Goal: Task Accomplishment & Management: Complete application form

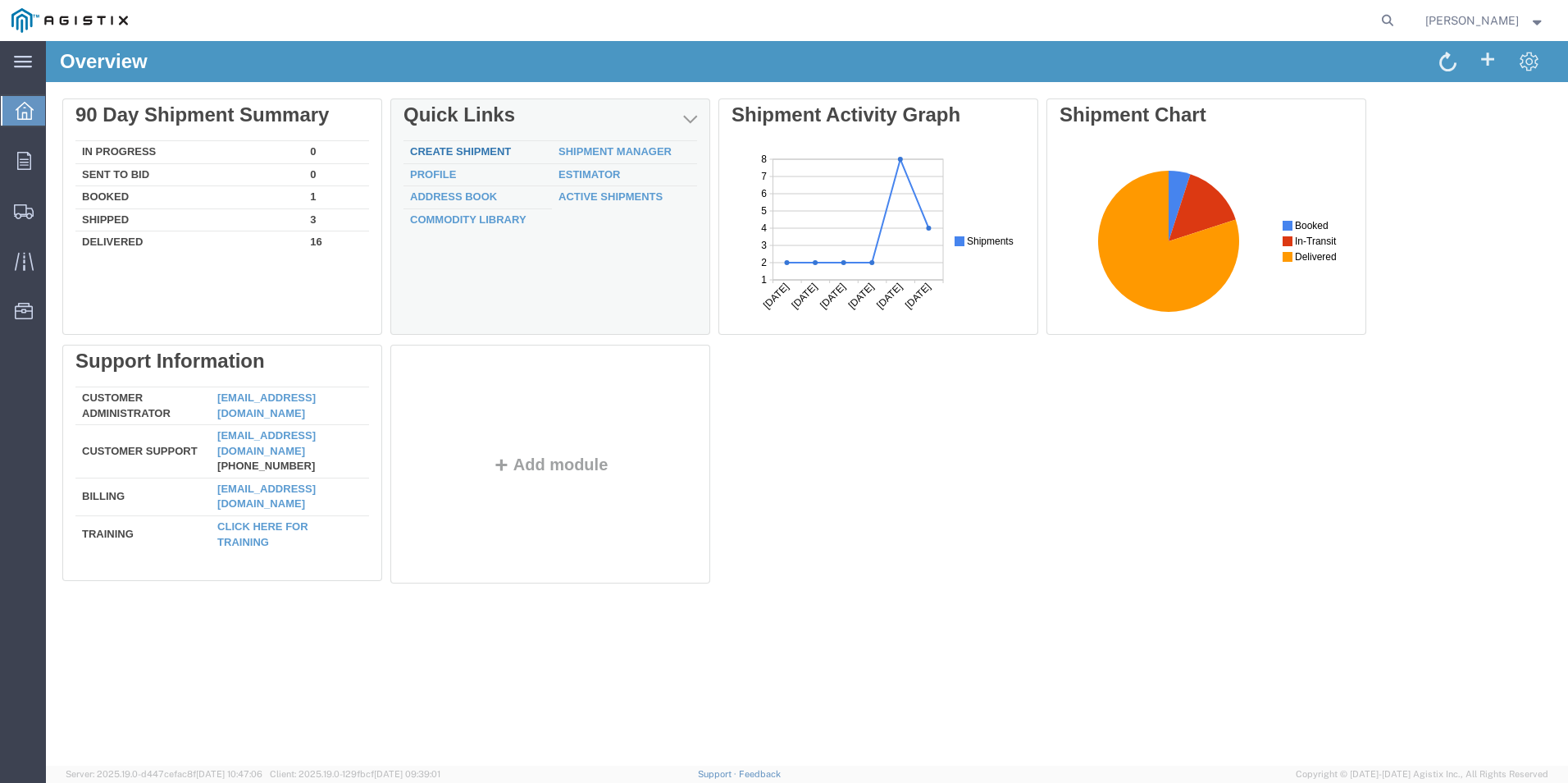
click at [453, 148] on link "Create Shipment" at bounding box center [461, 151] width 101 height 12
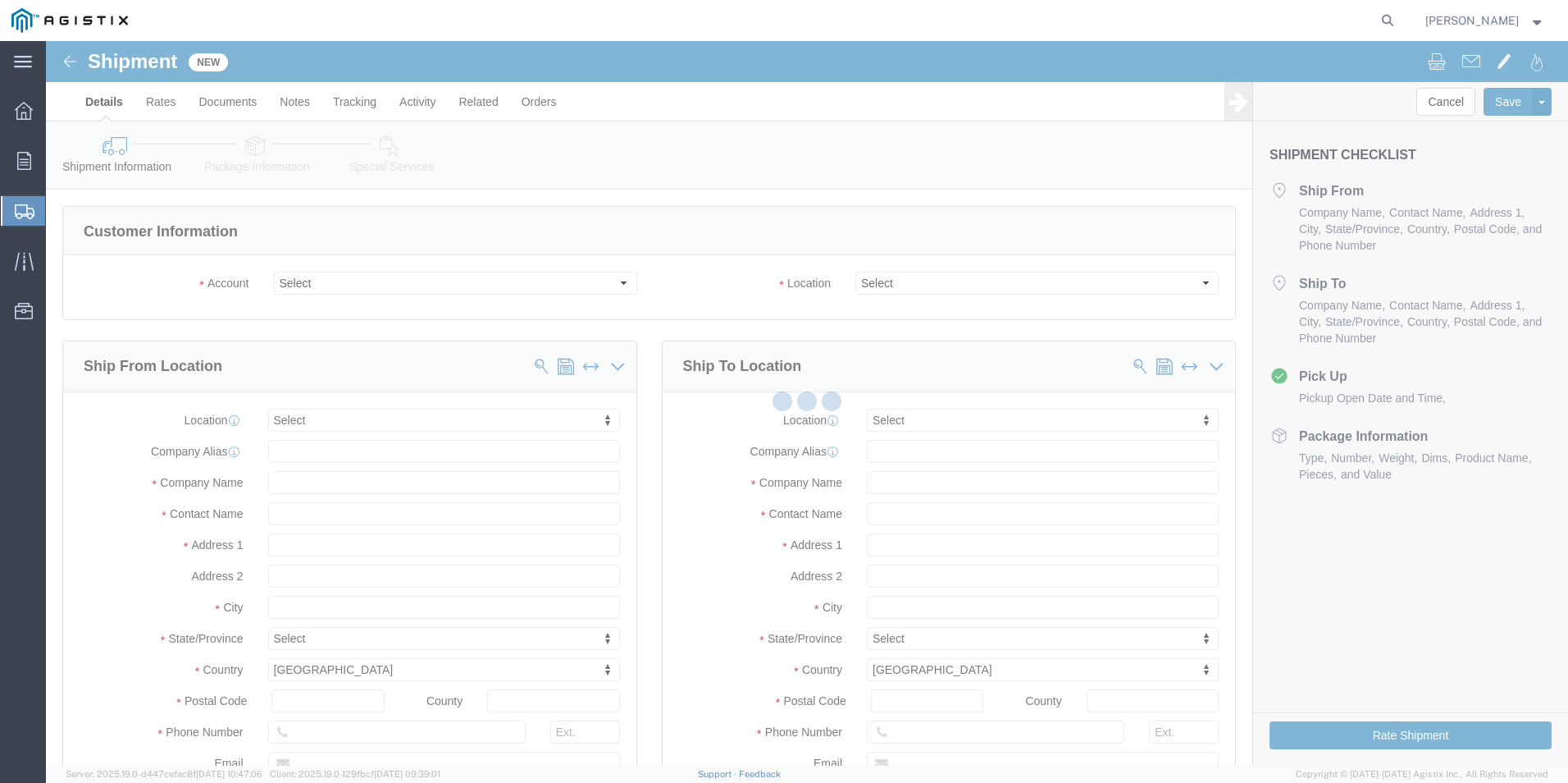
select select
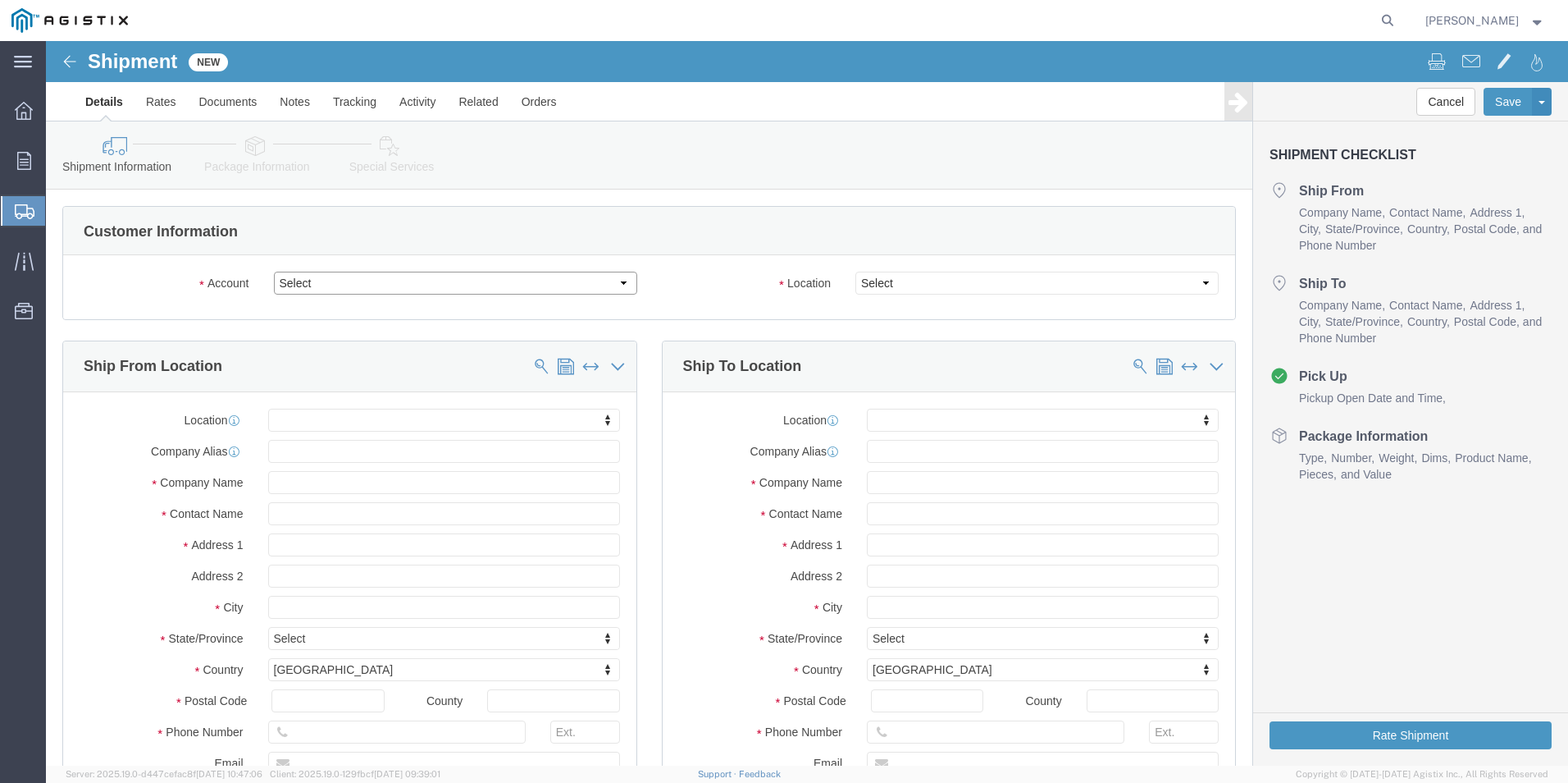
click select "Select Altec Industries Inc PG&E"
select select "10766"
click select "Select Altec Industries Inc PG&E"
select select
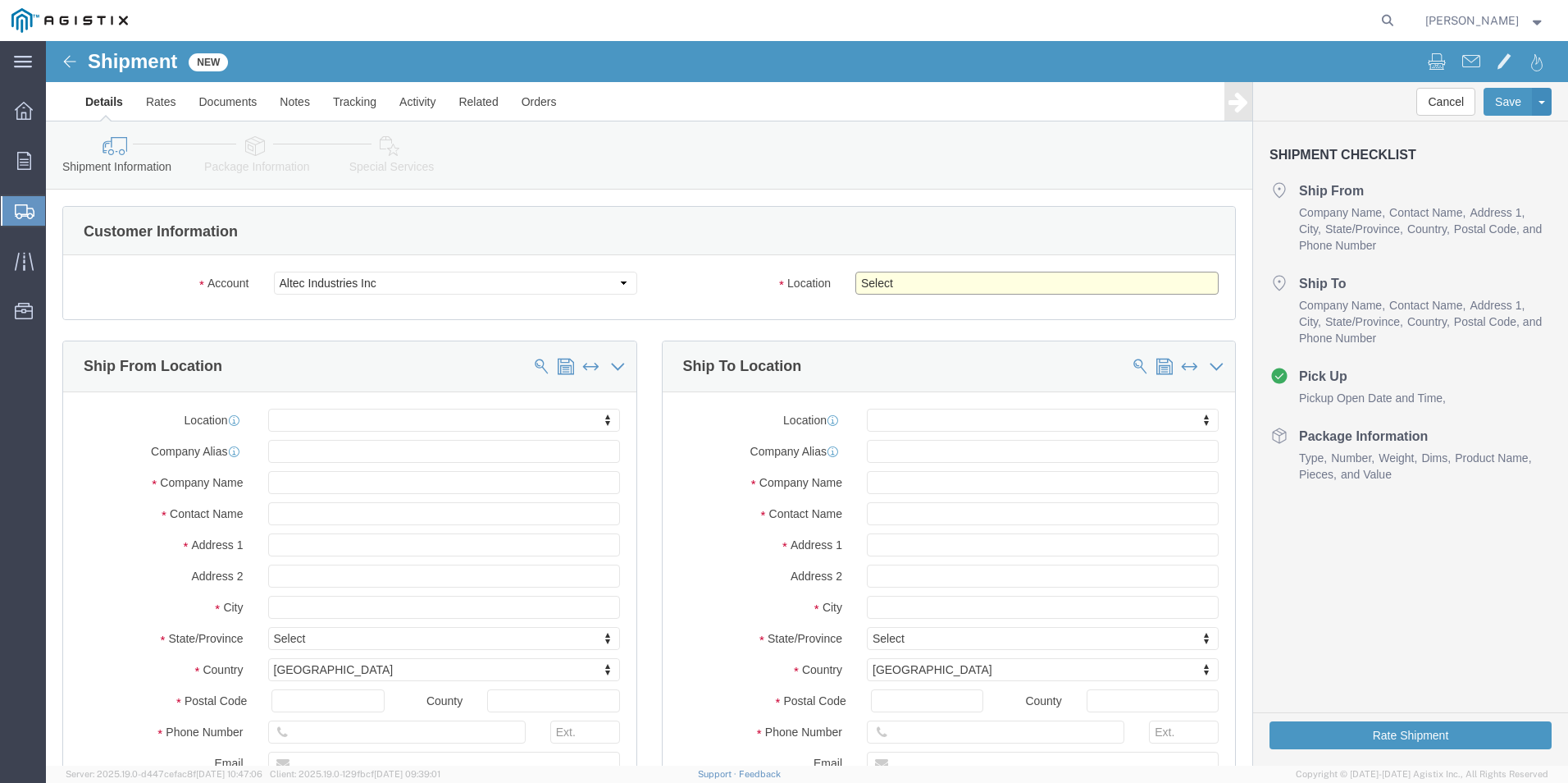
click select "Select Dixon Perris St. [PERSON_NAME]"
select select "72471"
click select "Select Dixon Perris St. [PERSON_NAME]"
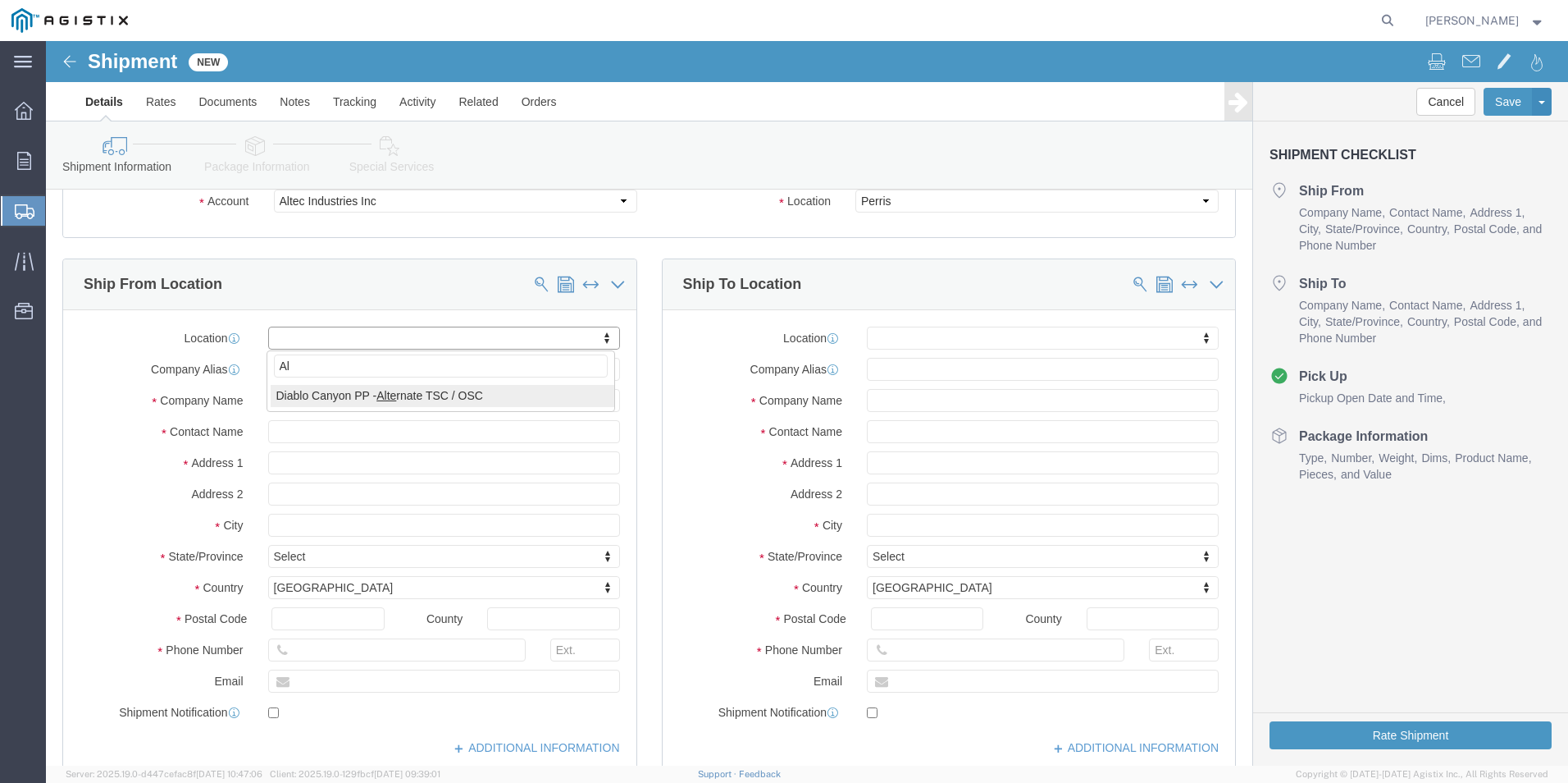
type input "A"
click input "text"
type input "Altec Industries, Inc"
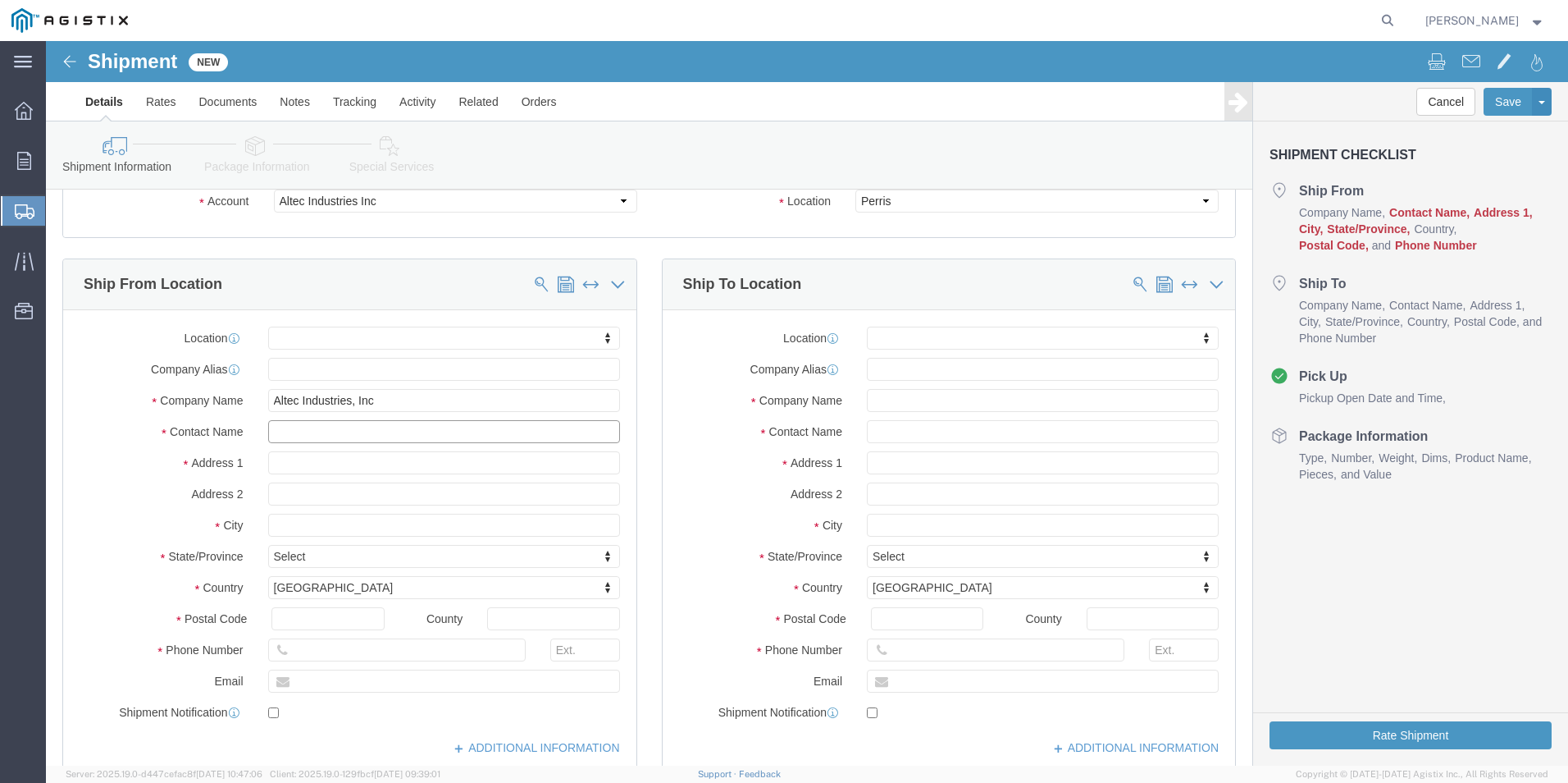
click input "text"
type input "[PERSON_NAME]"
click input "text"
type input "[STREET_ADDRESS][PERSON_NAME]"
select select
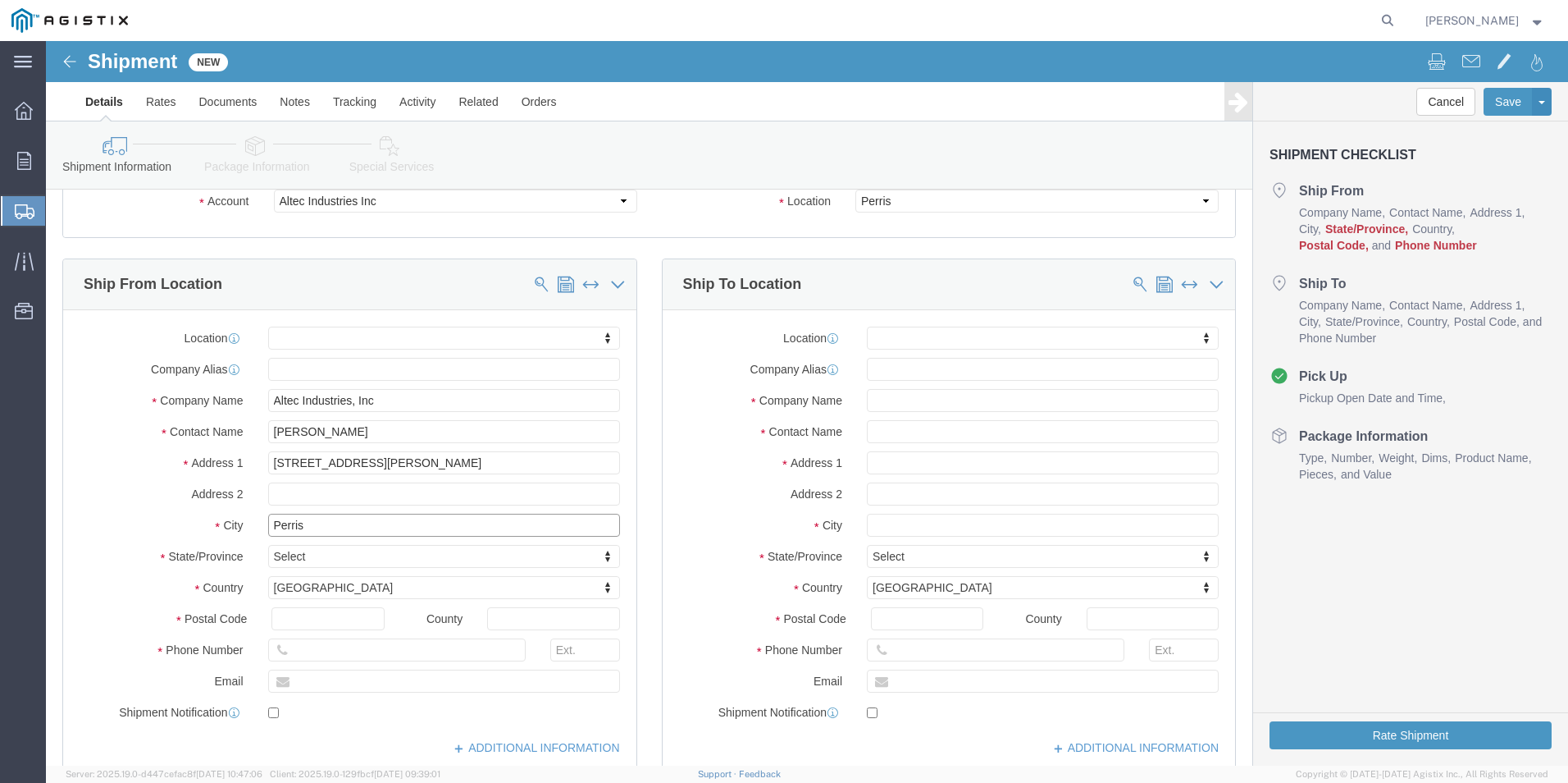
type input "Perris"
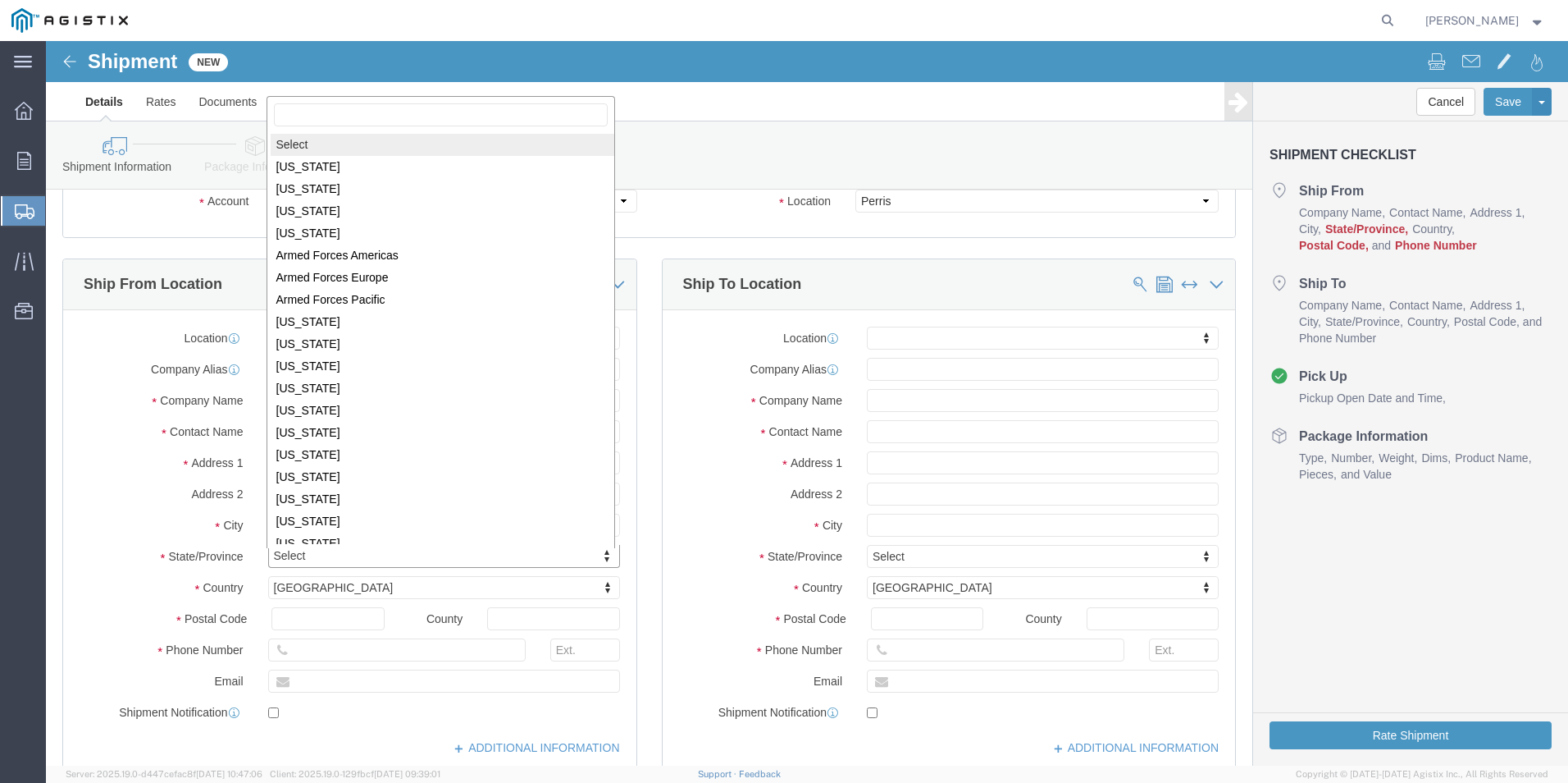
scroll to position [2, 0]
select select
select select "CA"
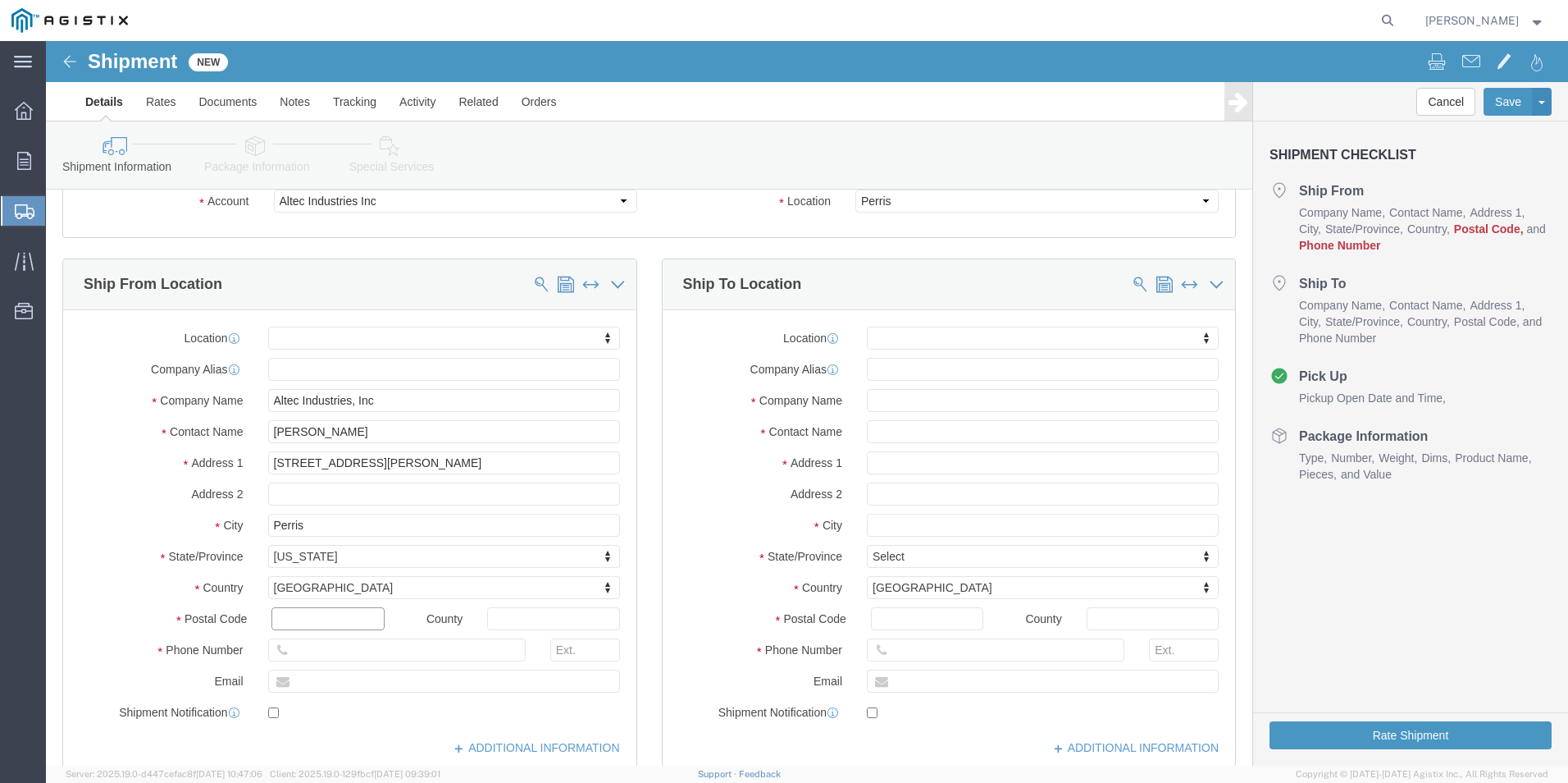
click input "text"
type input "92571"
select select
click input "text"
type input "u"
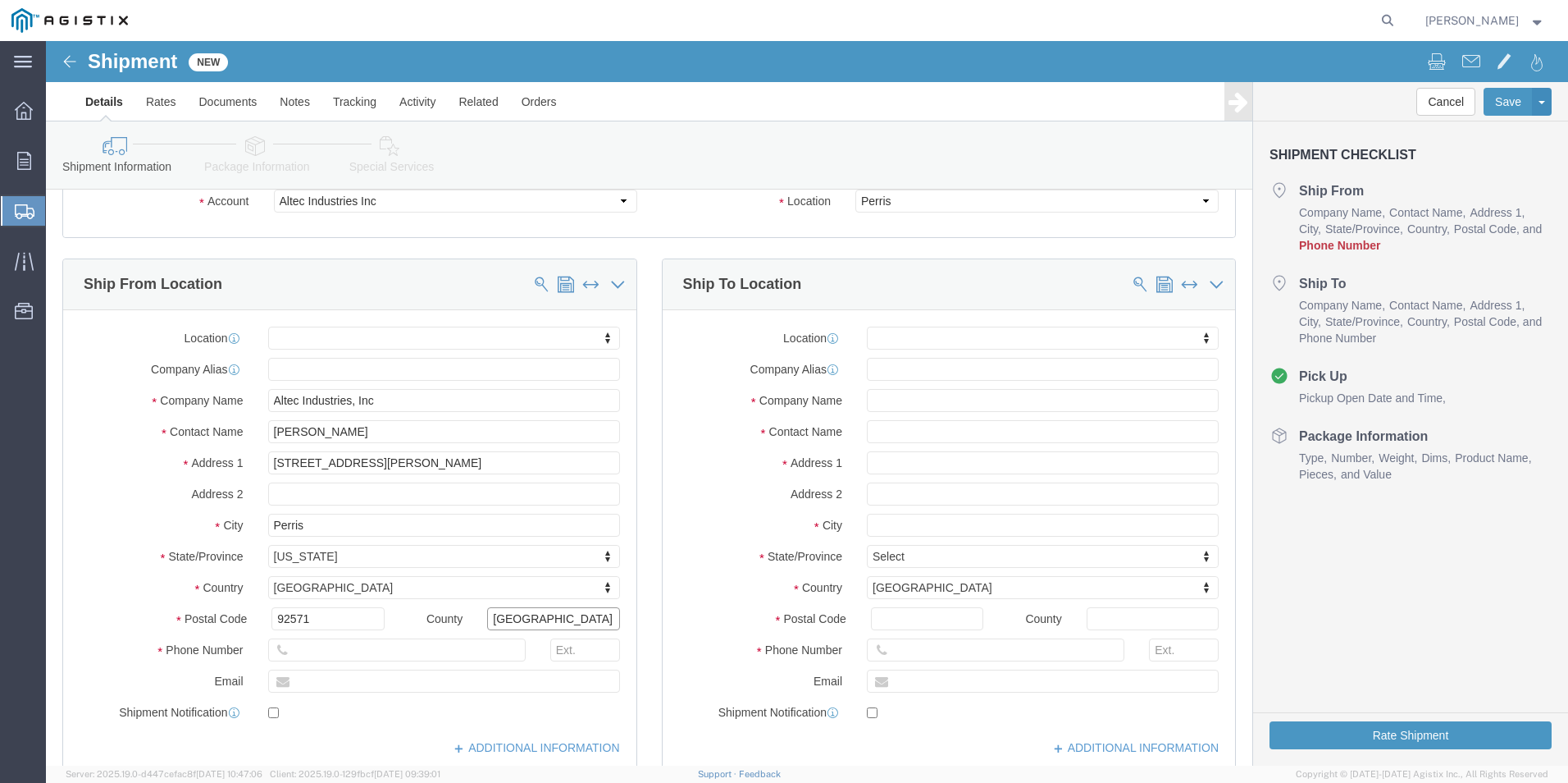
type input "[GEOGRAPHIC_DATA]"
click input "text"
type input "9517807853"
type input "6004"
click icon
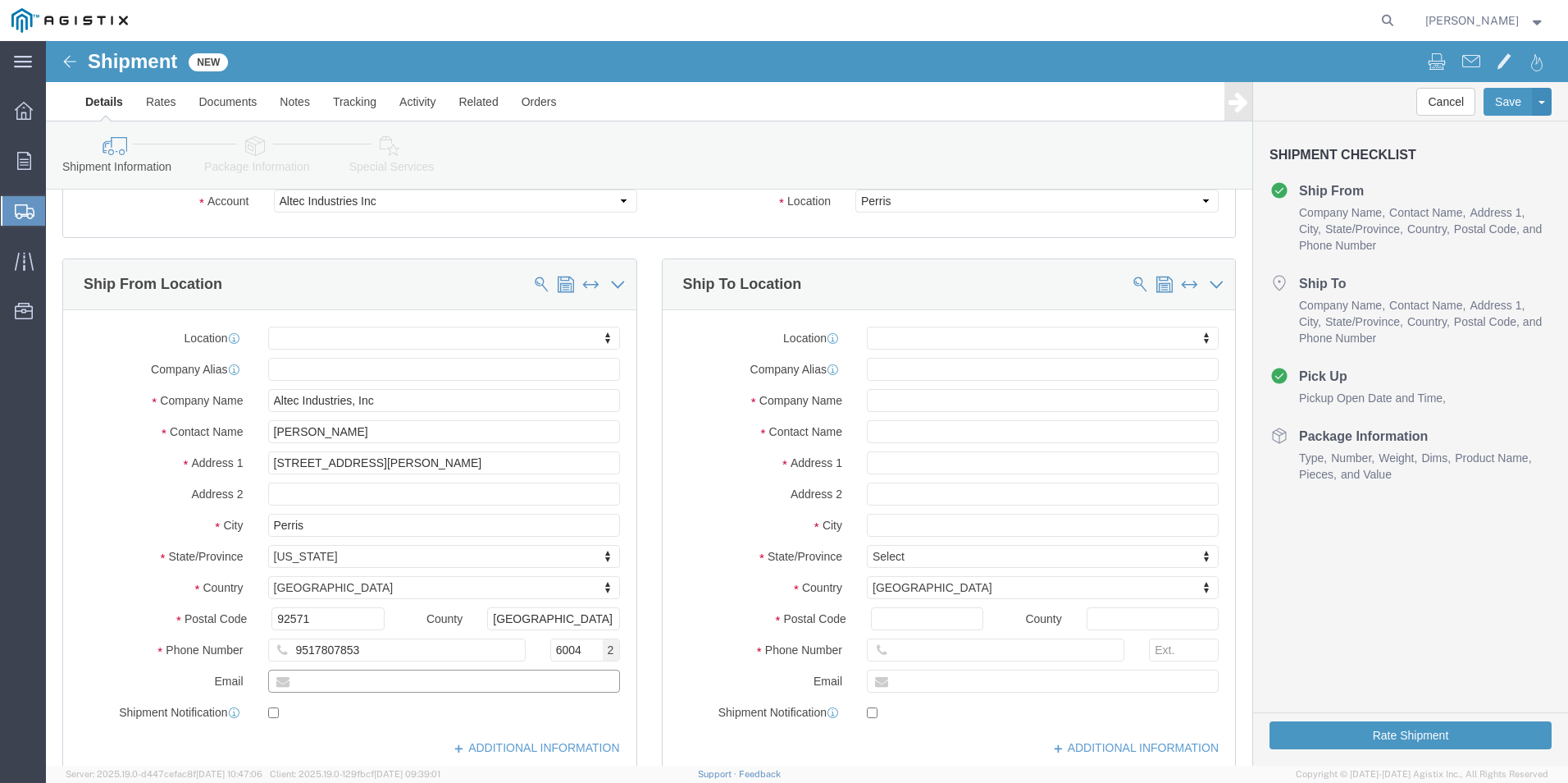
click input "text"
type input "[PERSON_NAME][EMAIL_ADDRESS][PERSON_NAME][DOMAIN_NAME]"
checkbox input "true"
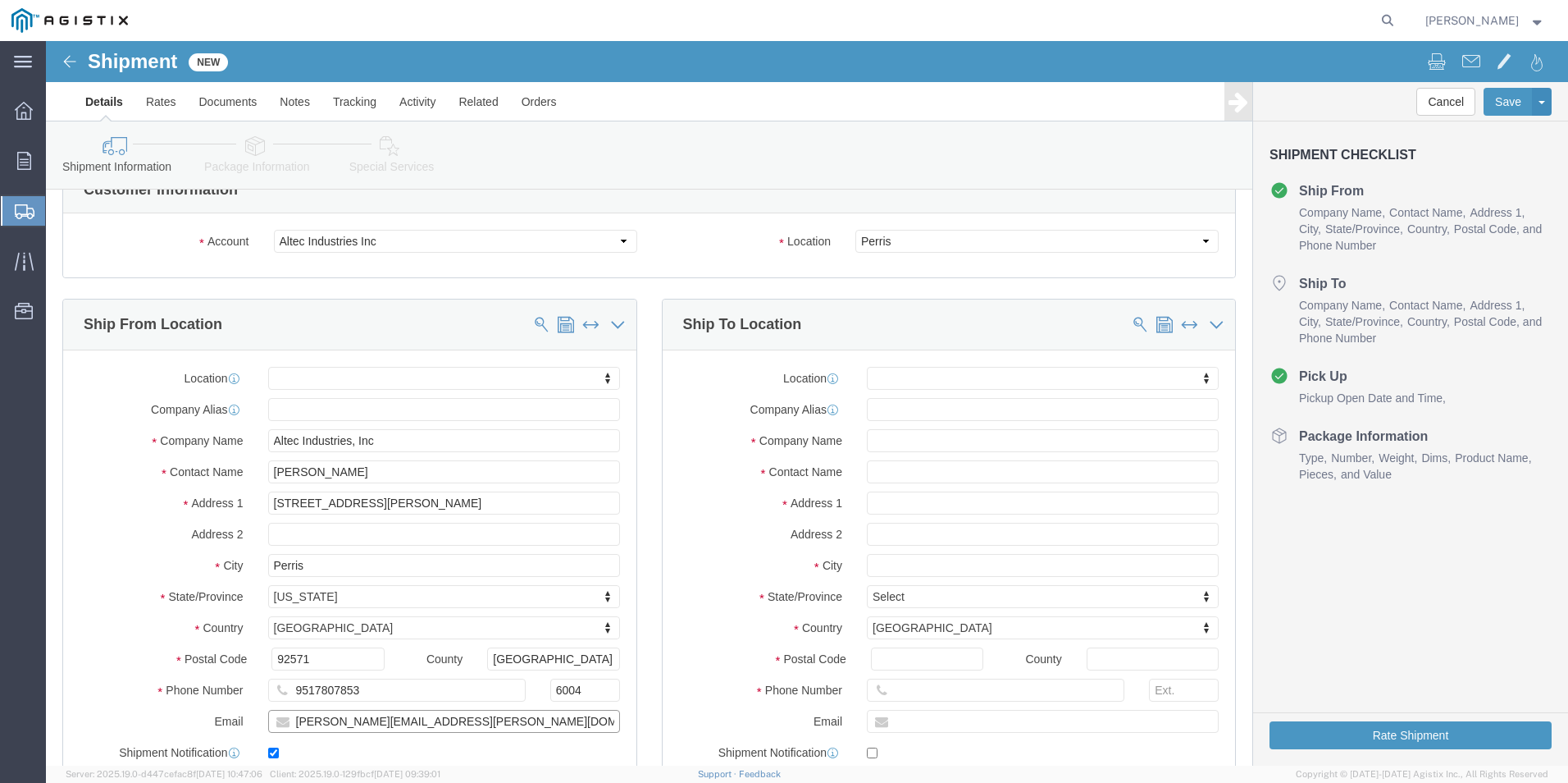
scroll to position [0, 0]
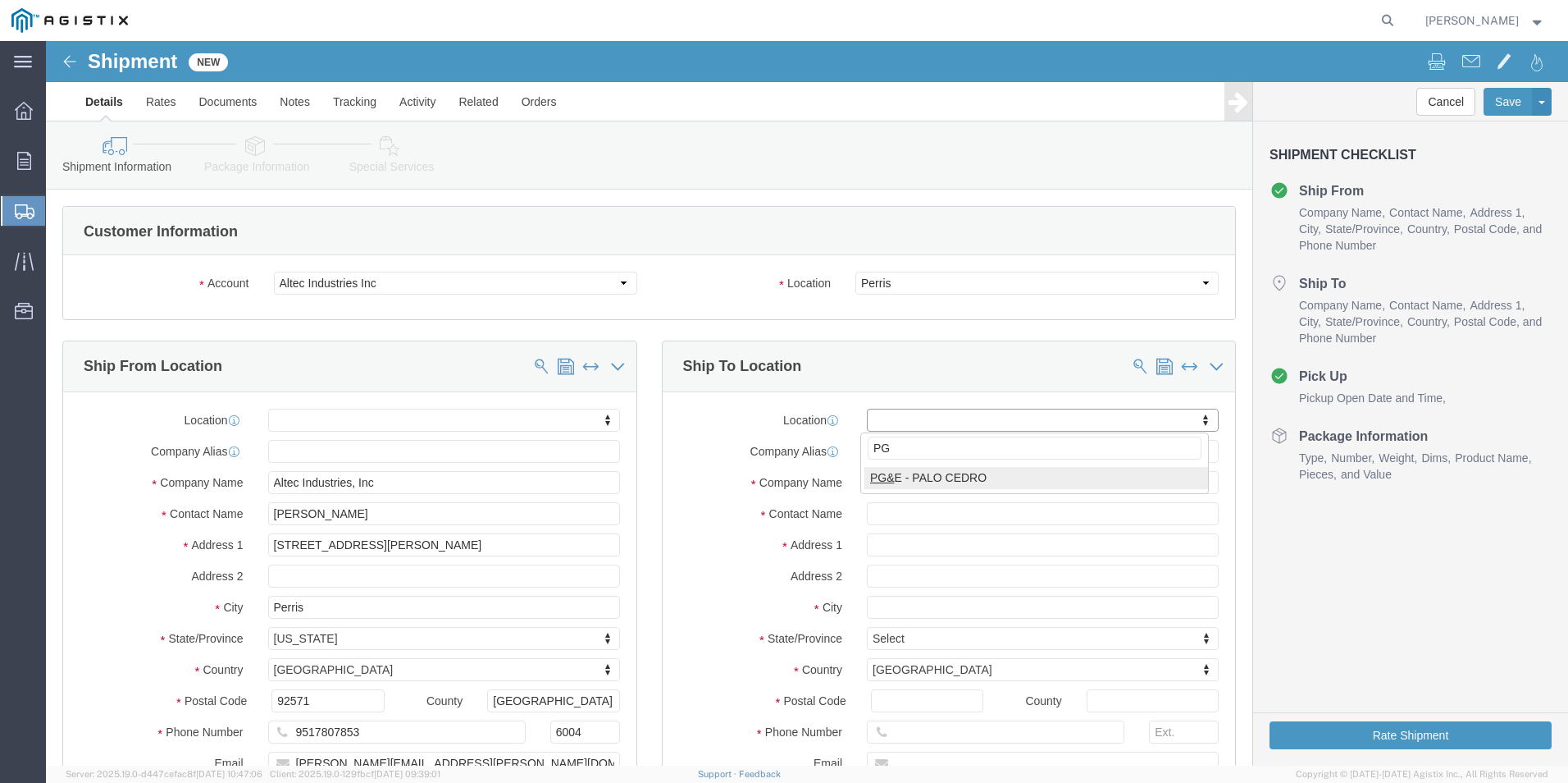
type input "P"
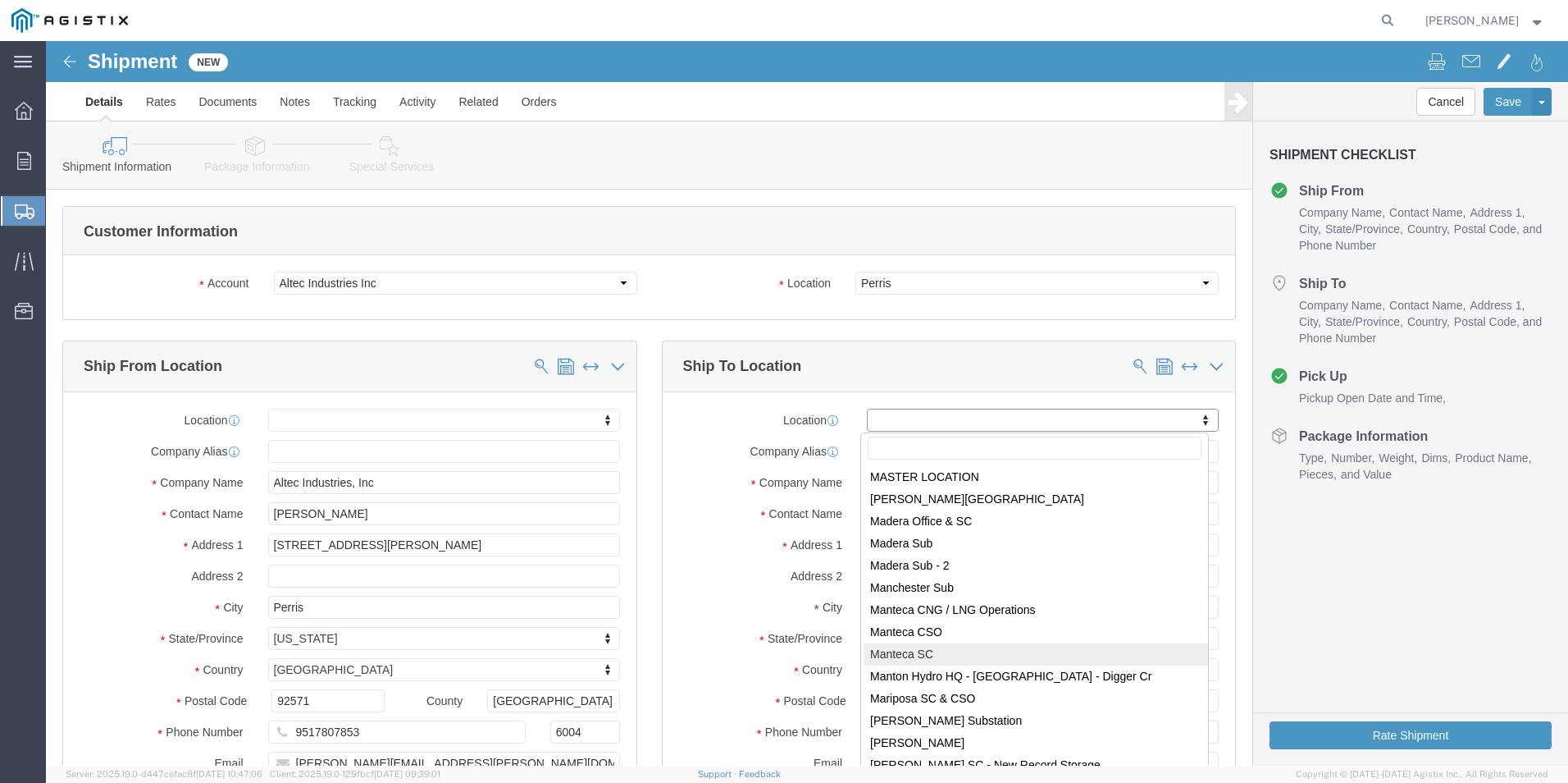
scroll to position [5170, 0]
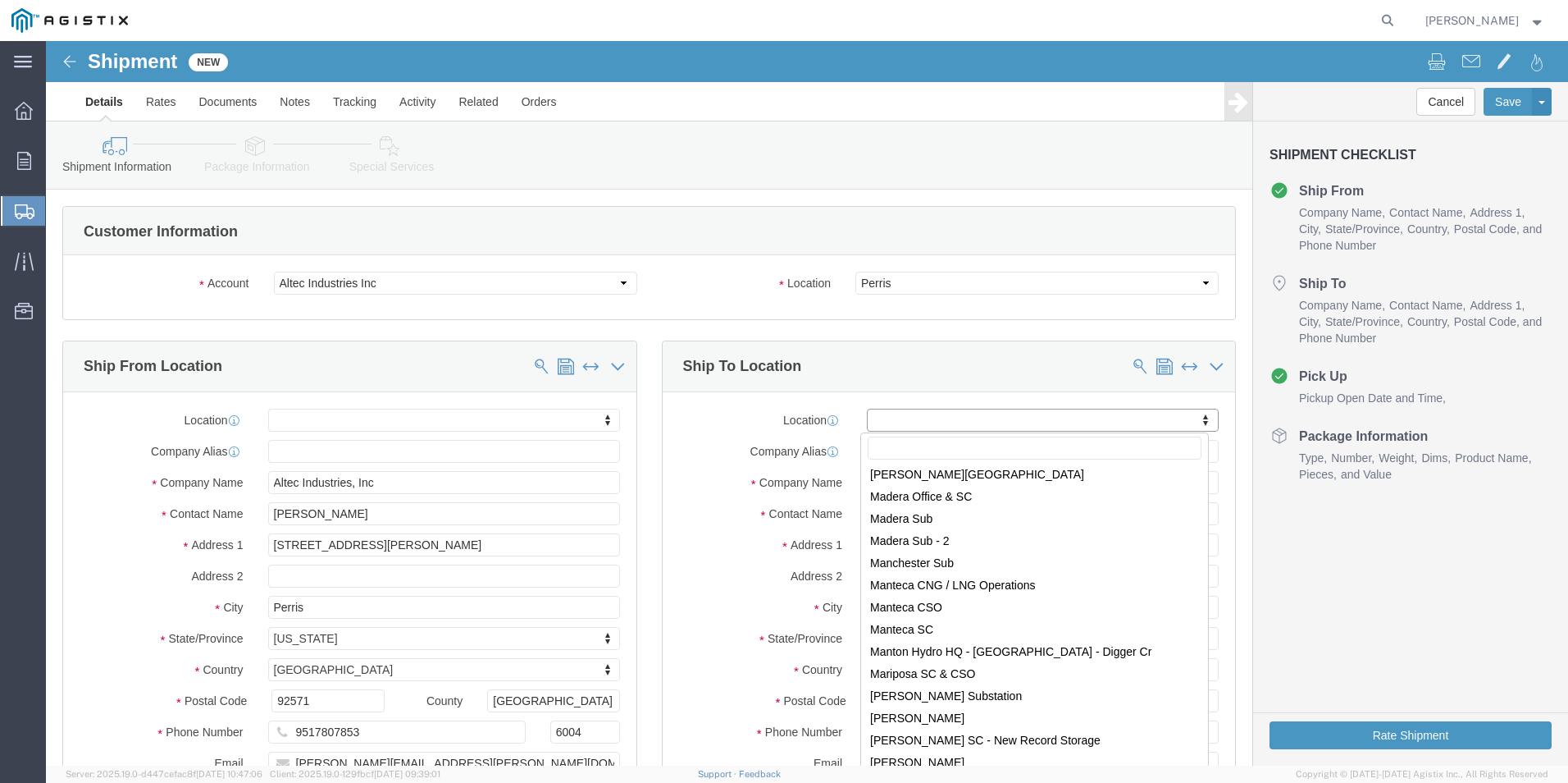
select select "71626"
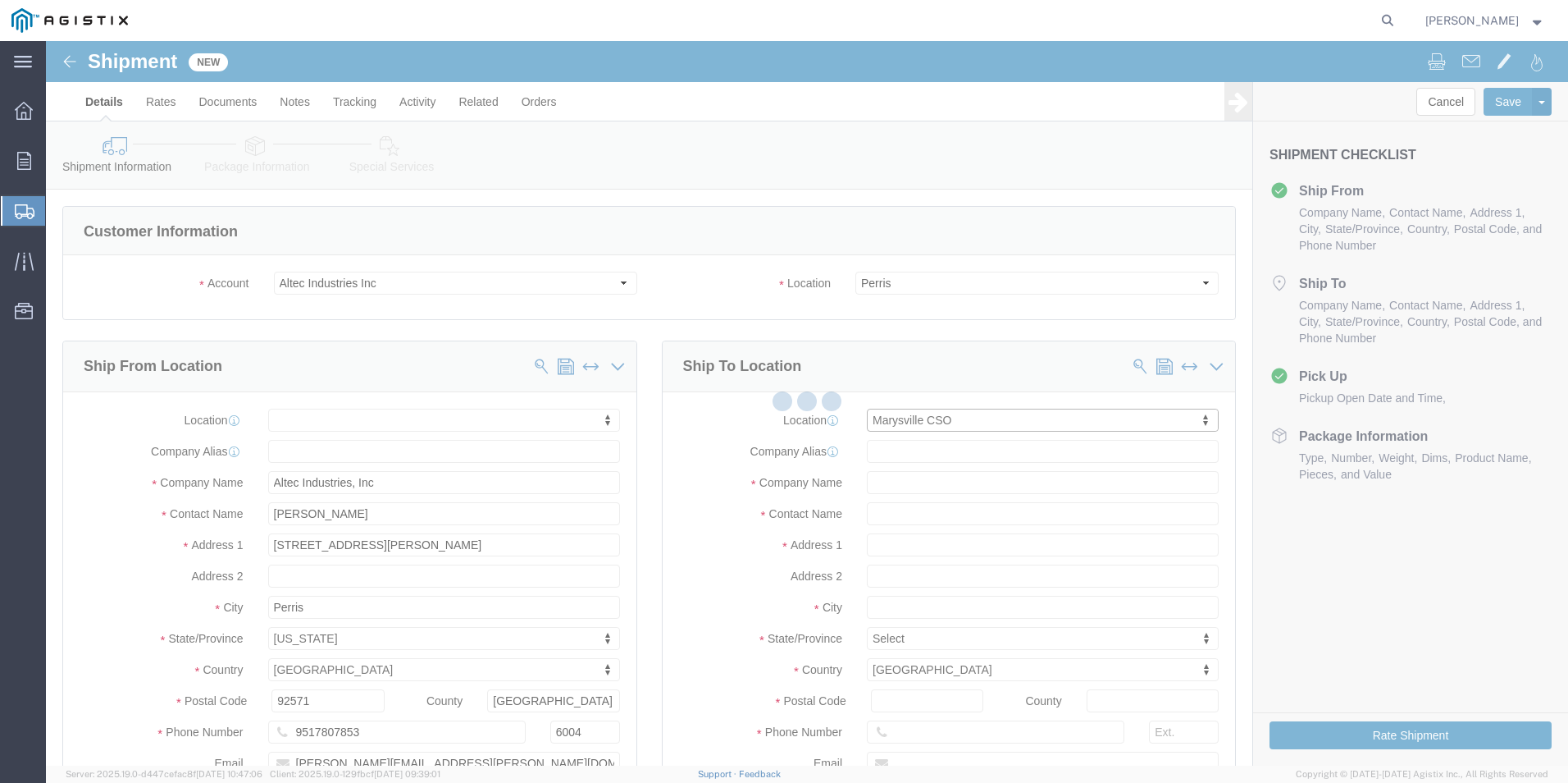
type input "PG&E"
type input "[STREET_ADDRESS]"
type input "[GEOGRAPHIC_DATA]"
type input "95901-5957"
select select "CA"
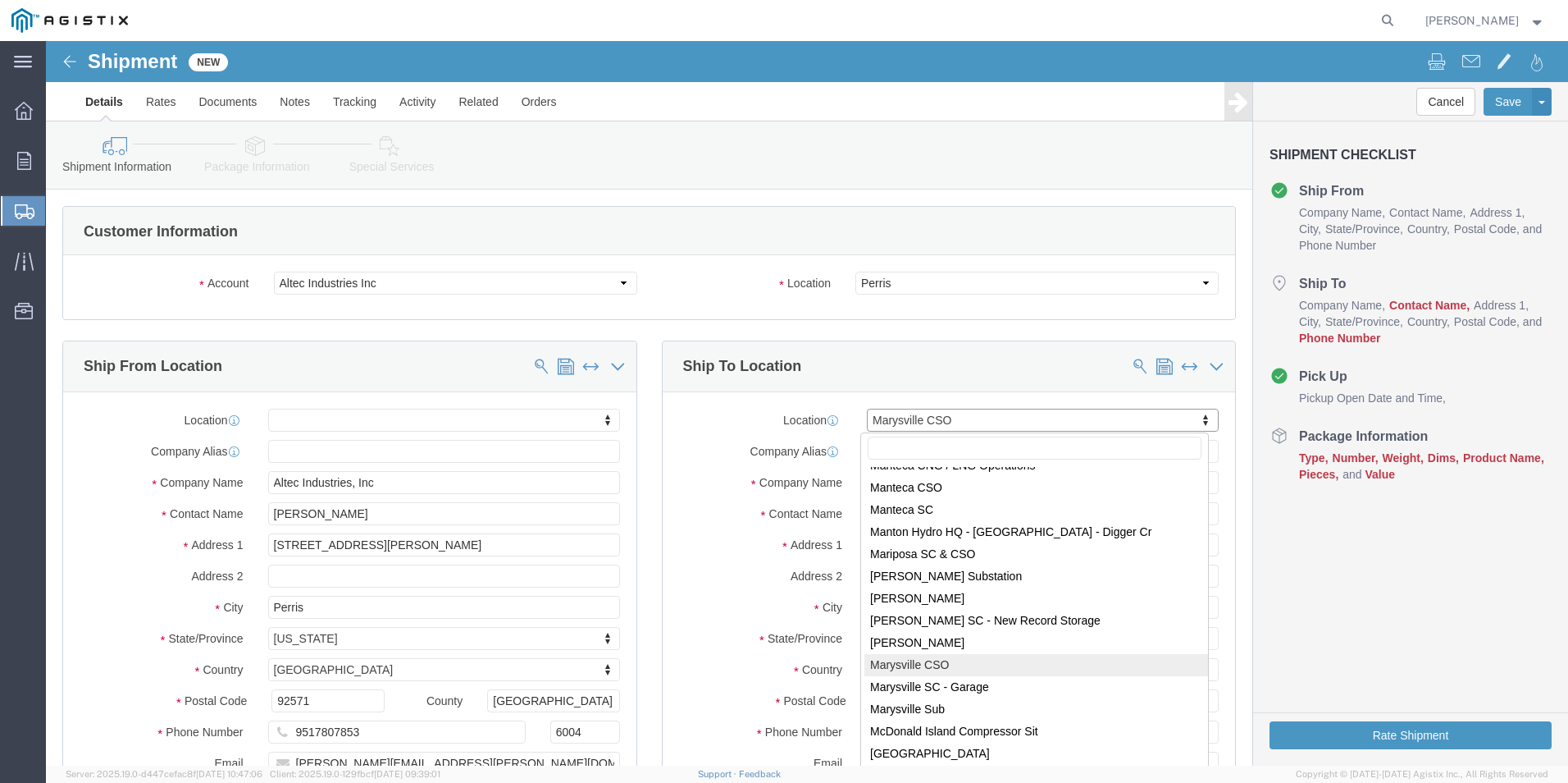
scroll to position [4982, 0]
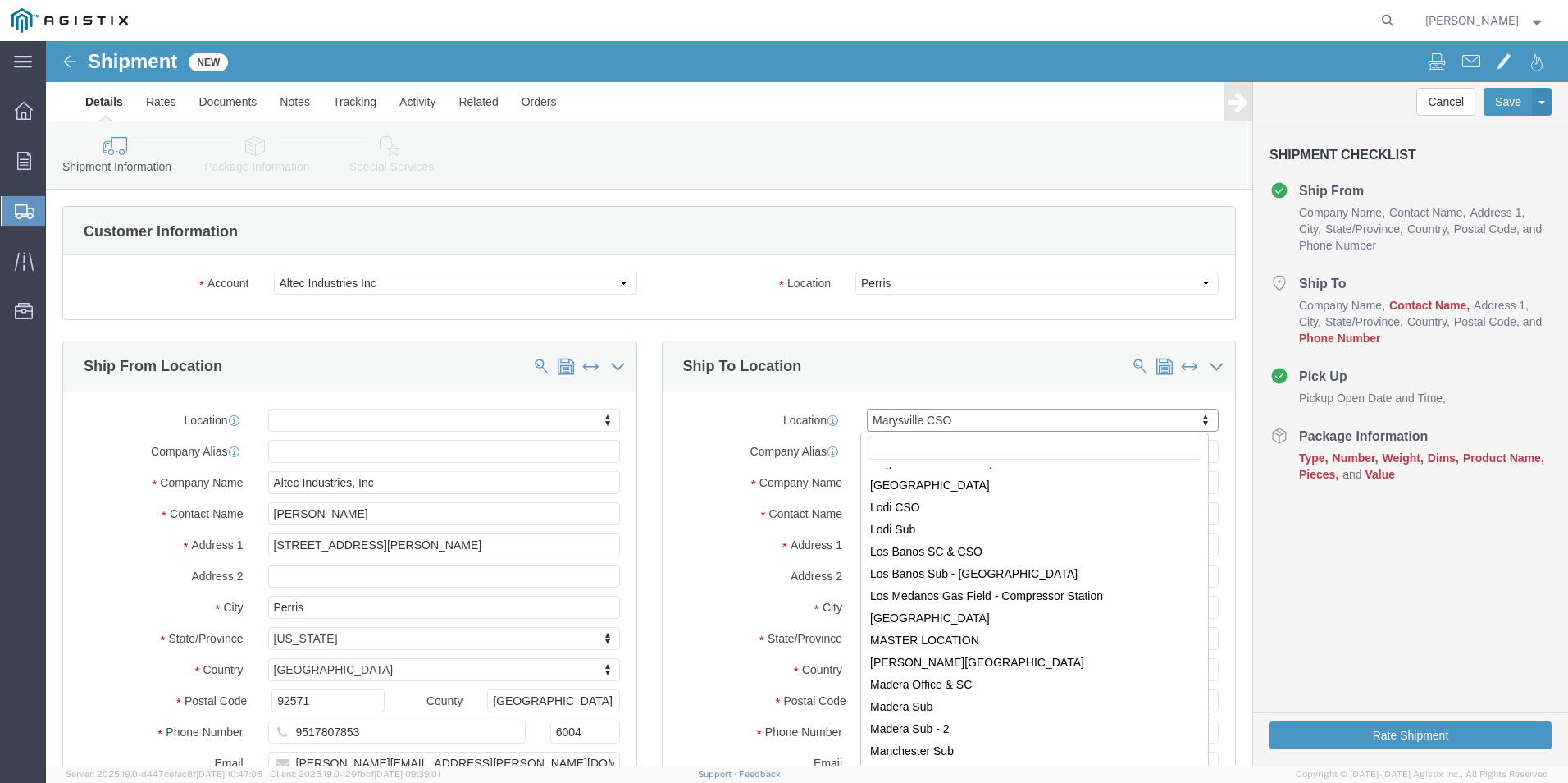
click input "text"
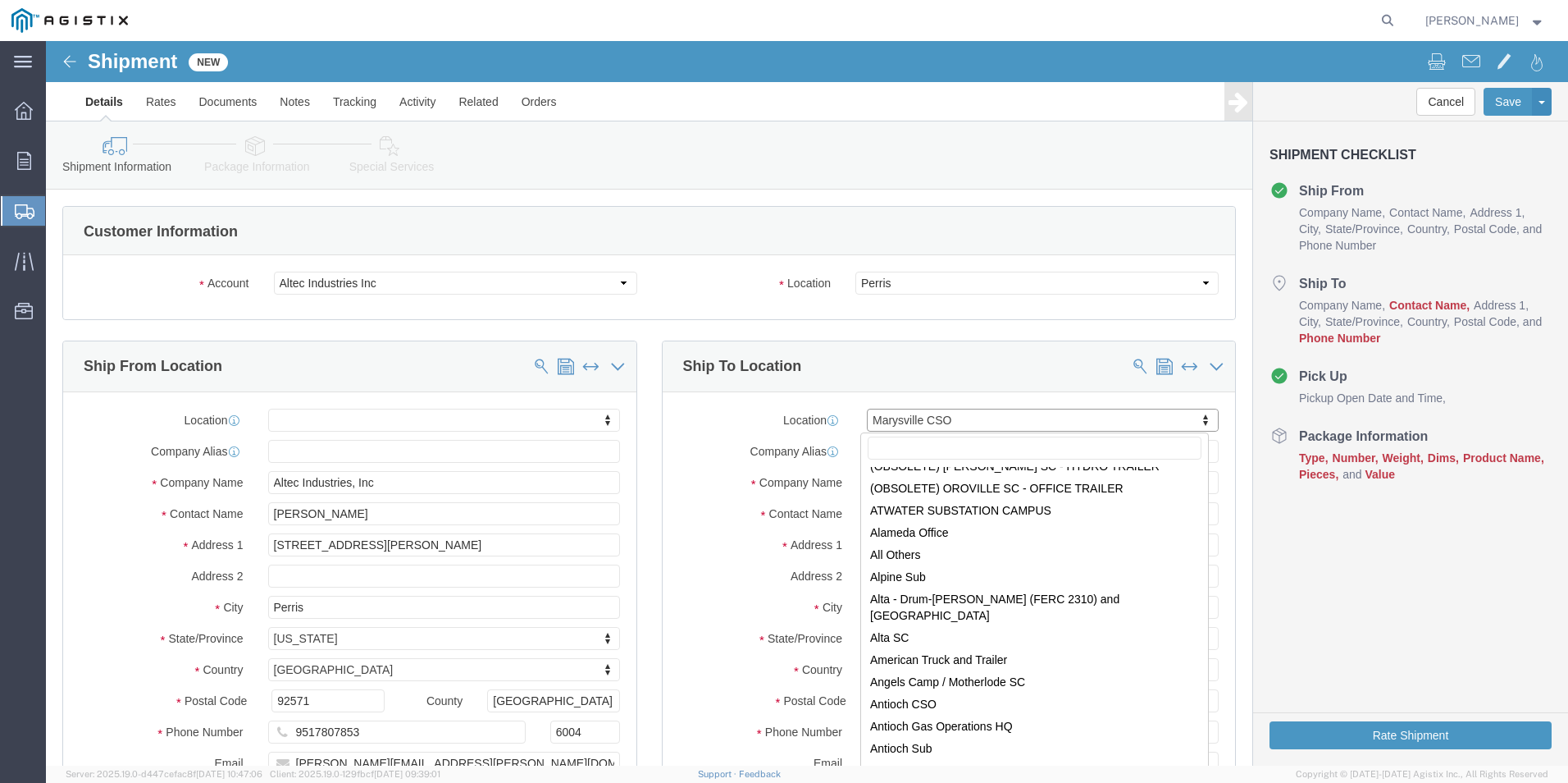
scroll to position [0, 0]
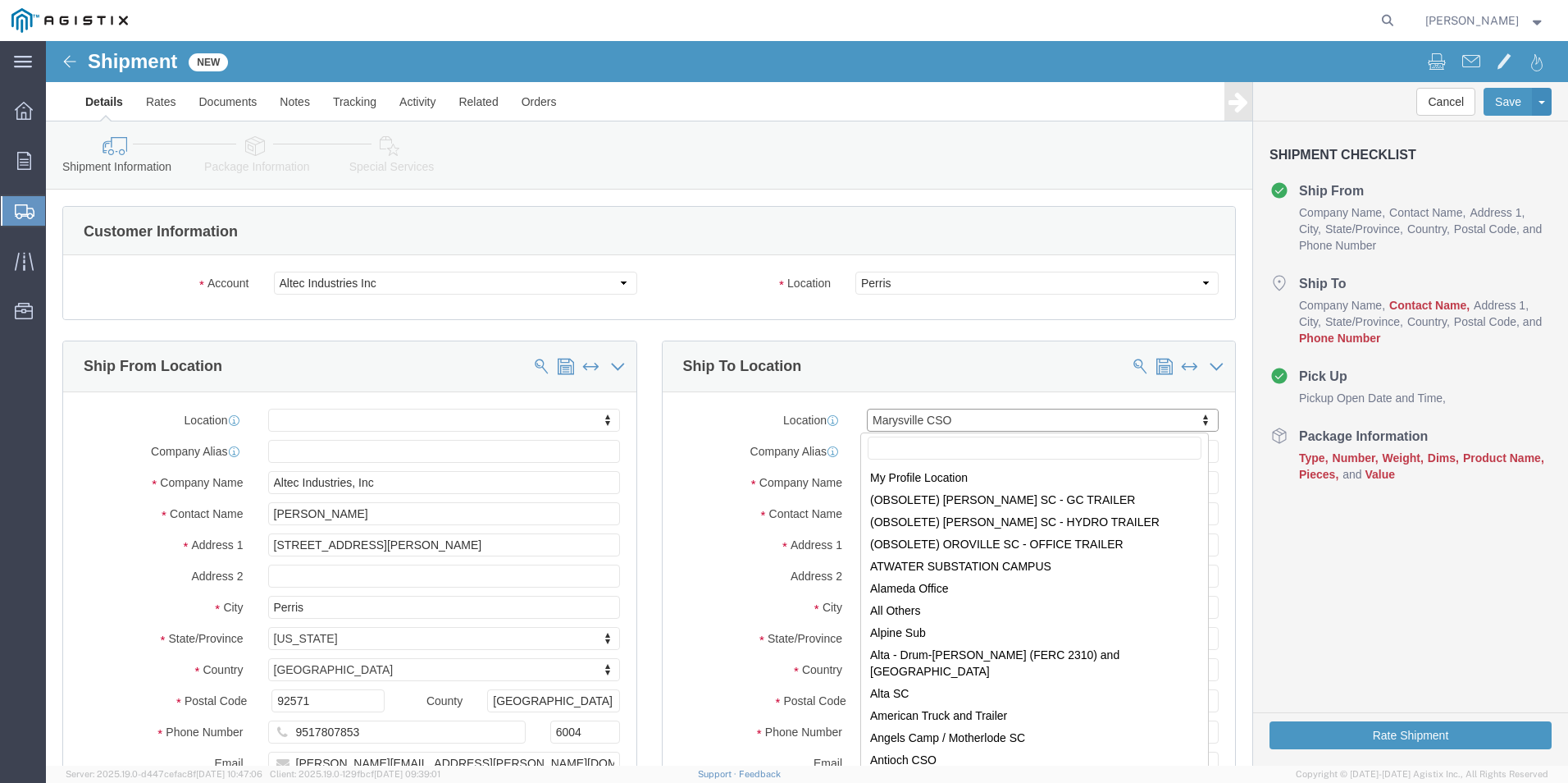
click div
select select "MYPROFILE"
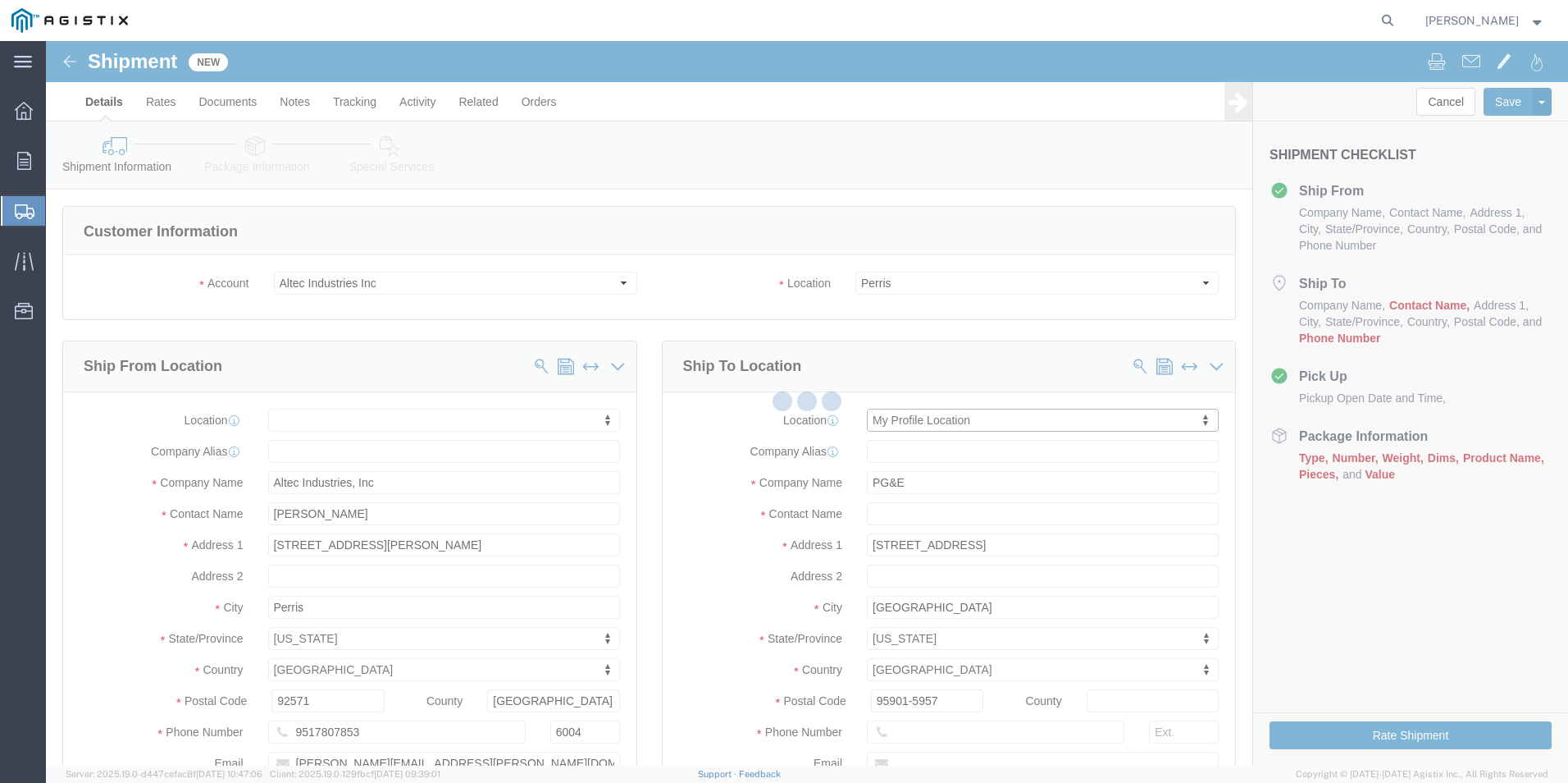
type input "Altec Industries Inc"
type input "[PERSON_NAME]"
type input "[STREET_ADDRESS][PERSON_NAME]"
type input "Perris"
type input "92571"
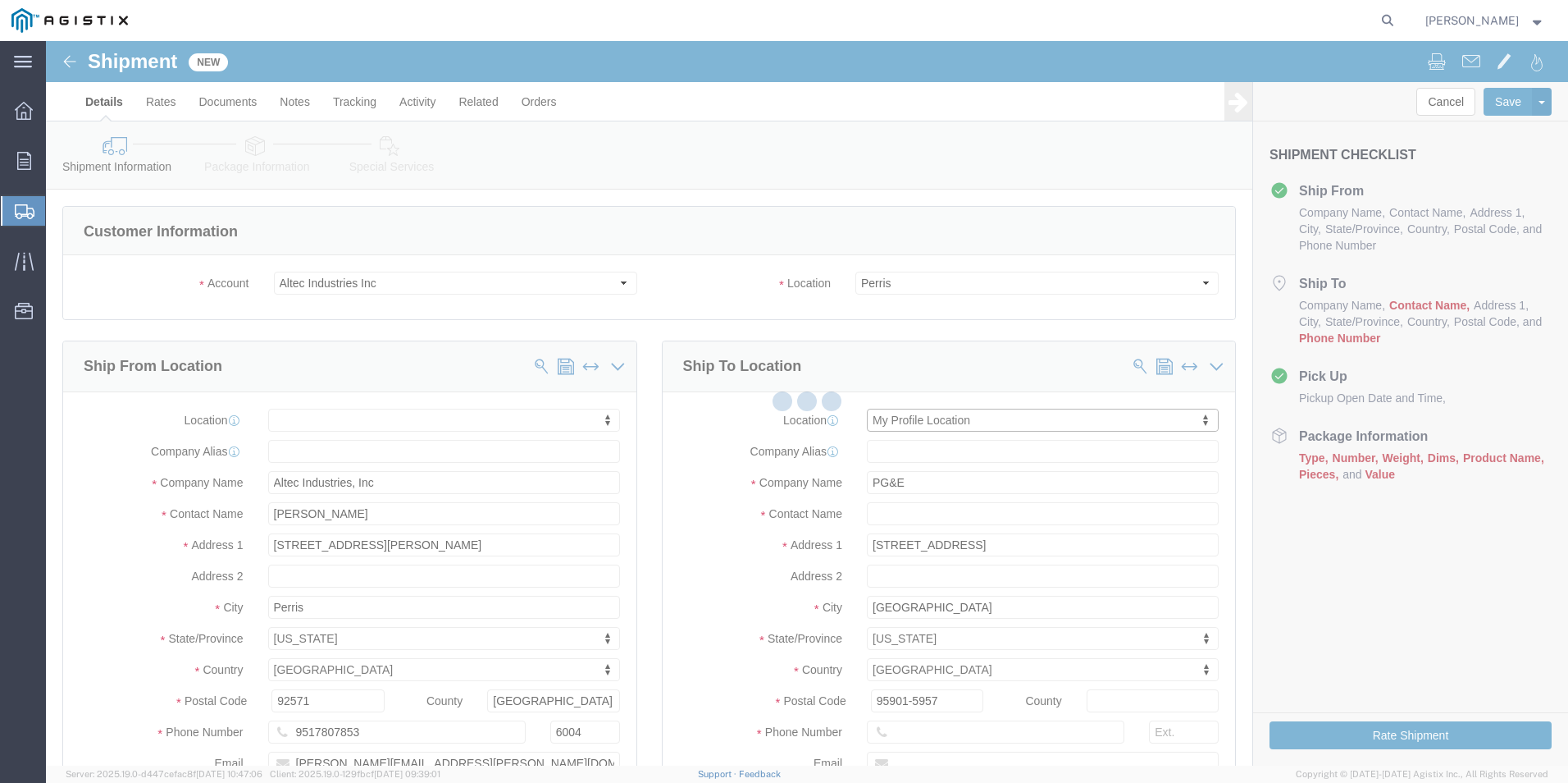
type input "[PERSON_NAME][EMAIL_ADDRESS][PERSON_NAME][DOMAIN_NAME]"
checkbox input "true"
select select "CA"
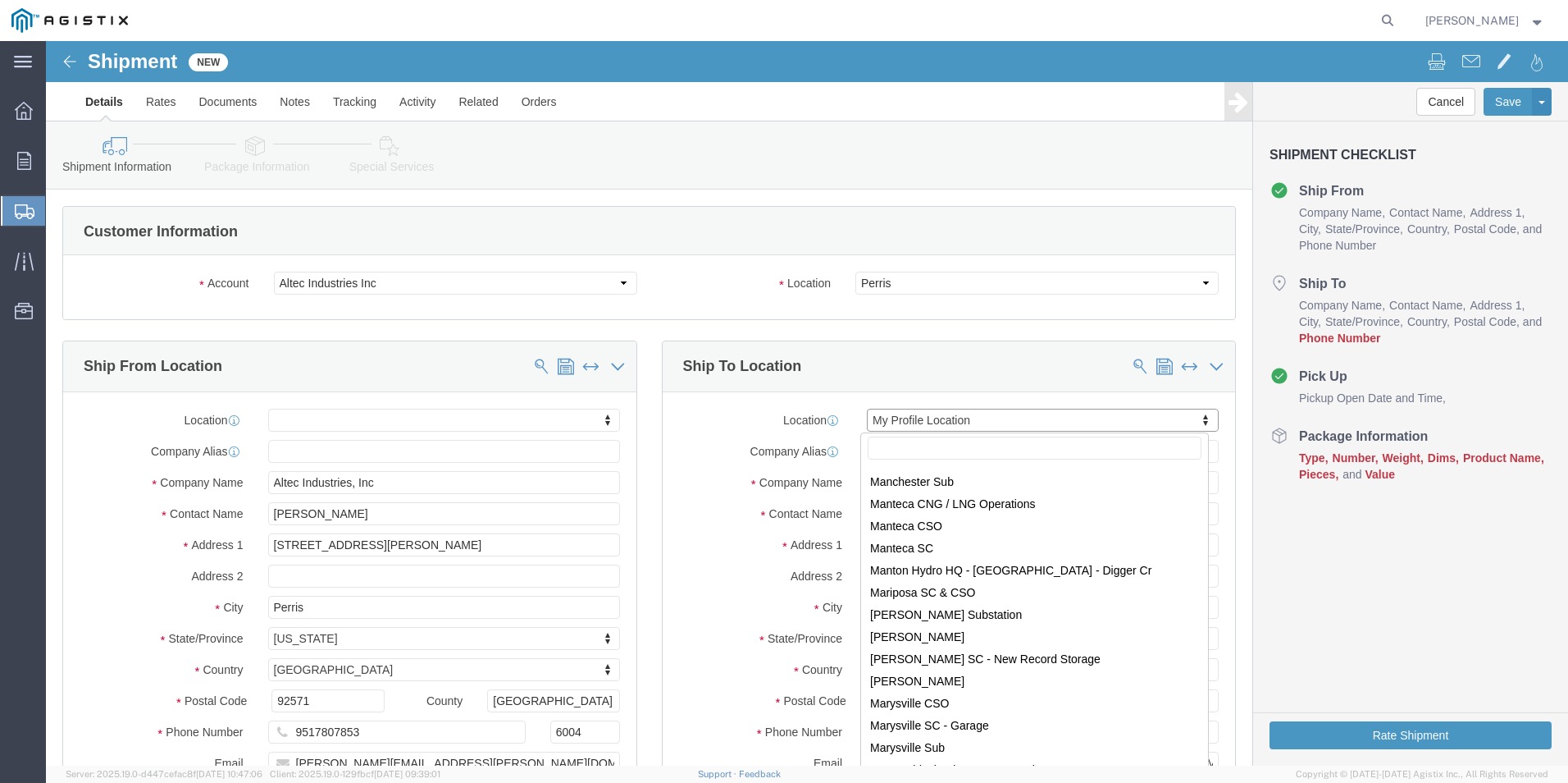
scroll to position [5252, 0]
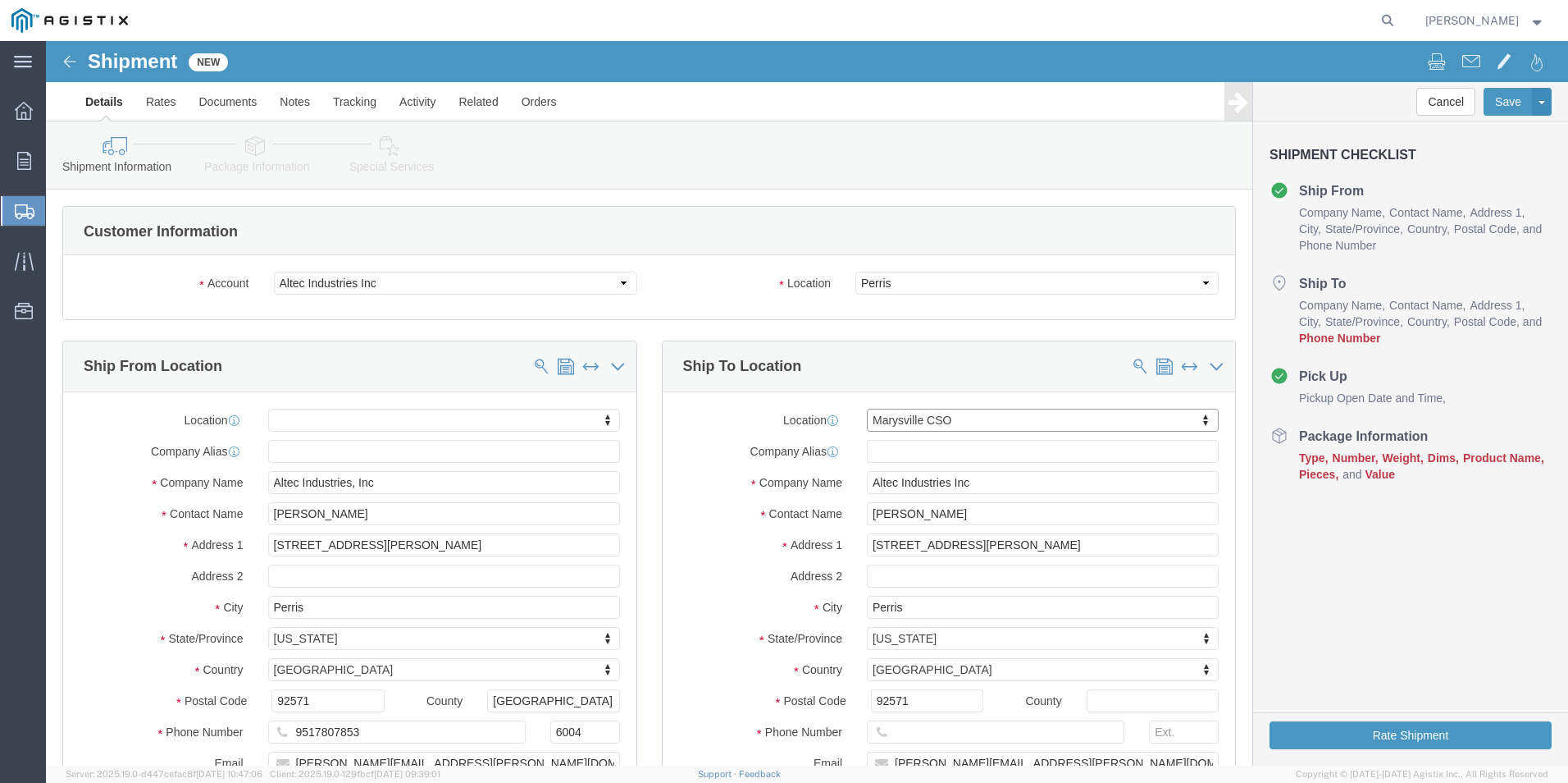
select select "71626"
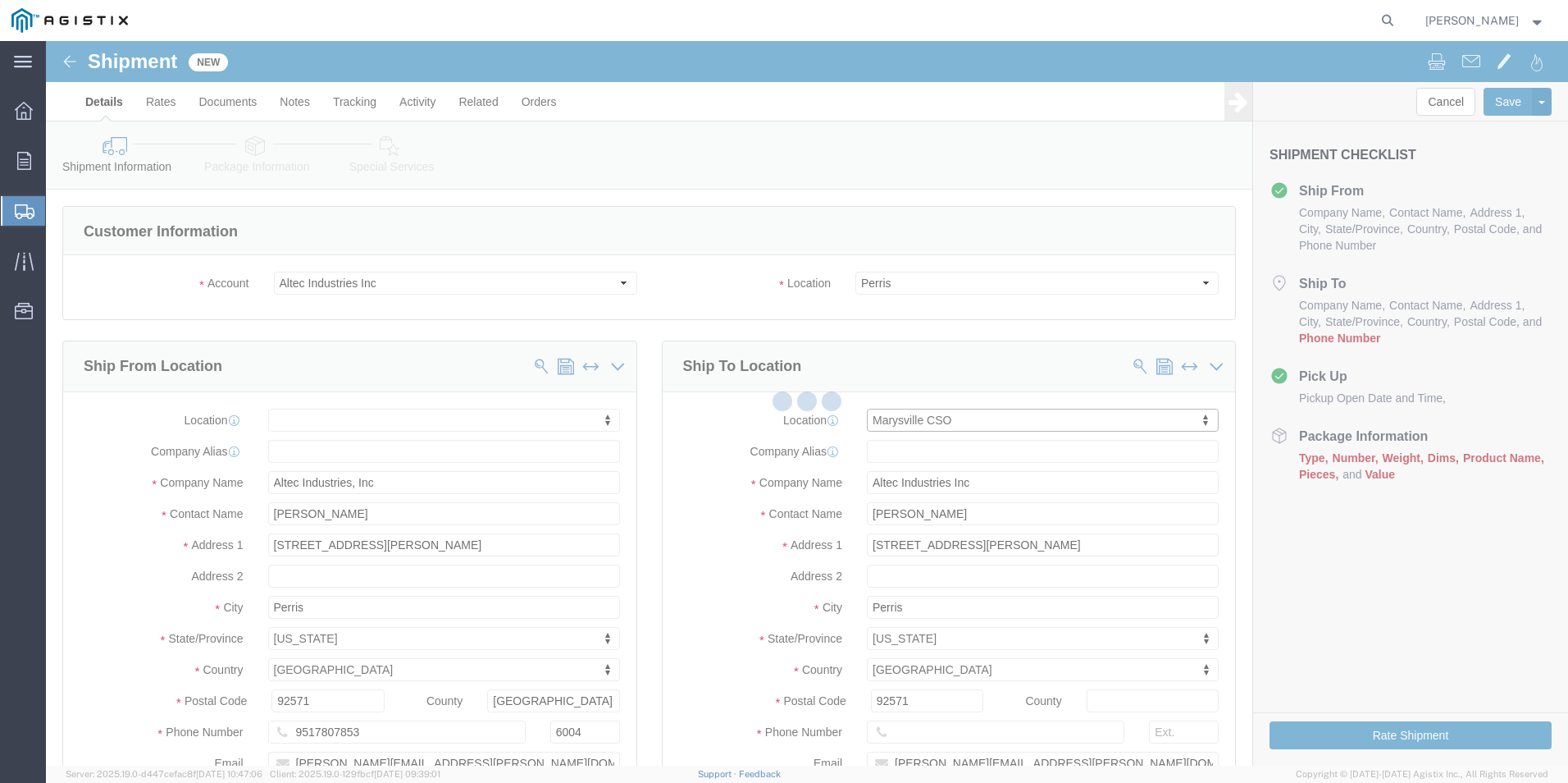
type input "PG&E"
type input "[STREET_ADDRESS]"
type input "[GEOGRAPHIC_DATA]"
type input "95901-5957"
checkbox input "false"
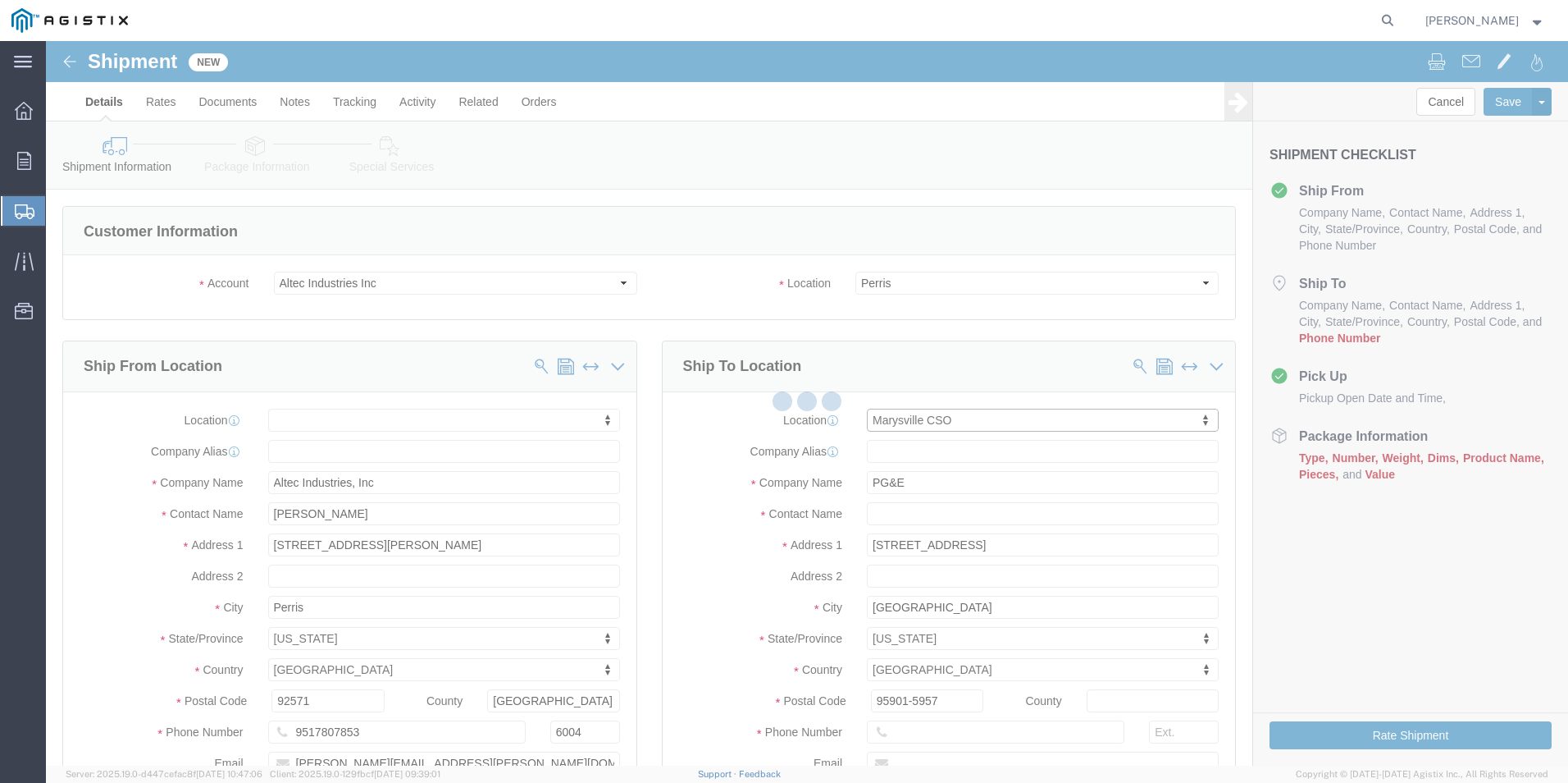
select select "CA"
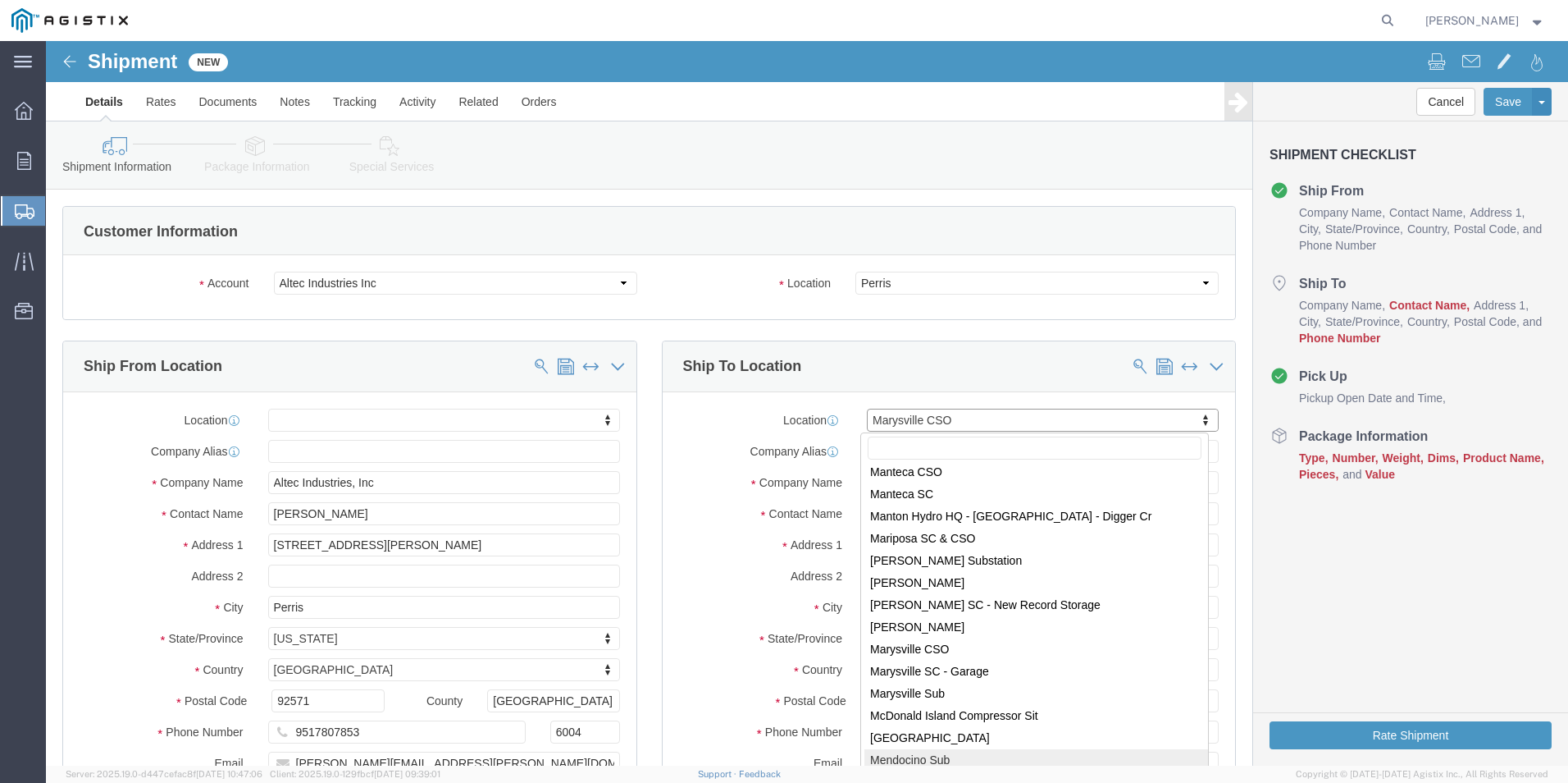
scroll to position [5308, 0]
select select "19803"
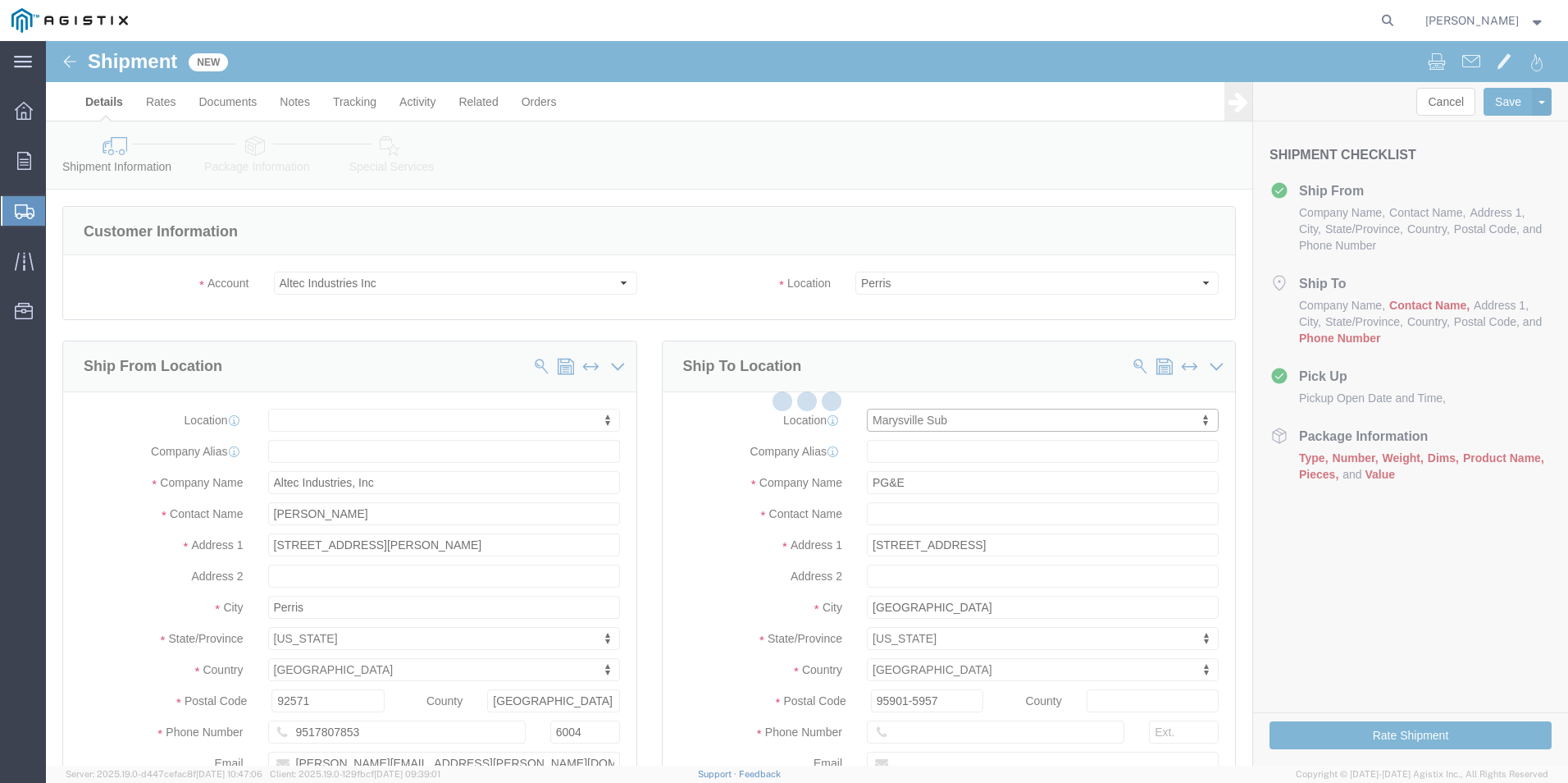
type input "116802"
type input "[STREET_ADDRESS]"
type input "[GEOGRAPHIC_DATA]"
type input "95901"
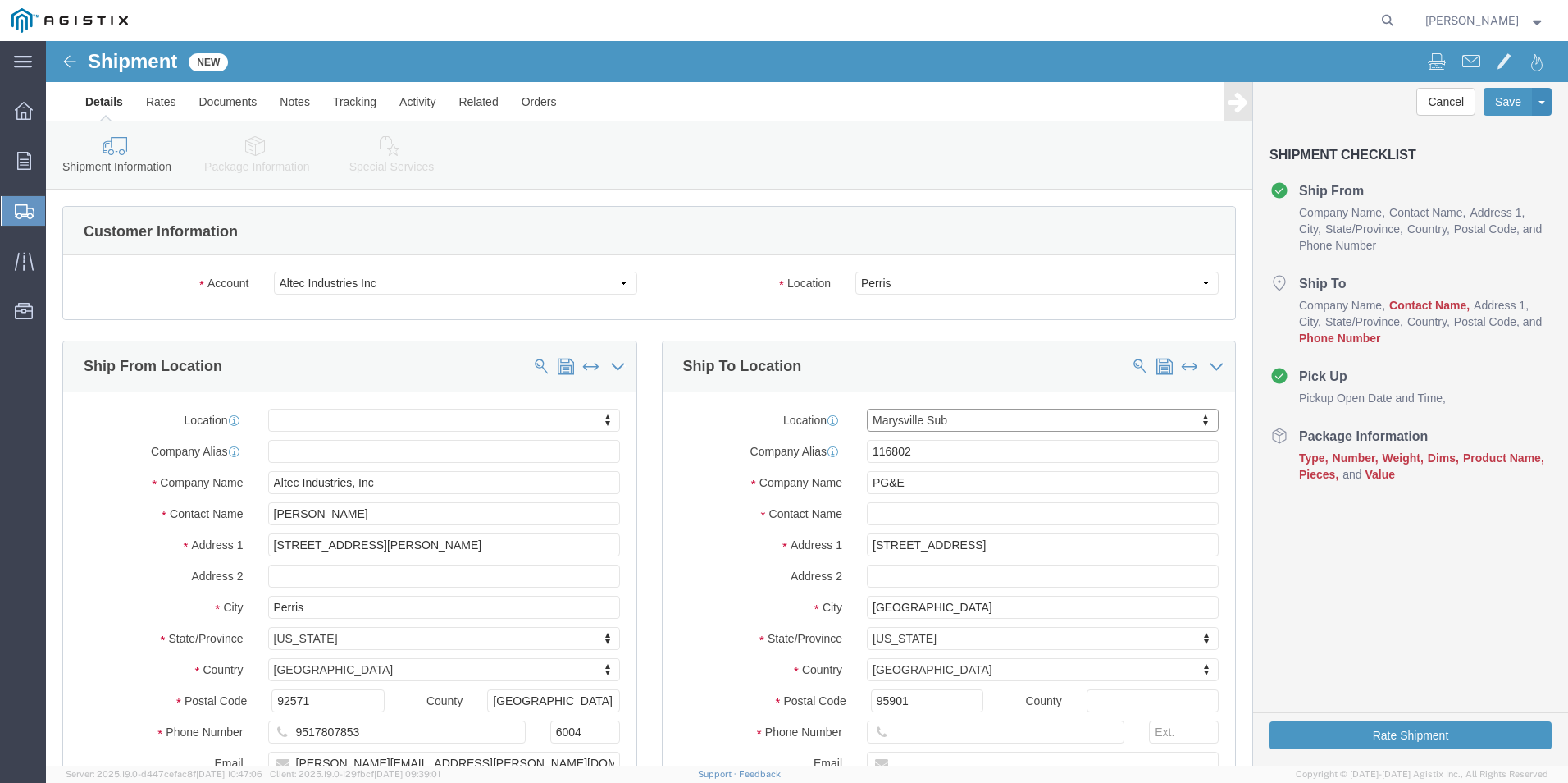
select select "CA"
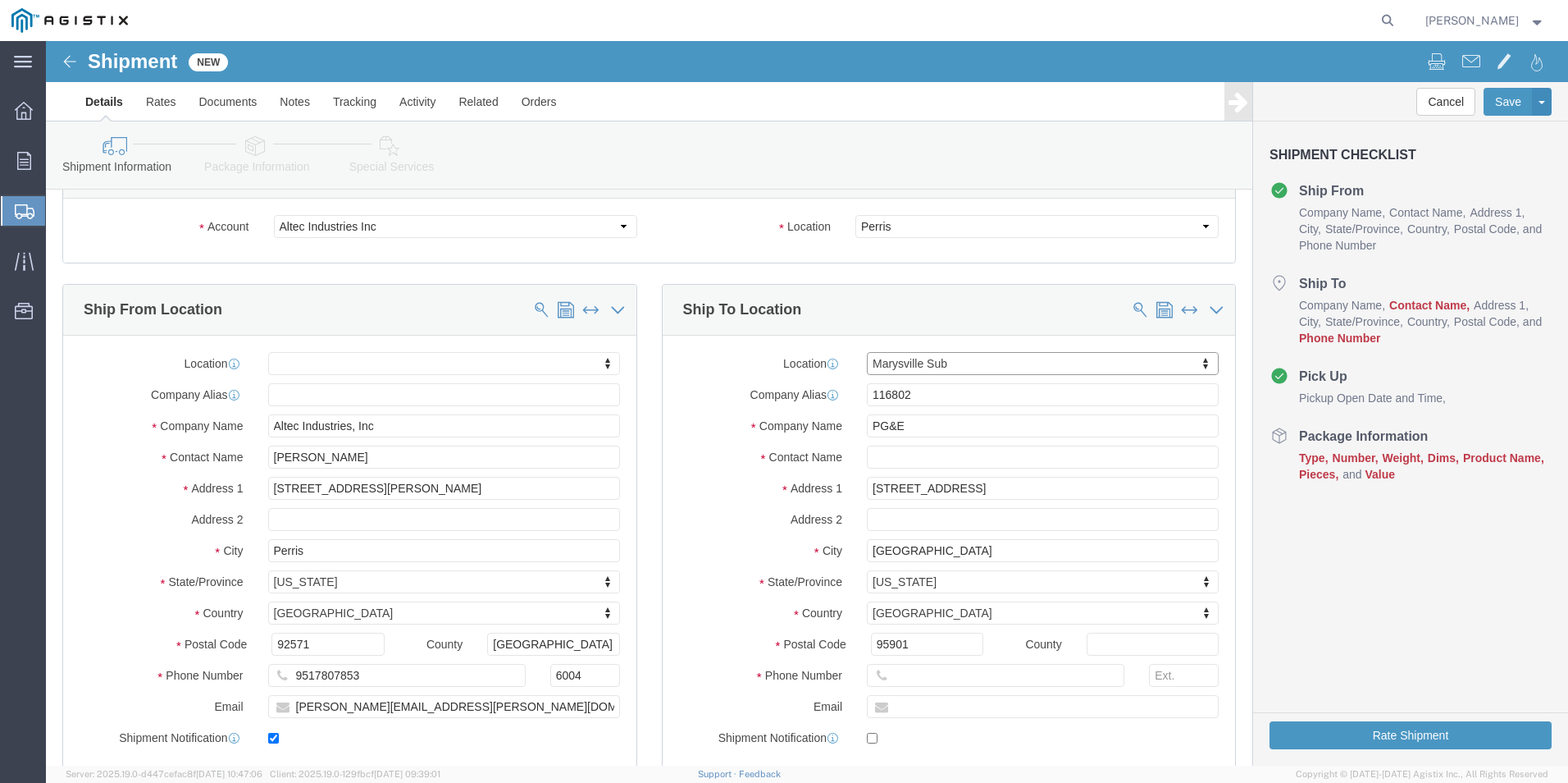
scroll to position [164, 0]
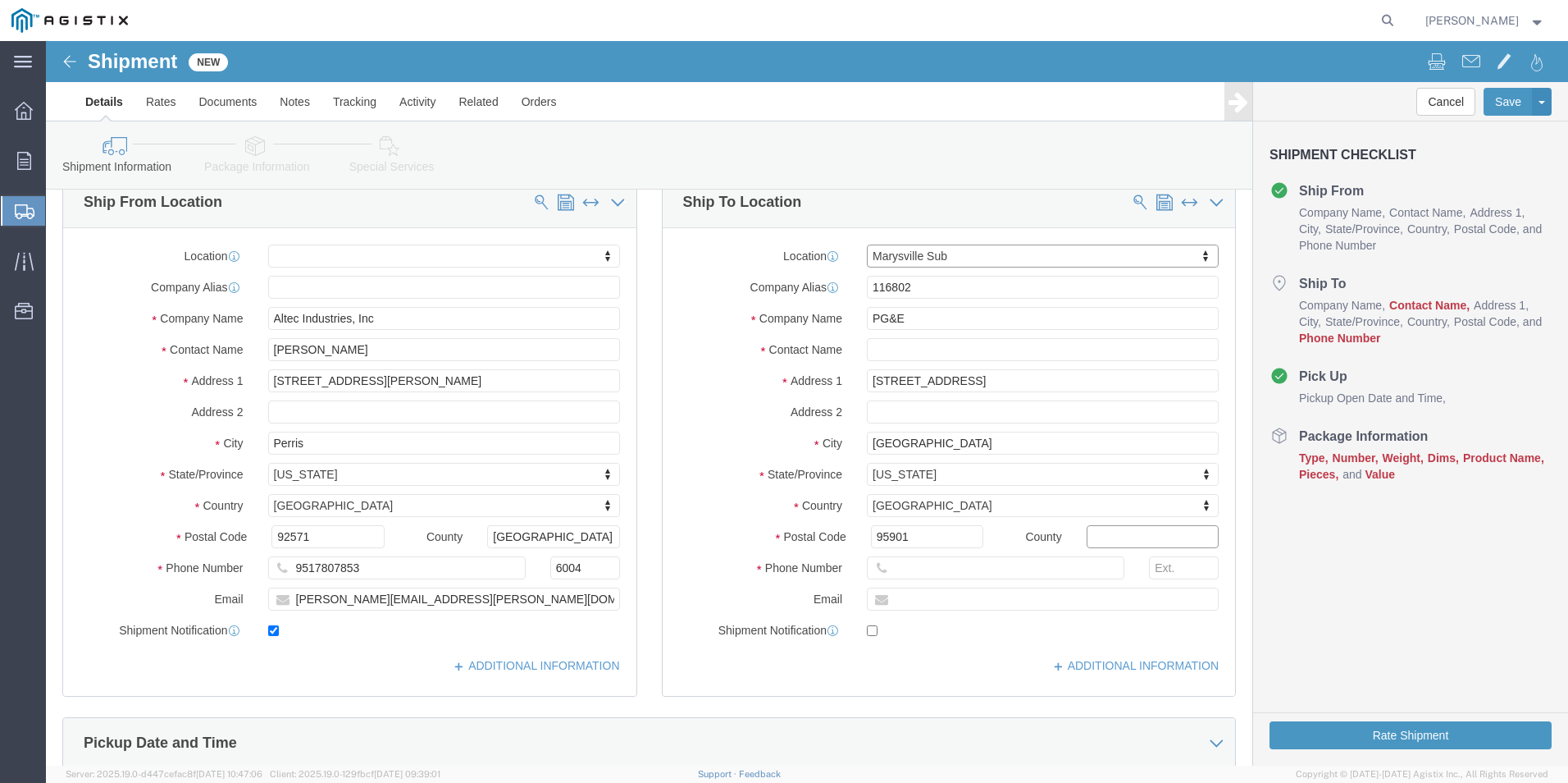
click input "text"
type input "[GEOGRAPHIC_DATA]"
click input "text"
type input "5303557685"
click icon
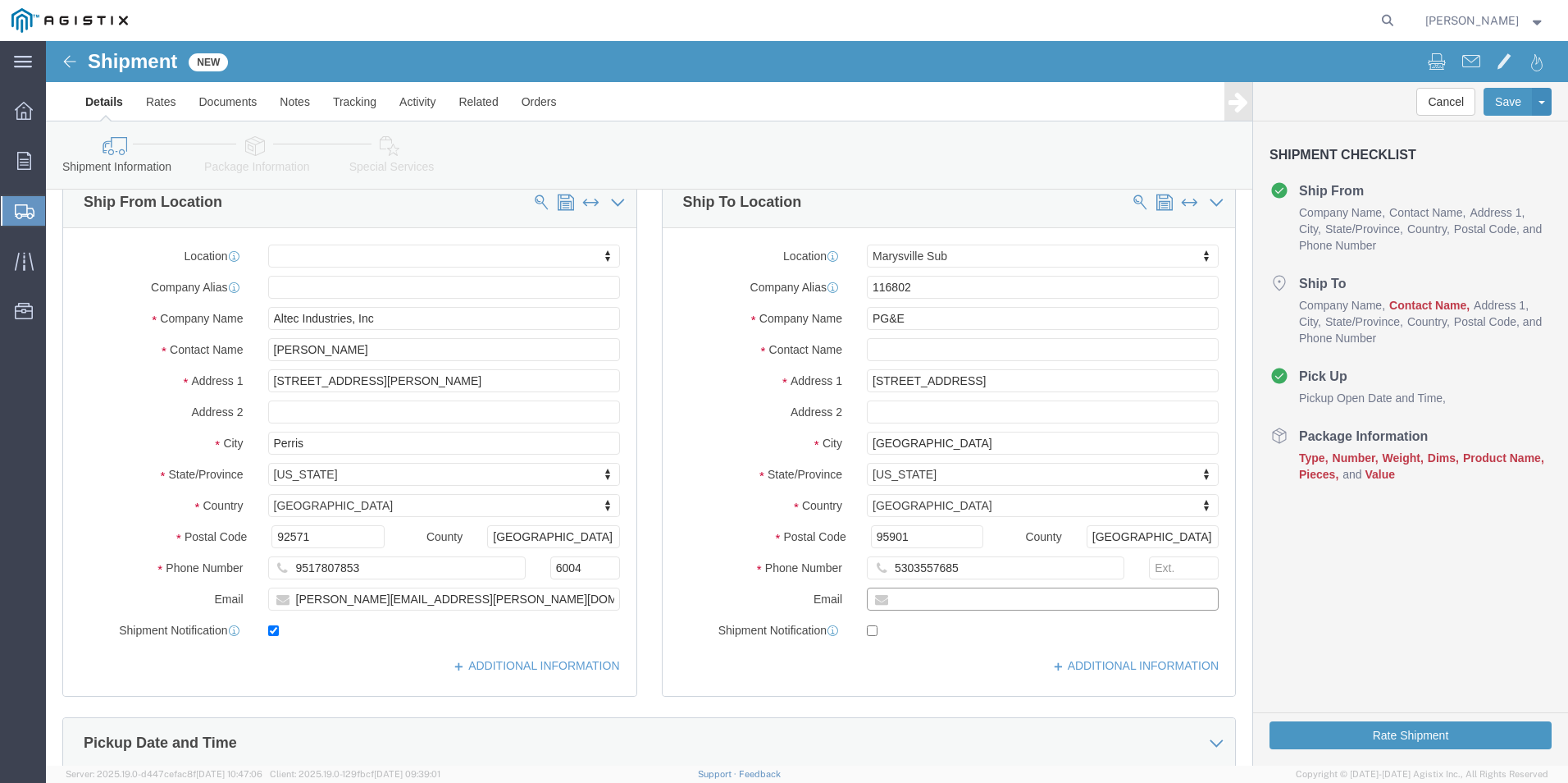
drag, startPoint x: 856, startPoint y: 549, endPoint x: 844, endPoint y: 560, distance: 16.3
click input "text"
type input "[EMAIL_ADDRESS][DOMAIN_NAME]"
checkbox input "true"
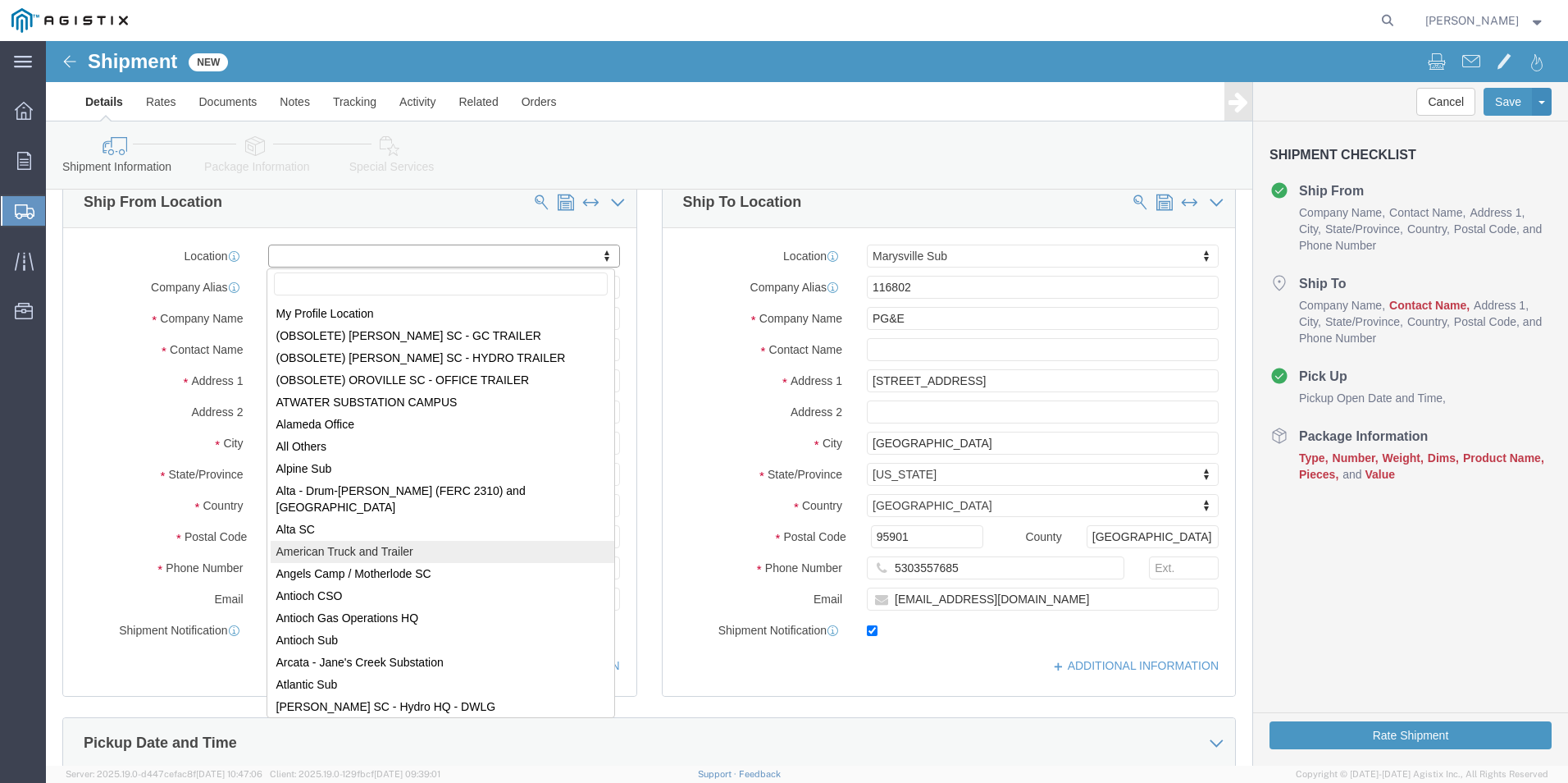
type input "a"
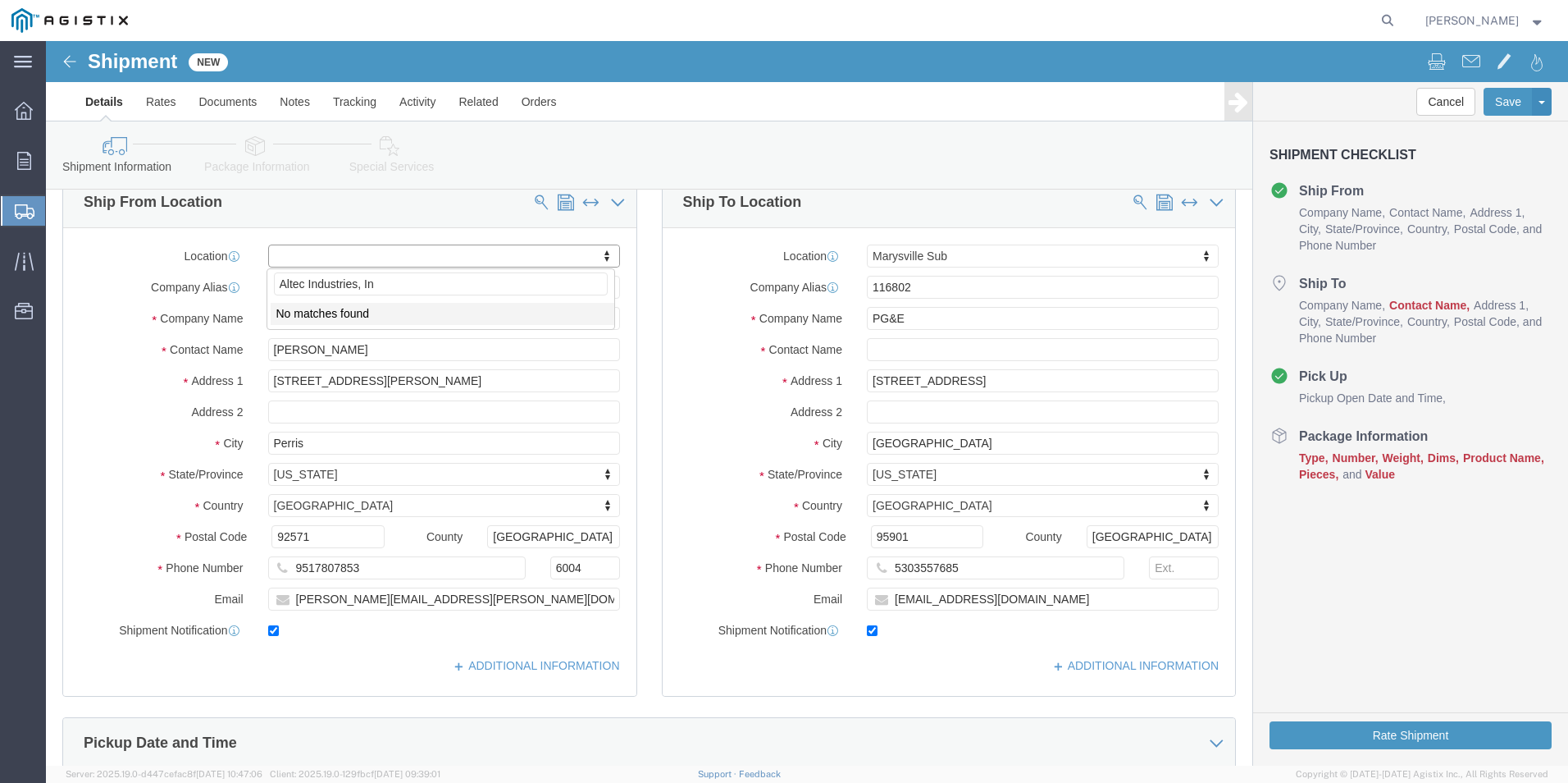
type input "Altec Industries, Inc"
drag, startPoint x: 832, startPoint y: 311, endPoint x: 870, endPoint y: 321, distance: 39.3
click input "text"
type input "j"
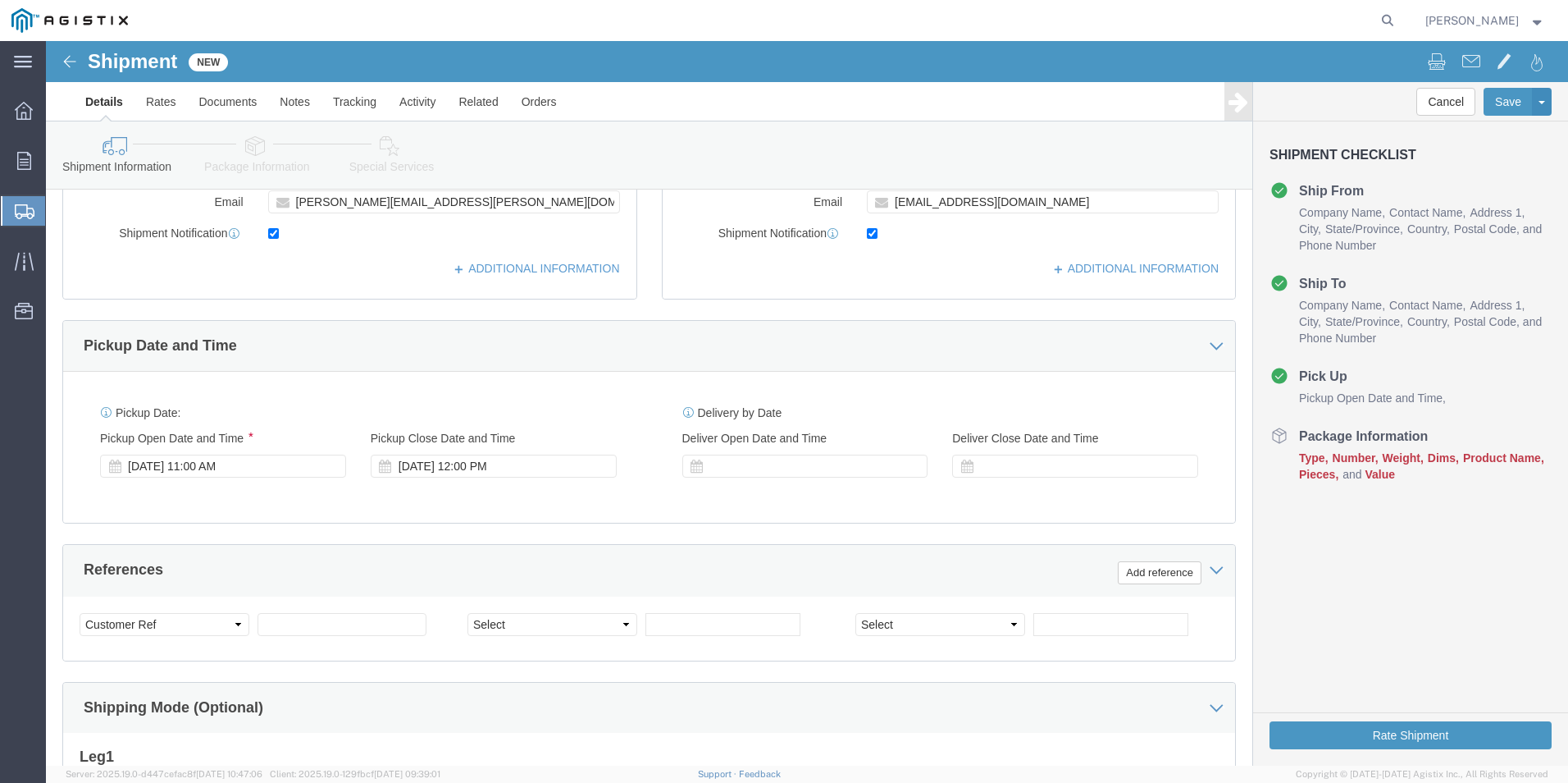
scroll to position [574, 0]
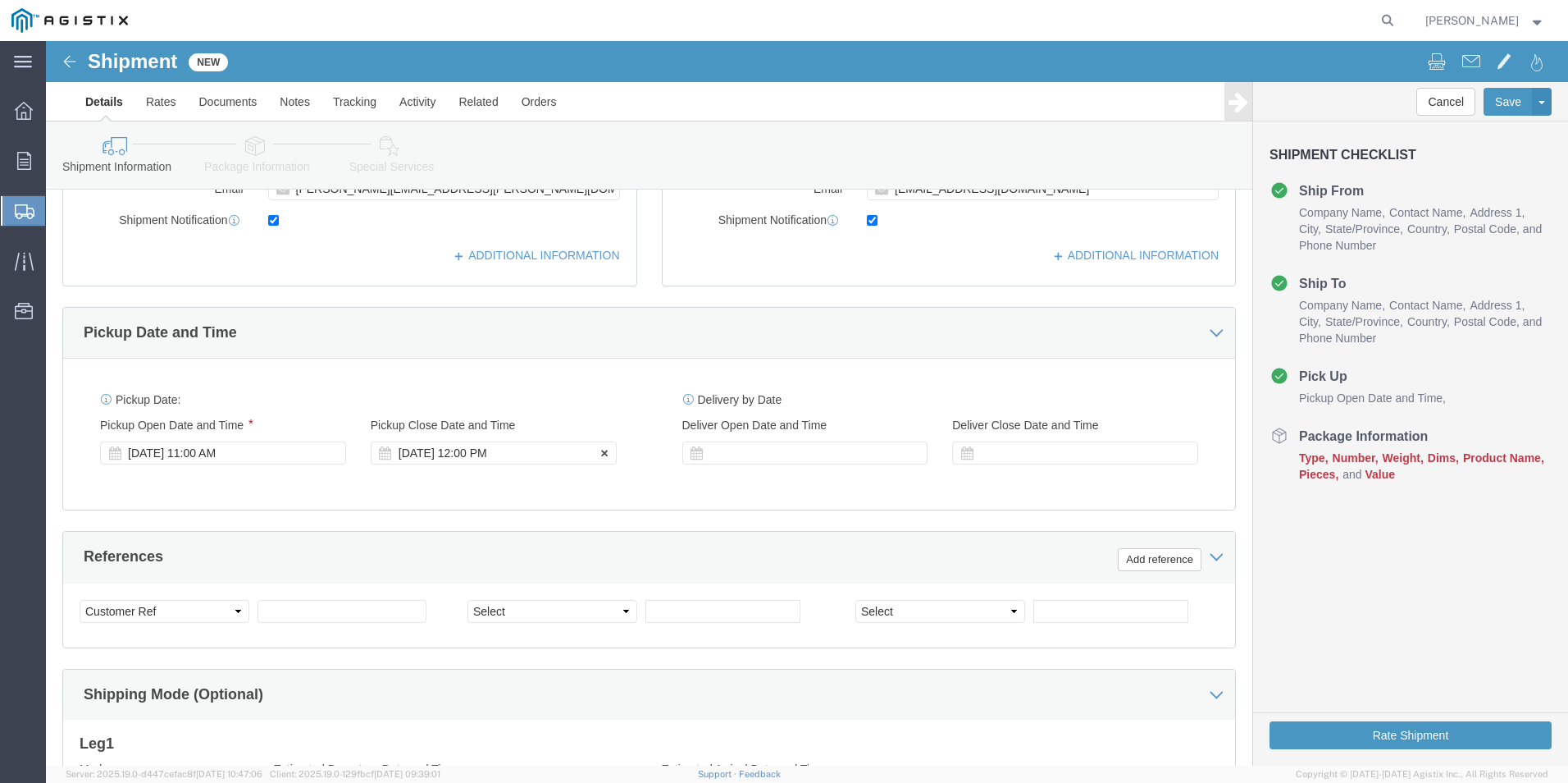
type input "[PERSON_NAME]"
click div "[DATE] 12:00 PM"
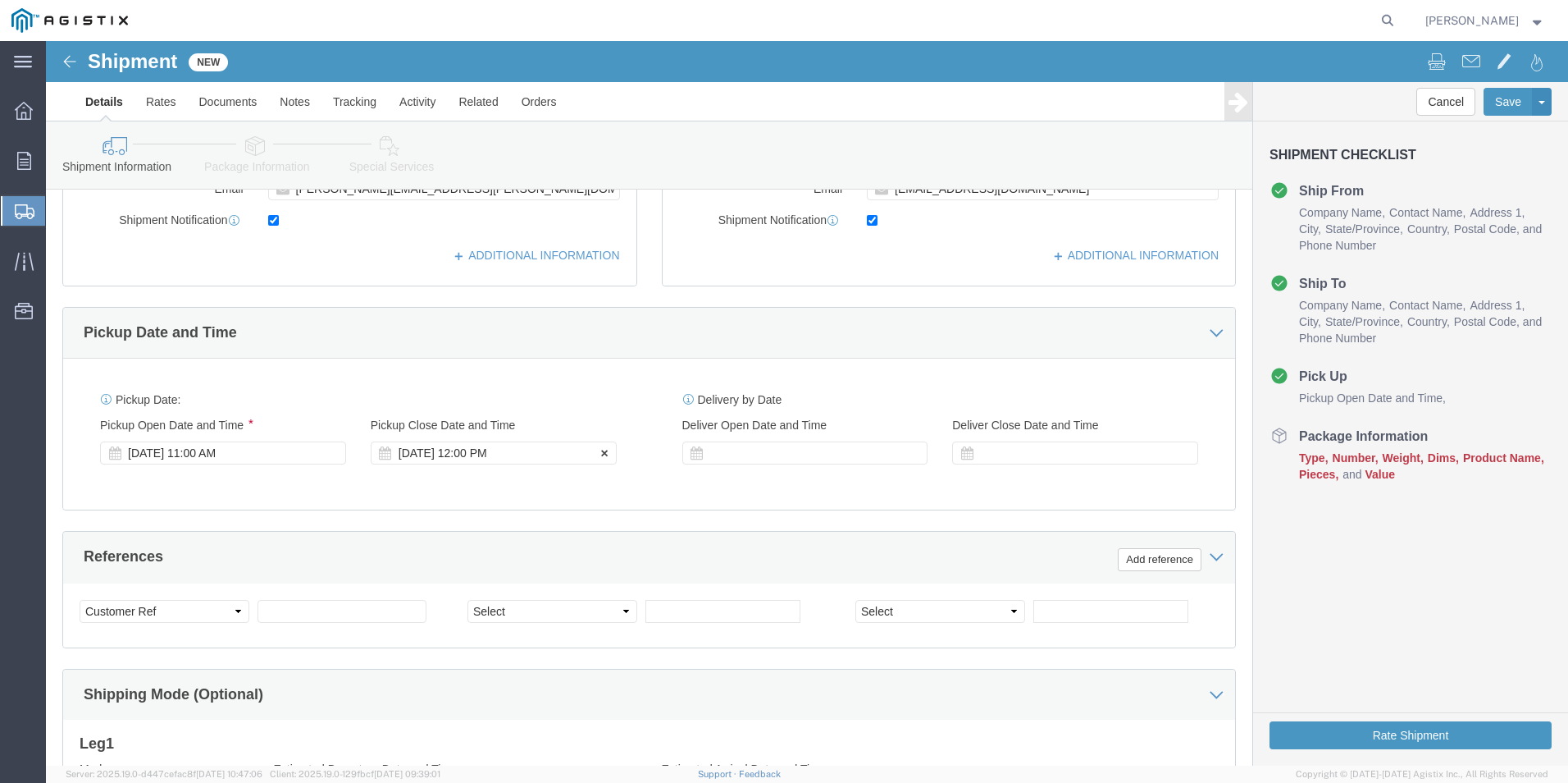
click div "[DATE] 12:00 PM"
type input "4:30 PM"
click button "Apply"
click div
click input "5:30 PM"
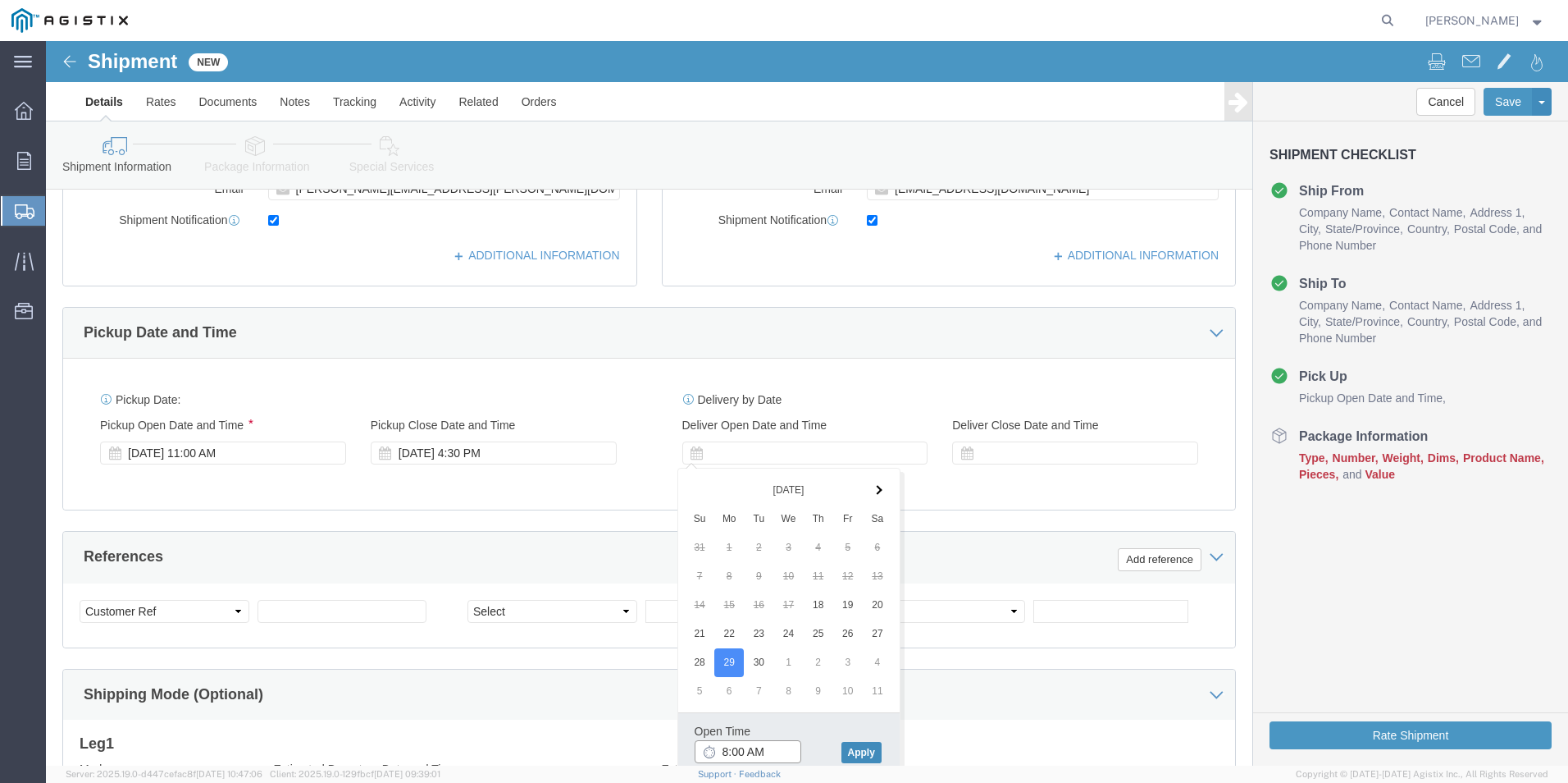
type input "8:00 AM"
click button "Apply"
click div
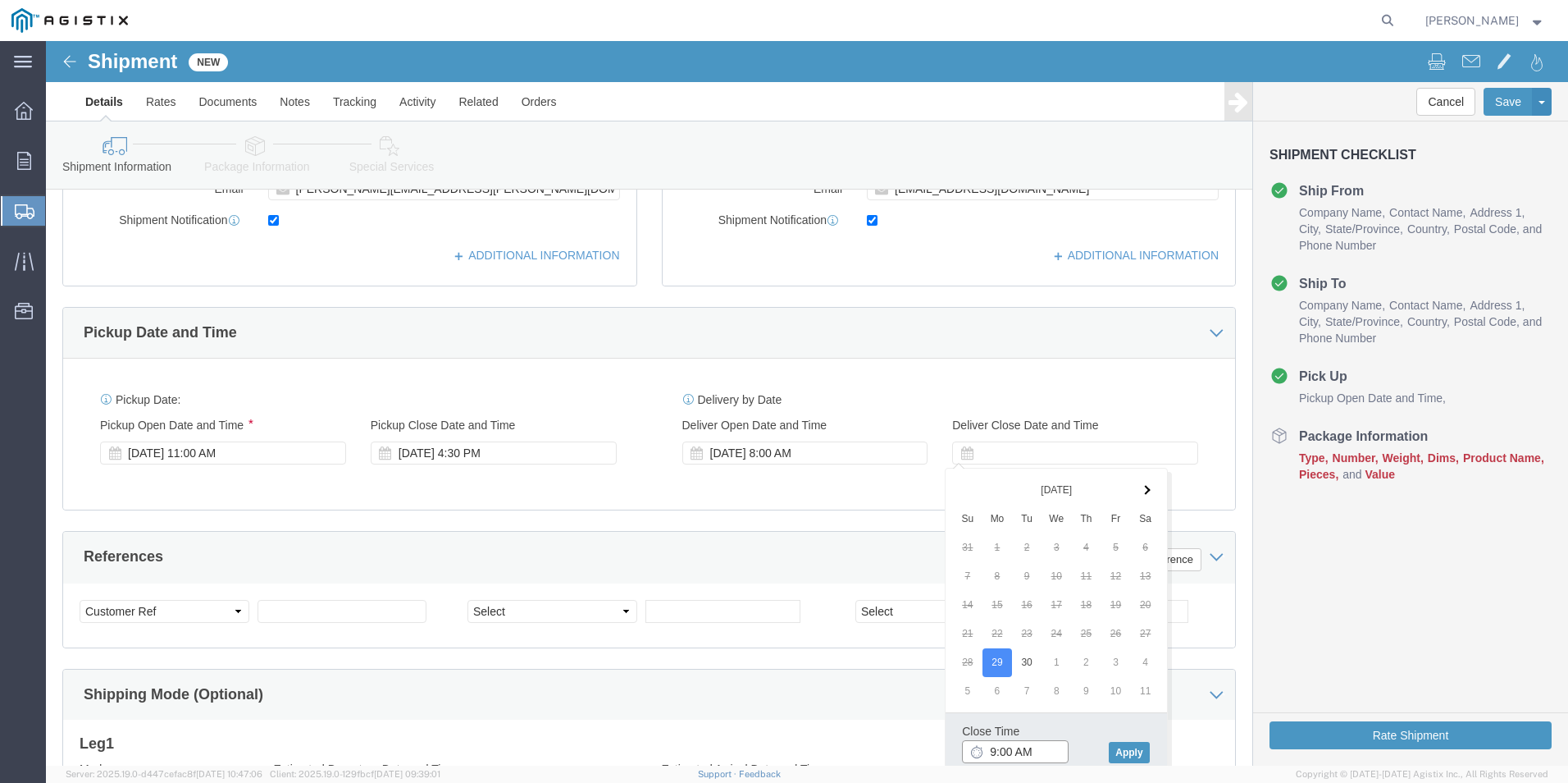
click input "9:00 AM"
type input "3:00 PM"
click button "Apply"
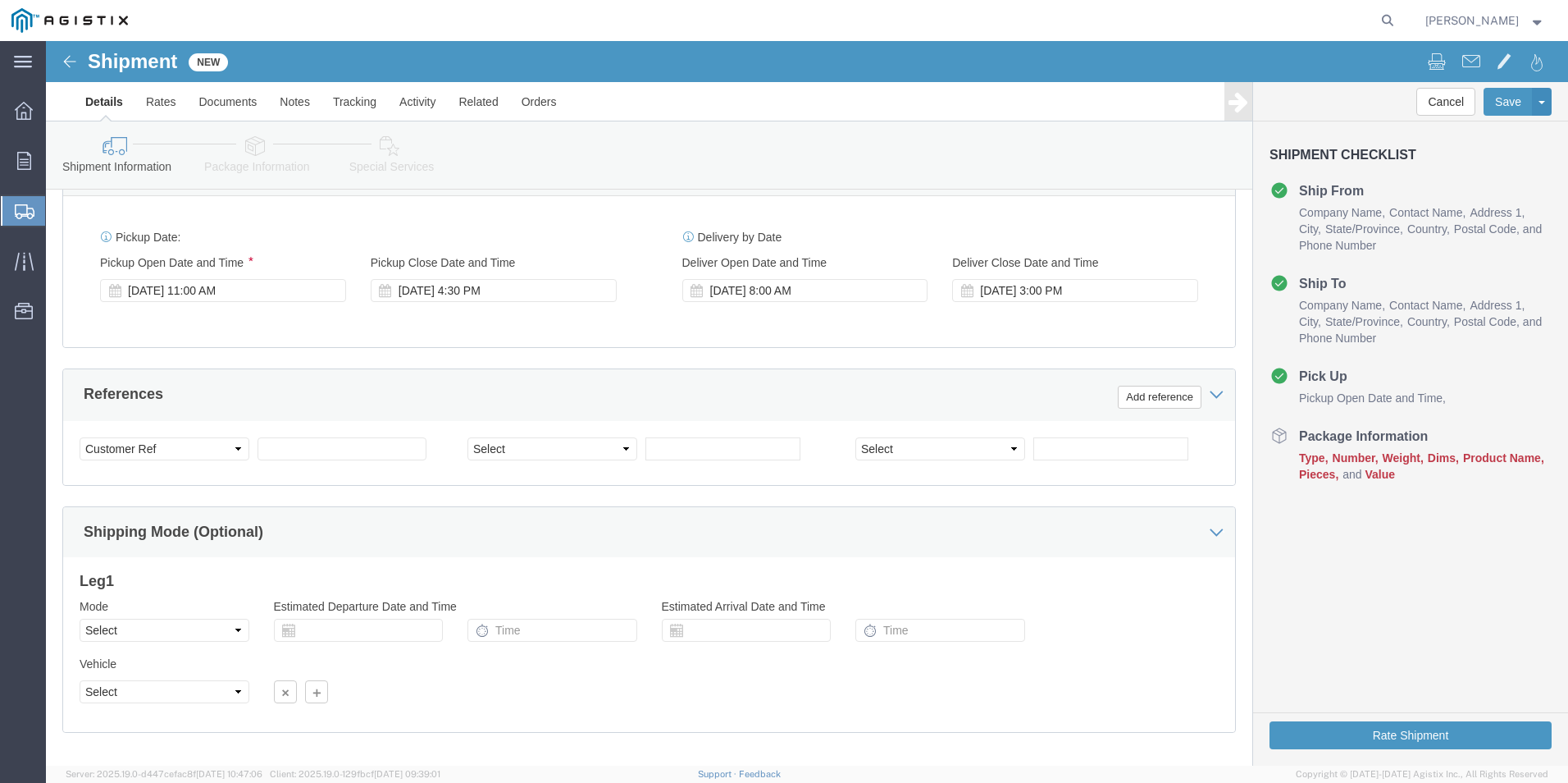
scroll to position [738, 0]
click select "Select Account Type Activity ID Airline Appointment Number ASN Batch Request # …"
select select "[PERSON_NAME]"
click select "Select Account Type Activity ID Airline Appointment Number ASN Batch Request # …"
click input "text"
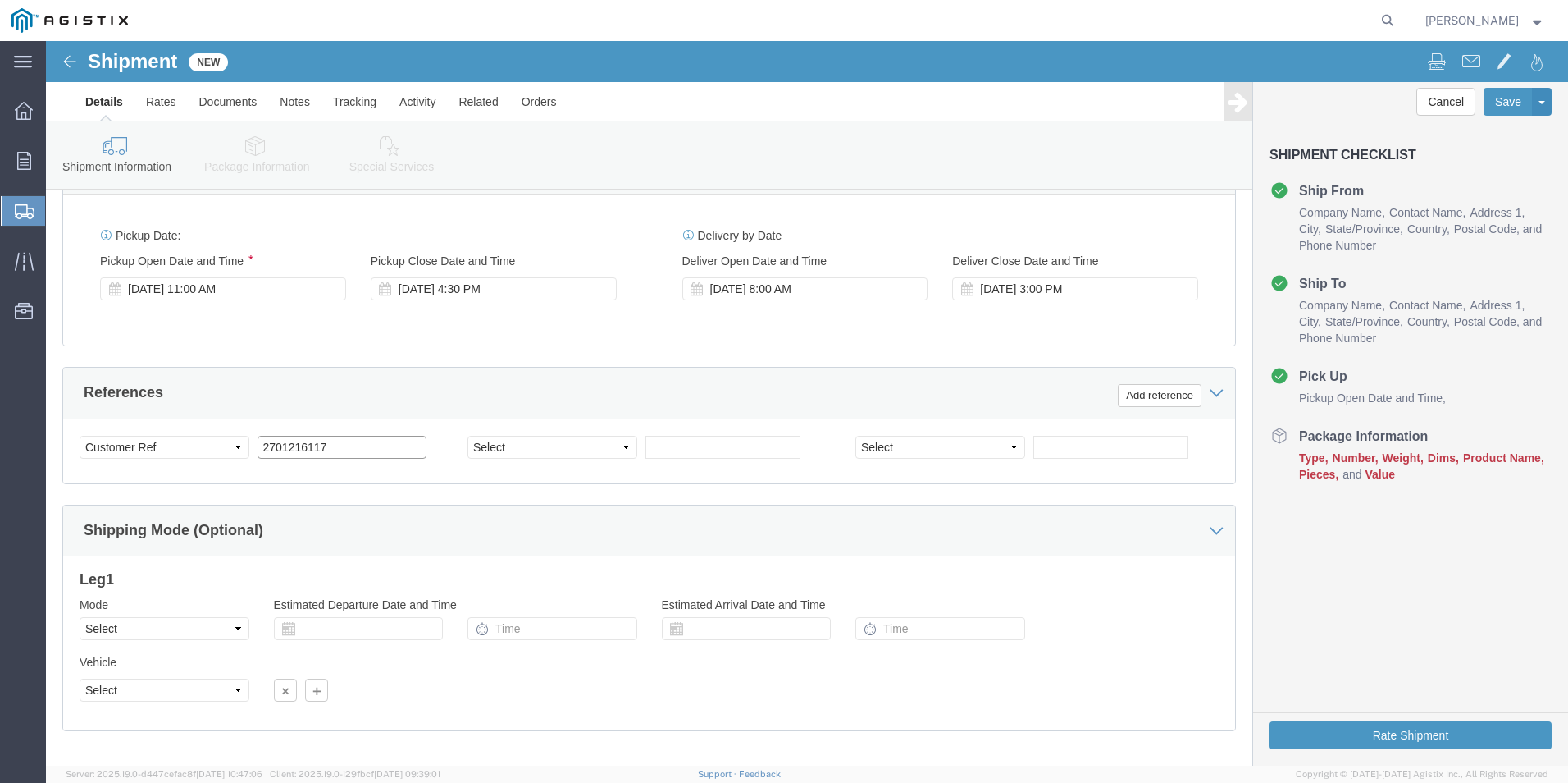
type input "2701216117"
click select "Select Account Type Activity ID Airline Appointment Number ASN Batch Request # …"
select select "SALEORDR"
click select "Select Account Type Activity ID Airline Appointment Number ASN Batch Request # …"
click input "text"
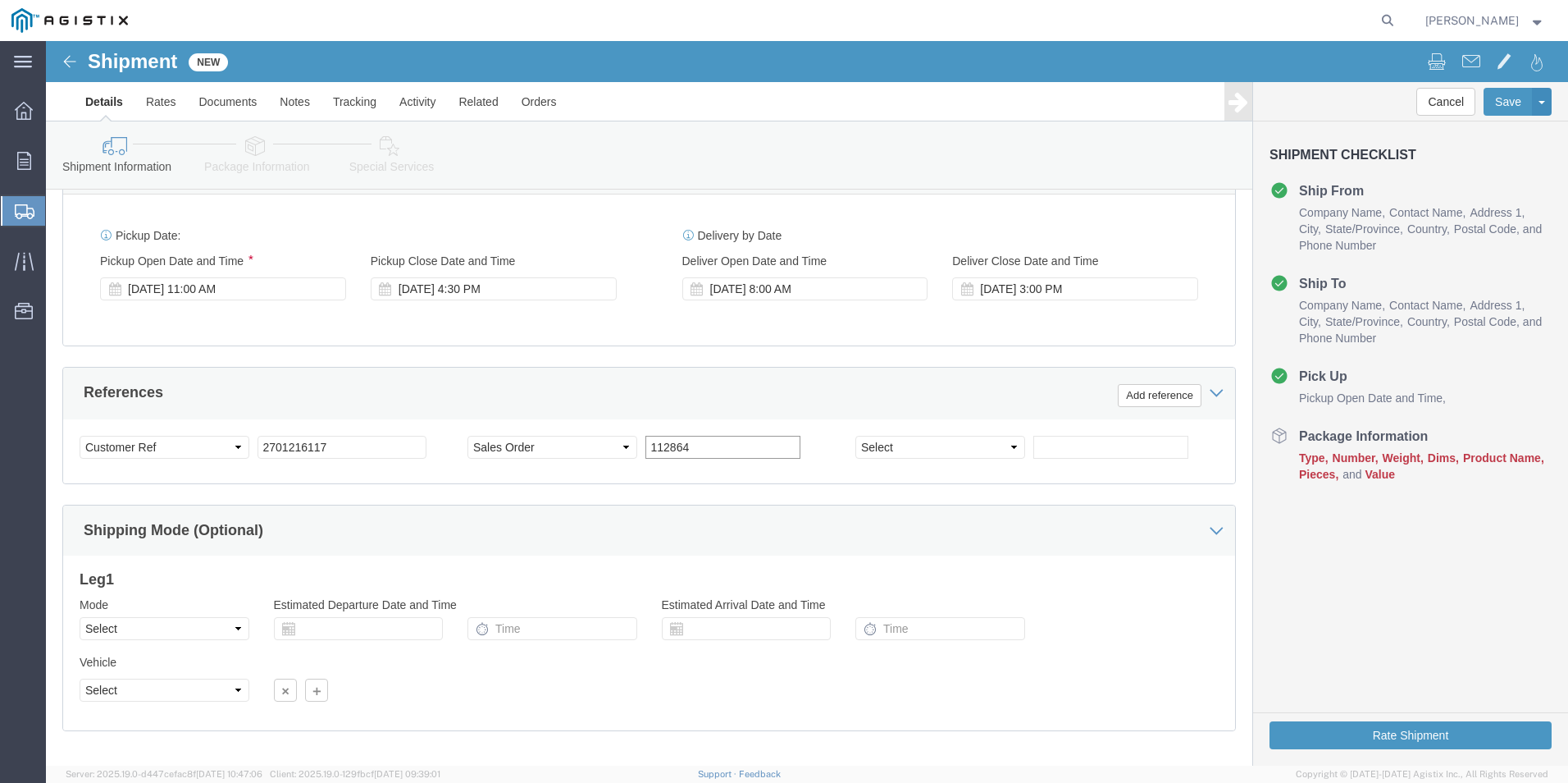
scroll to position [819, 0]
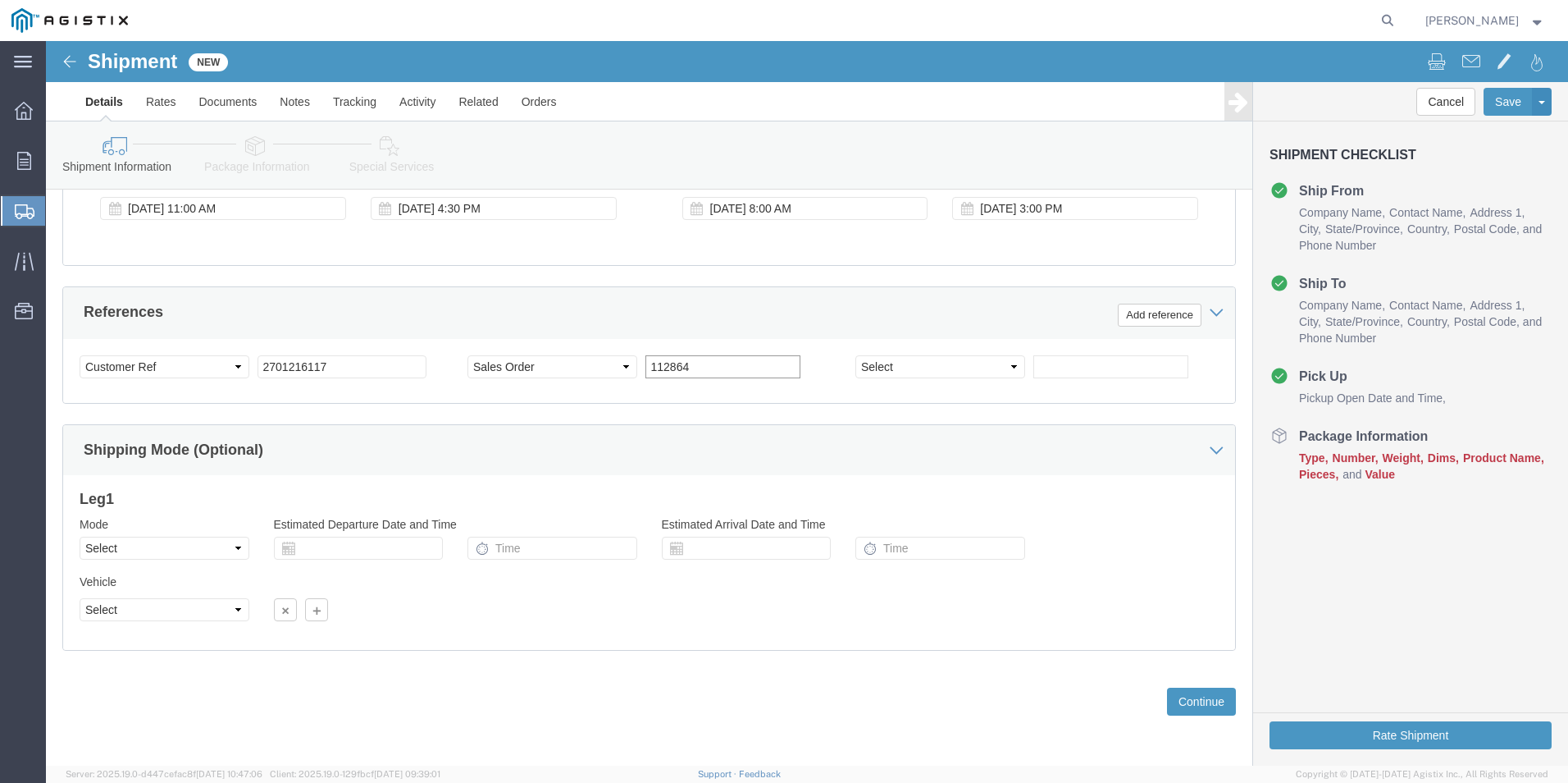
type input "112864"
click select "Select Air Less than Truckload Multi-Leg Ocean Freight Rail Small Parcel Truckl…"
select select "LTL"
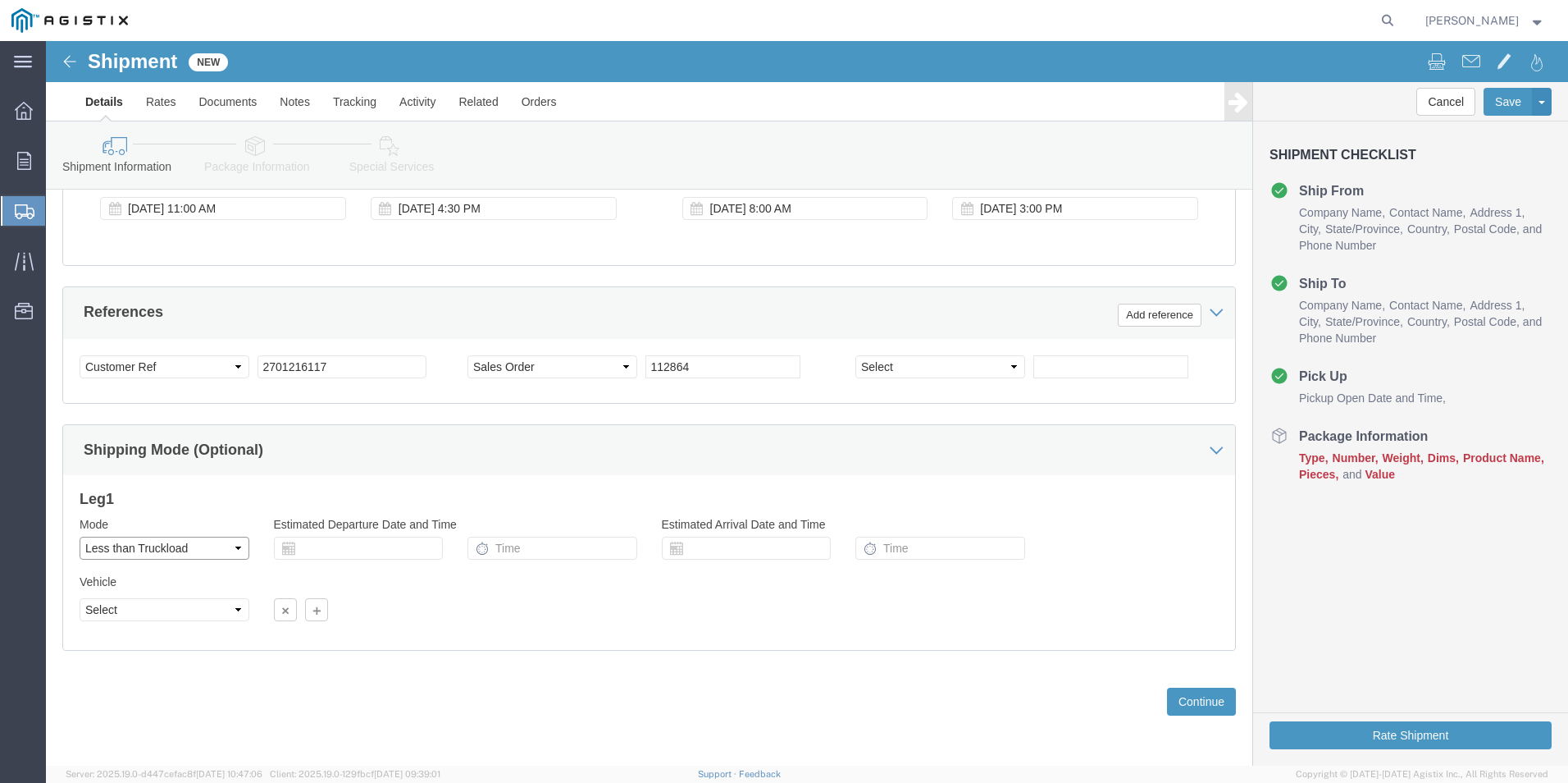
click select "Select Air Less than Truckload Multi-Leg Ocean Freight Rail Small Parcel Truckl…"
click input "text"
click td "18"
type input "[DATE]"
click input "text"
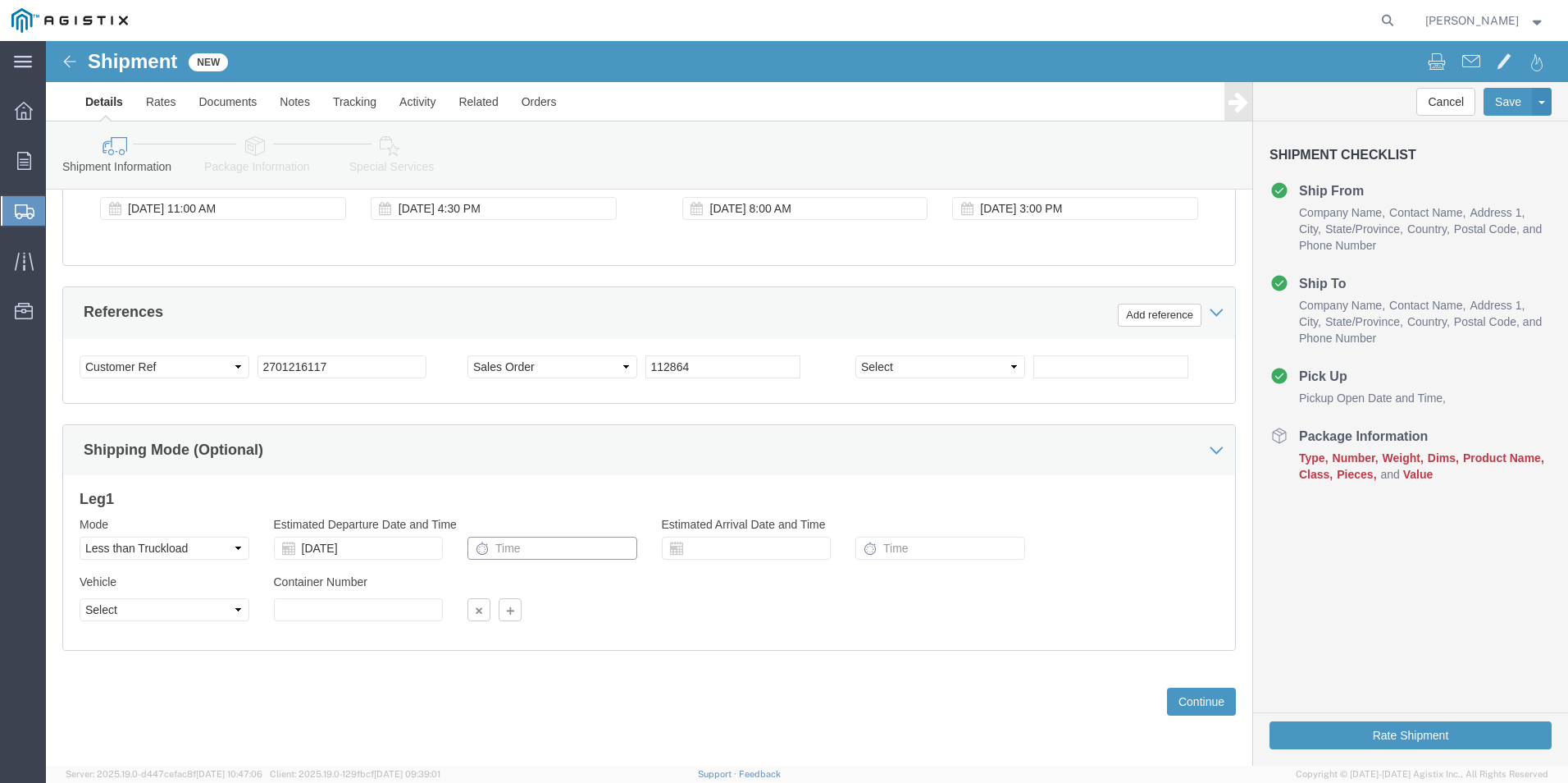
type input "5"
type input "4:30 PM"
click input "text"
click td "22"
type input "[DATE]"
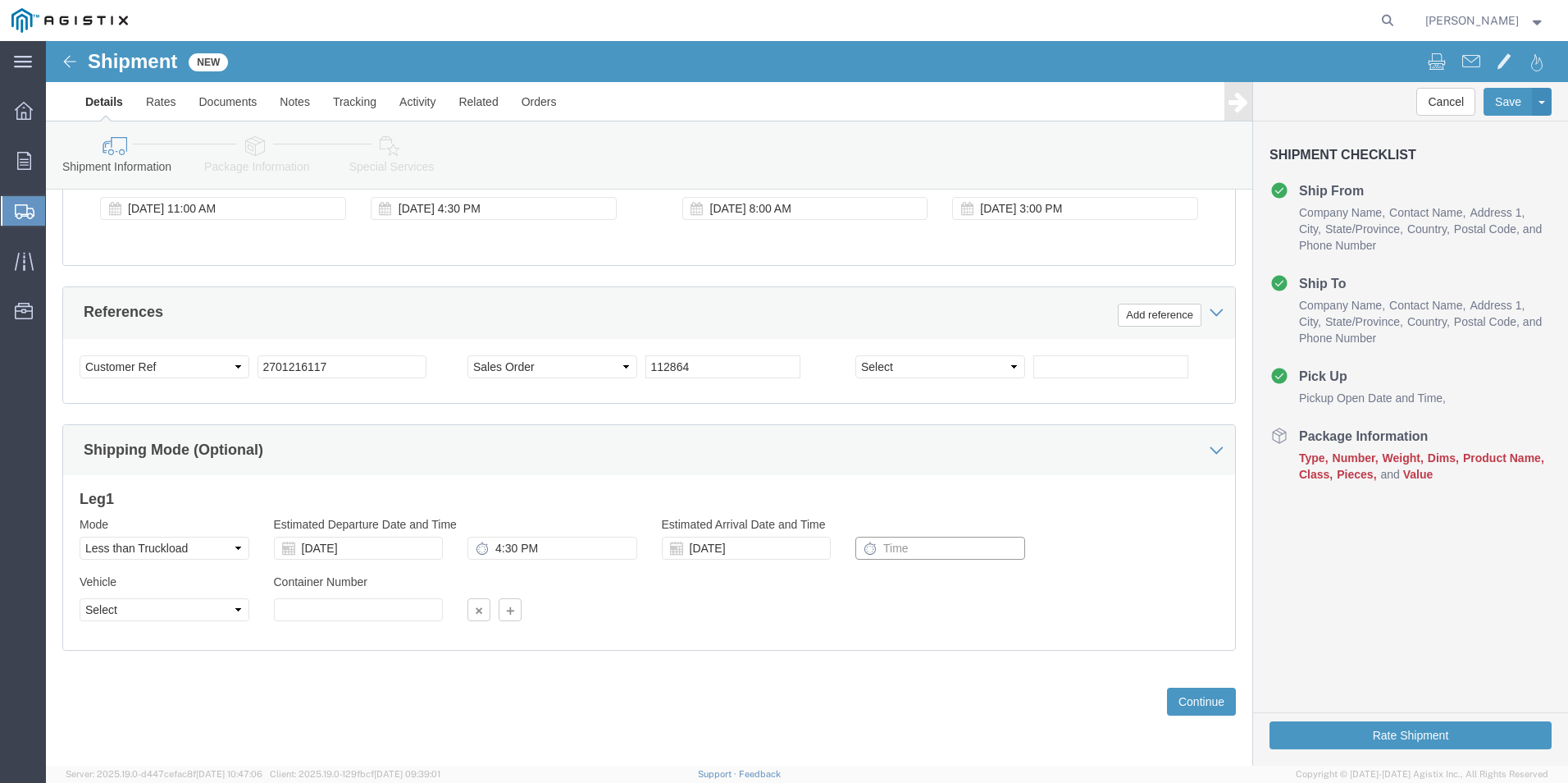
click input "text"
type input "12:00 PM"
click select "Select Straight Truck"
click div "Previous Continue"
click button "Continue"
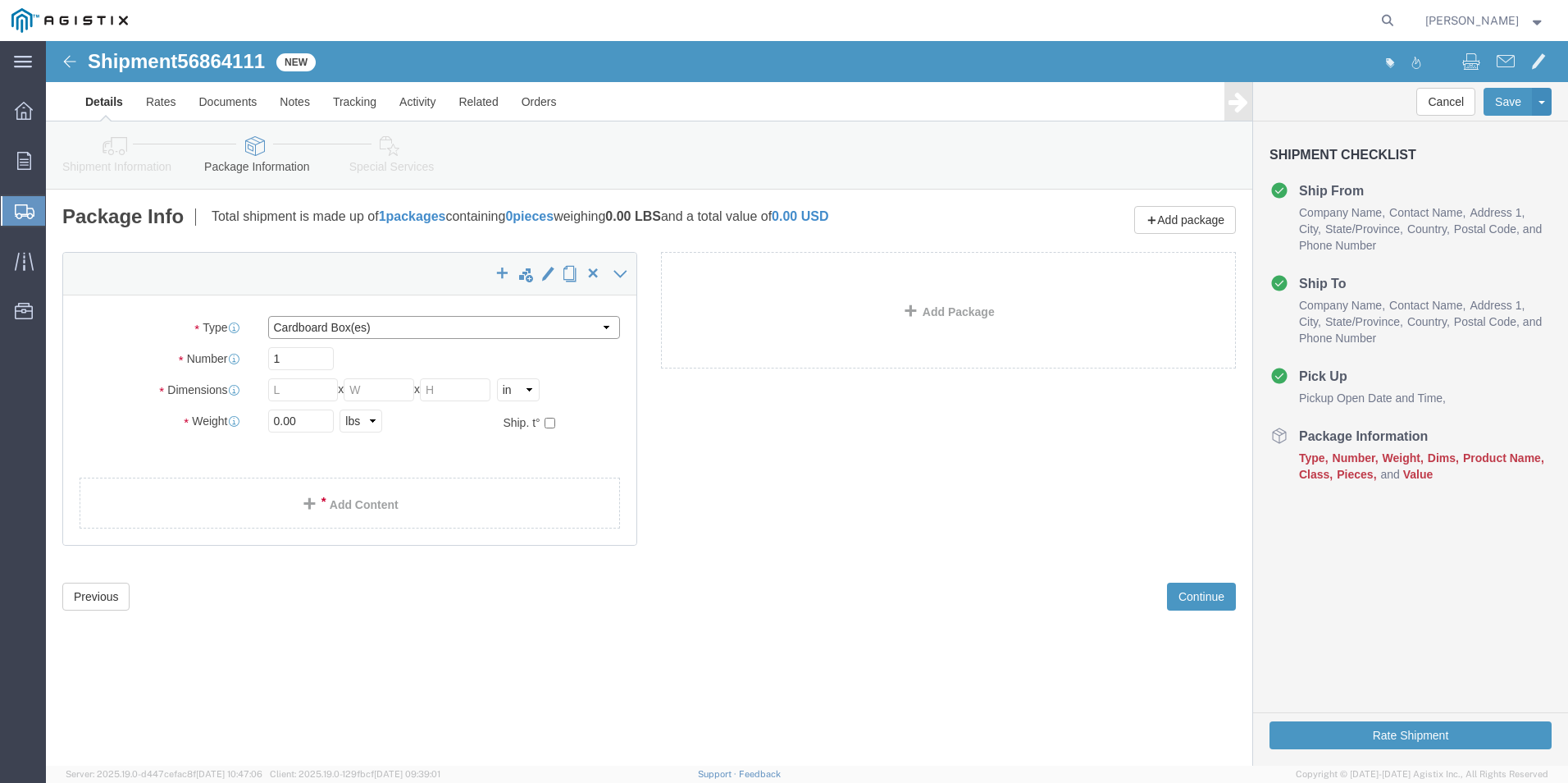
click select "Select Bale(s) Basket(s) Bolt(s) Bottle(s) Buckets Bulk Bundle(s) Can(s) Cardbo…"
select select "PSNS"
click select "Select Bale(s) Basket(s) Bolt(s) Bottle(s) Buckets Bulk Bundle(s) Can(s) Cardbo…"
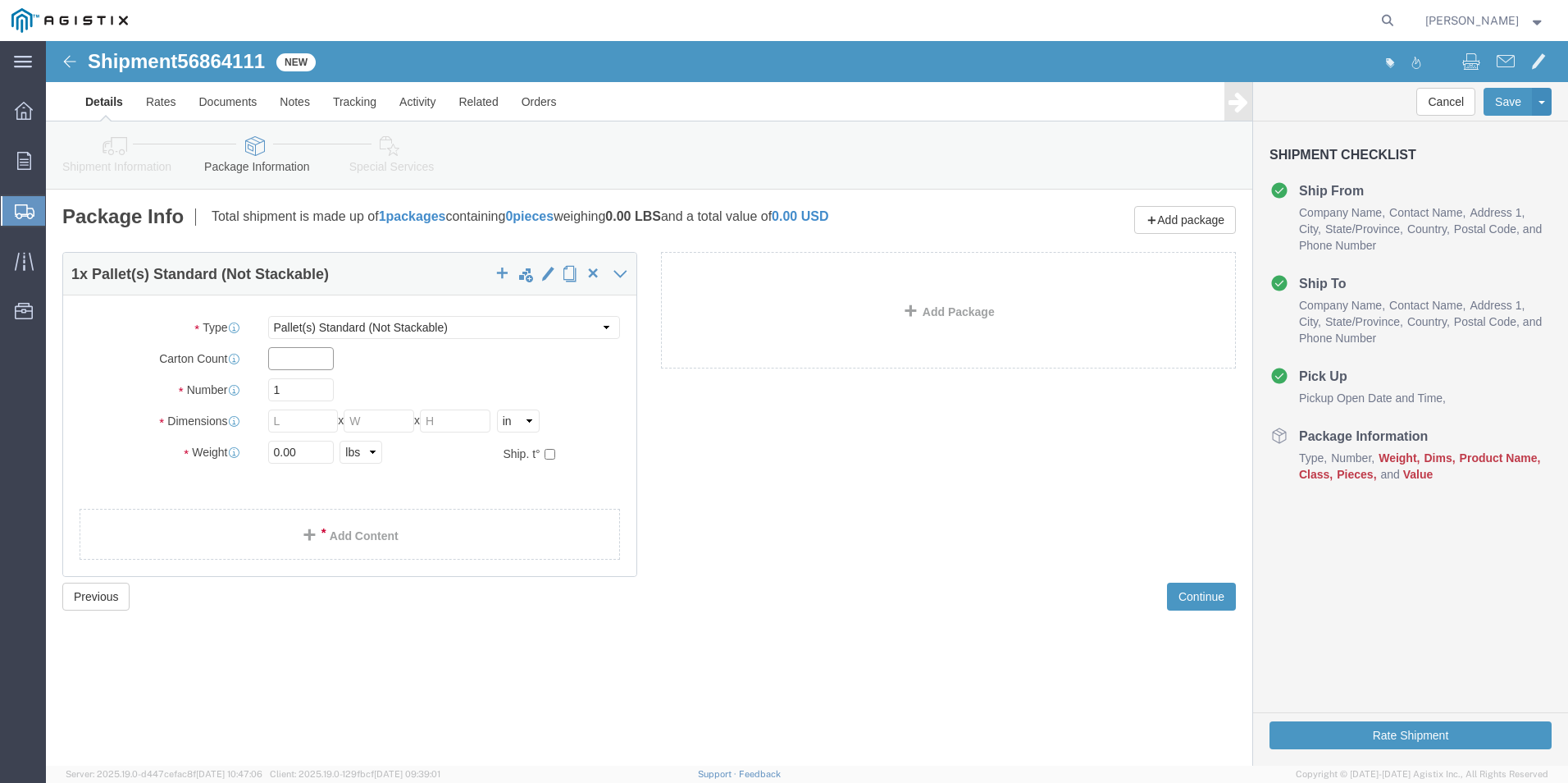
click input "text"
type input "1"
click input "text"
type input "28"
type input "40"
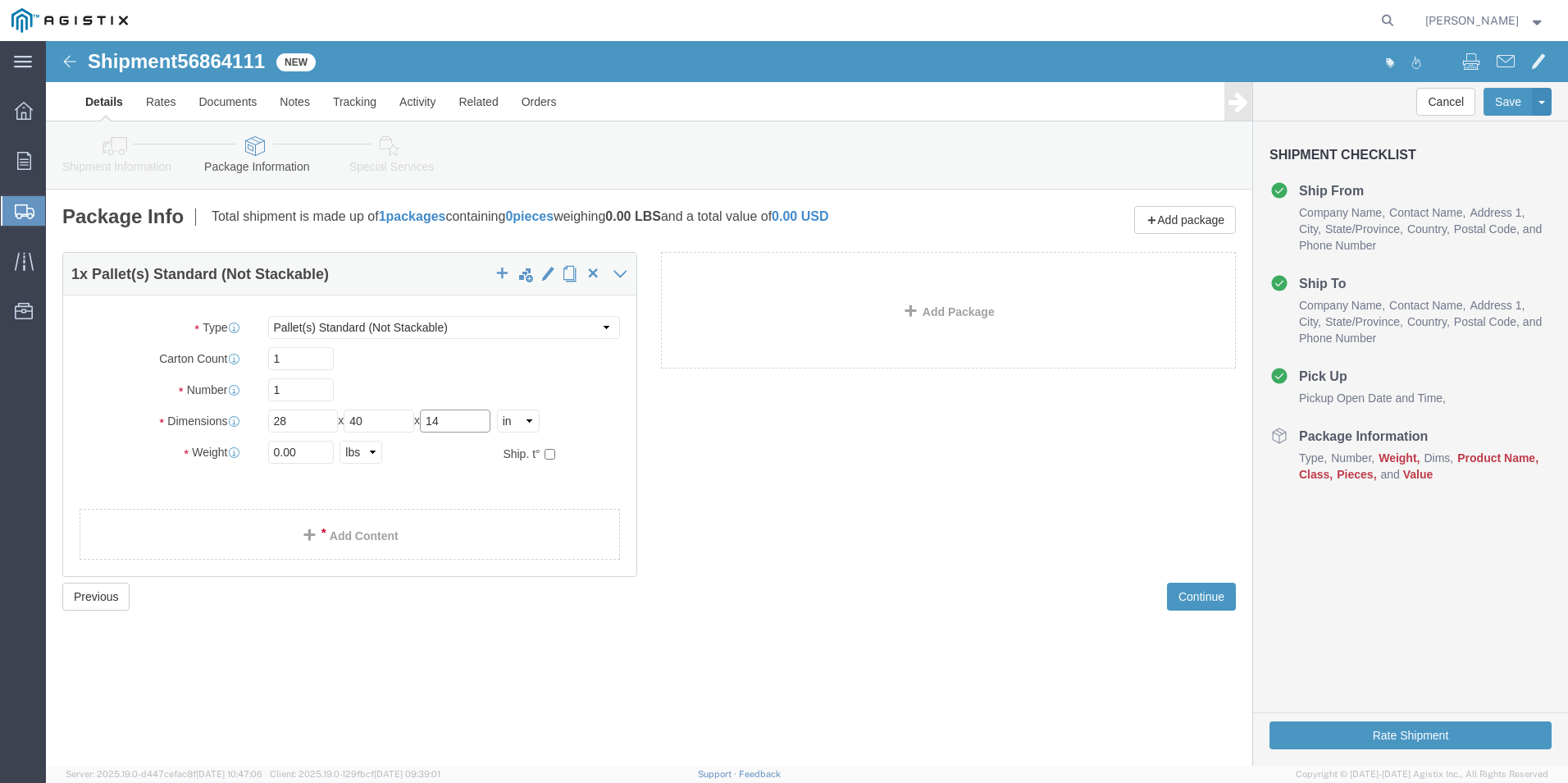
type input "14"
click input "0.00"
type input "0"
type input "112.00"
click link "Add Content"
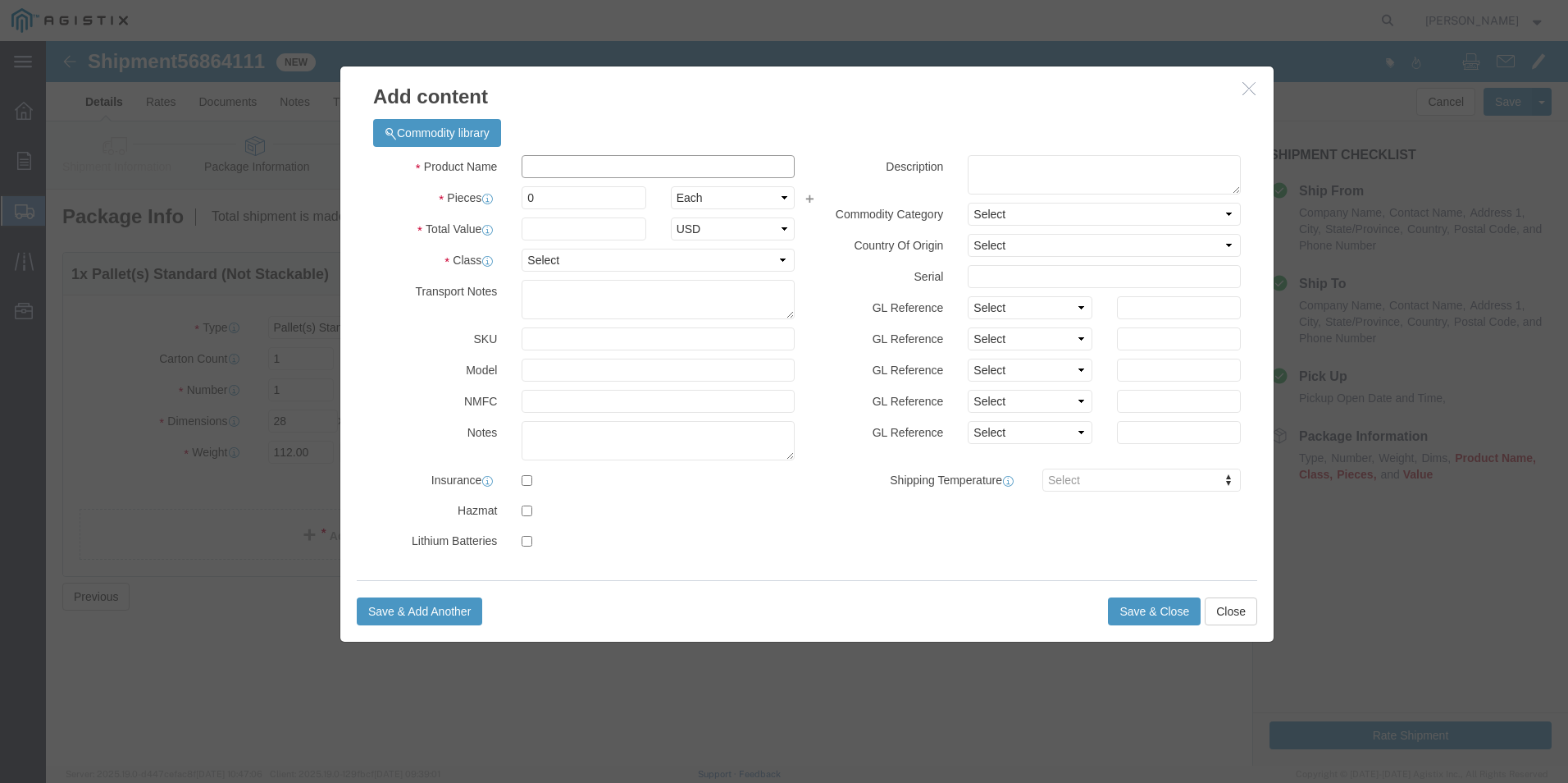
drag, startPoint x: 487, startPoint y: 124, endPoint x: 526, endPoint y: 409, distance: 287.7
click input "text"
drag, startPoint x: 486, startPoint y: 123, endPoint x: 471, endPoint y: 137, distance: 20.5
click input "text"
type input "Pole Line Hardaware - Freight Class: 50"
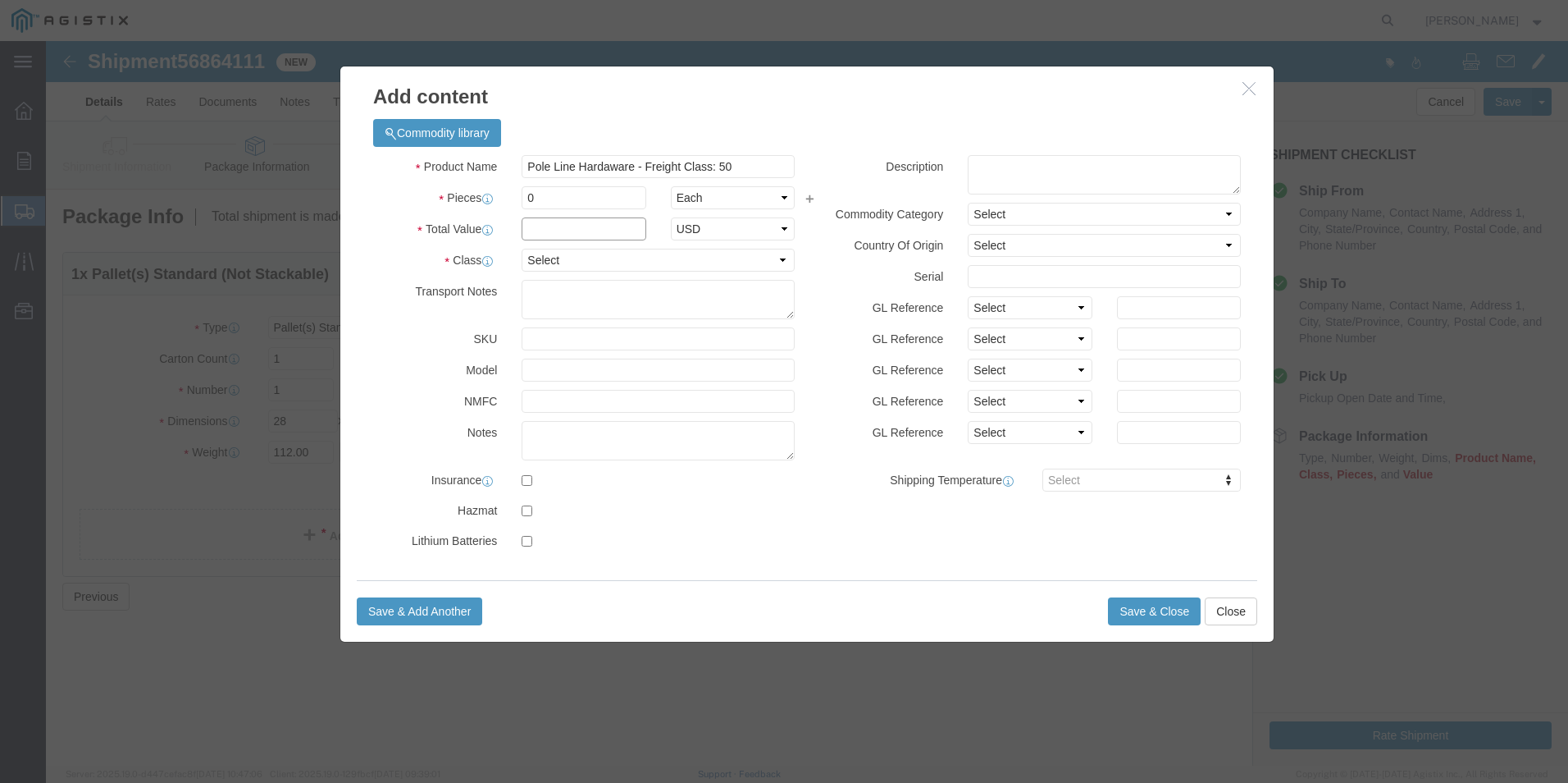
type input "5,460.00"
select select "US"
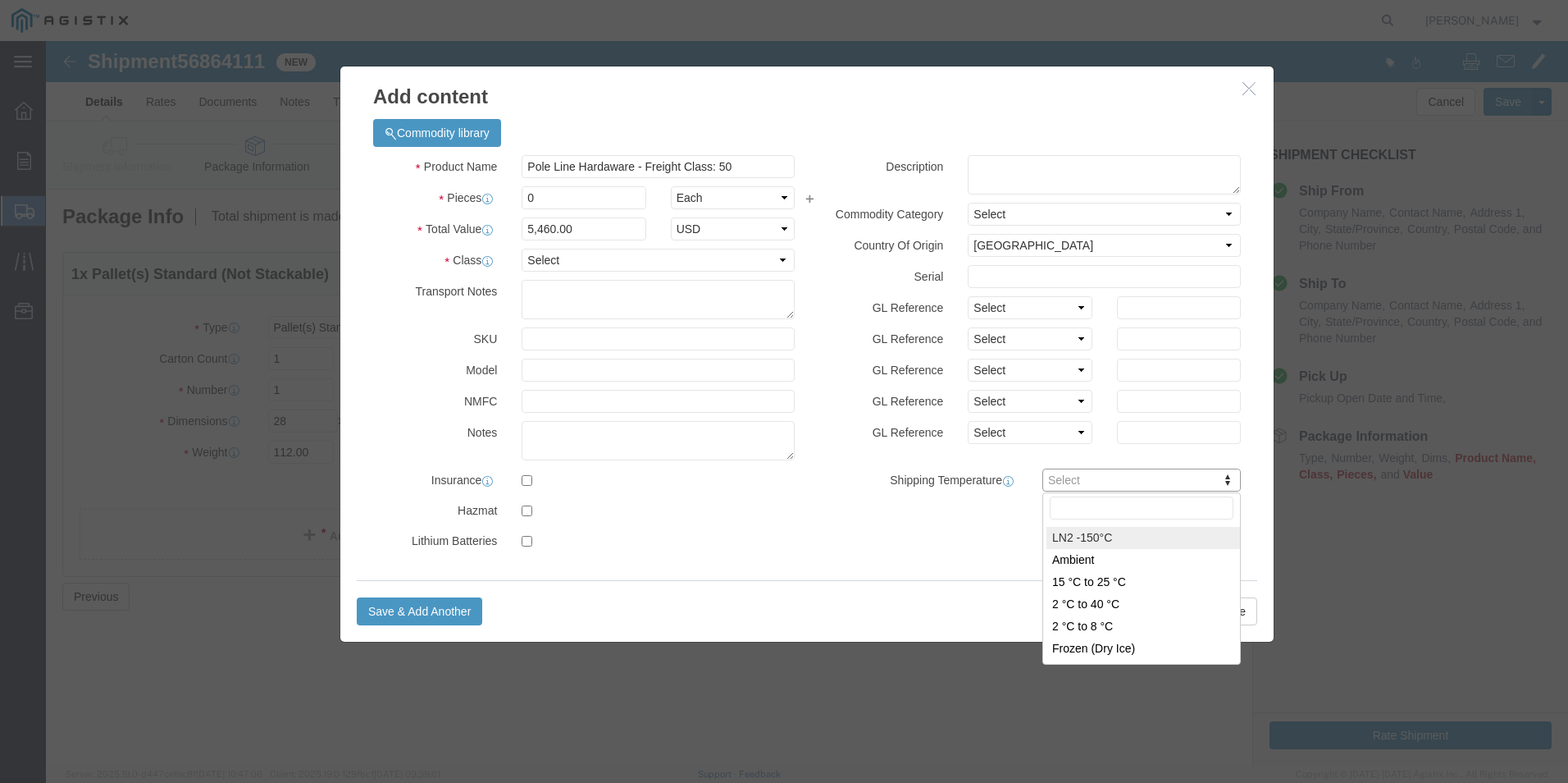
drag, startPoint x: 511, startPoint y: 146, endPoint x: 509, endPoint y: 153, distance: 7.3
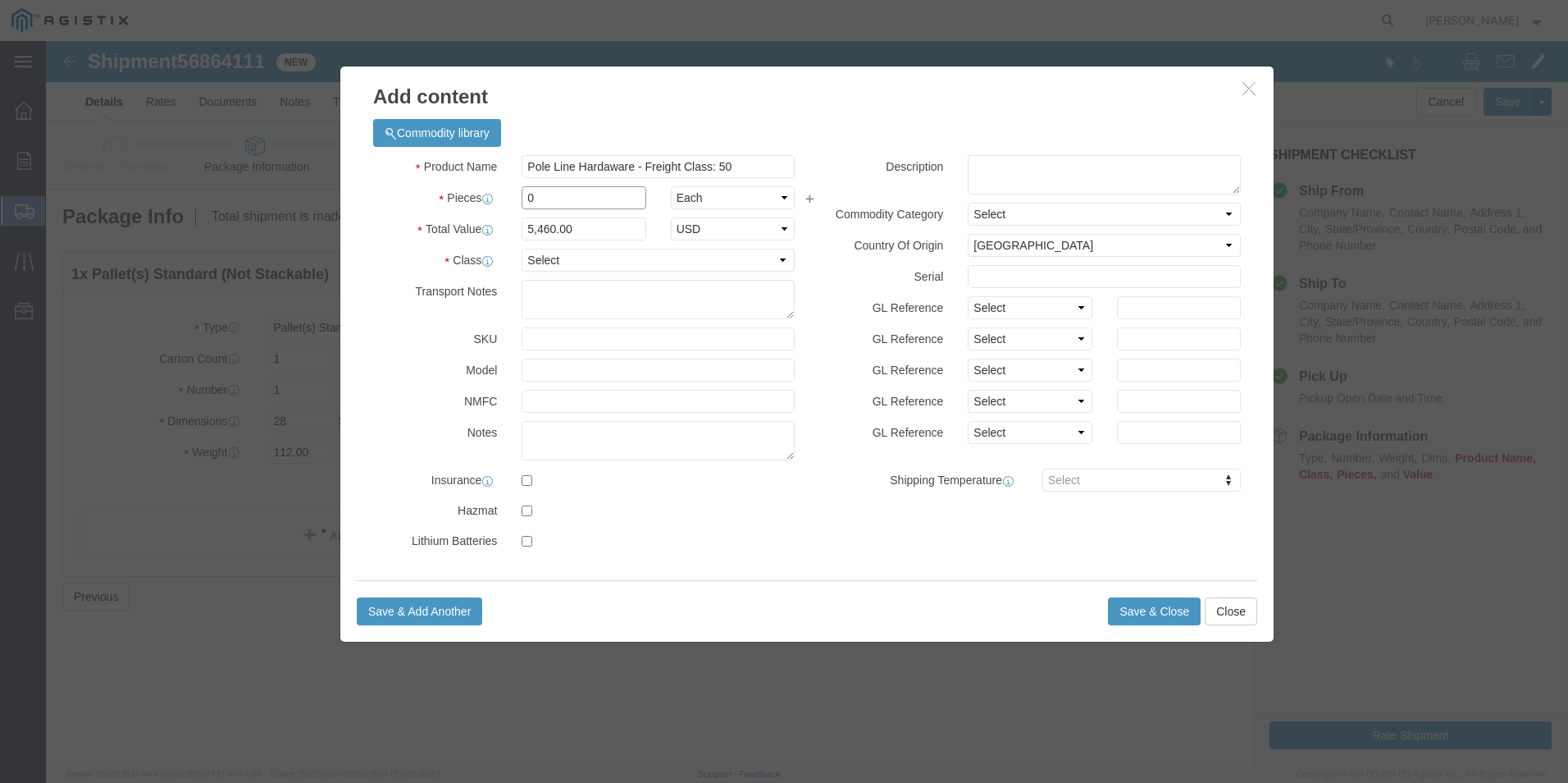
click input "0"
type input "1"
click input "5,460.00"
type input "5"
drag, startPoint x: 492, startPoint y: 190, endPoint x: 505, endPoint y: 204, distance: 19.1
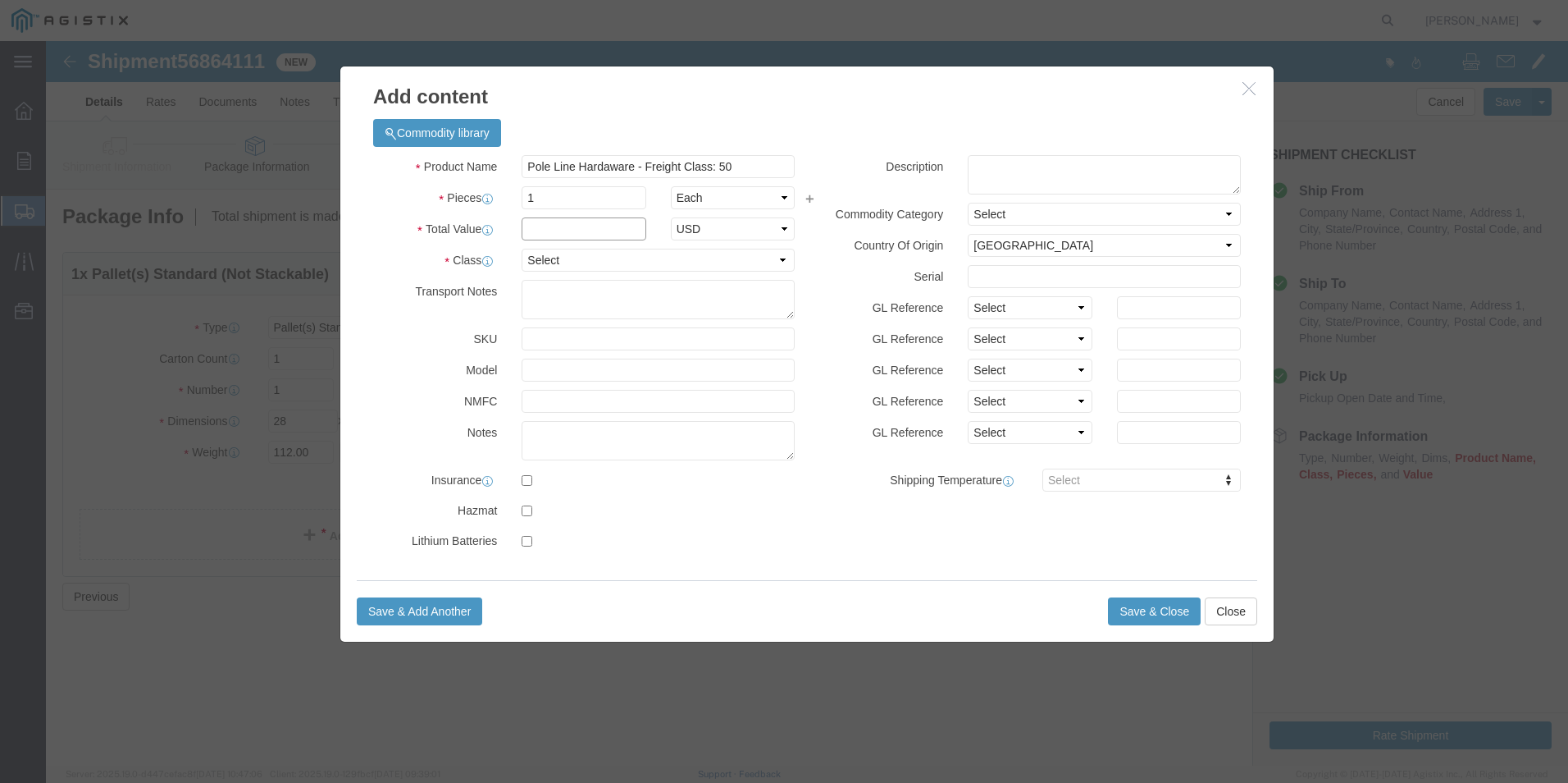
click input "text"
type input "13154.00"
click select "Select 50 55 60 65 70 85 92.5 100 125 175 250 300 400"
select select "50"
click select "Select 50 55 60 65 70 85 92.5 100 125 175 250 300 400"
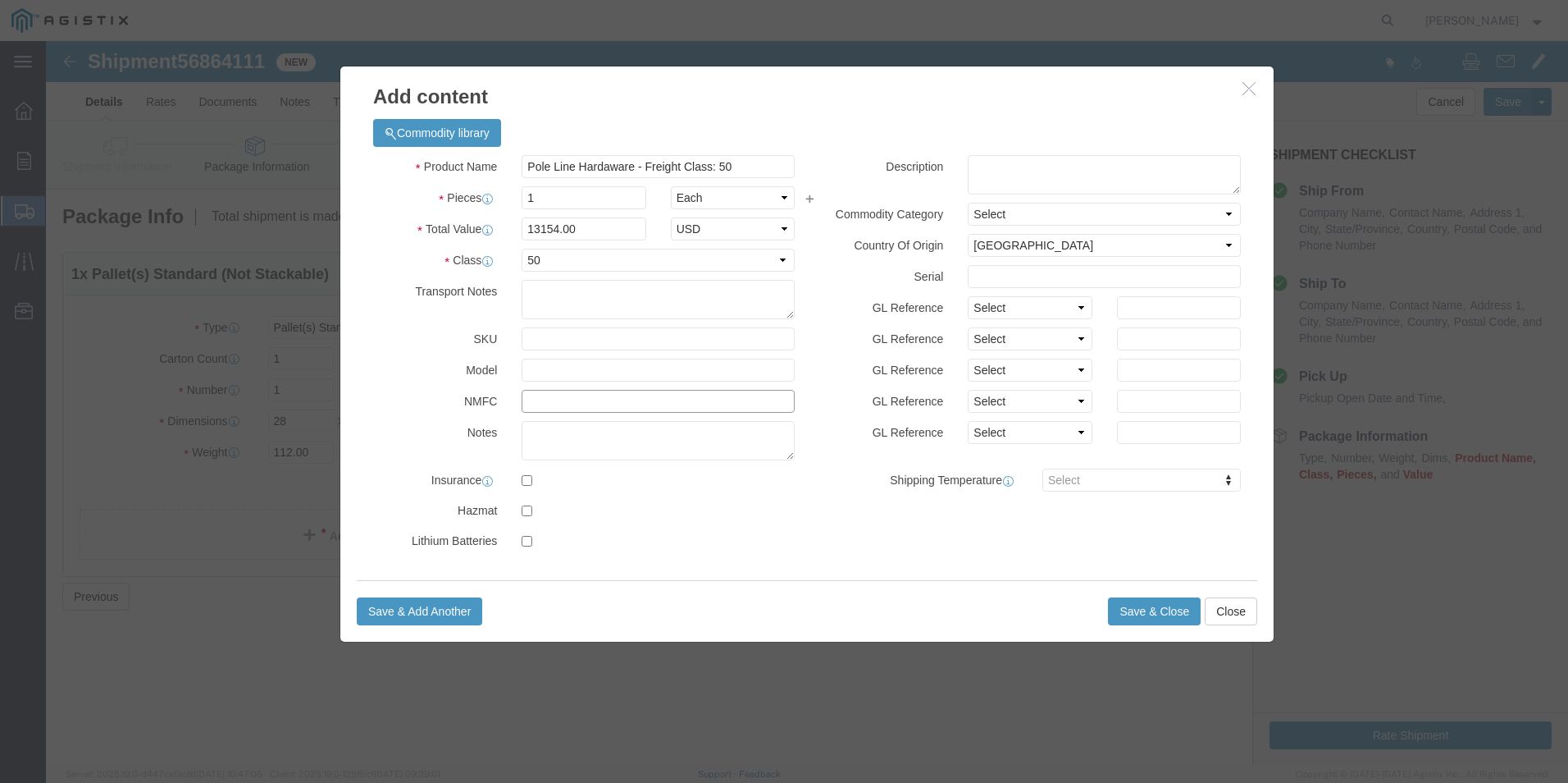
click input "text"
type input "160270"
click textarea
type textarea "[PERSON_NAME] BR87130"
click select "Select"
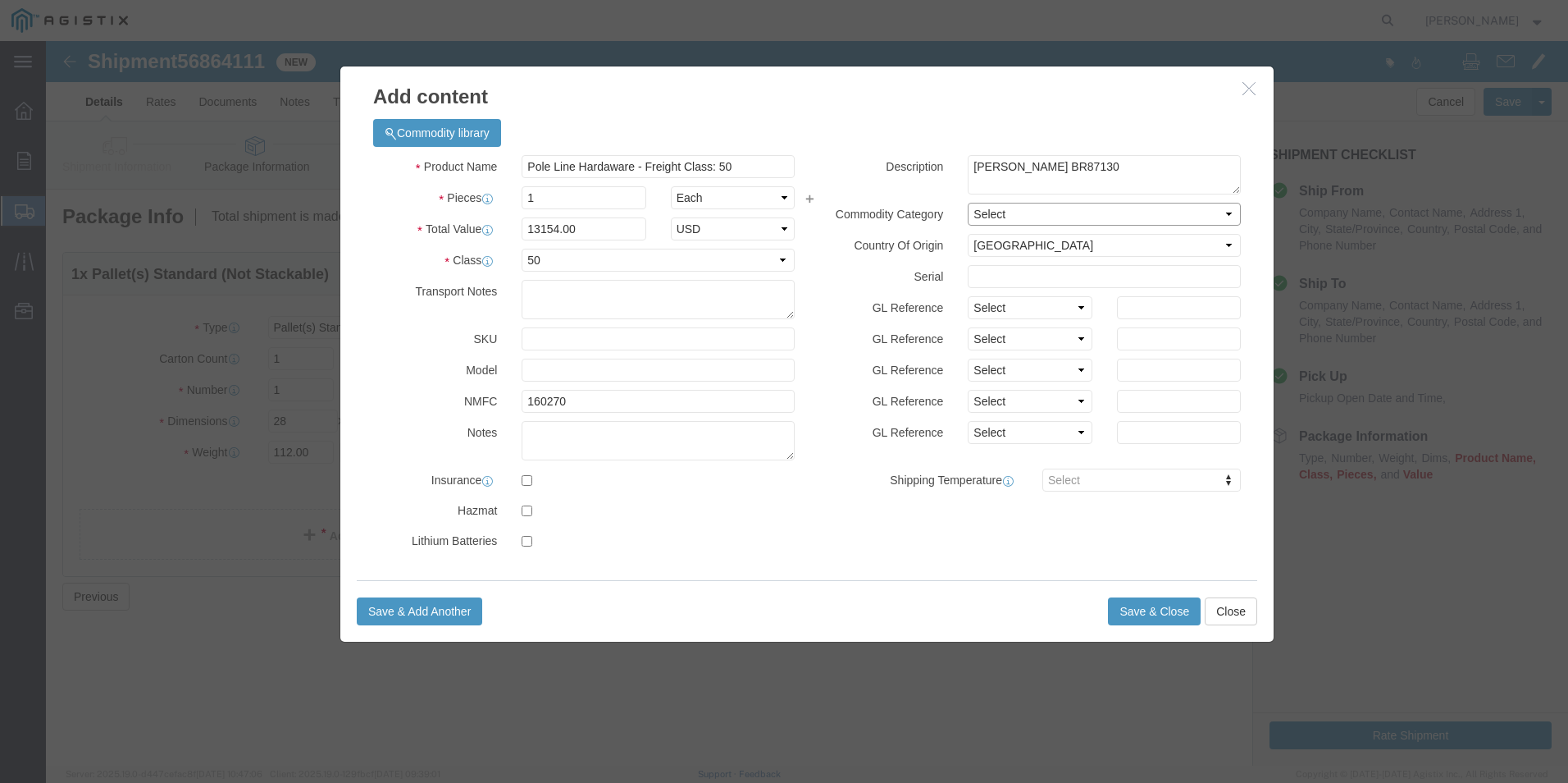
click select "Select"
click button "Save & Close"
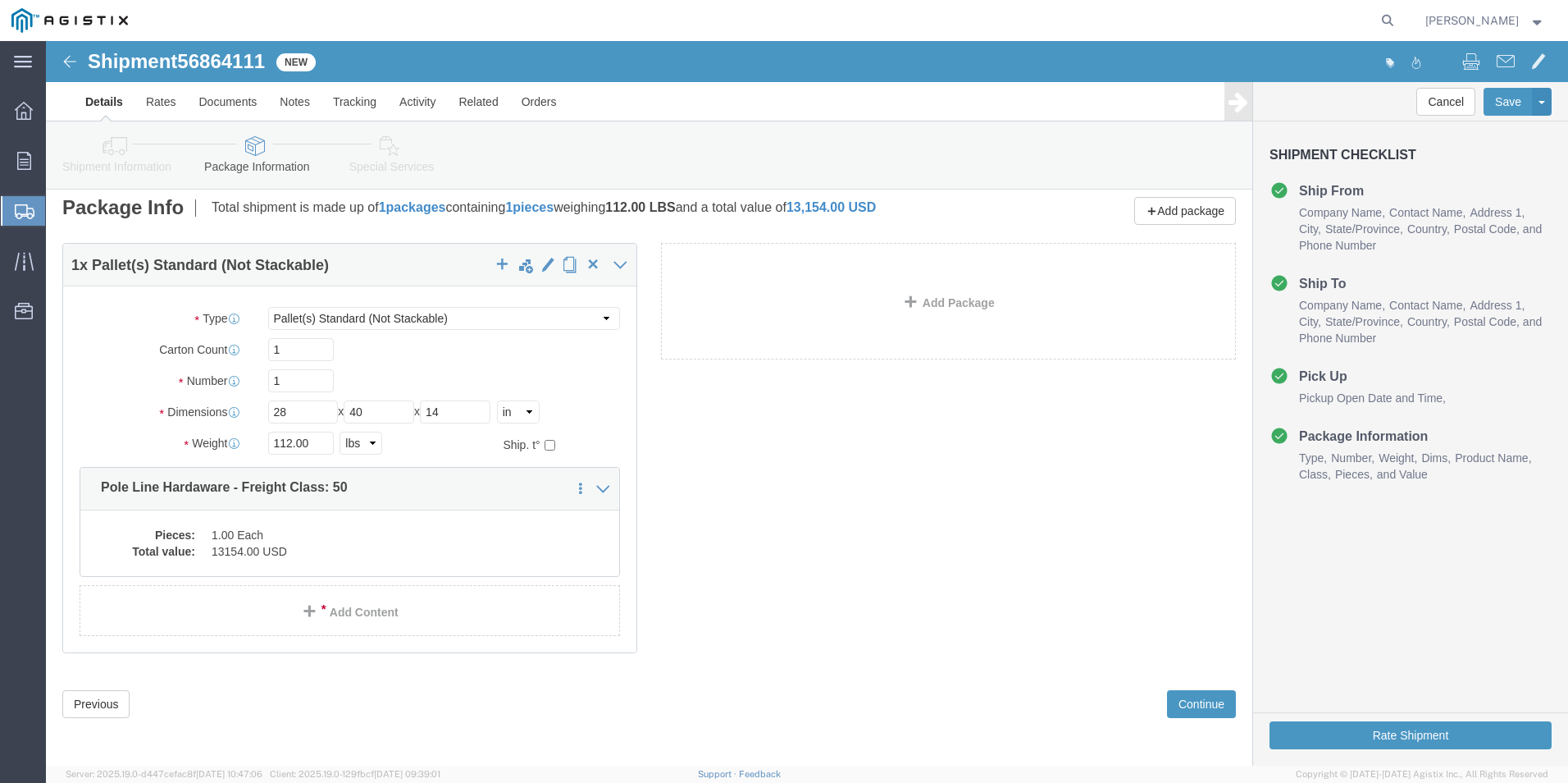
scroll to position [12, 0]
click button "Continue"
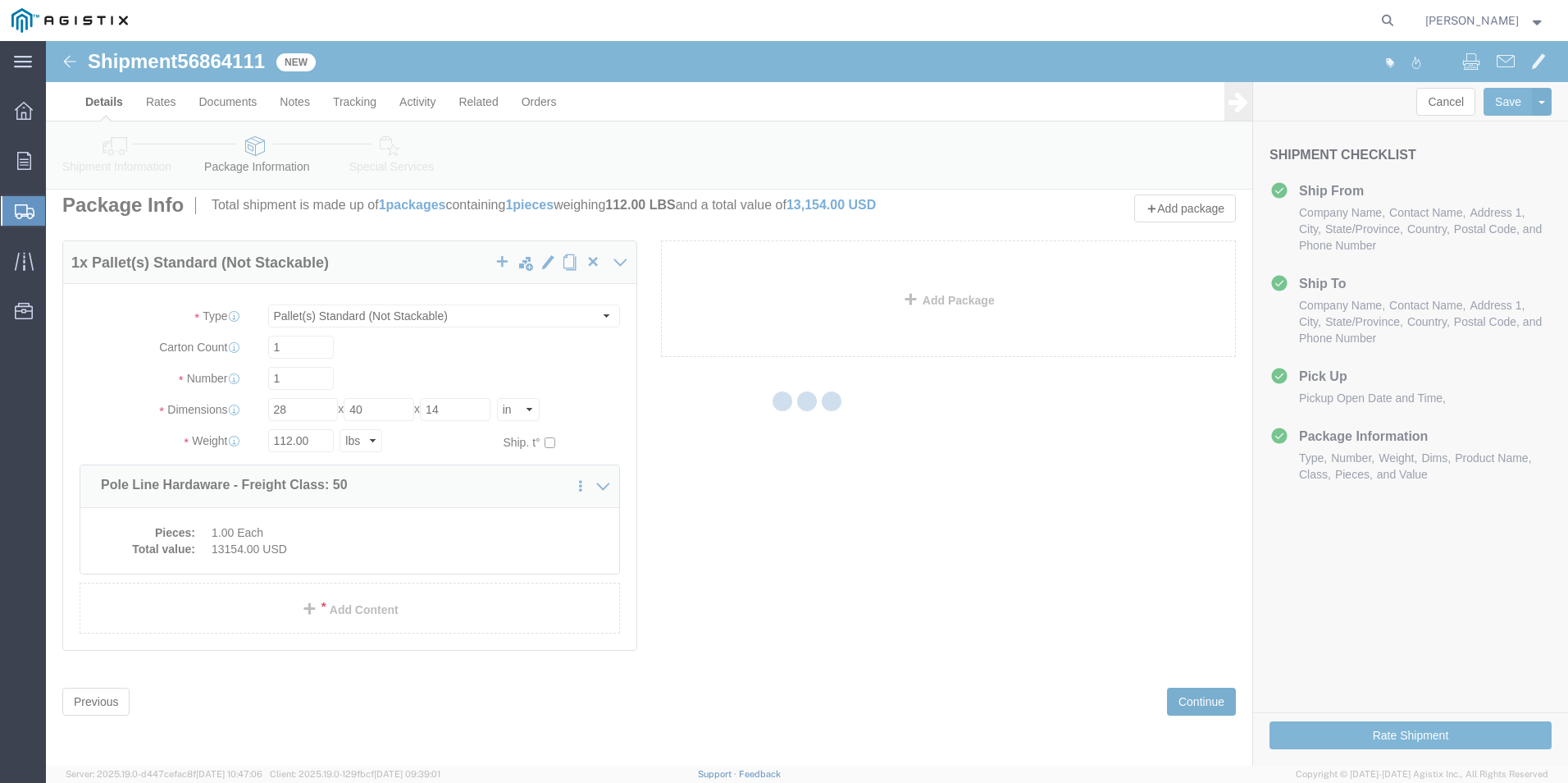
select select
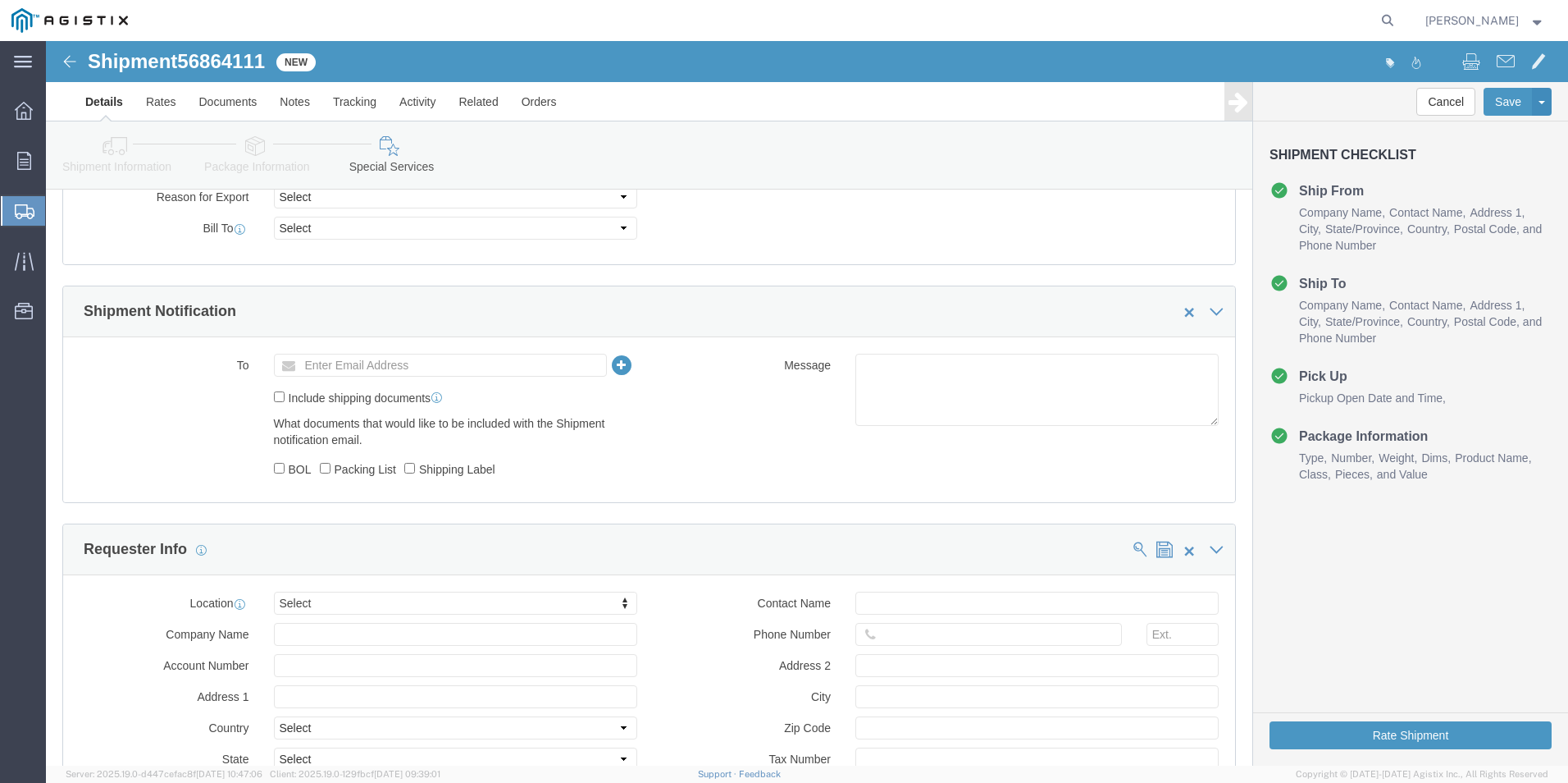
scroll to position [985, 0]
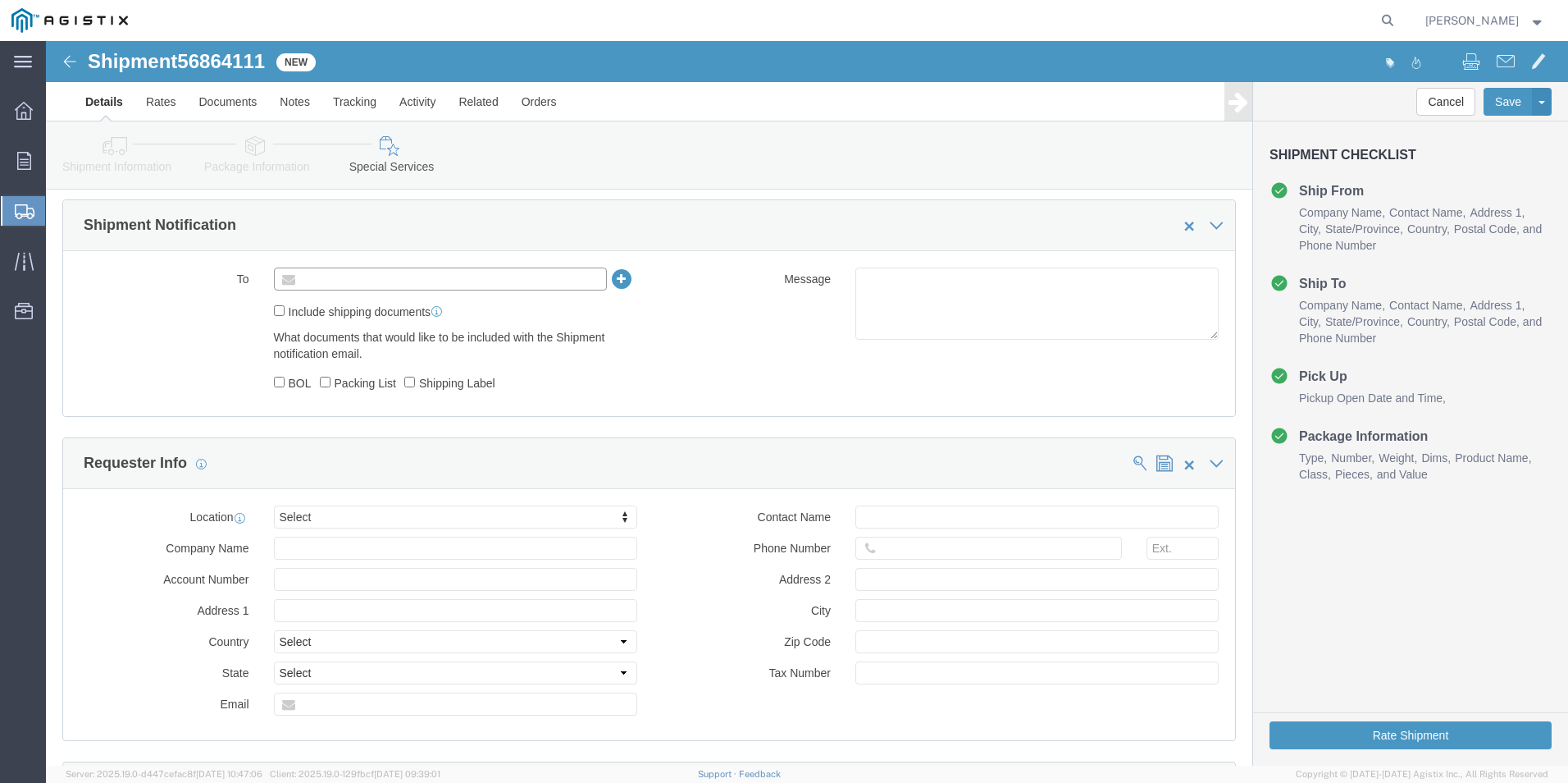
click input "text"
type input "h"
type input "[PERSON_NAME][EMAIL_ADDRESS][PERSON_NAME][DOMAIN_NAME]"
type input "Enter Email Address"
click input "BOL"
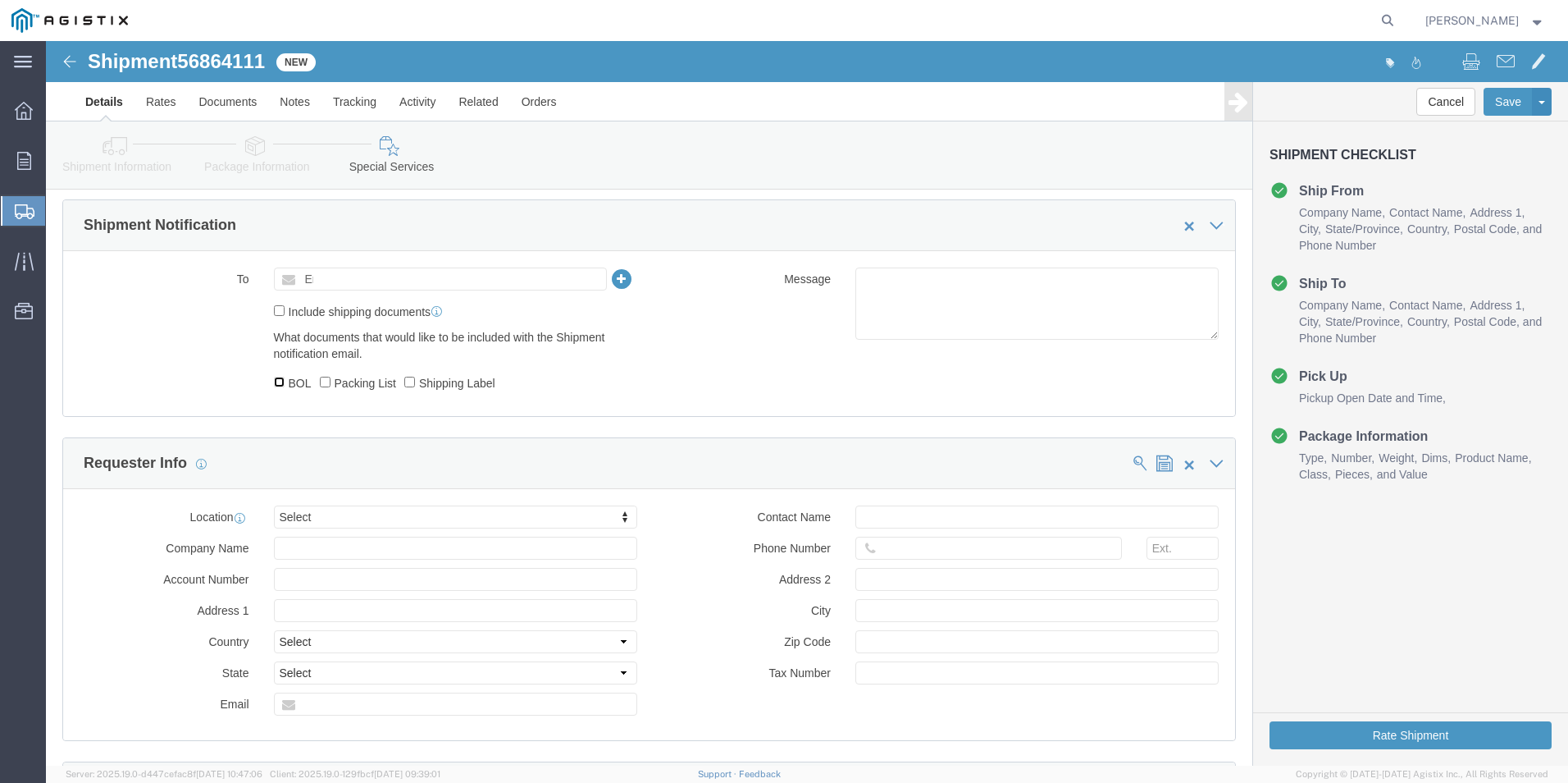
checkbox input "true"
click input "Shipping Label"
checkbox input "true"
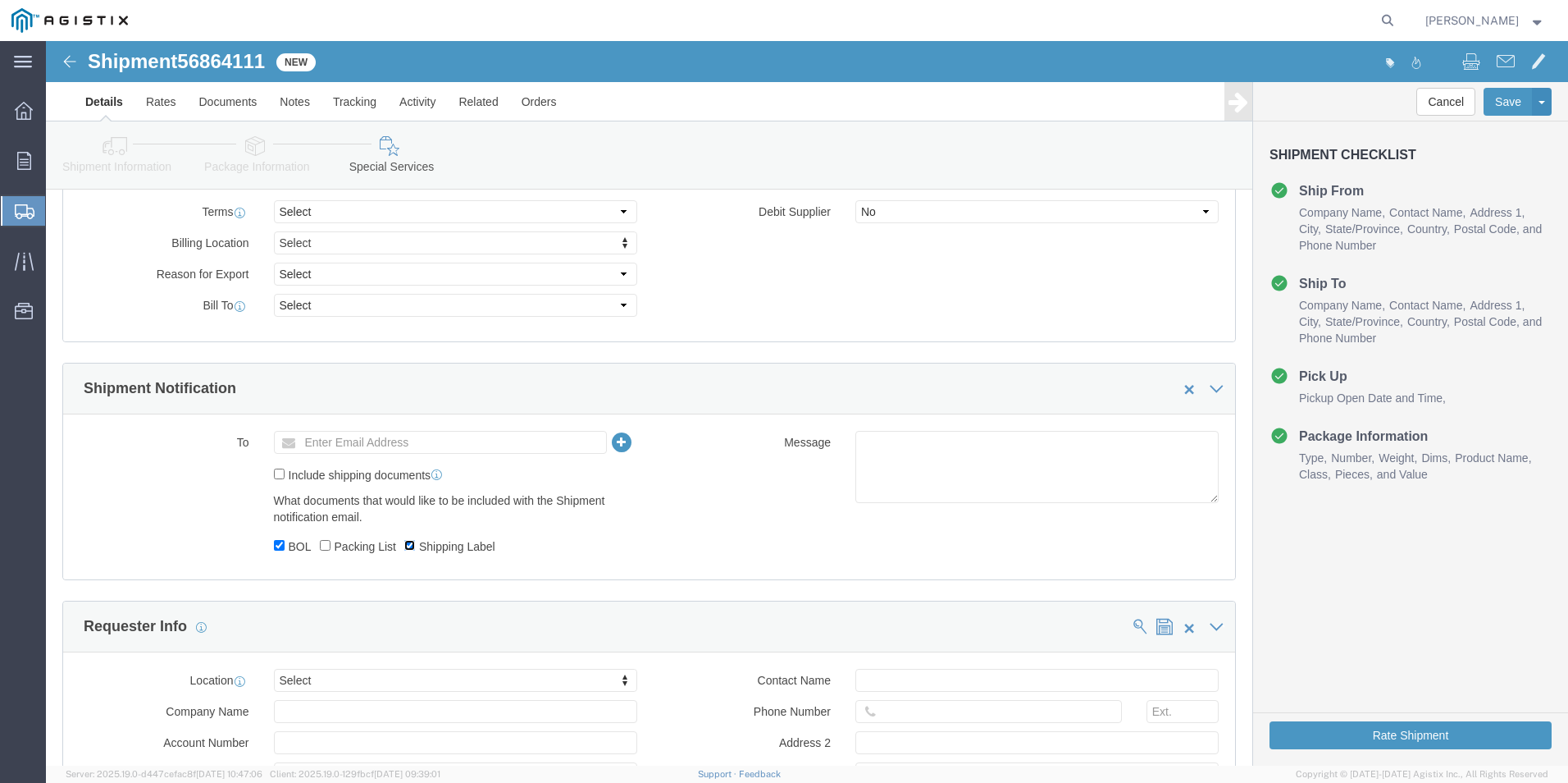
scroll to position [903, 0]
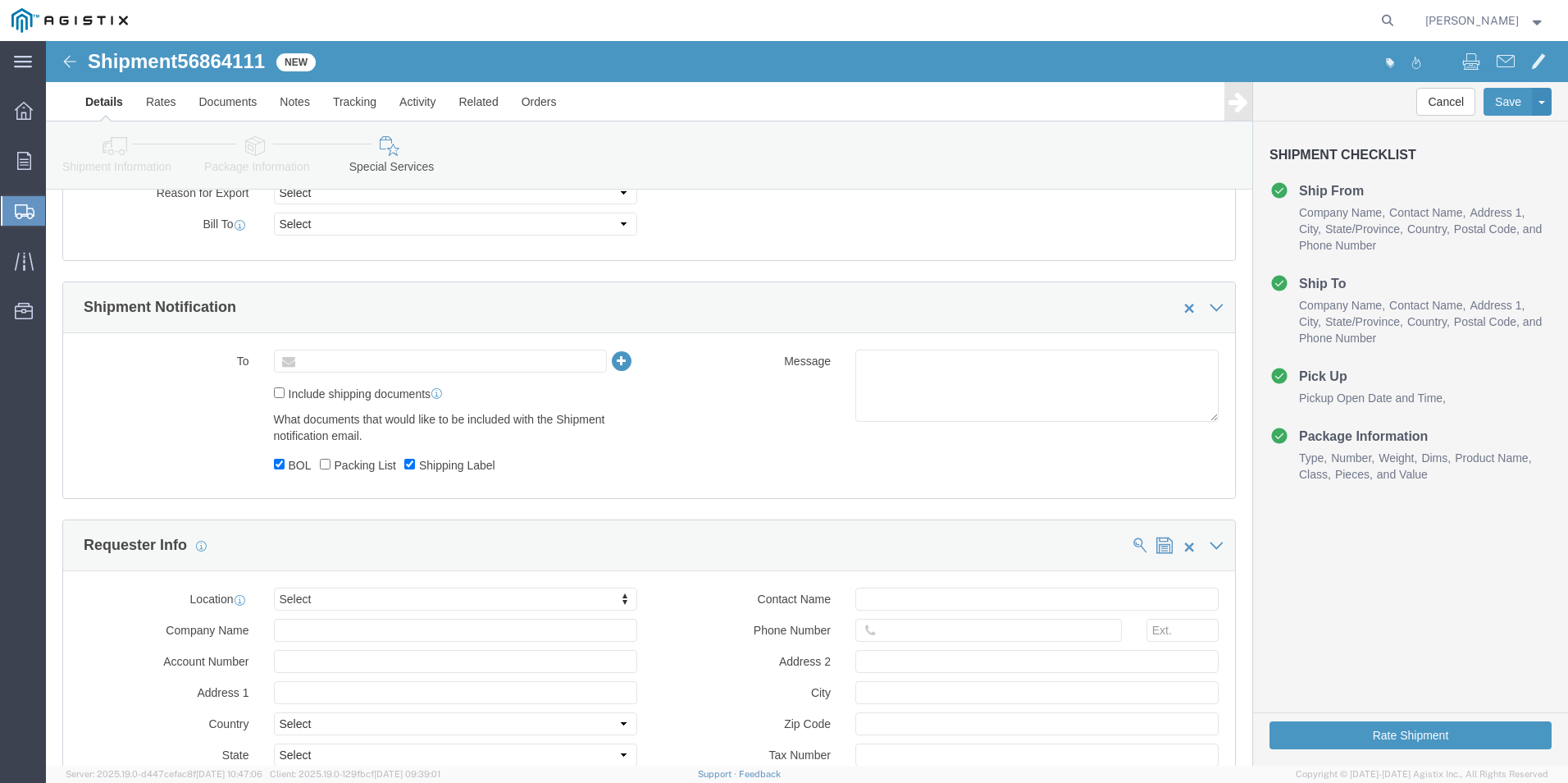
click input "text"
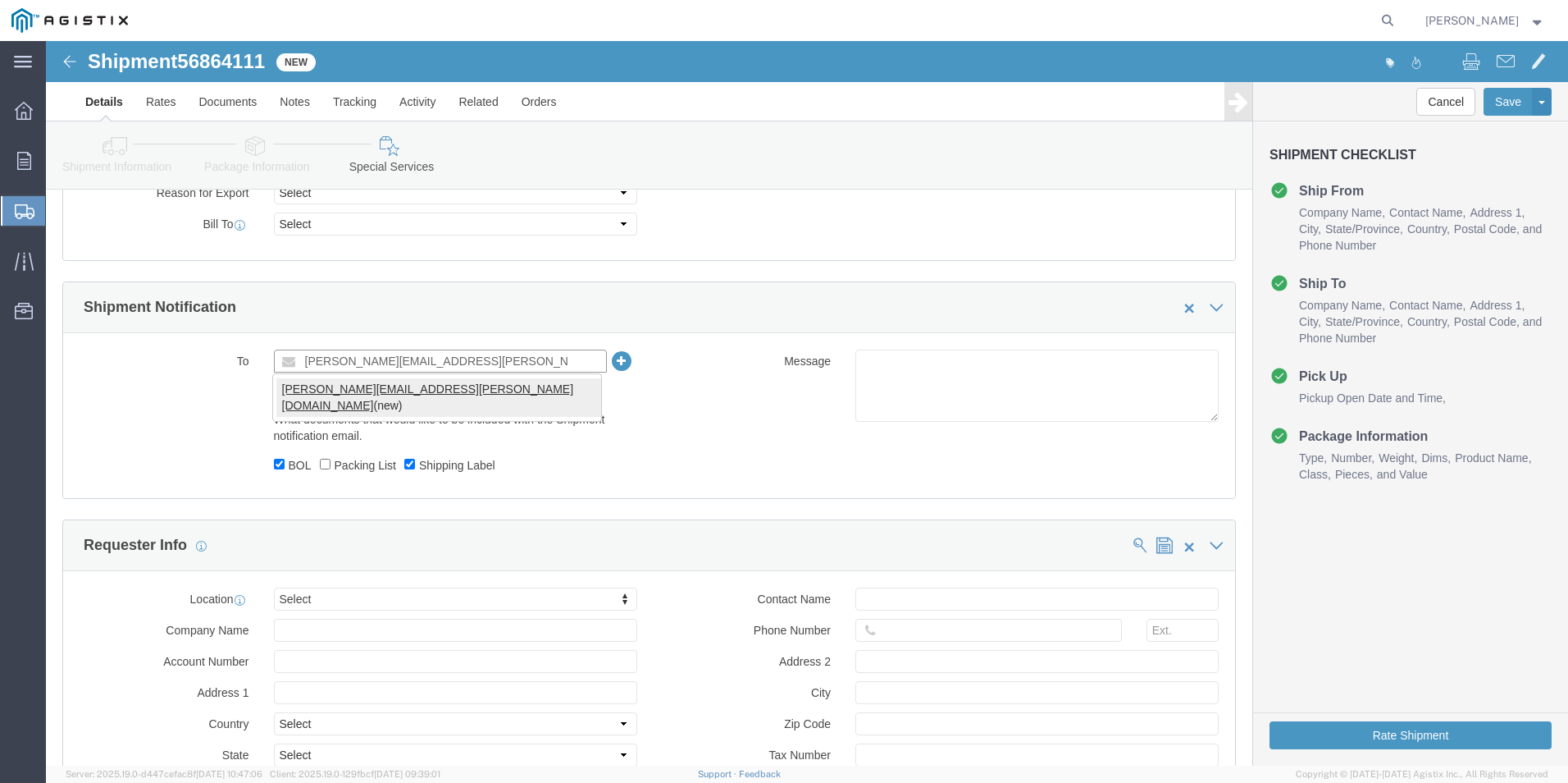
type input "[PERSON_NAME][EMAIL_ADDRESS][PERSON_NAME][DOMAIN_NAME]"
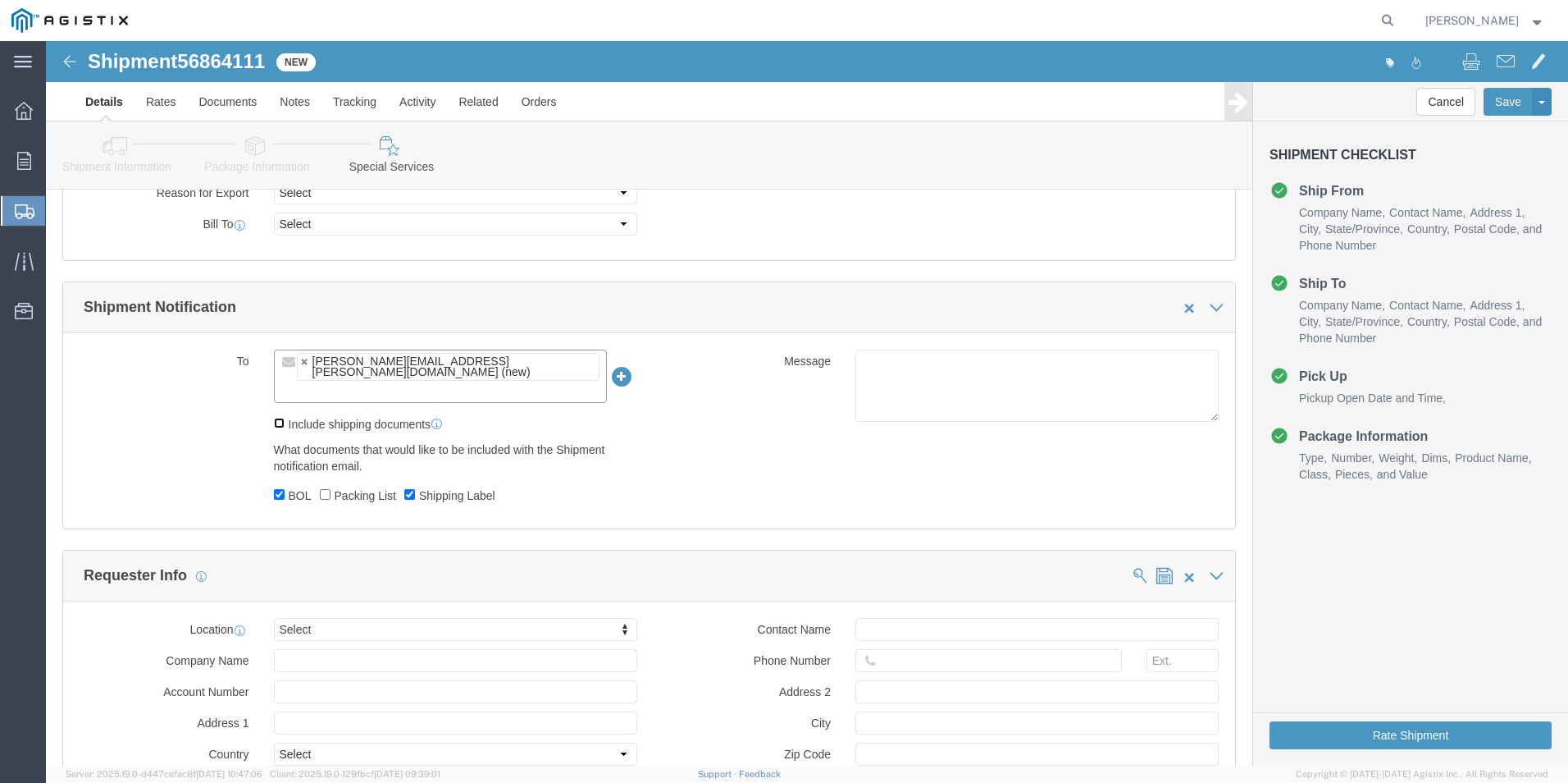
click input "Include shipping documents"
checkbox input "true"
click input "Packing List"
checkbox input "true"
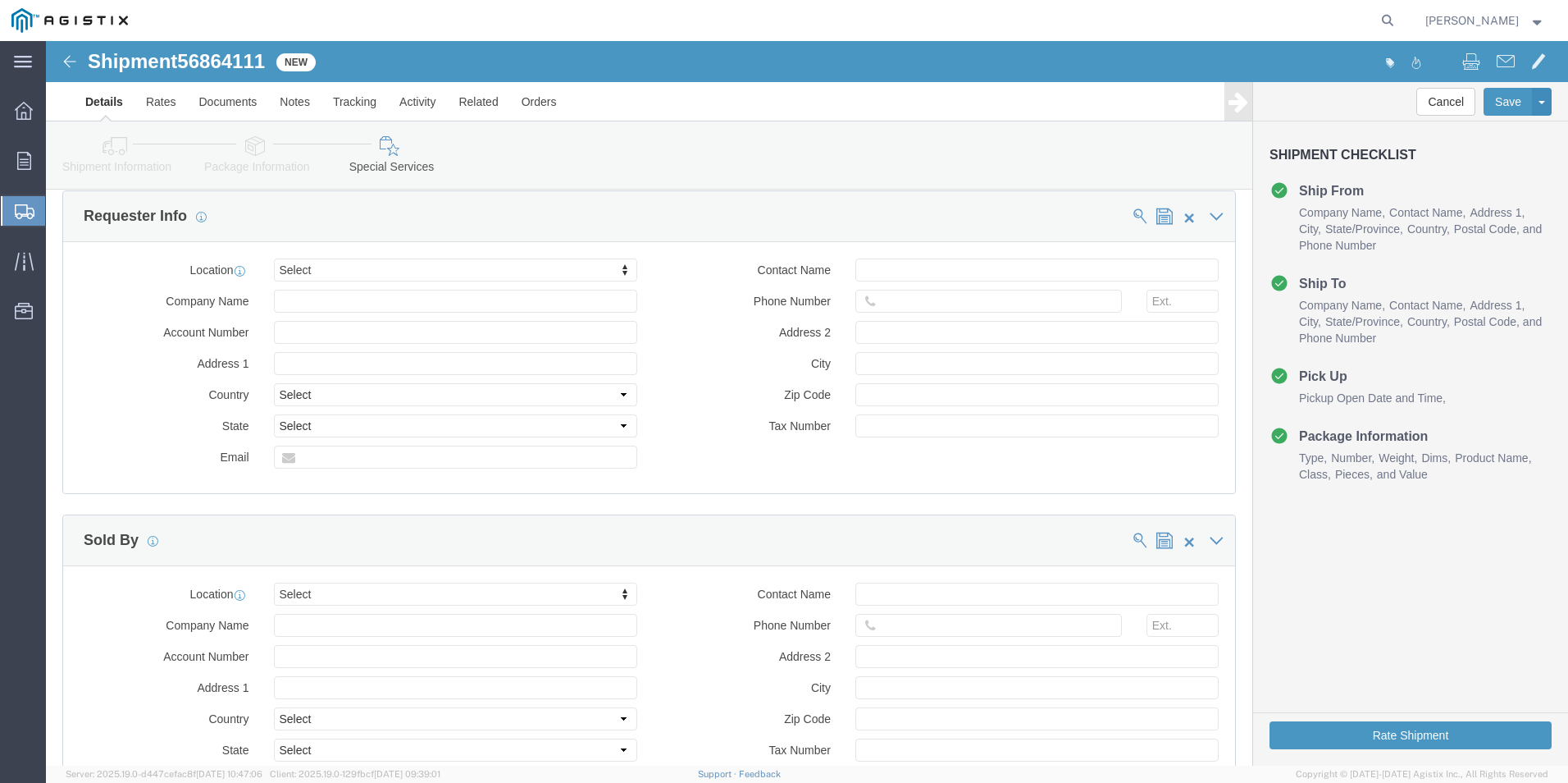
scroll to position [1177, 0]
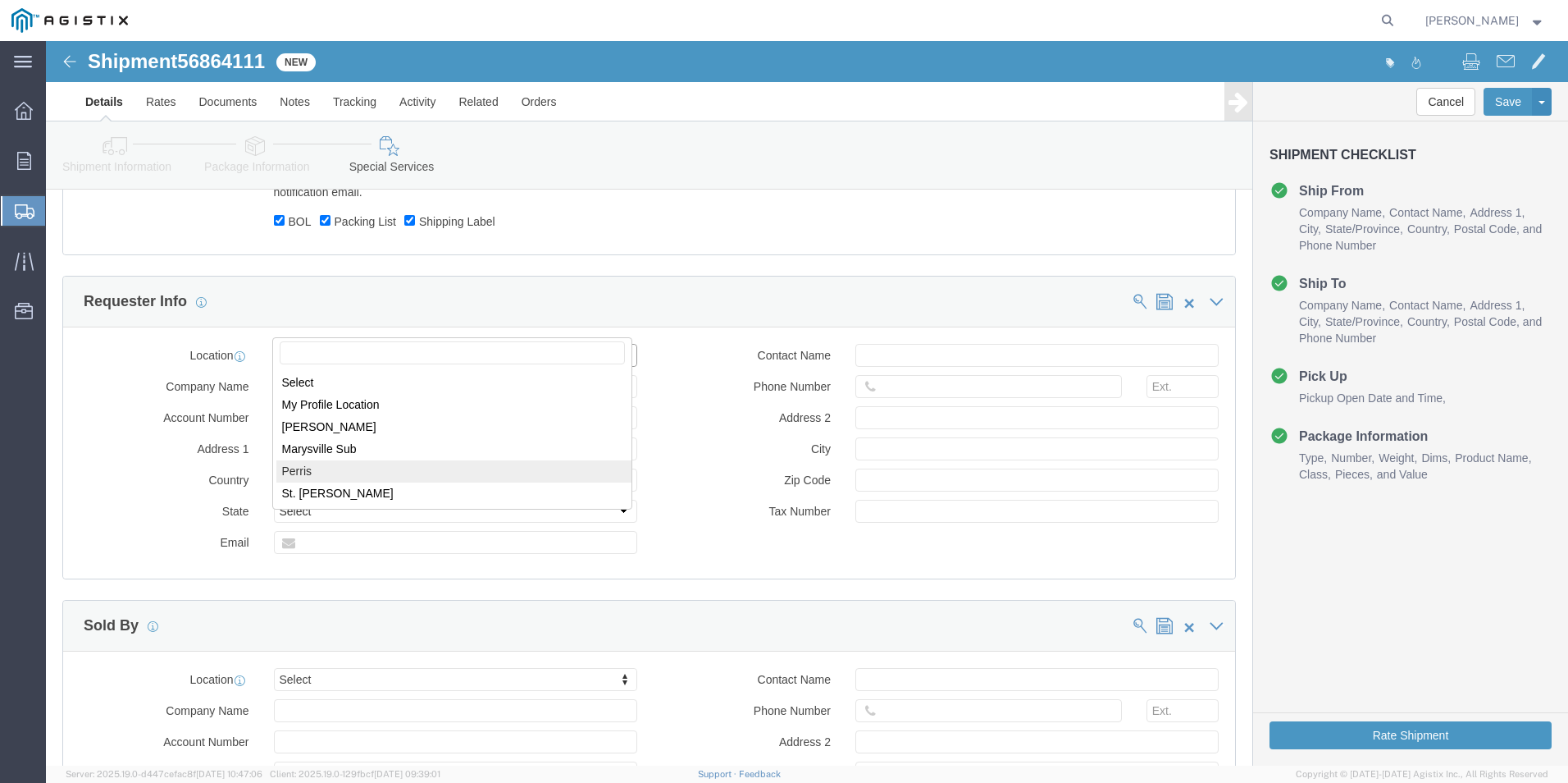
select select "72471"
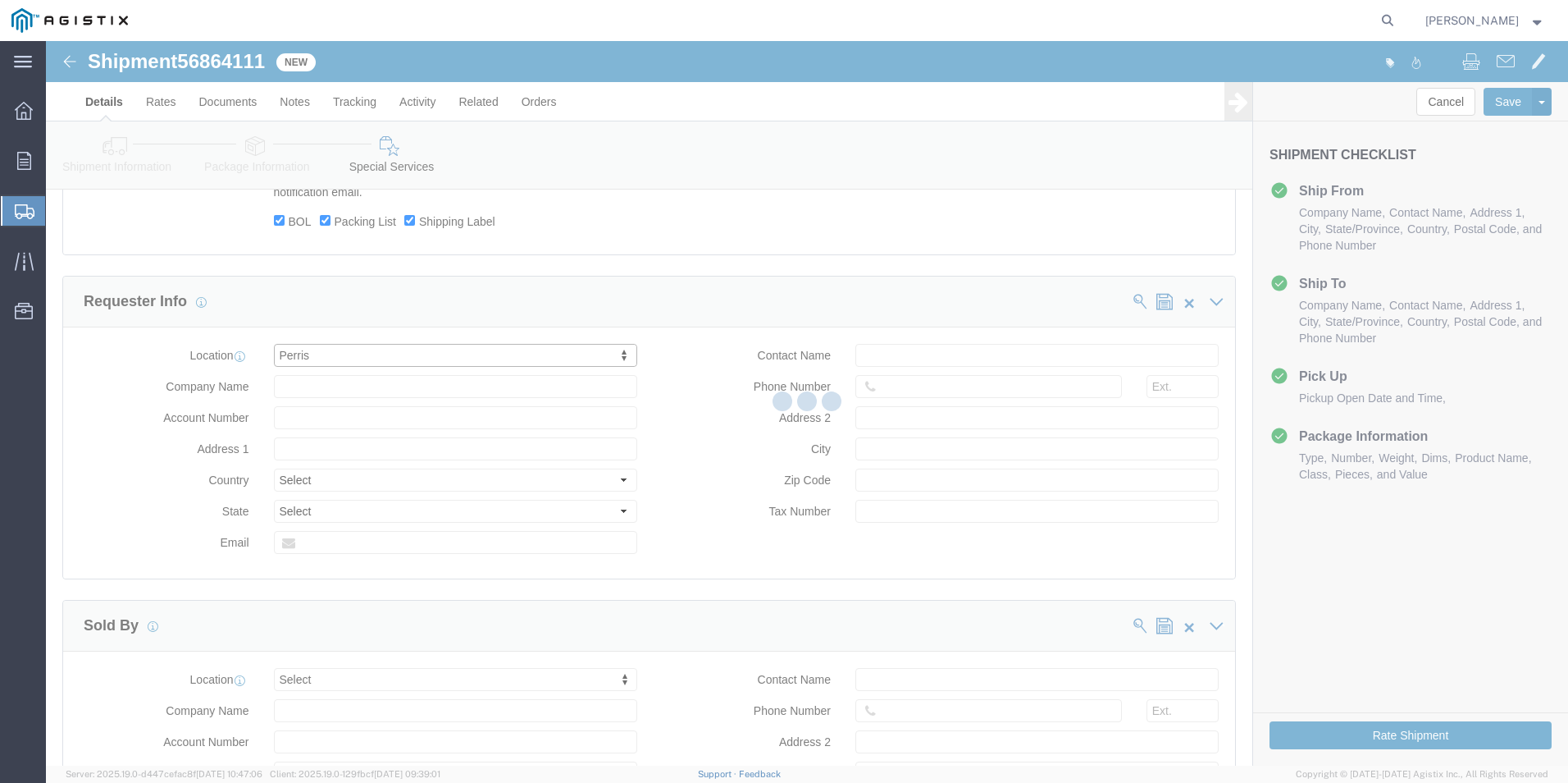
type input "Altec Industries Inc"
type input "[STREET_ADDRESS][PERSON_NAME]"
select select "US"
type input "Perris"
type input "92571"
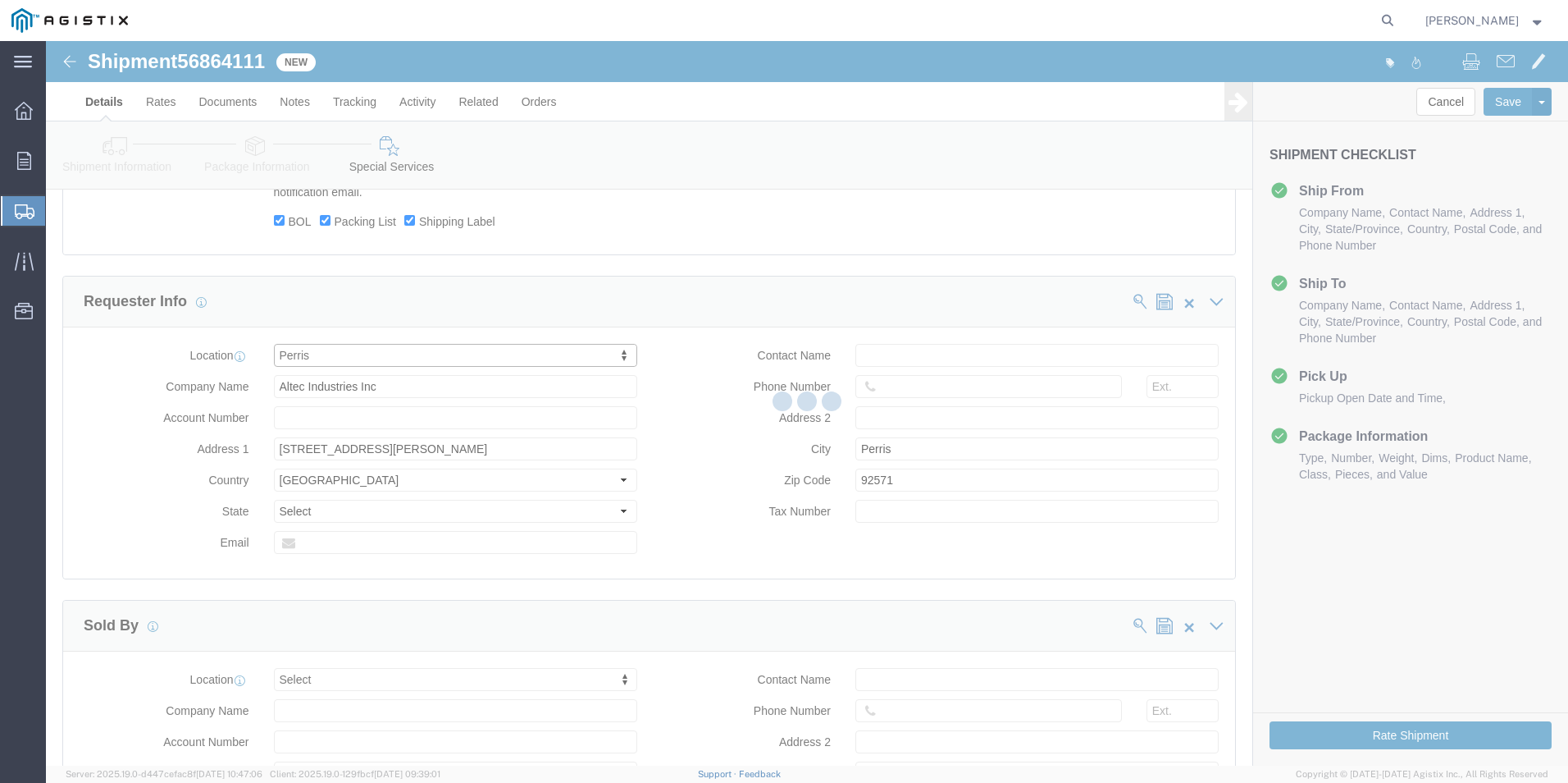
select select "CA"
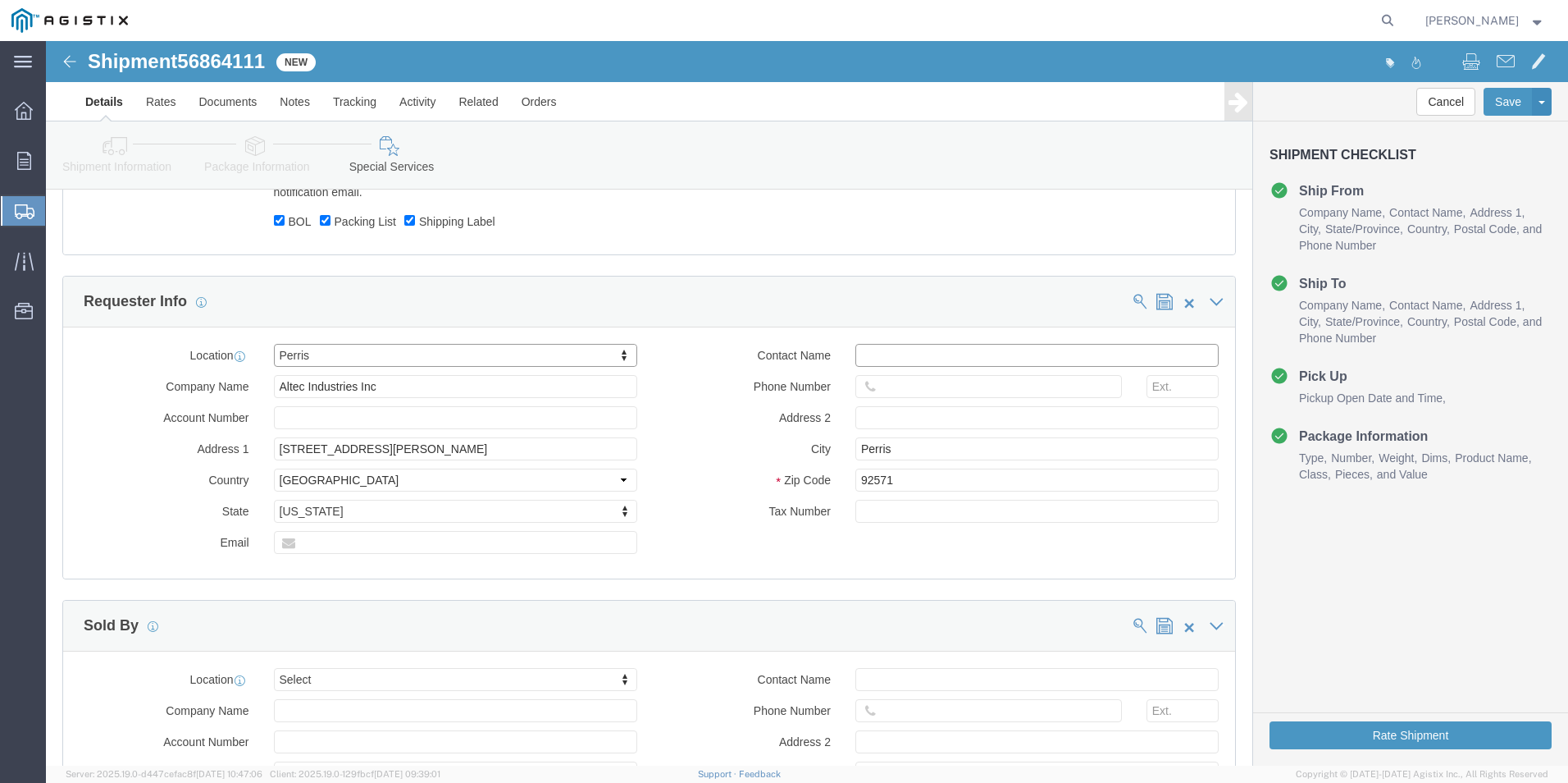
click input "text"
type input "[PERSON_NAME]"
drag, startPoint x: 823, startPoint y: 319, endPoint x: 850, endPoint y: 323, distance: 27.3
click icon
click input "text"
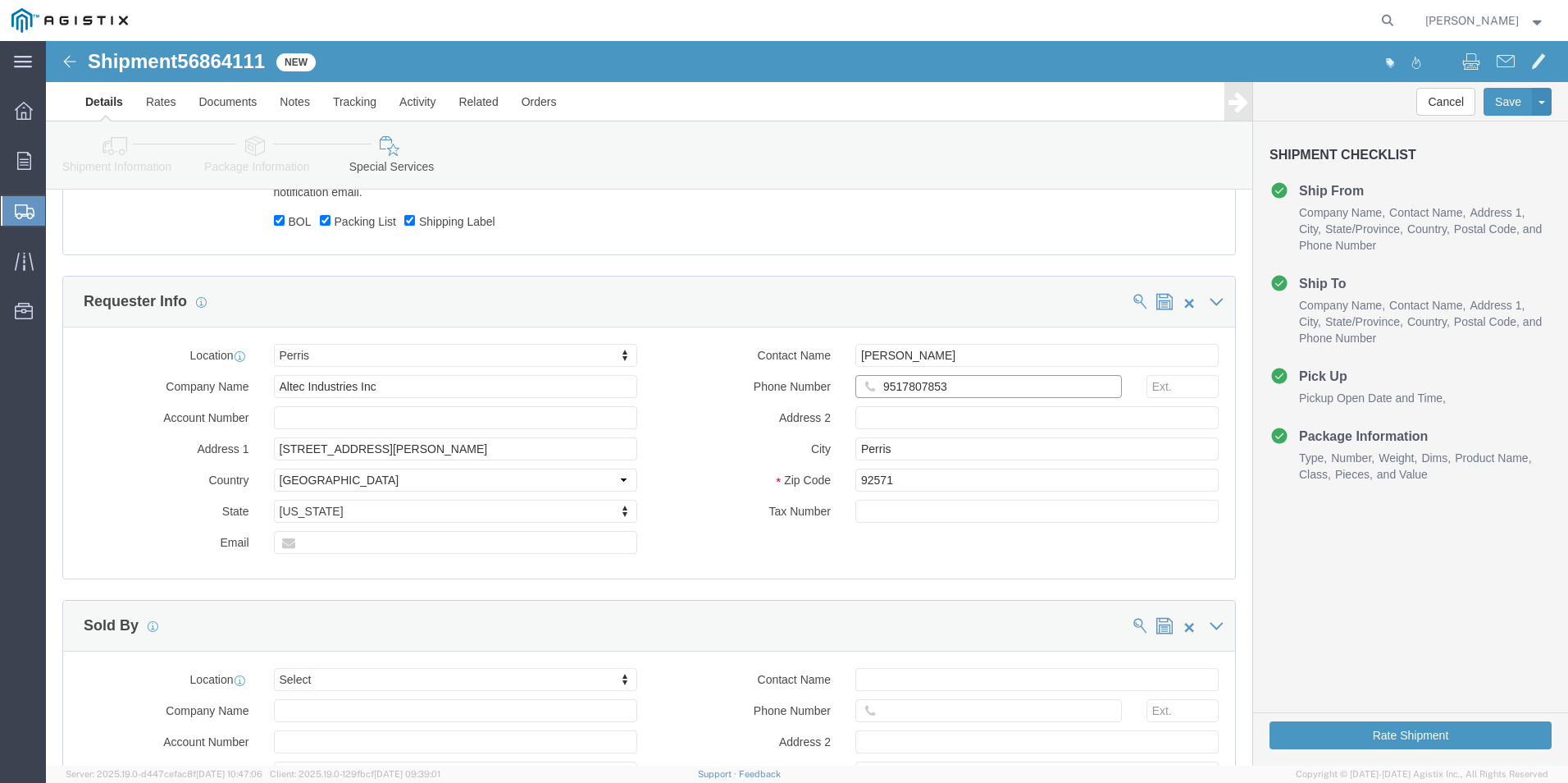
type input "9517807853"
type input "6004"
click input "text"
click icon
click input "text"
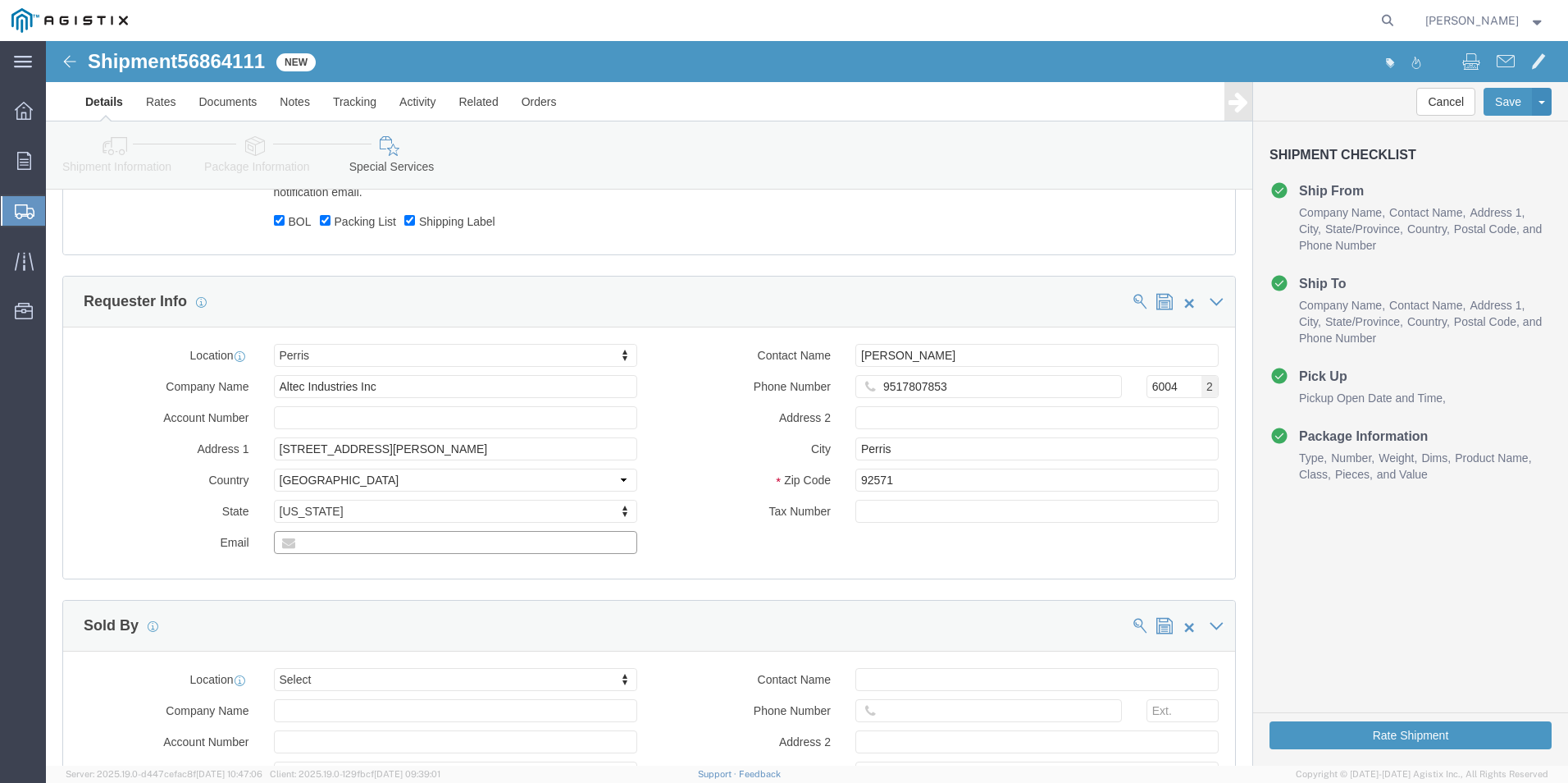
type input "[PERSON_NAME][EMAIL_ADDRESS][PERSON_NAME][DOMAIN_NAME]"
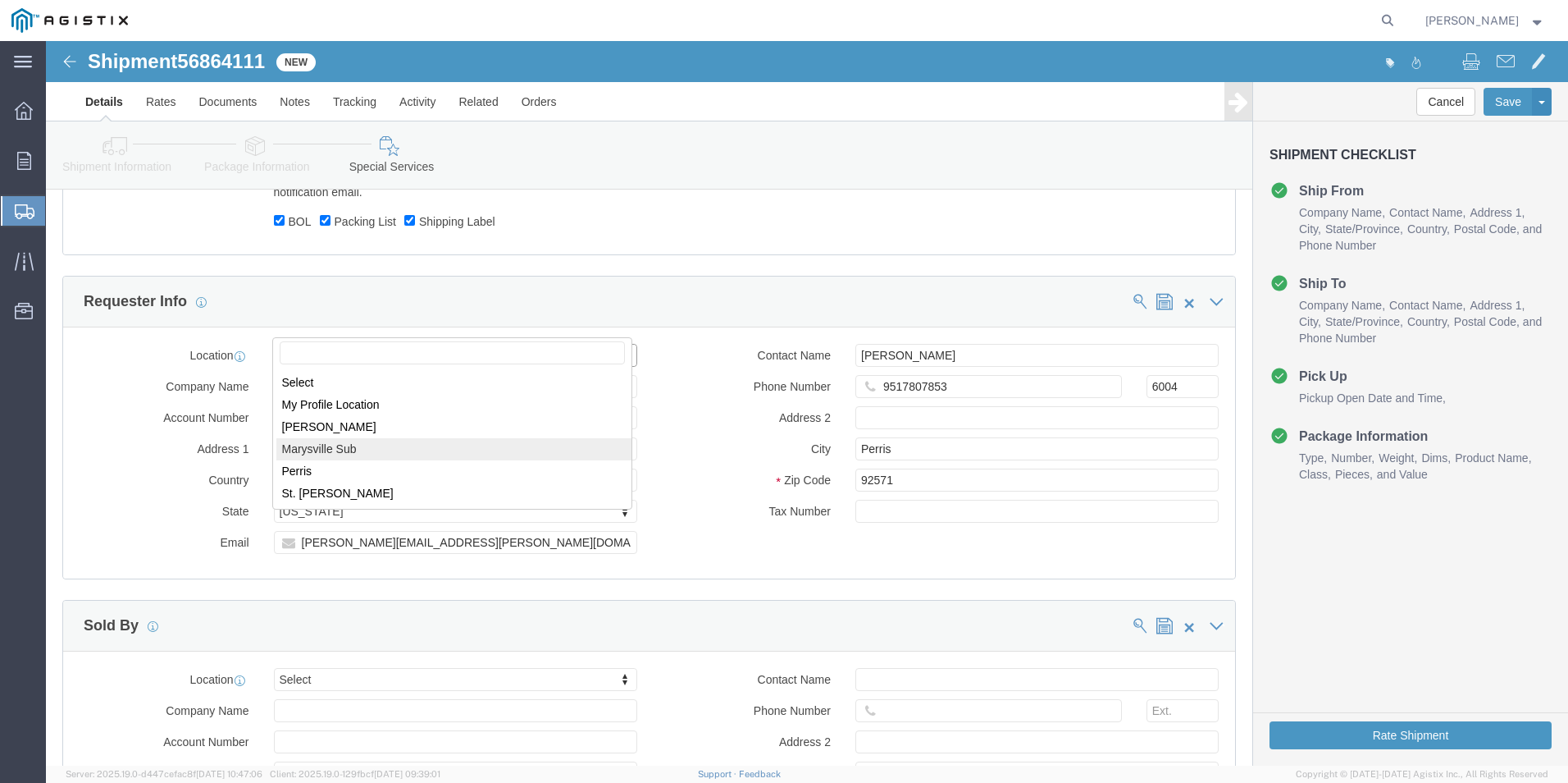
select select "19803"
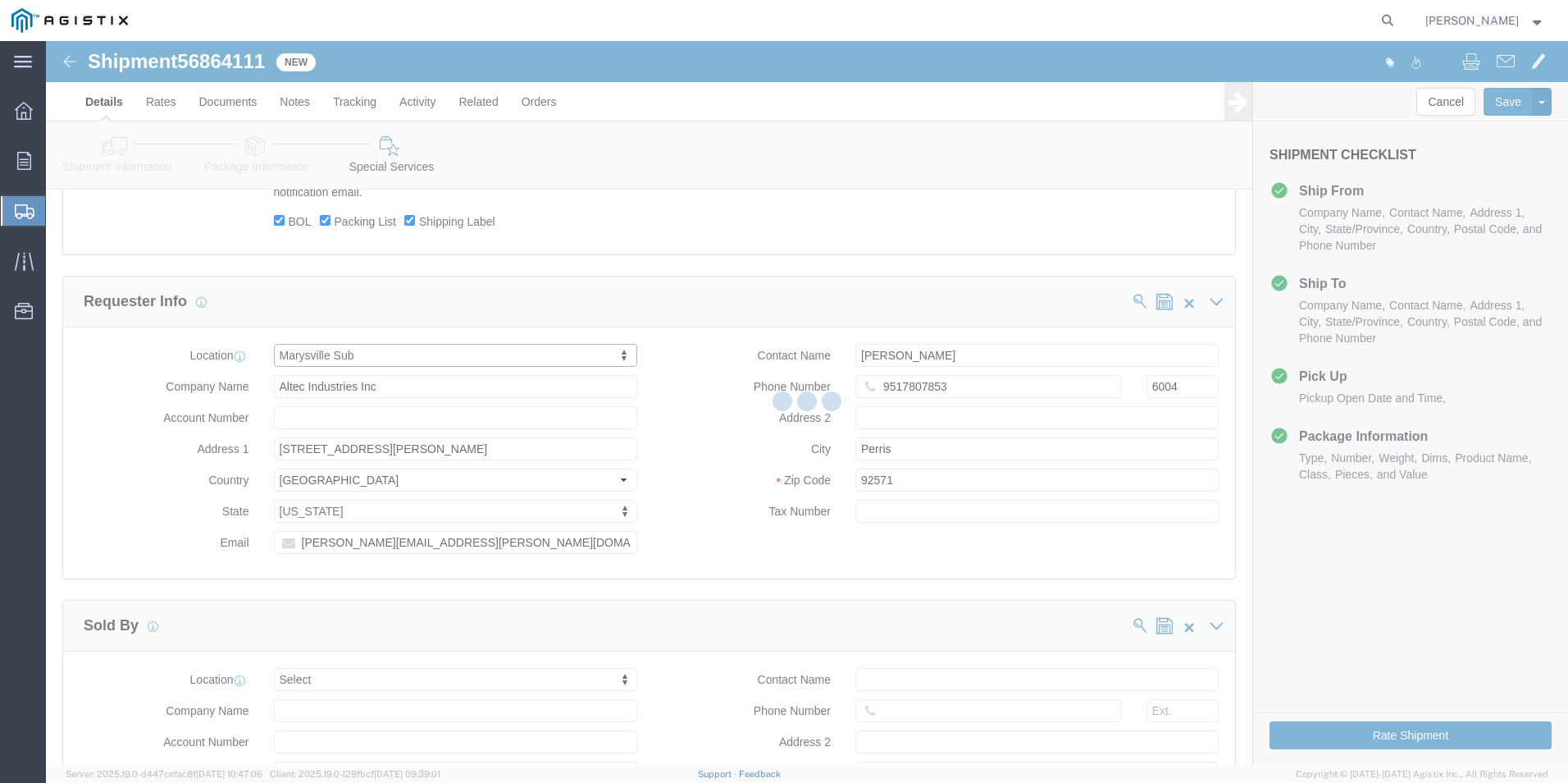
click at [386, 391] on div at bounding box center [806, 403] width 1522 height 725
type input "PG&E"
type input "[STREET_ADDRESS]"
type input "[GEOGRAPHIC_DATA]"
type input "95901"
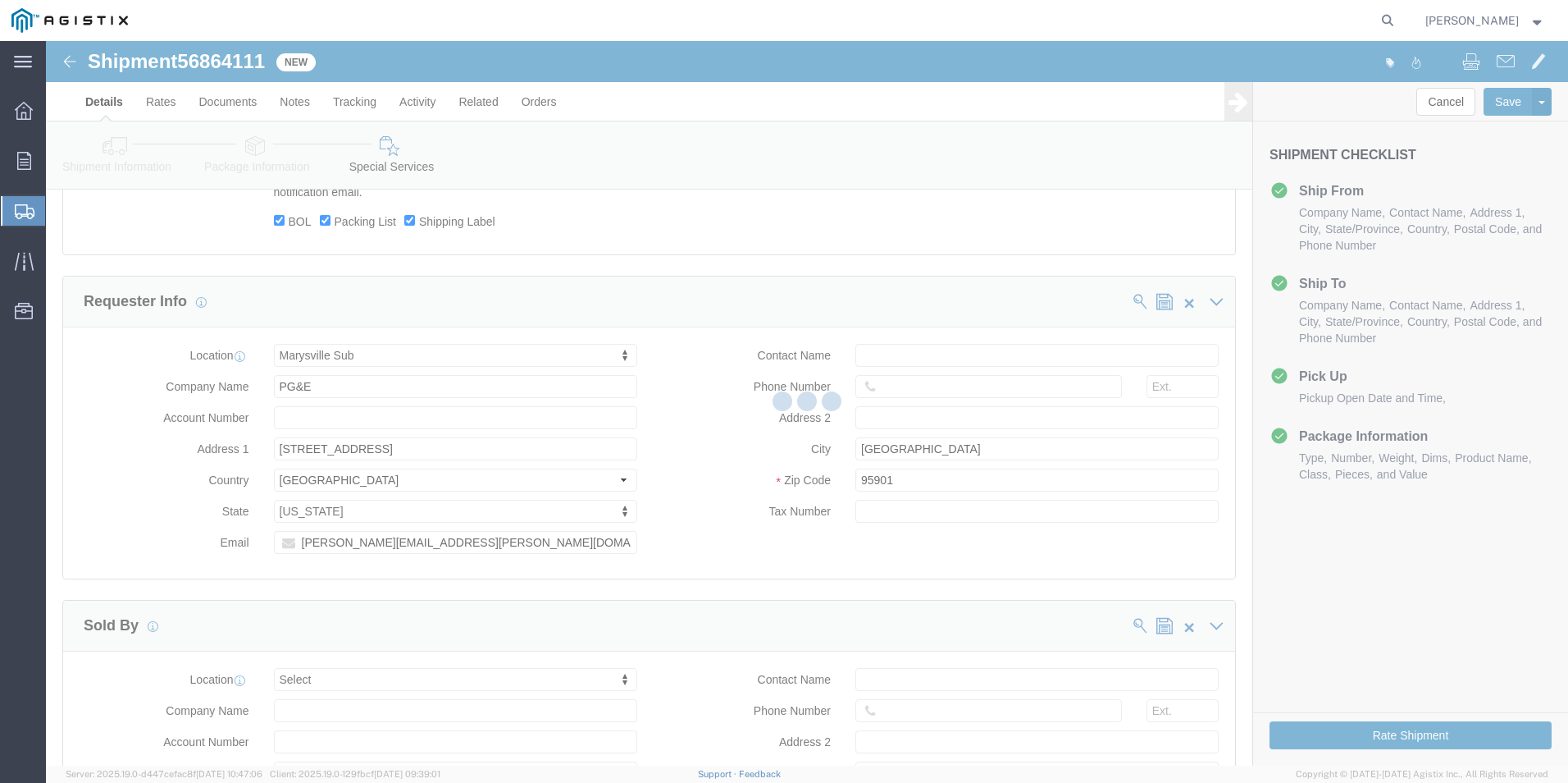
select select "CA"
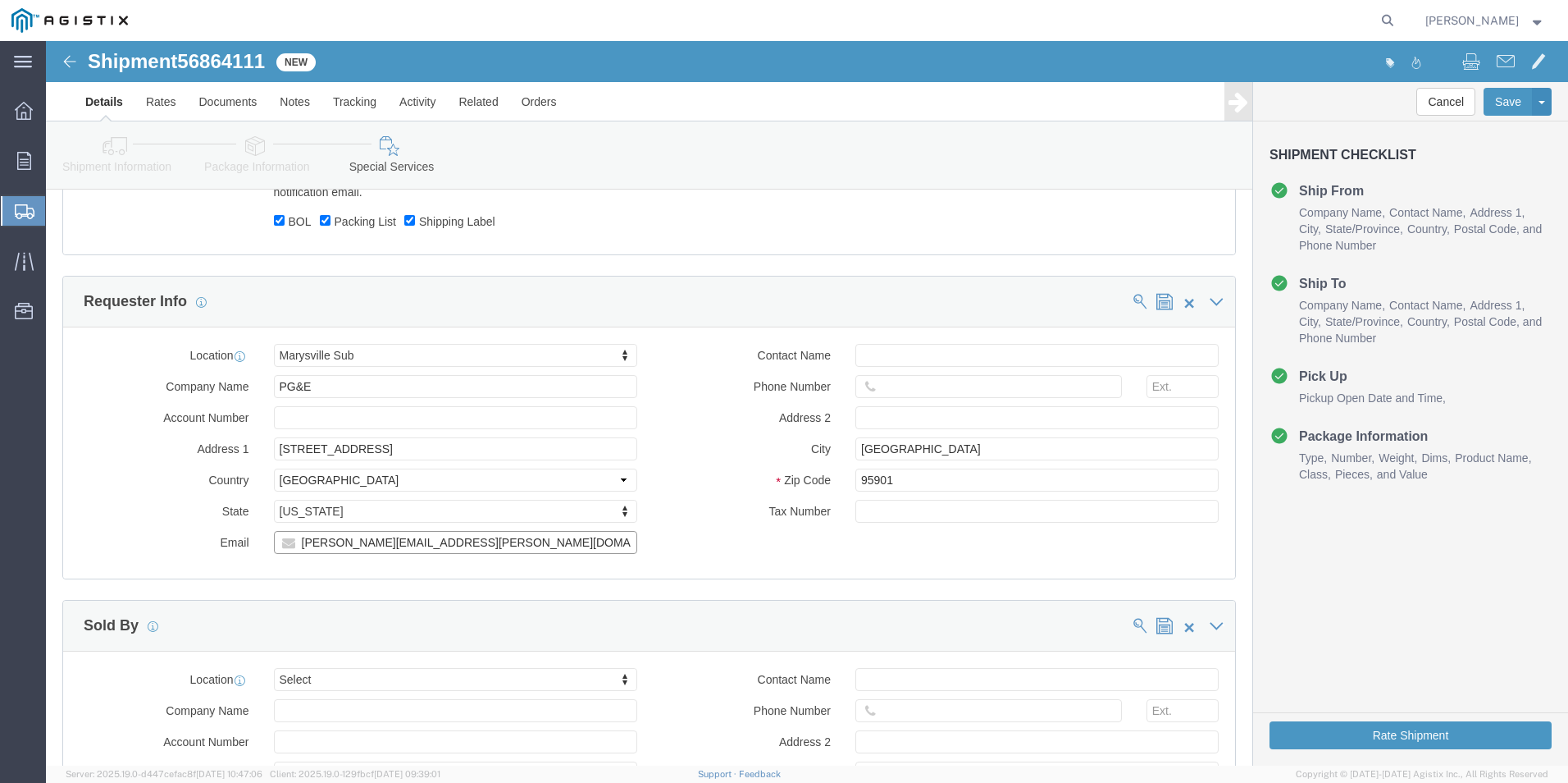
click input "[PERSON_NAME][EMAIL_ADDRESS][PERSON_NAME][DOMAIN_NAME]"
type input "H"
type input "[EMAIL_ADDRESS][DOMAIN_NAME]"
click input "text"
type input "j"
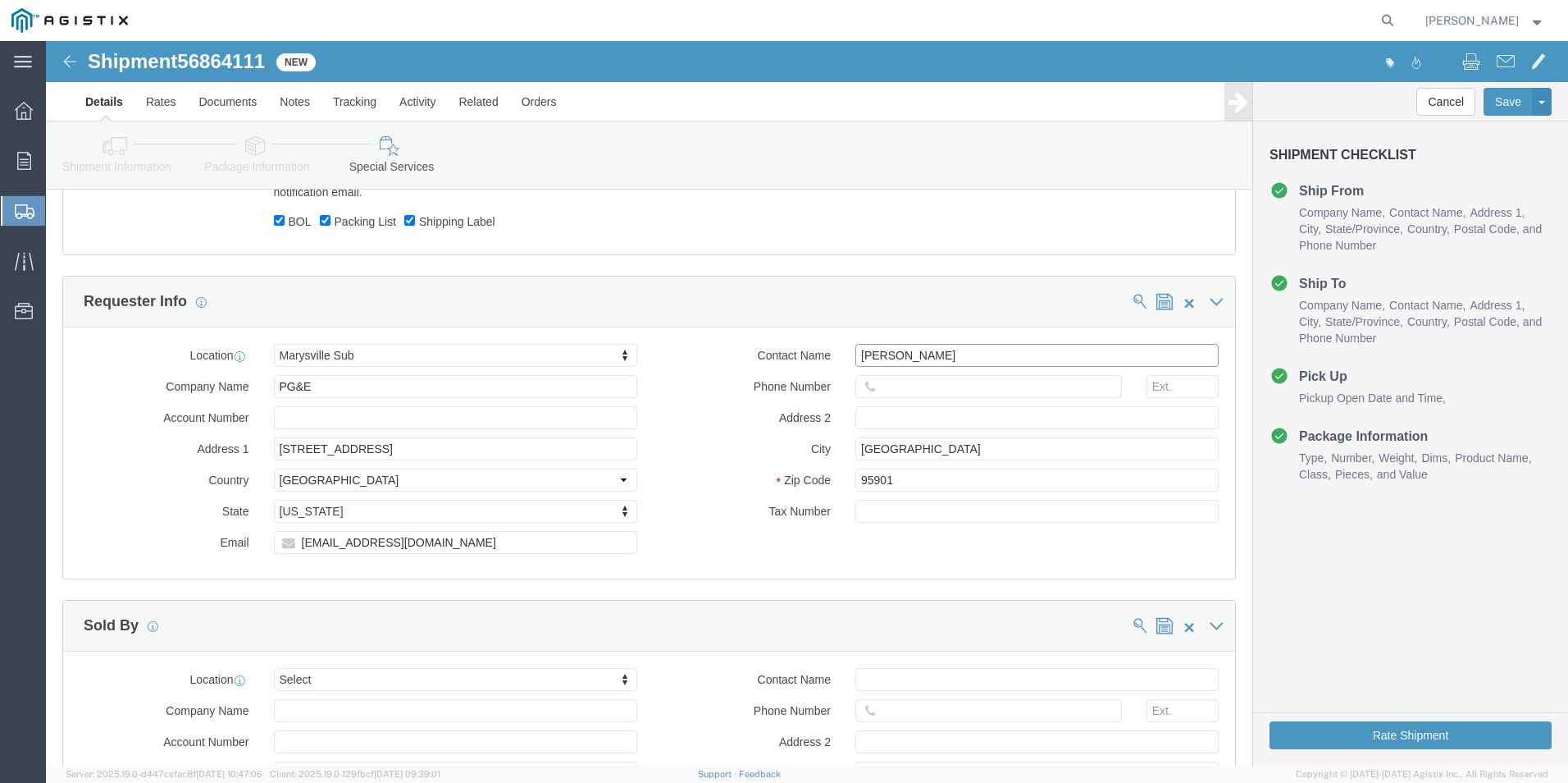
type input "[PERSON_NAME]"
click input "text"
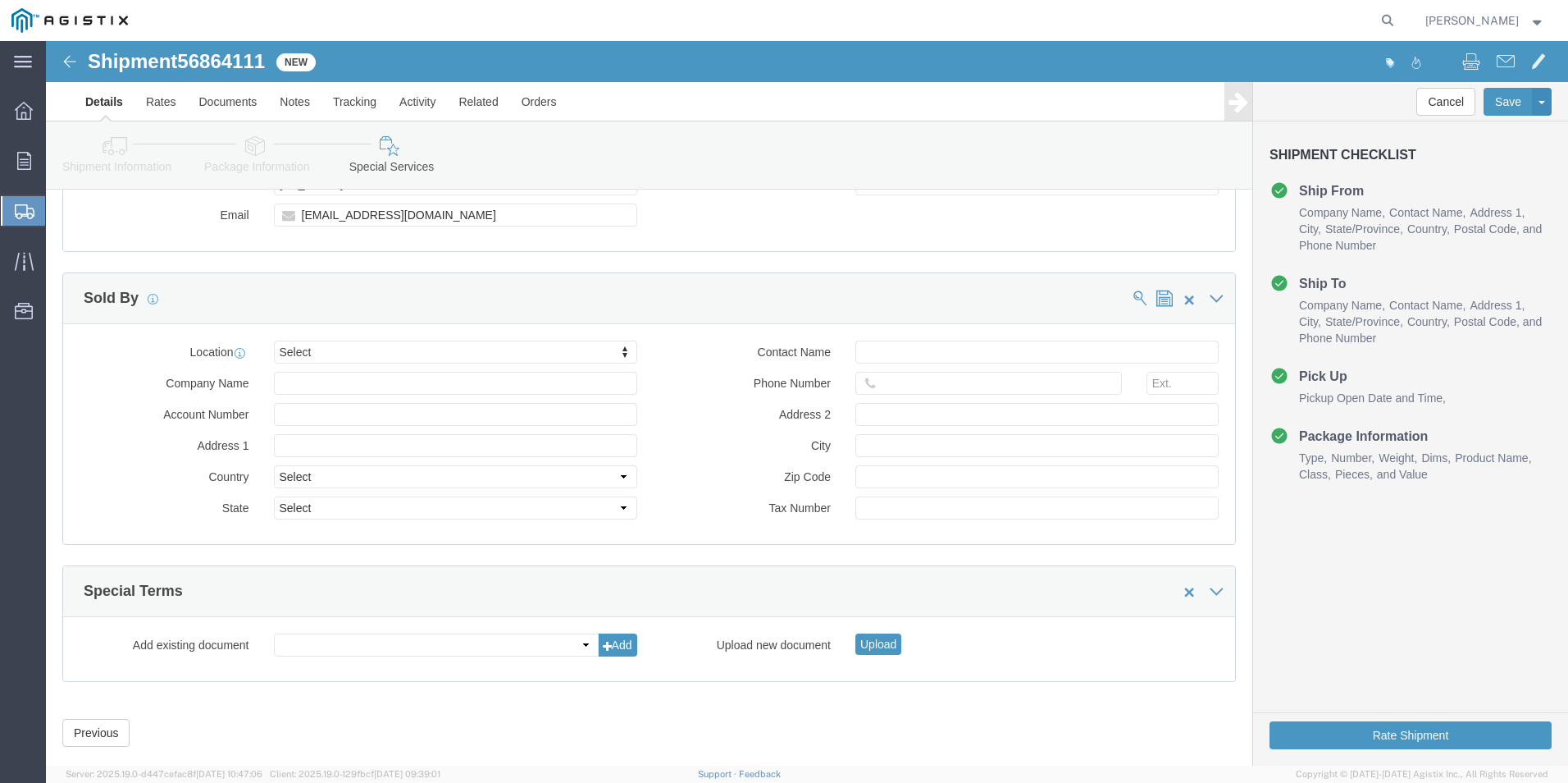
scroll to position [1505, 0]
type input "5303557685"
select select "72471"
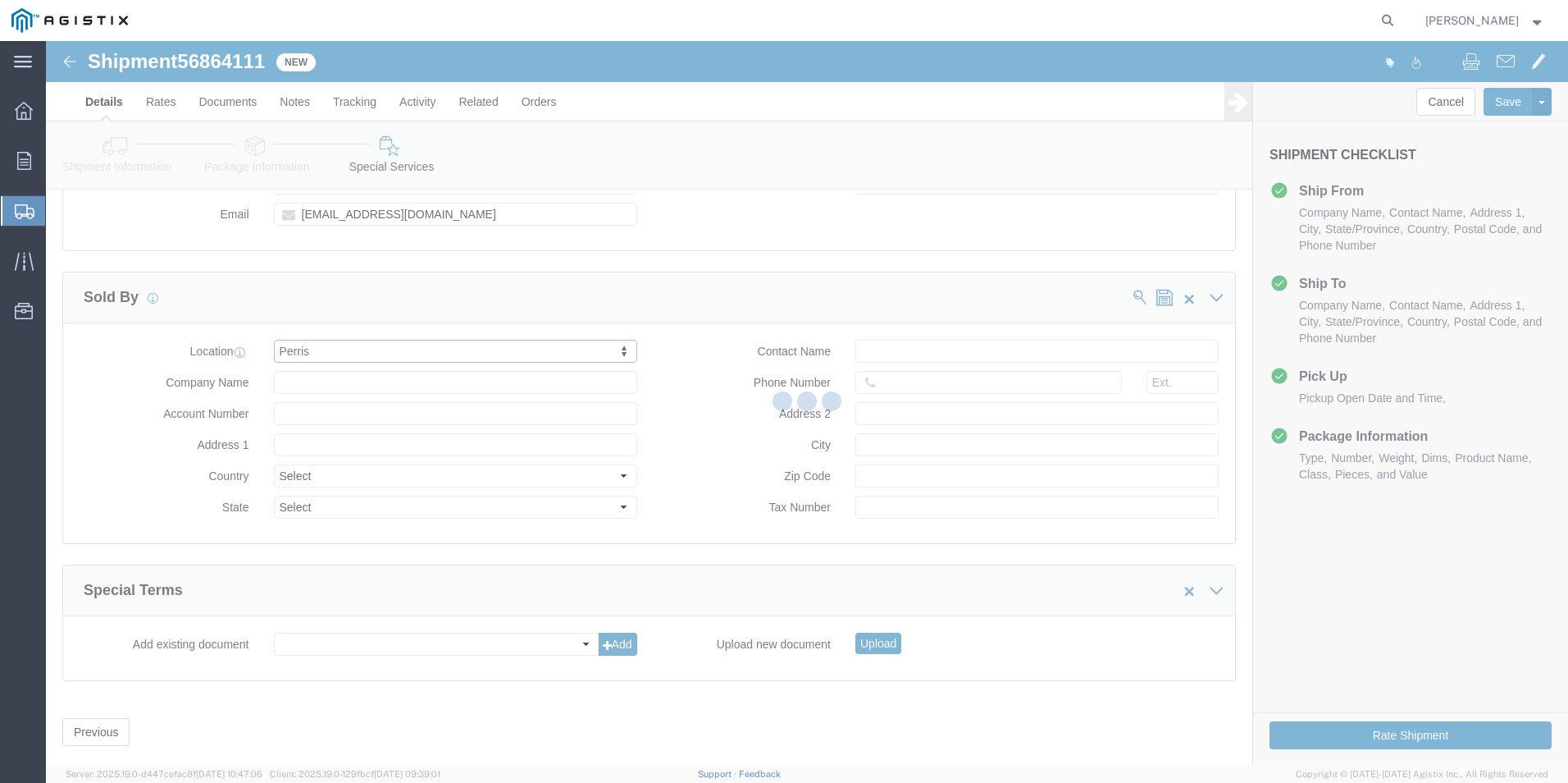
type input "Altec Industries Inc"
type input "[STREET_ADDRESS][PERSON_NAME]"
select select "US"
type input "Perris"
type input "92571"
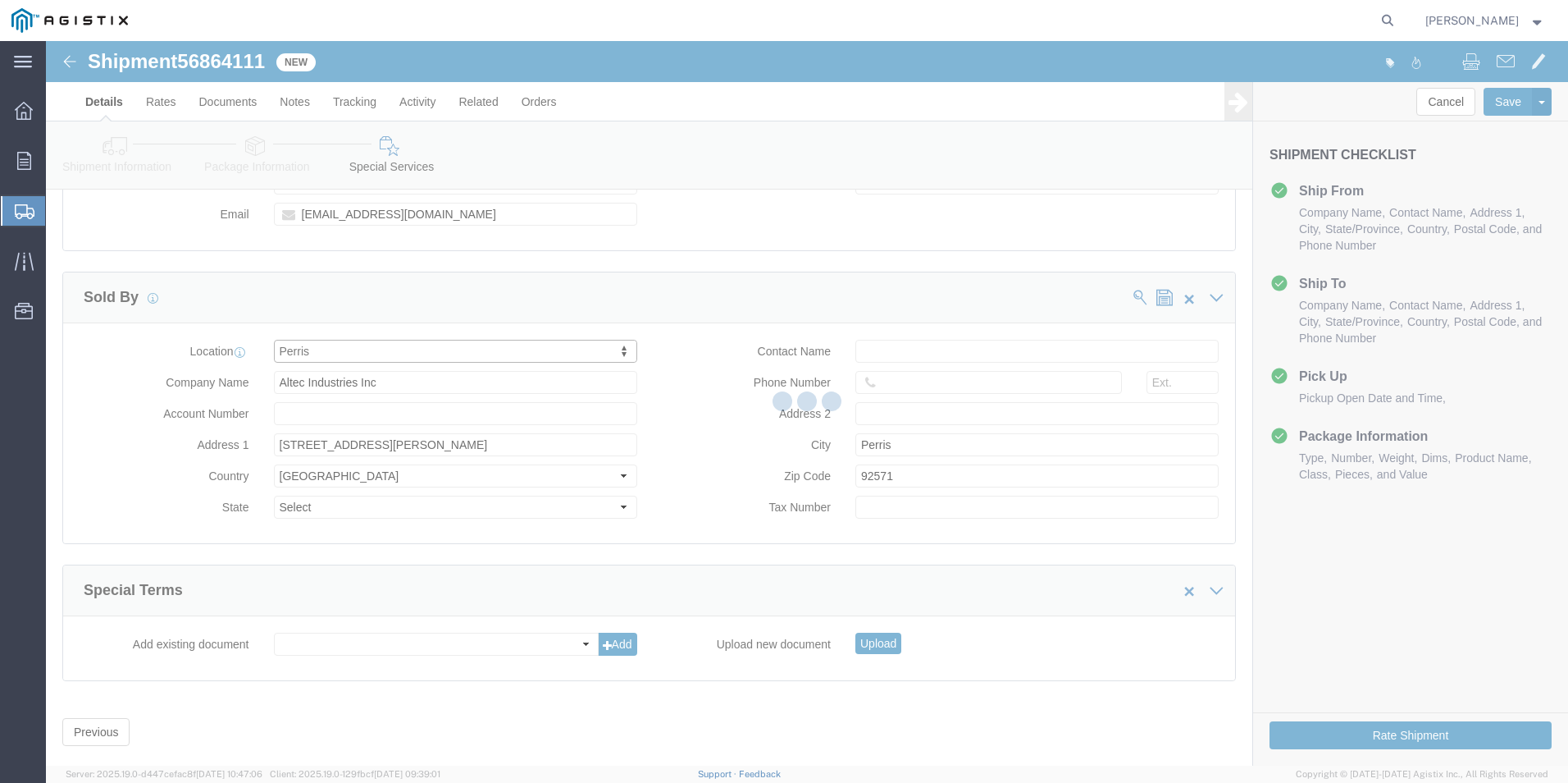
select select "CA"
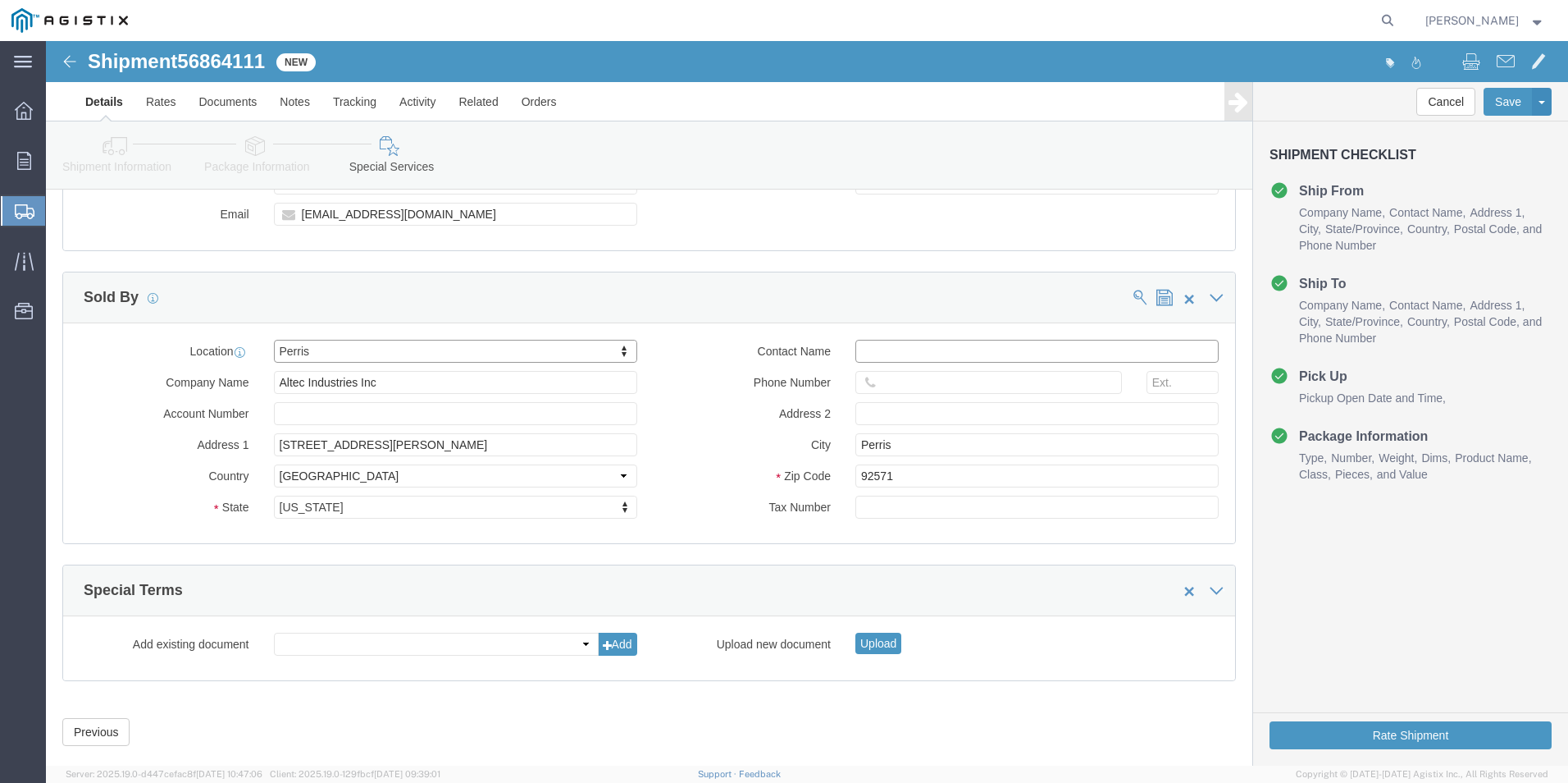
click input "Contact Name"
type input "[PERSON_NAME]"
type input "9517807853"
type input "6004"
click button "Rate Shipment"
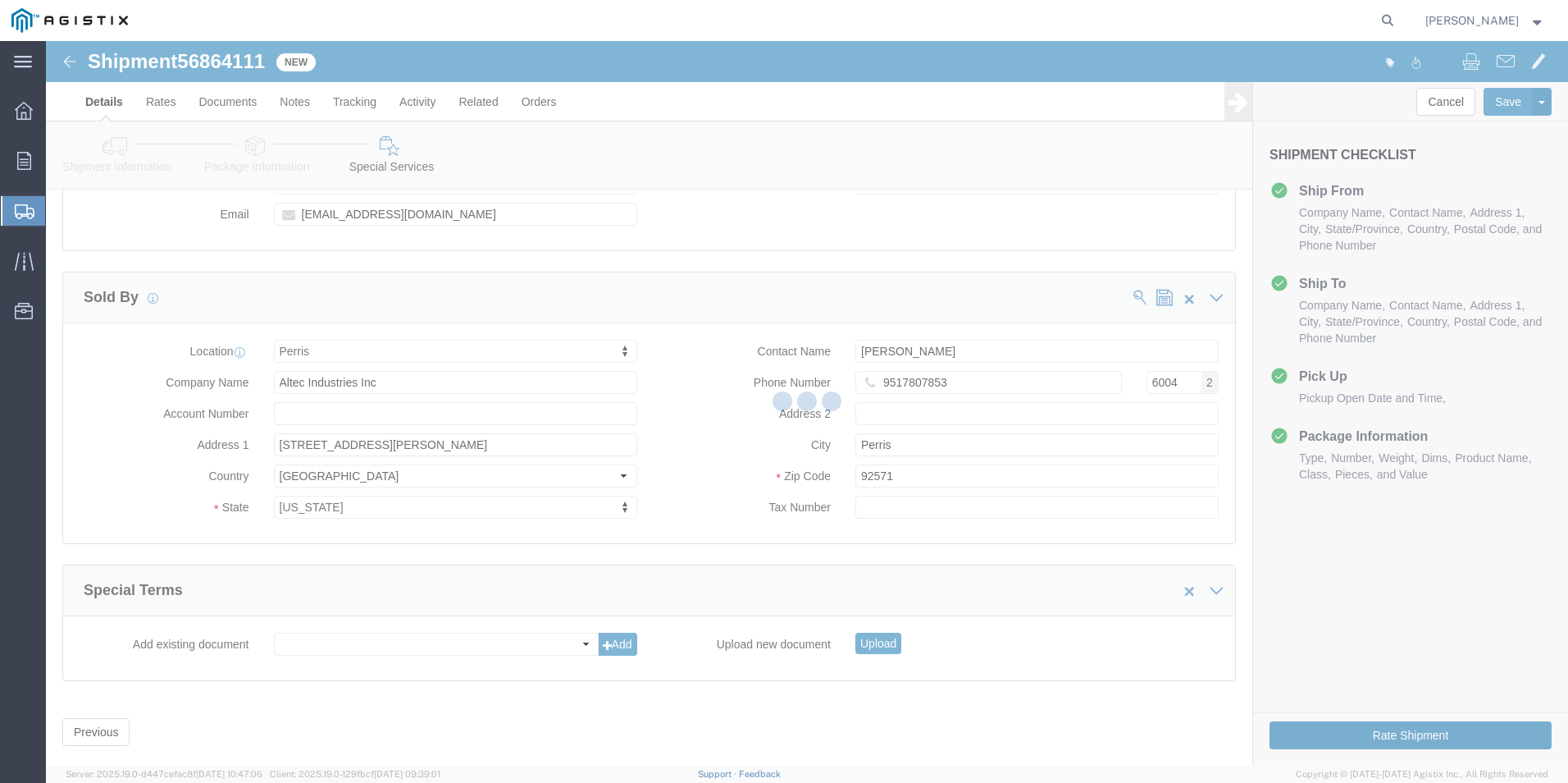
scroll to position [0, 0]
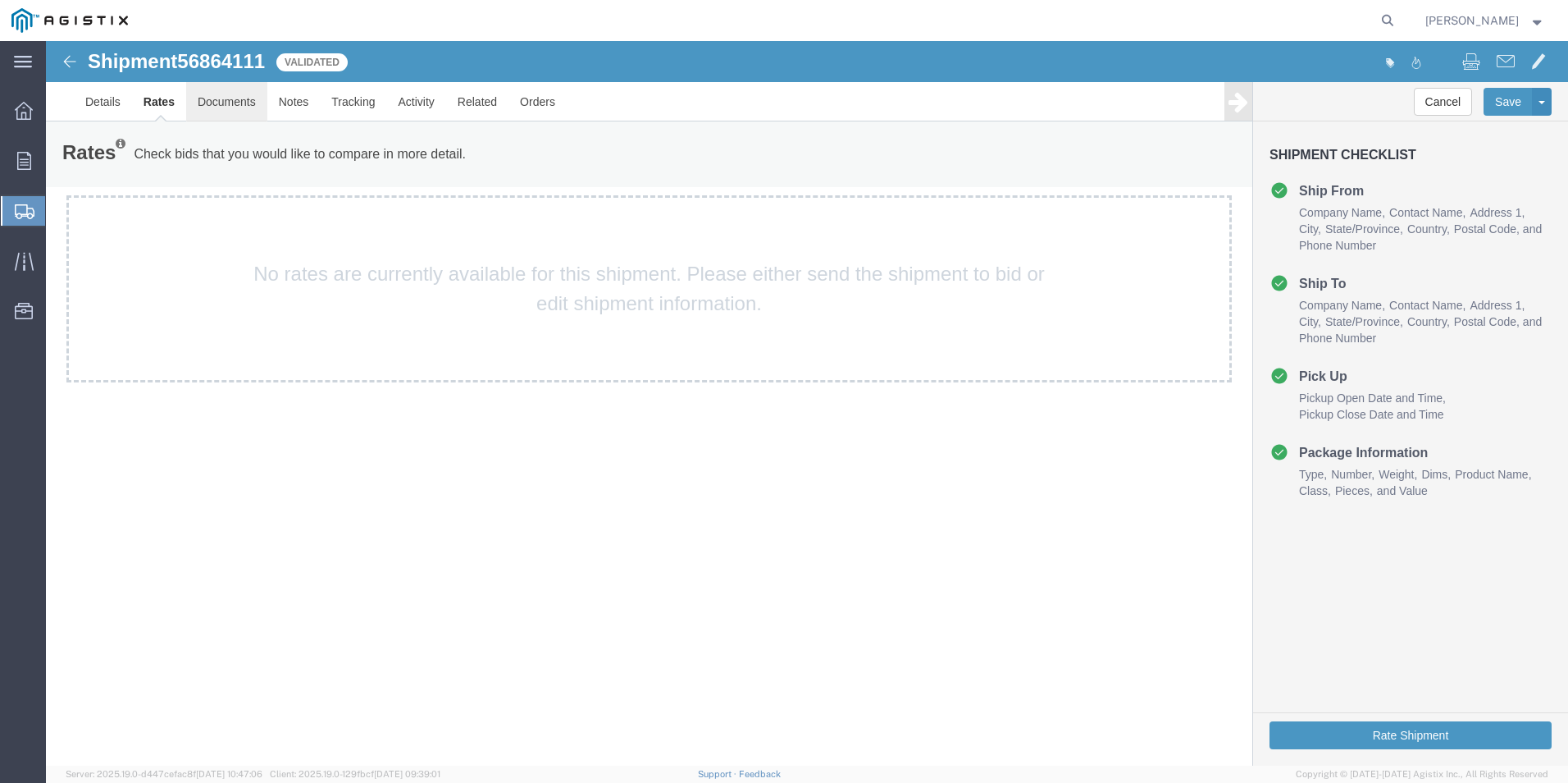
click at [222, 104] on link "Documents" at bounding box center [227, 102] width 81 height 40
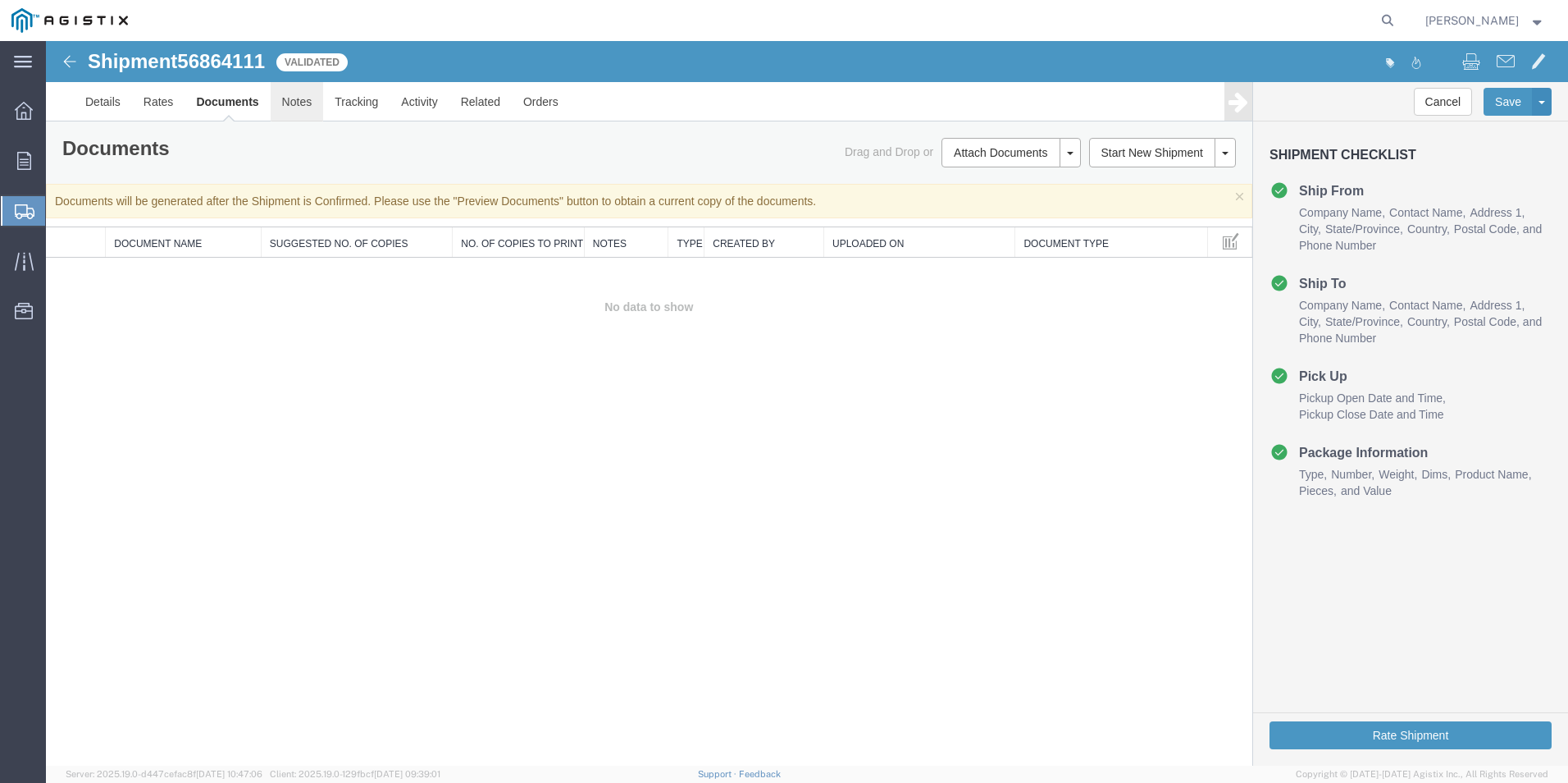
click at [297, 105] on link "Notes" at bounding box center [298, 102] width 53 height 40
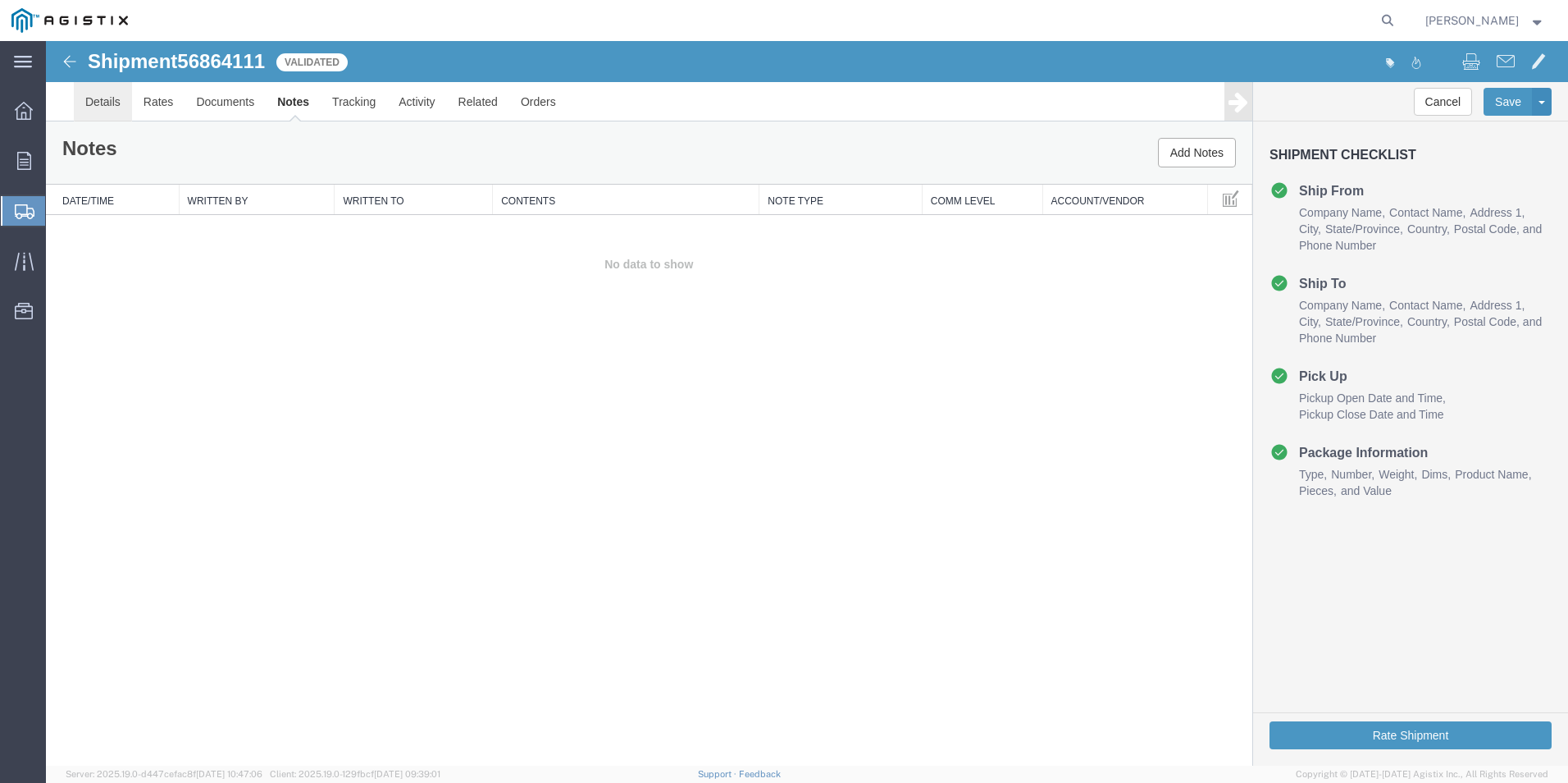
click at [103, 97] on link "Details" at bounding box center [103, 102] width 58 height 40
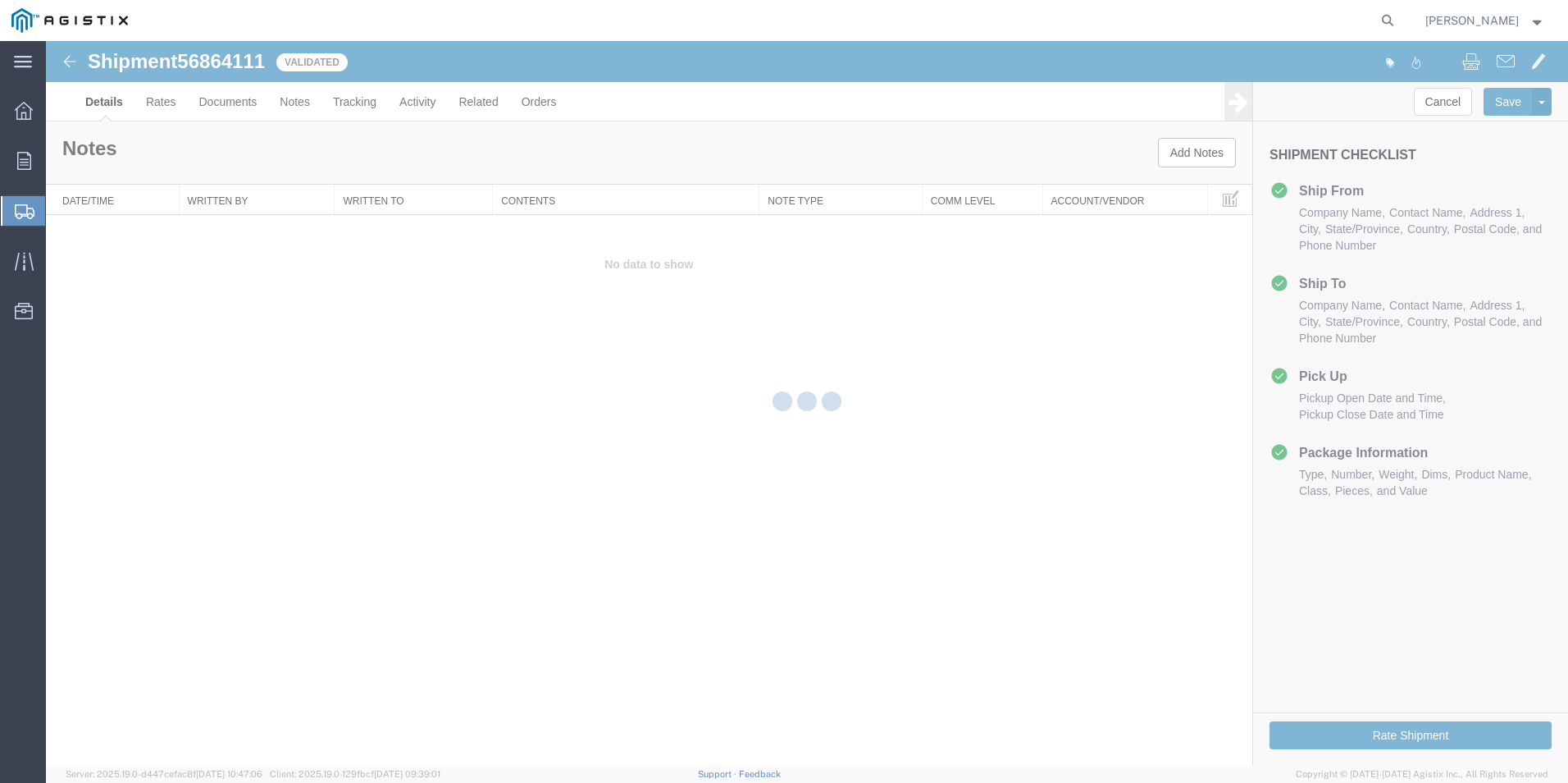
select select "19803"
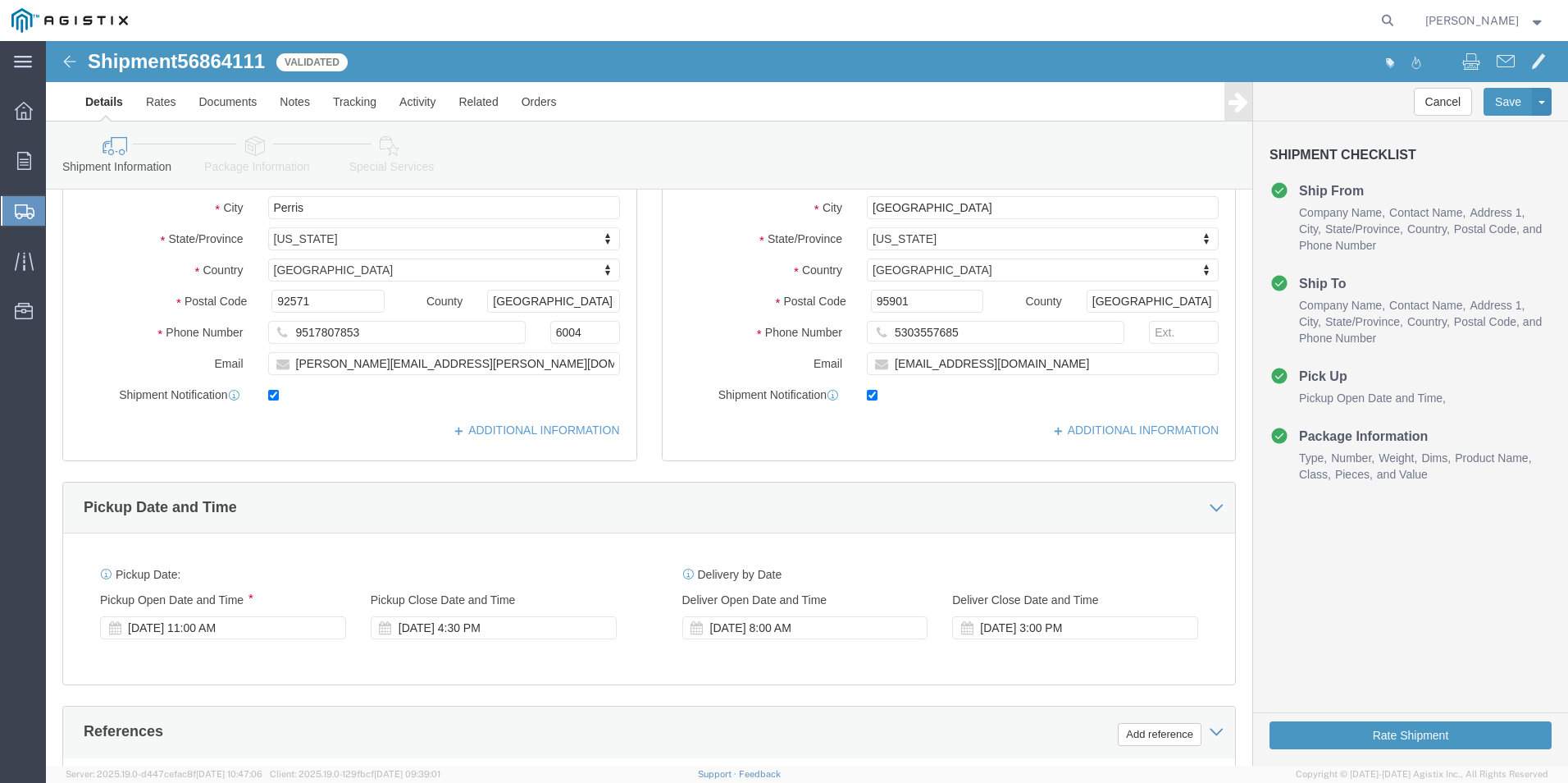
scroll to position [411, 0]
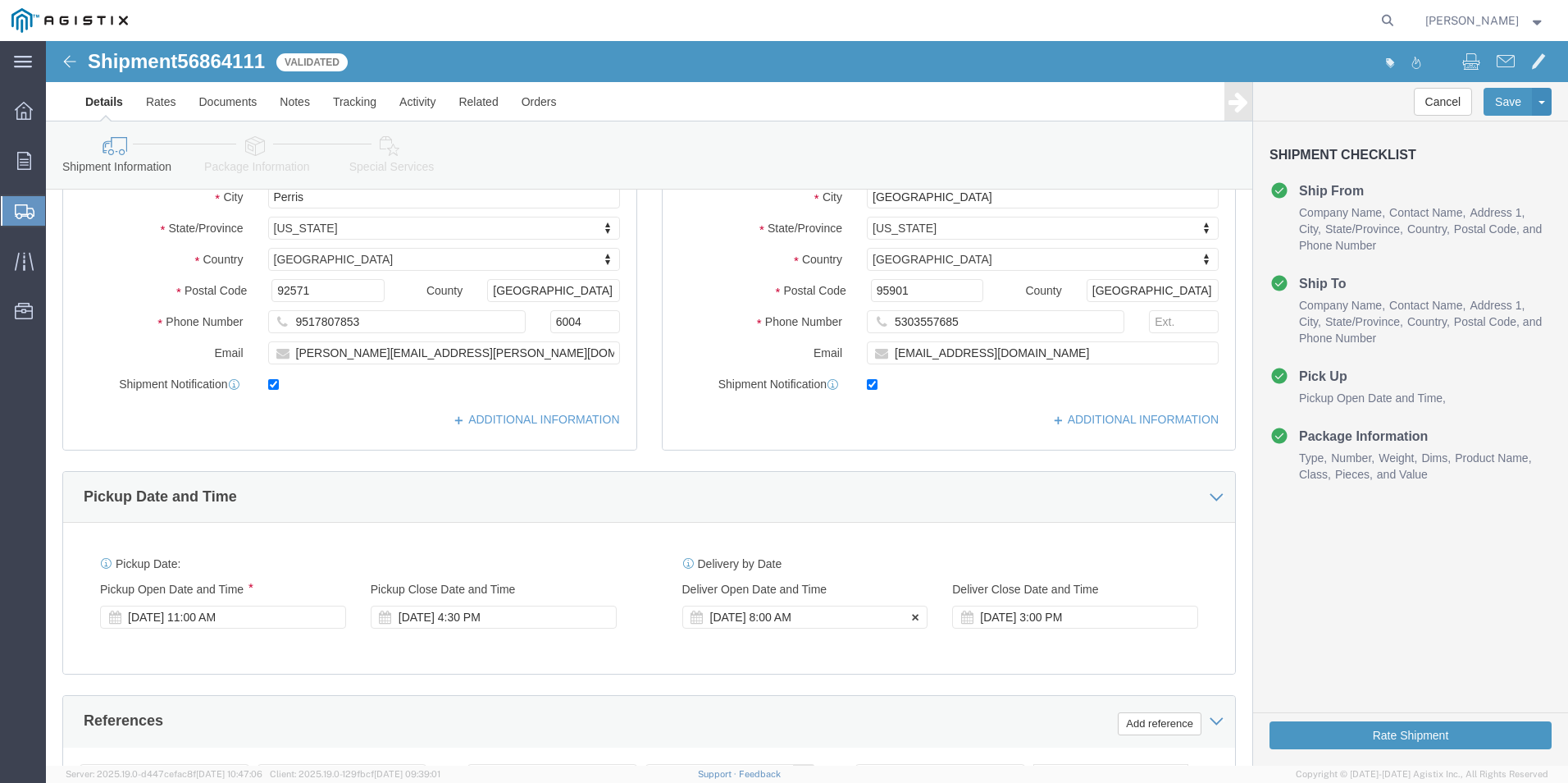
click div "[DATE] 8:00 AM"
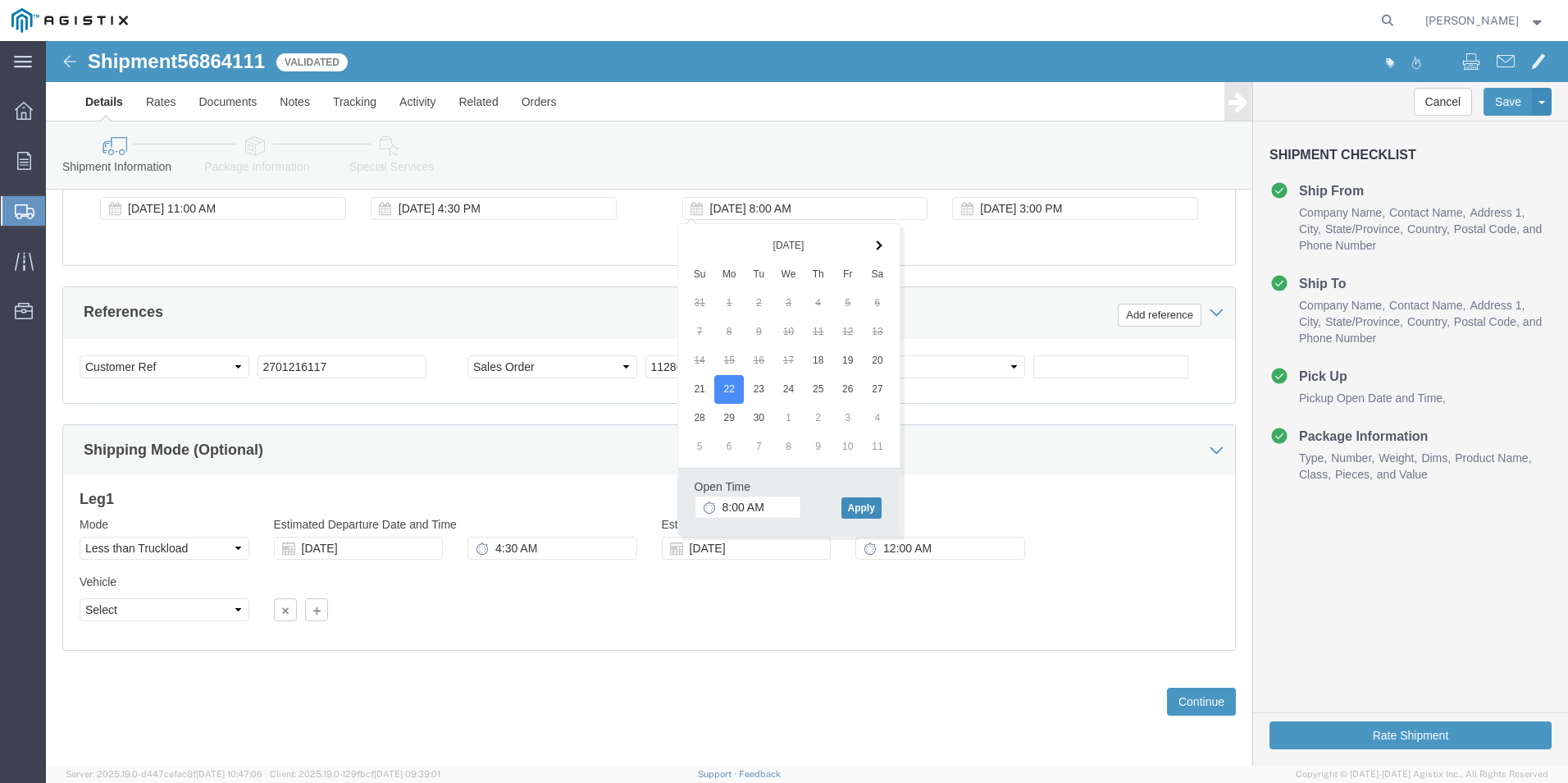
click button "Apply"
click button "Continue"
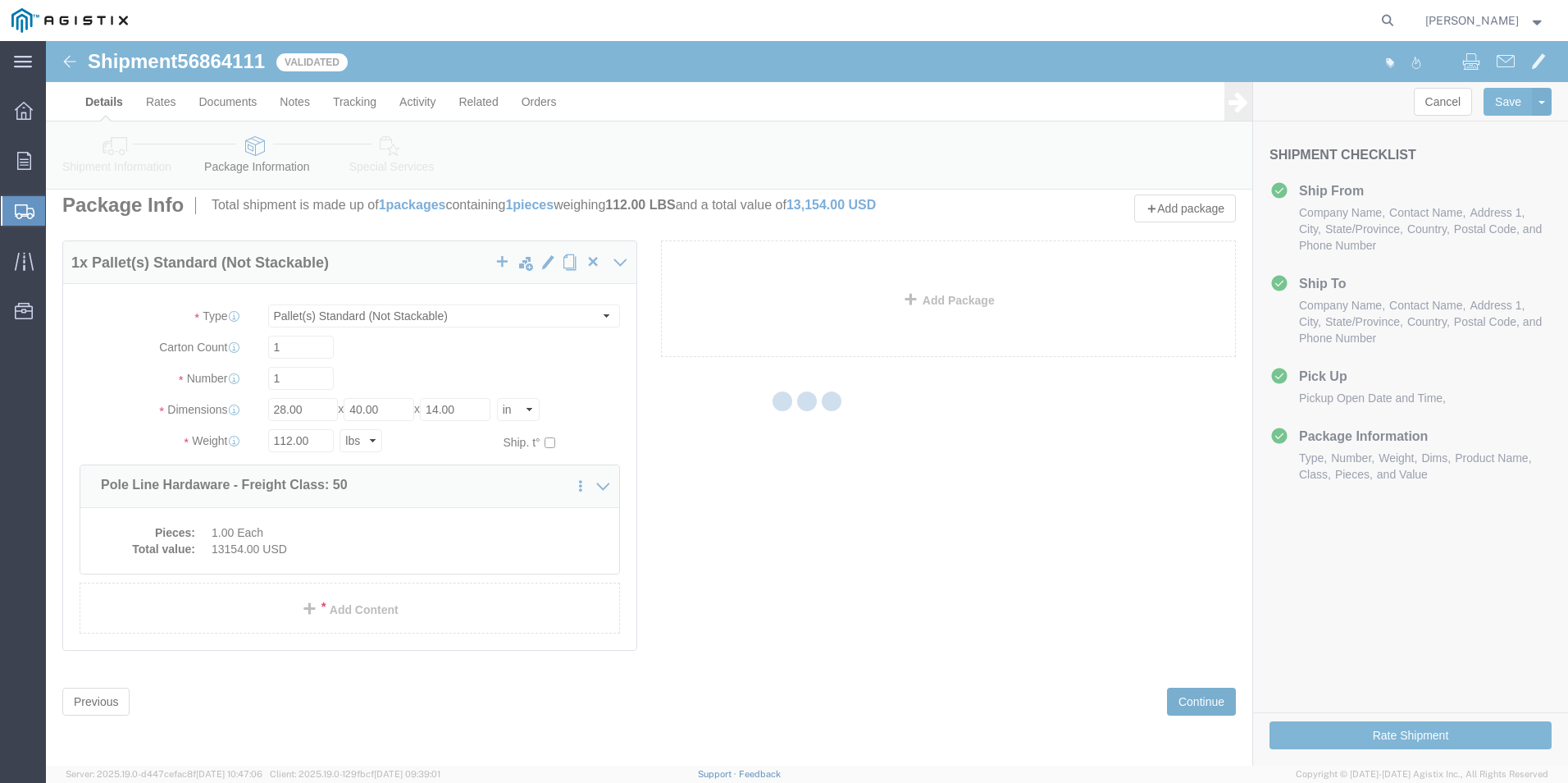
scroll to position [0, 0]
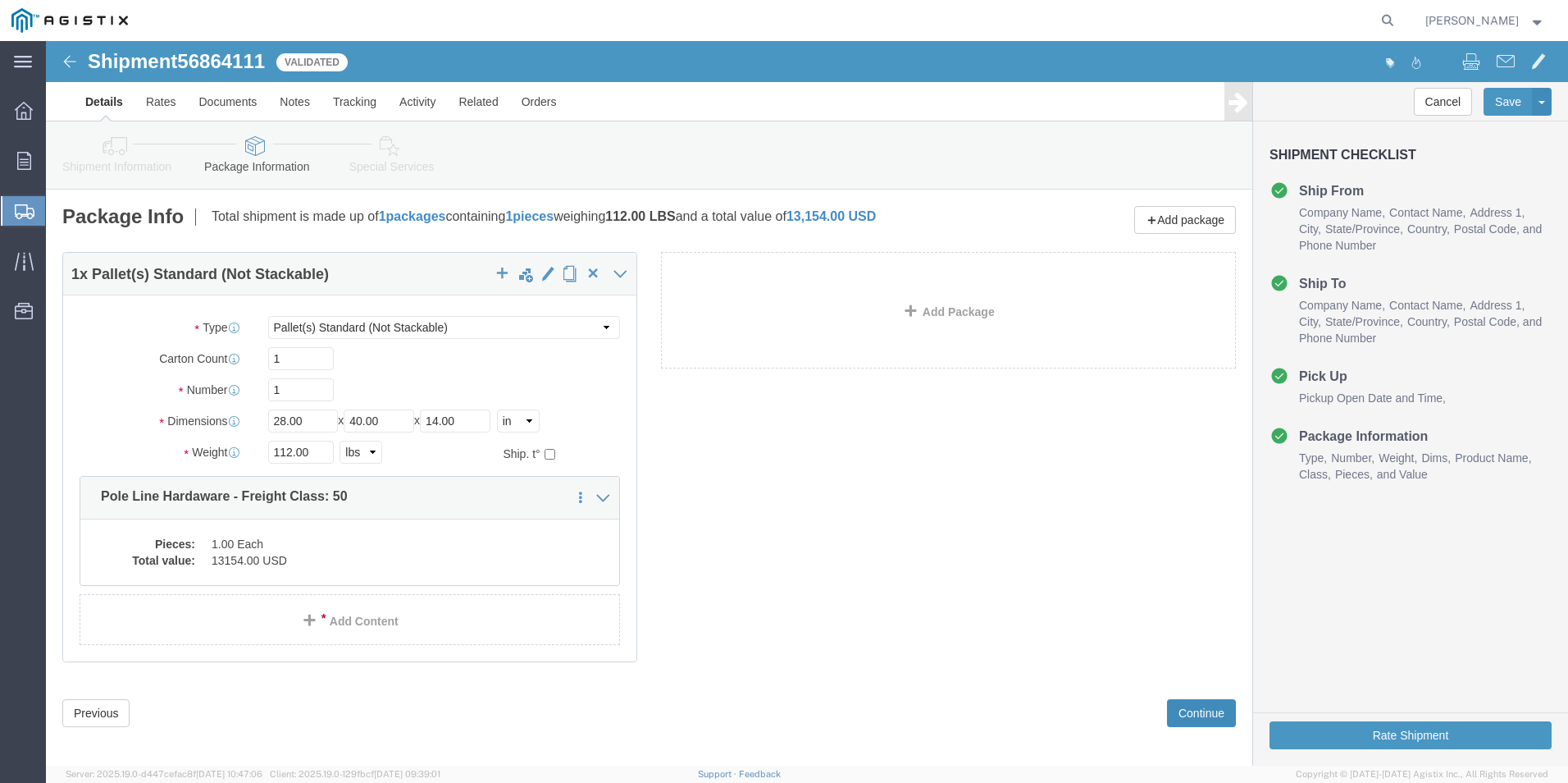
click button "Continue"
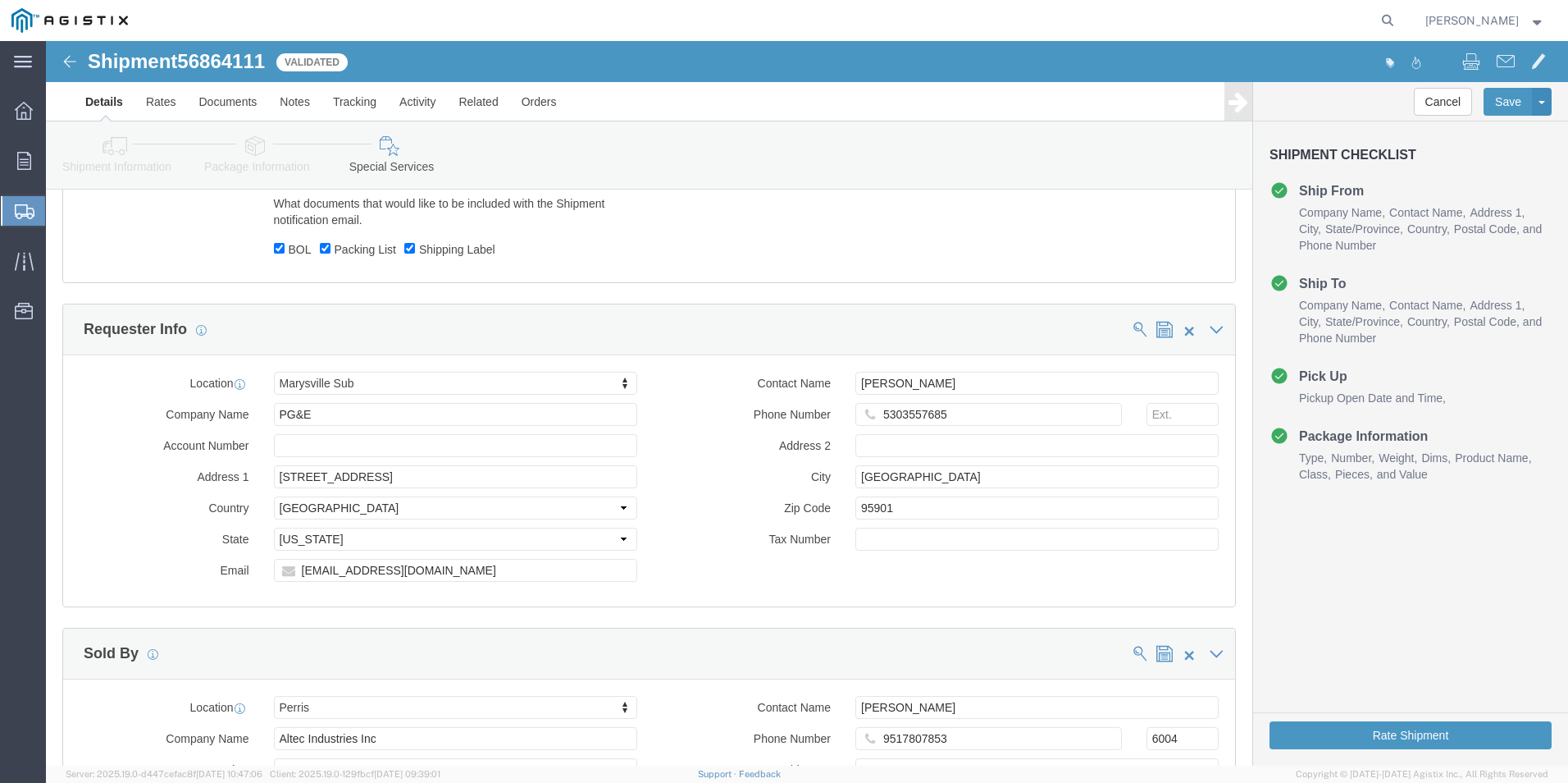
scroll to position [1505, 0]
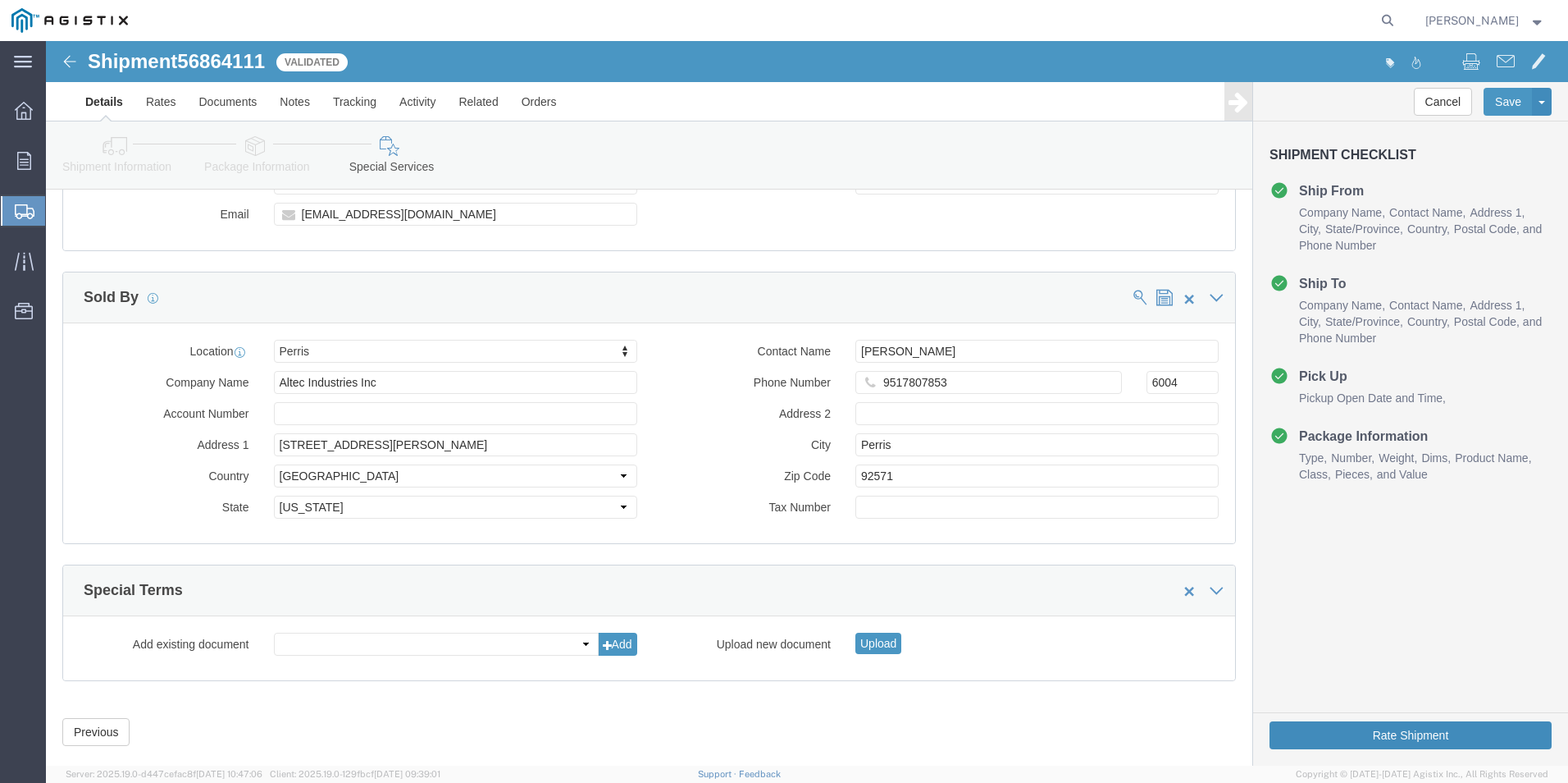
click button "Rate Shipment"
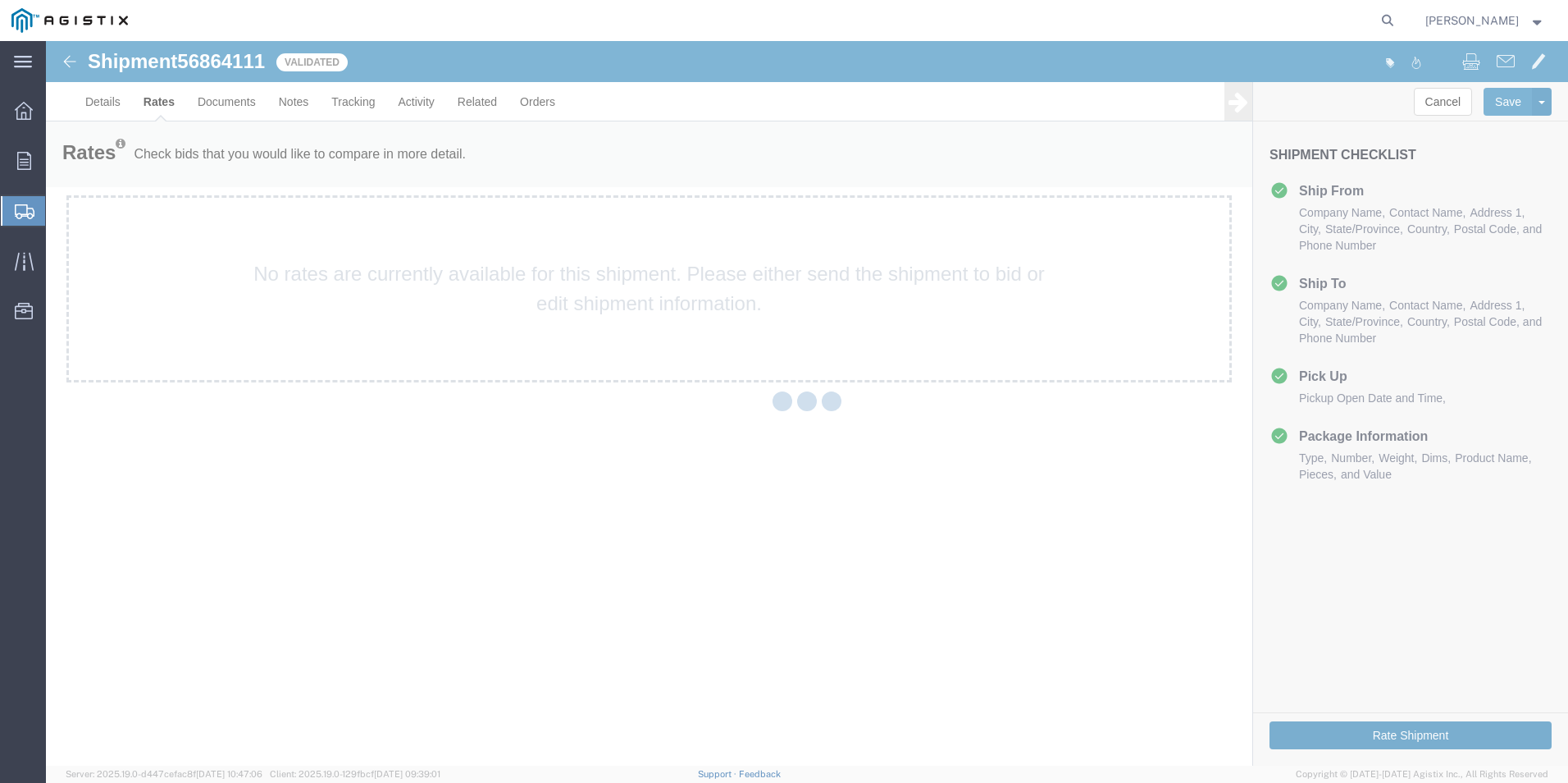
scroll to position [0, 0]
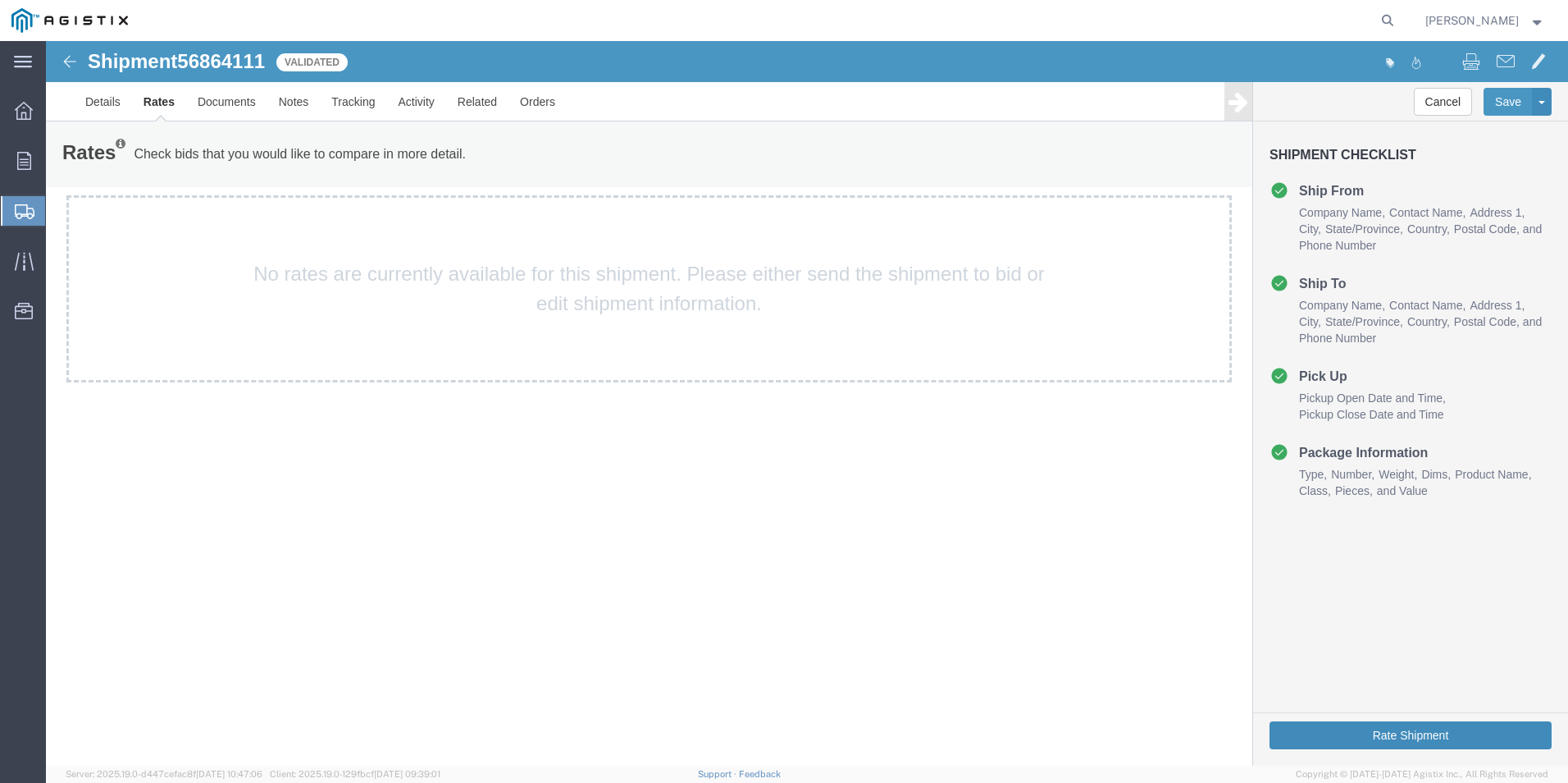
click at [1405, 733] on button "Rate Shipment" at bounding box center [1410, 735] width 282 height 28
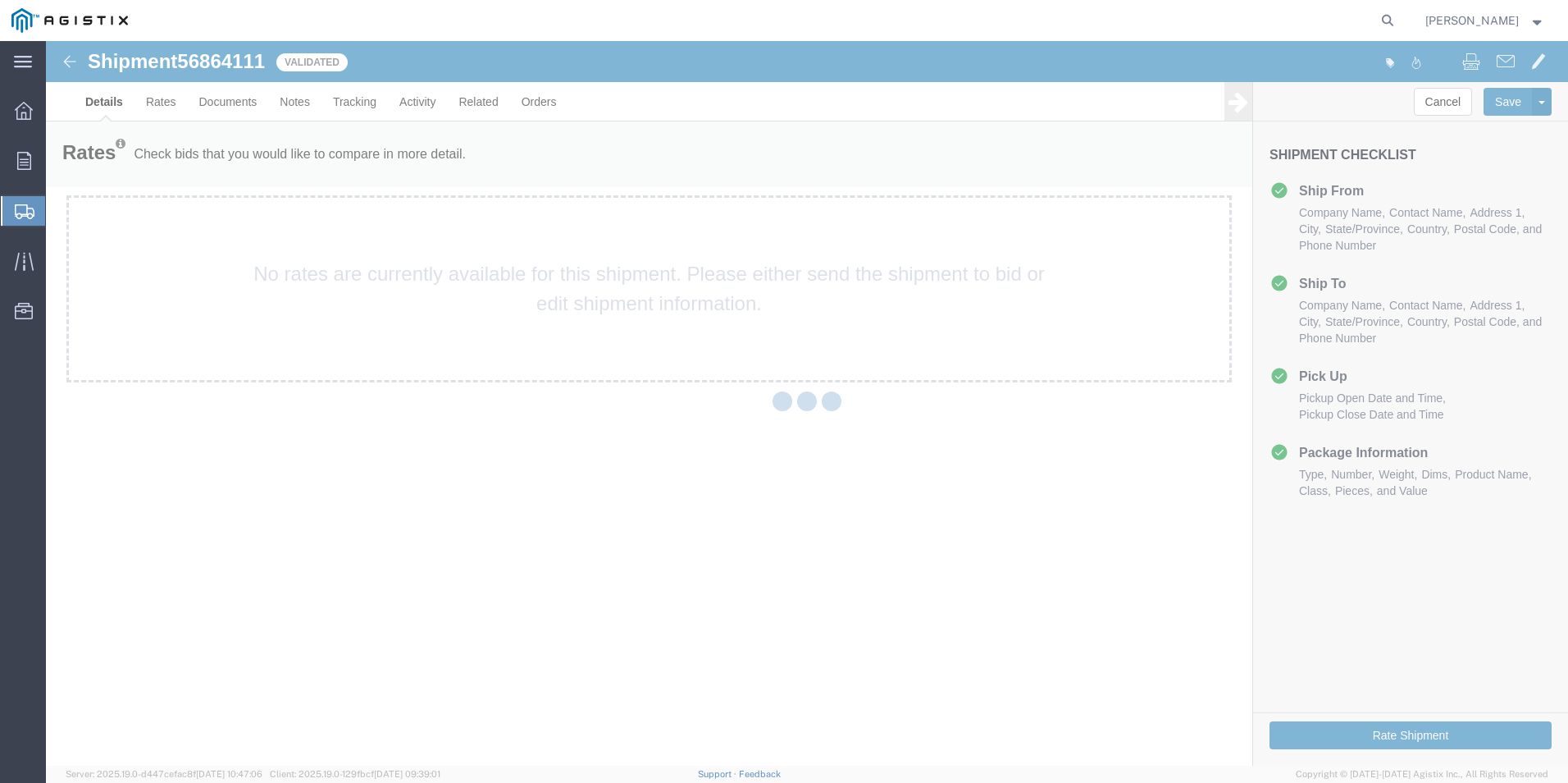
select select "19803"
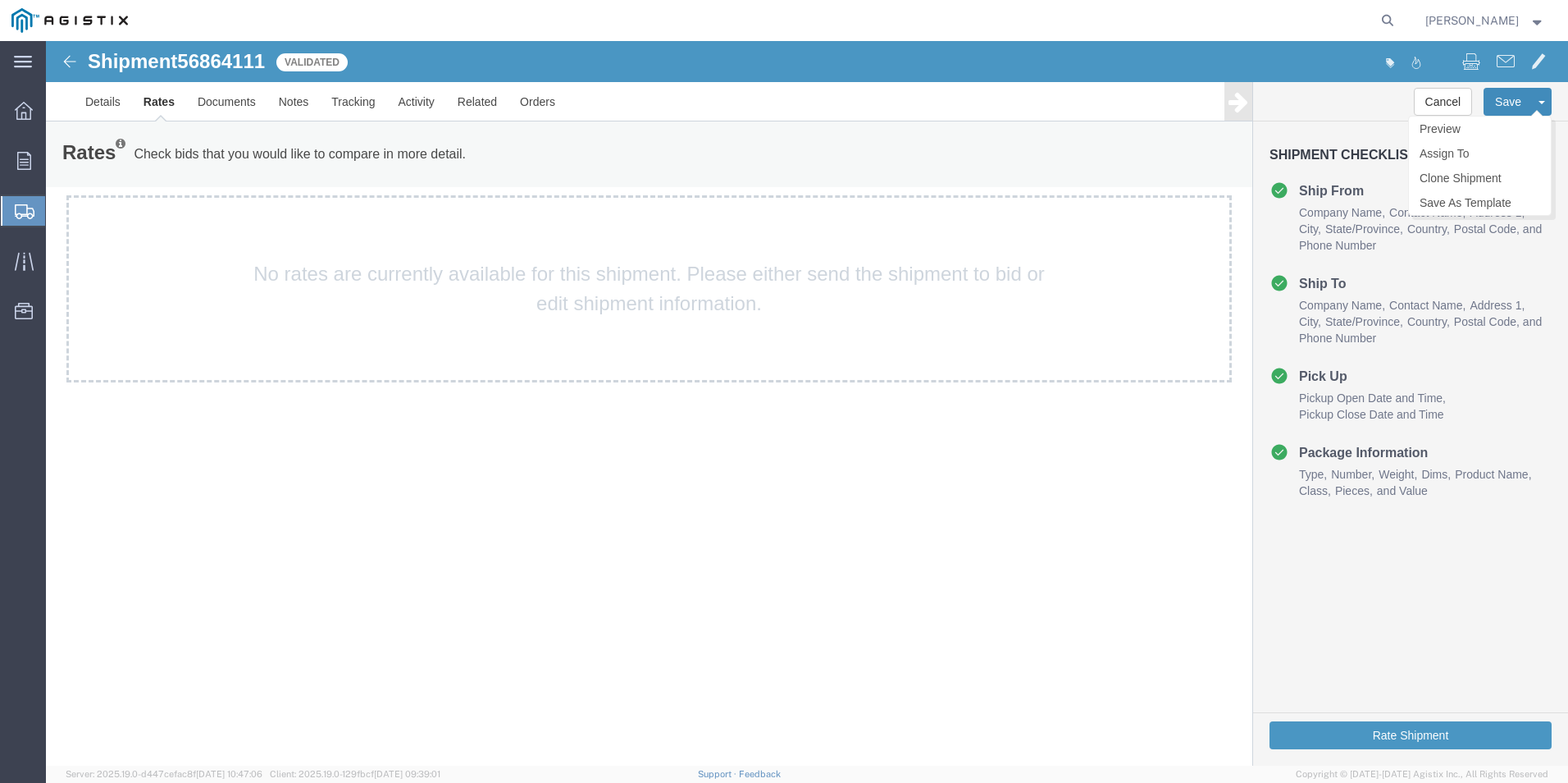
click at [1502, 100] on button "Save" at bounding box center [1509, 102] width 49 height 28
click at [95, 98] on link "Details" at bounding box center [103, 102] width 58 height 40
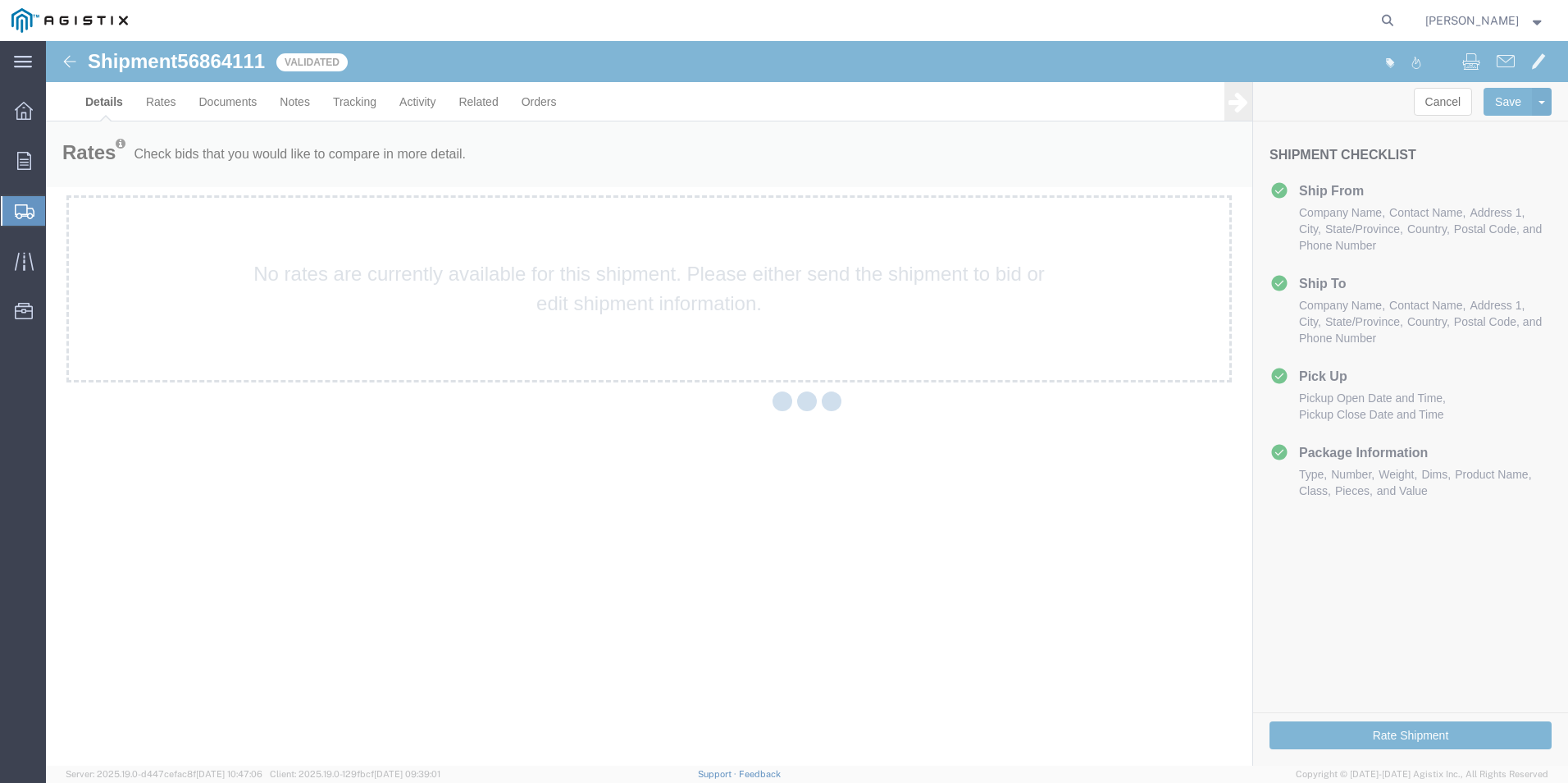
select select "19803"
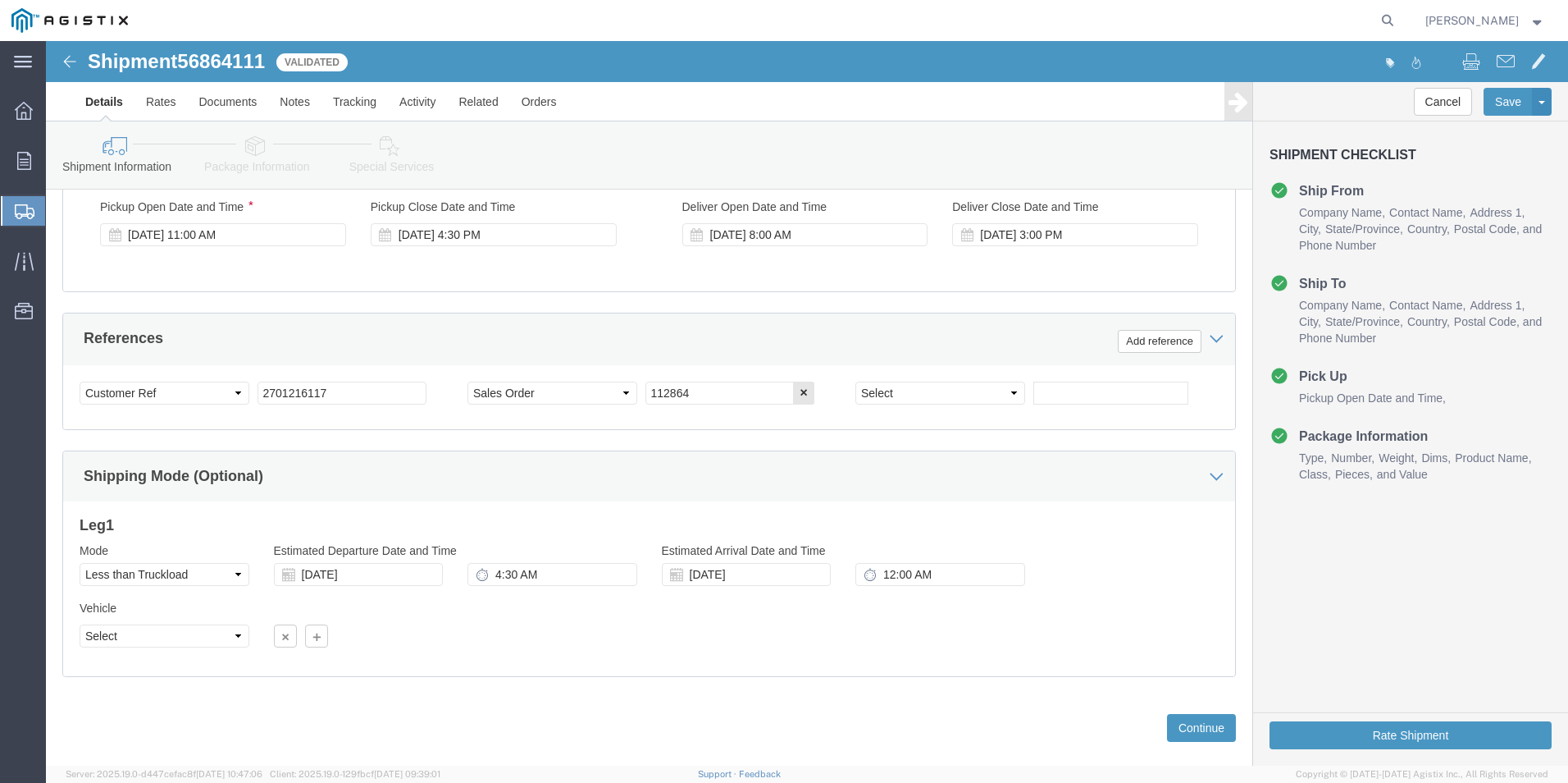
scroll to position [819, 0]
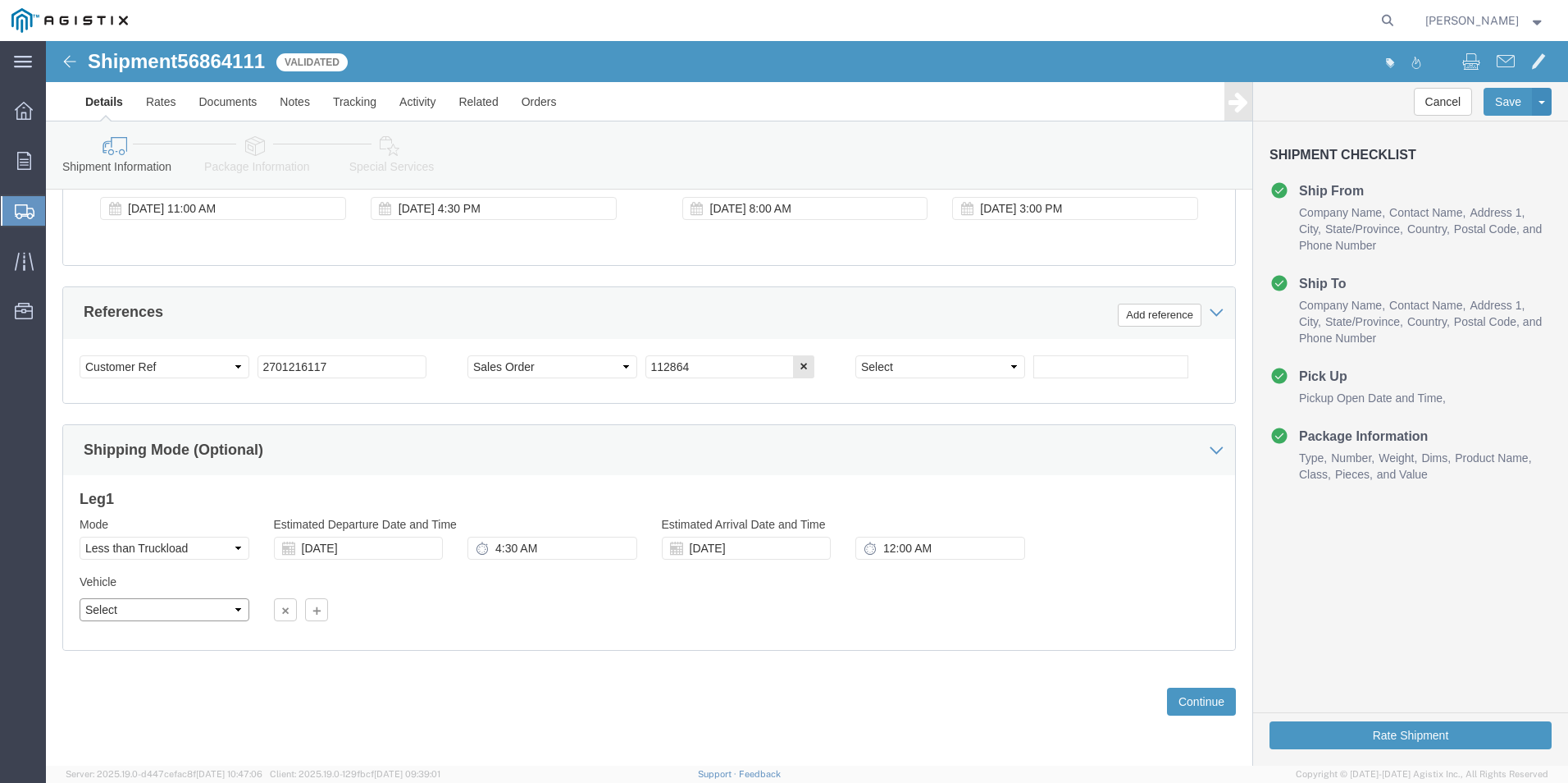
click select "Select Straight Truck"
click div
click button "Continue"
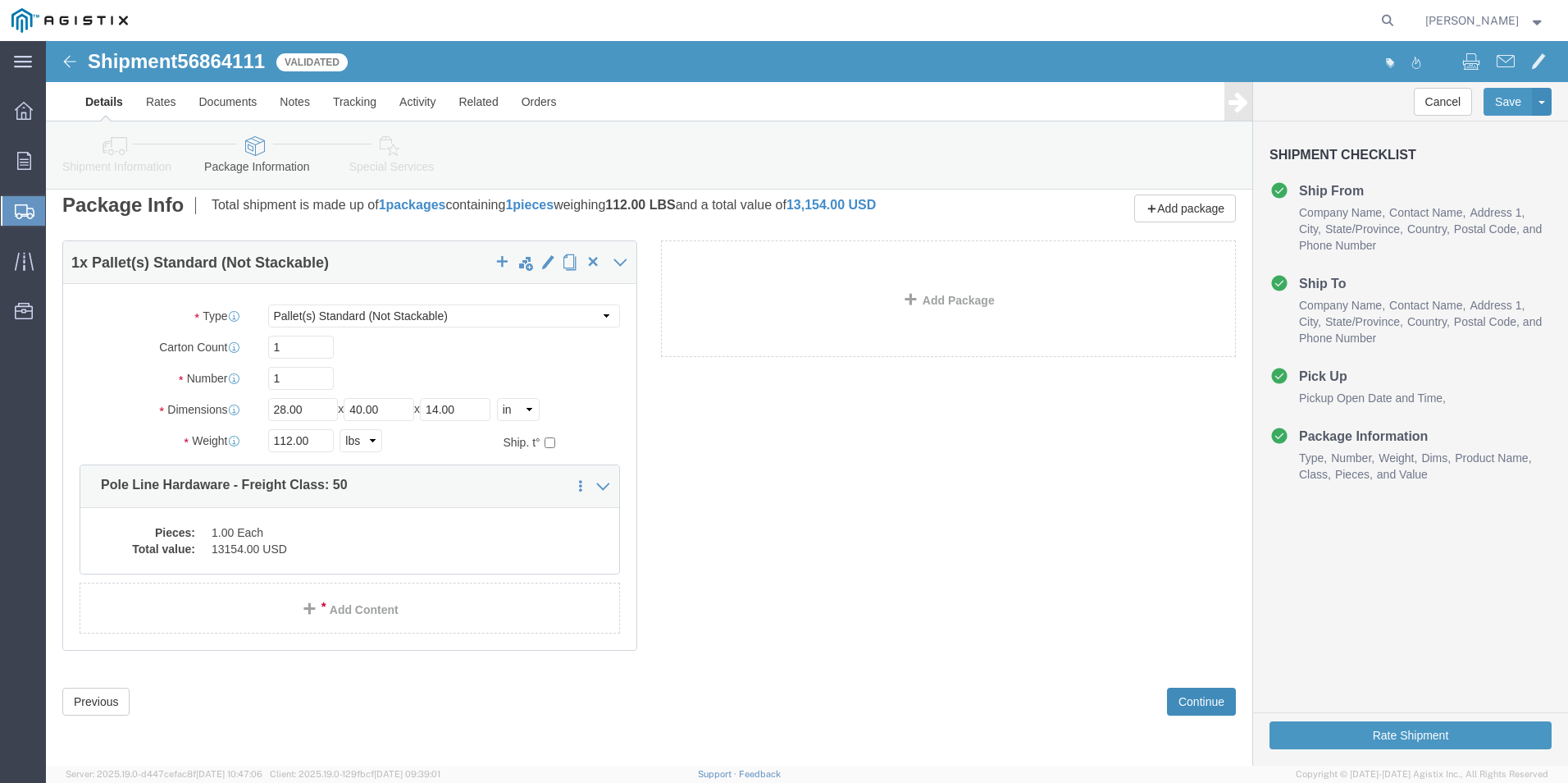
scroll to position [0, 0]
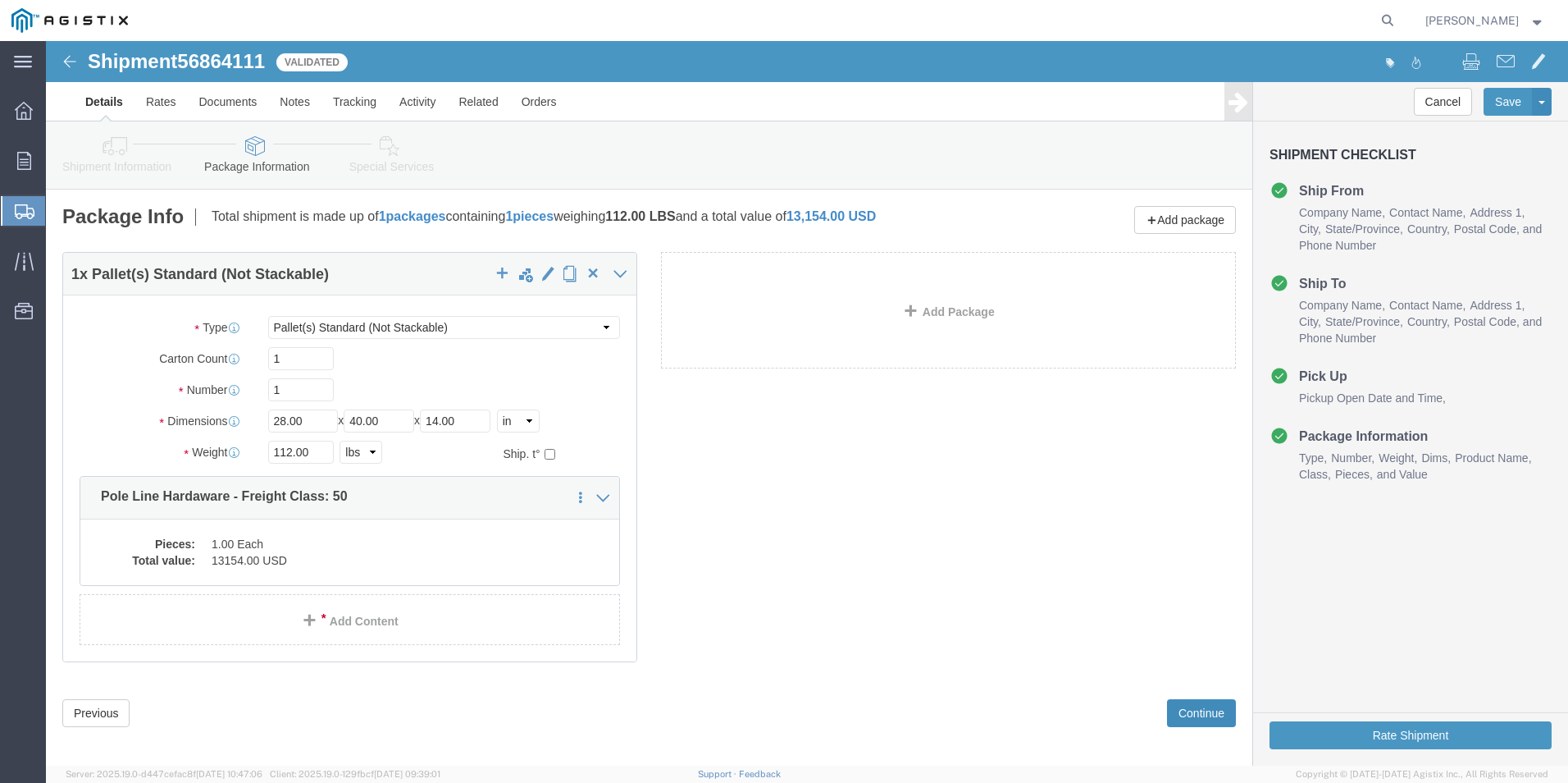
click button "Continue"
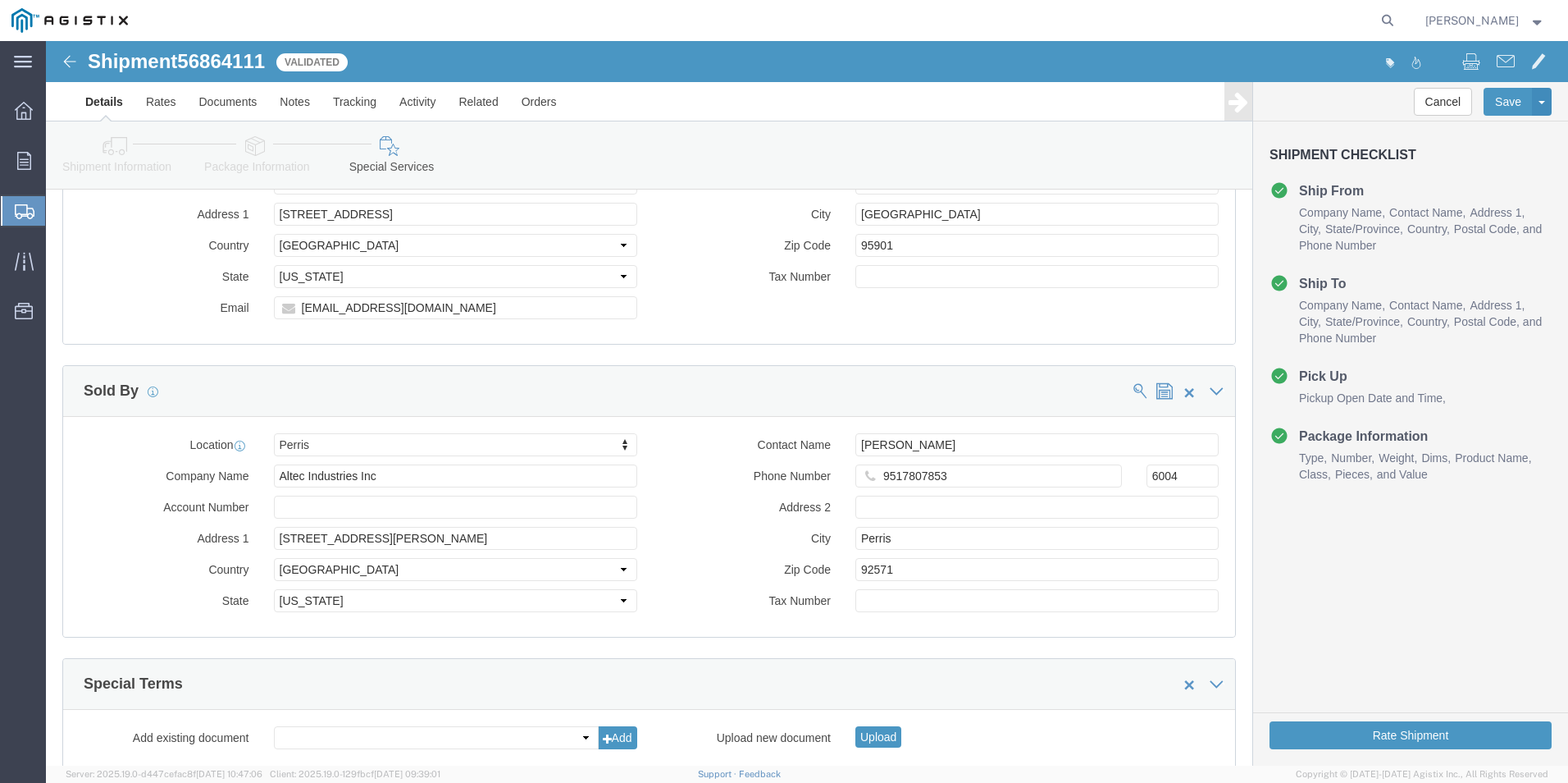
scroll to position [1505, 0]
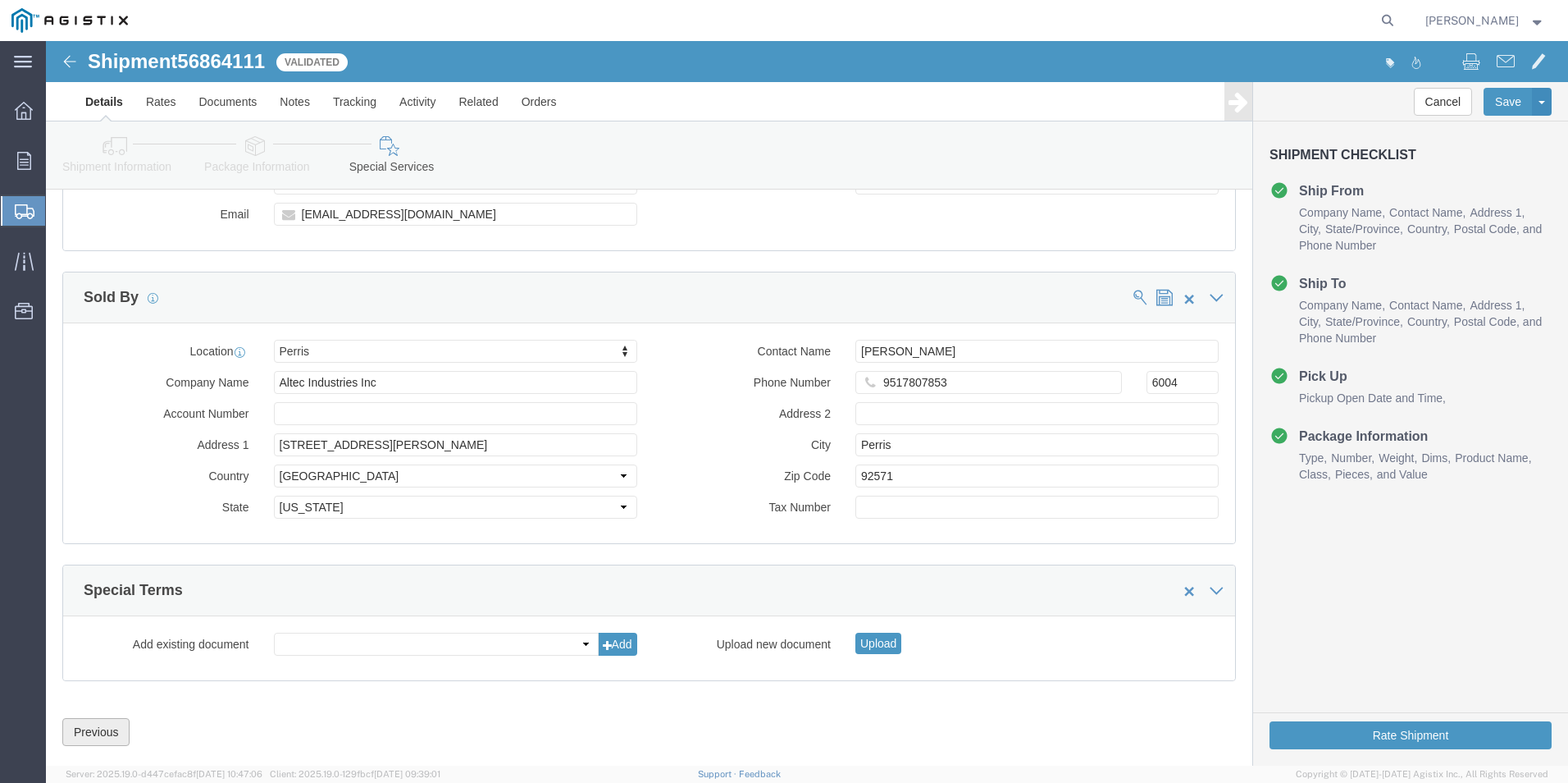
click button "Previous"
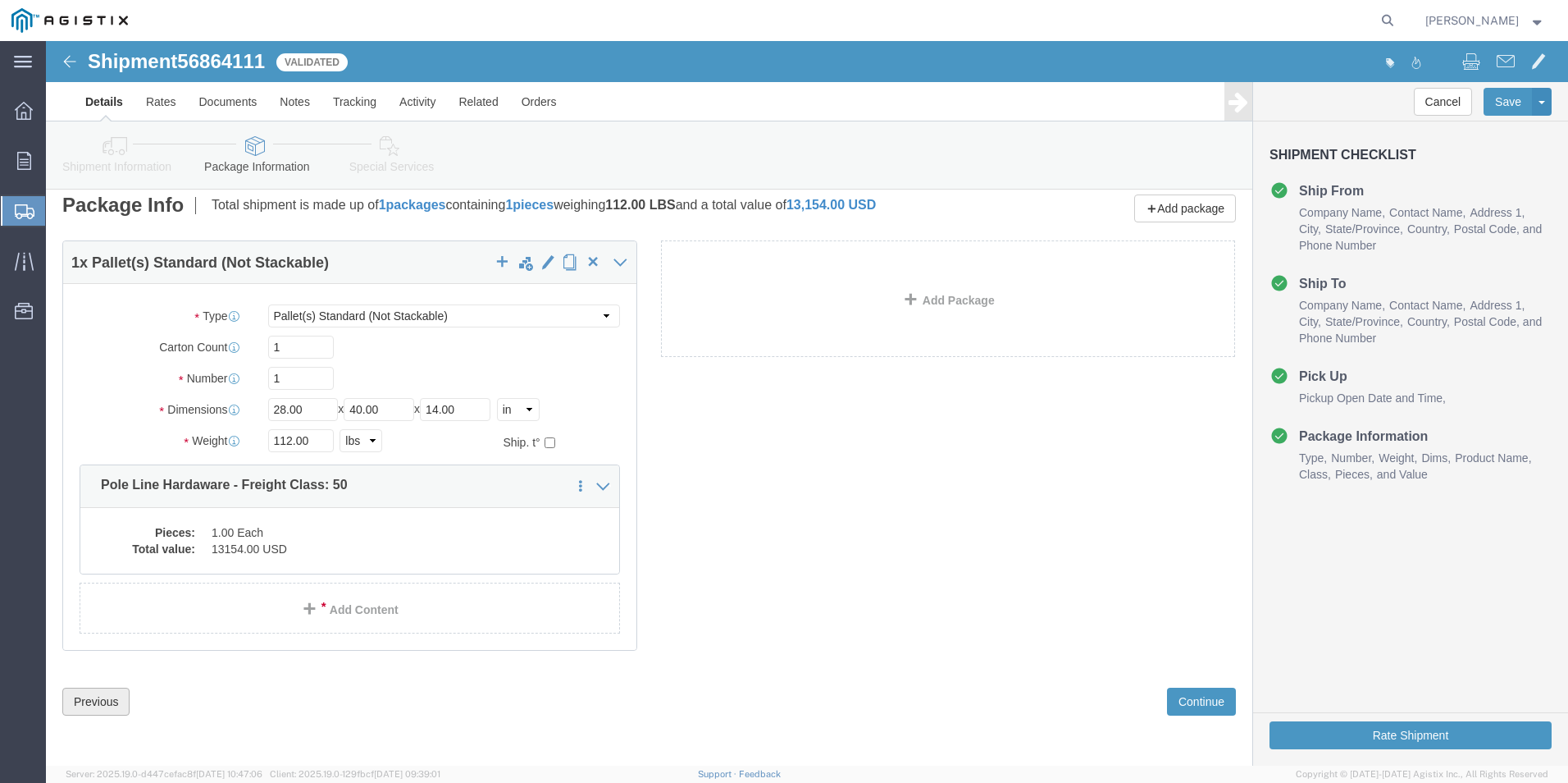
click button "Previous"
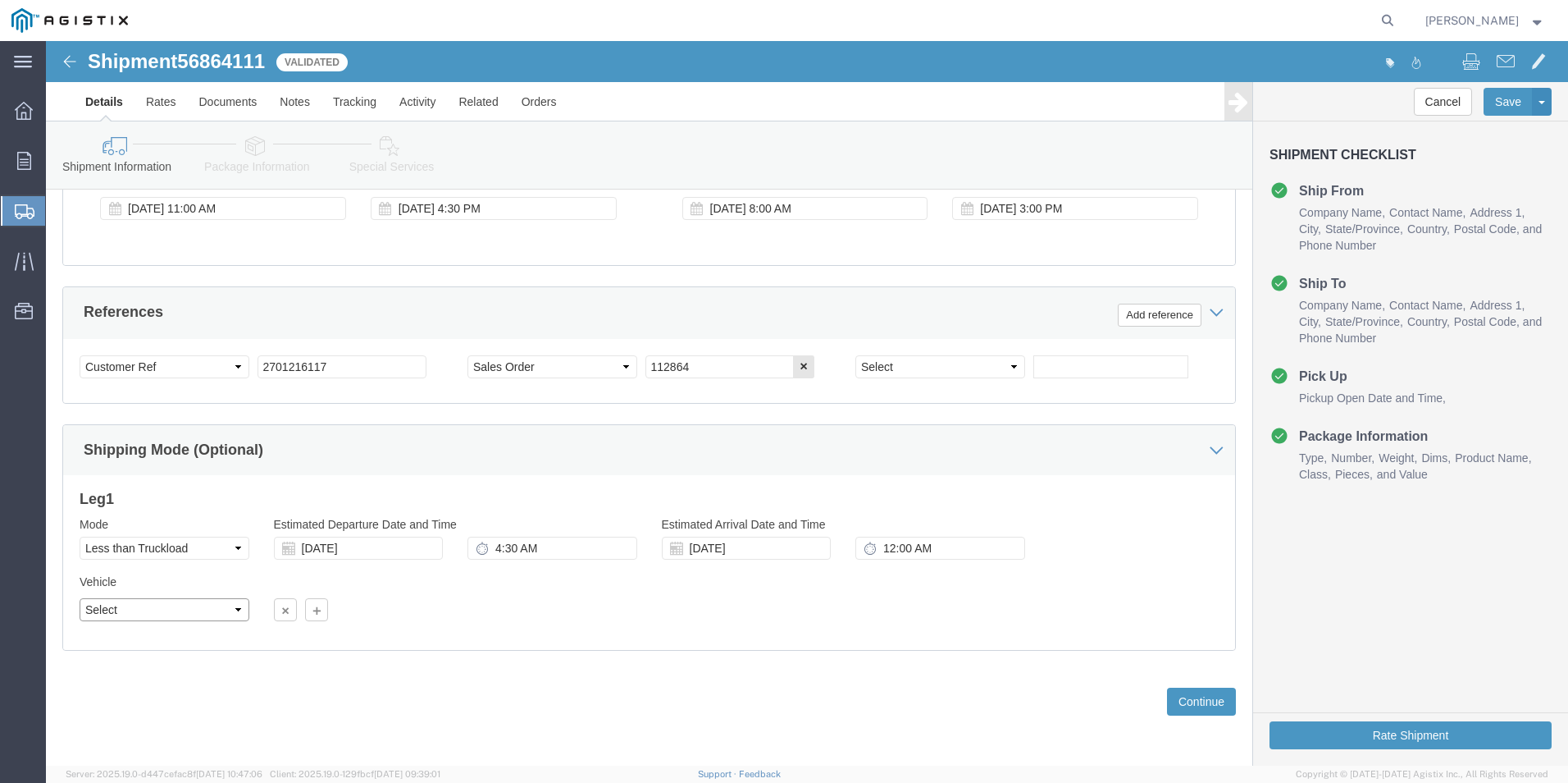
click select "Select Straight Truck"
click div "Previous Continue"
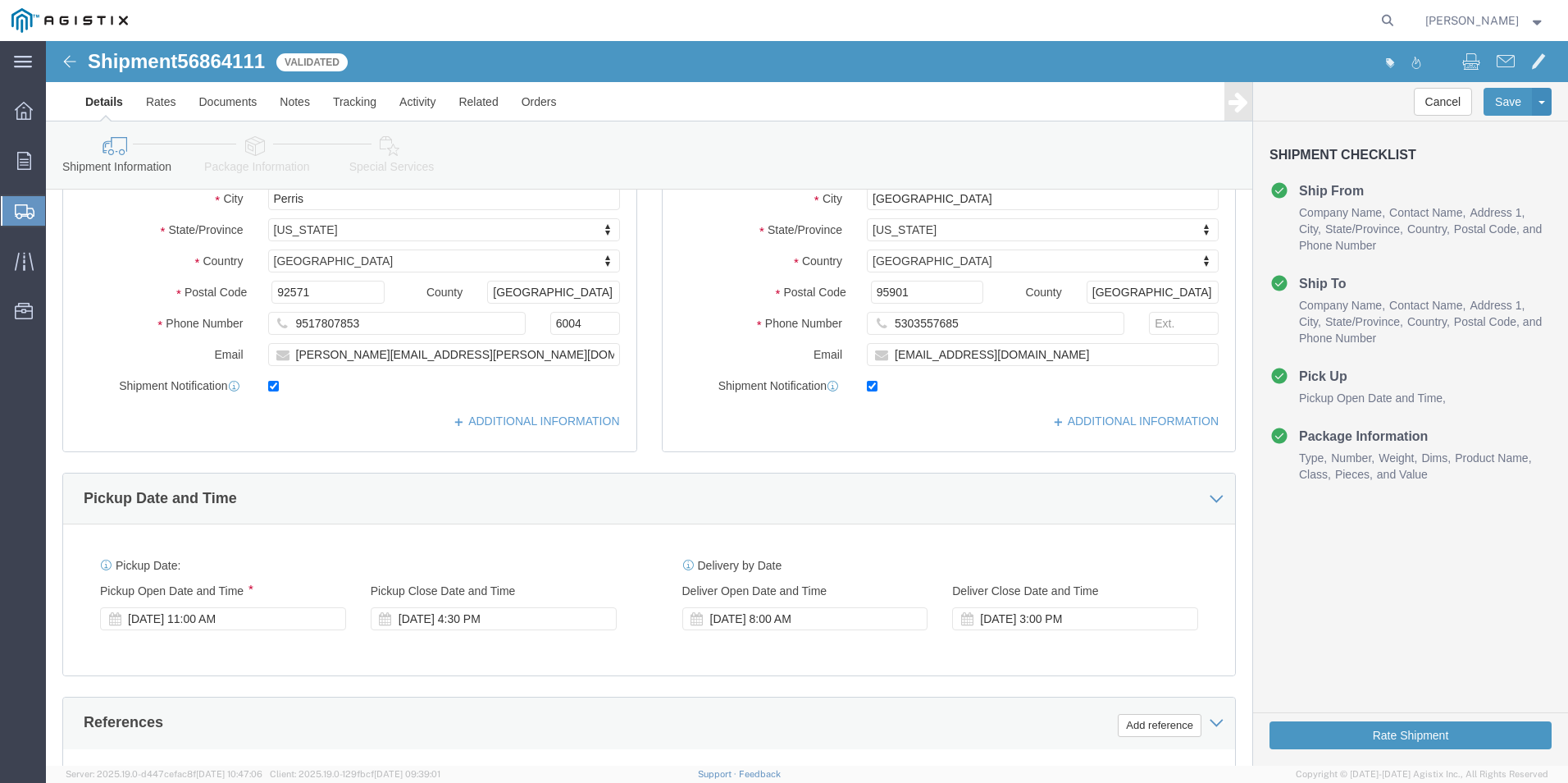
scroll to position [0, 0]
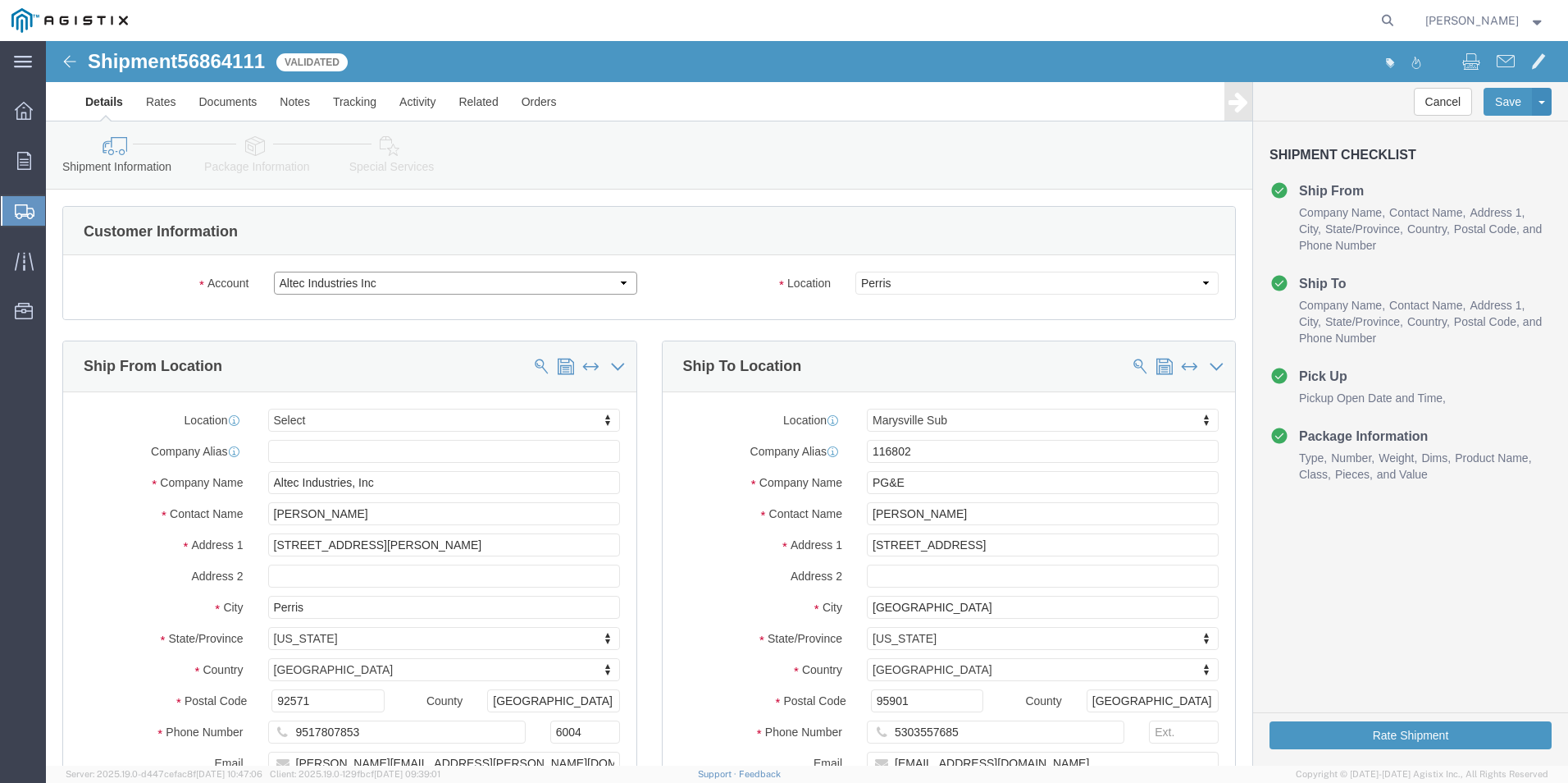
click select "Select Altec Industries Inc PG&E"
select select "9596"
click select "Select Altec Industries Inc PG&E"
select select "PURCHORD"
select select
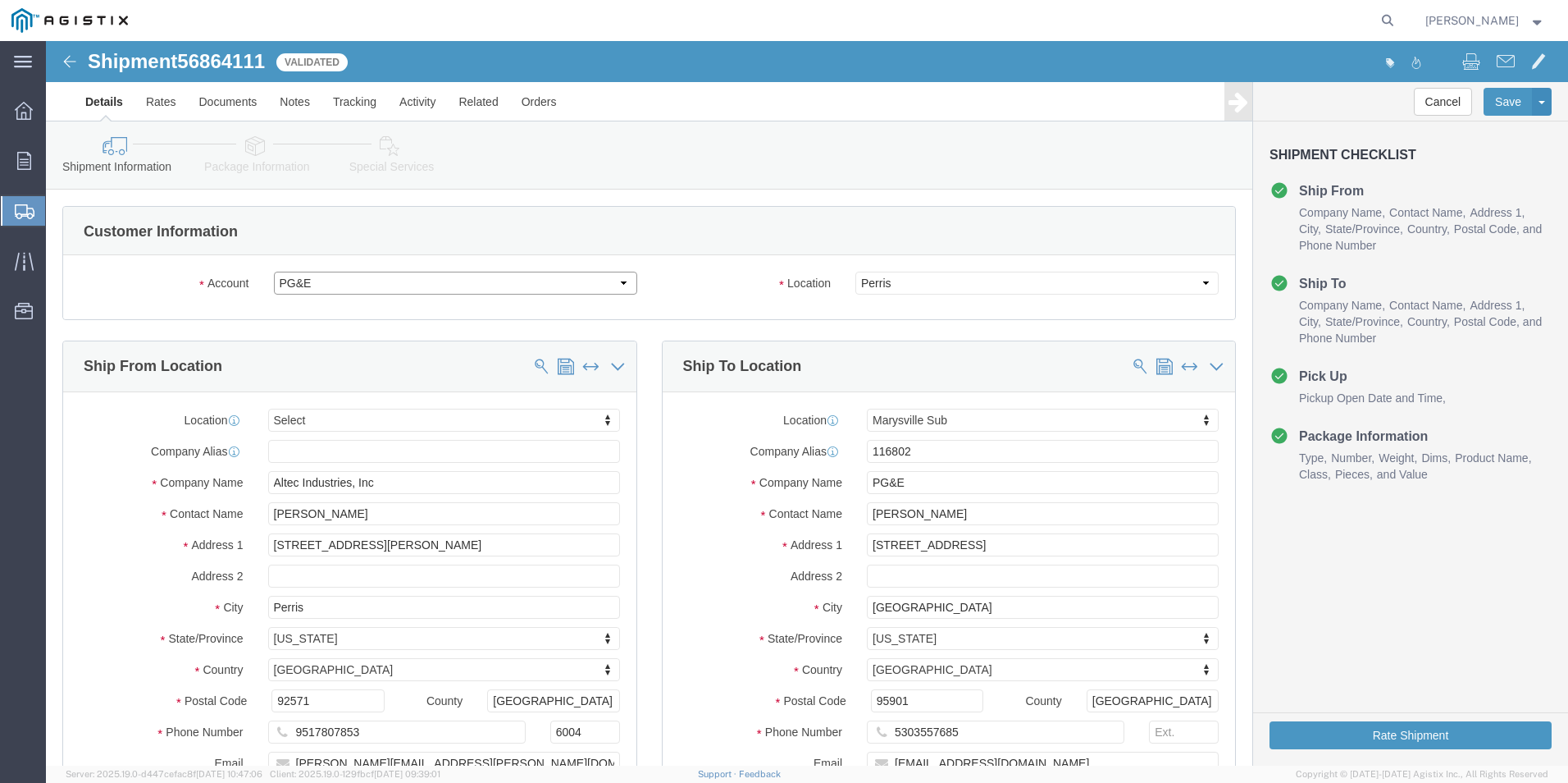
select select "19803"
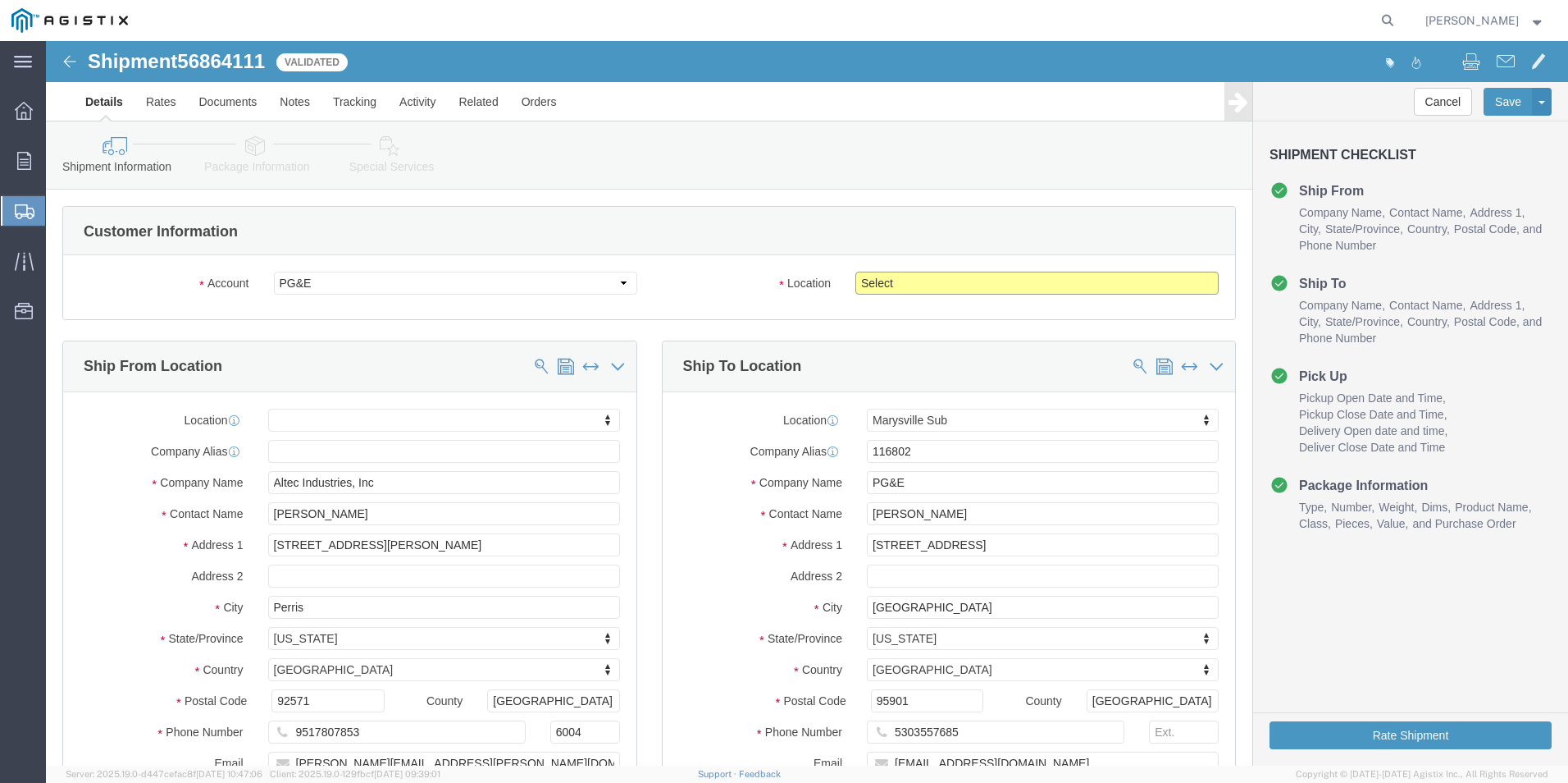
click select "Select All Others [GEOGRAPHIC_DATA] [GEOGRAPHIC_DATA] [GEOGRAPHIC_DATA] [GEOGRA…"
select select "23082"
click select "Select All Others [GEOGRAPHIC_DATA] [GEOGRAPHIC_DATA] [GEOGRAPHIC_DATA] [GEOGRA…"
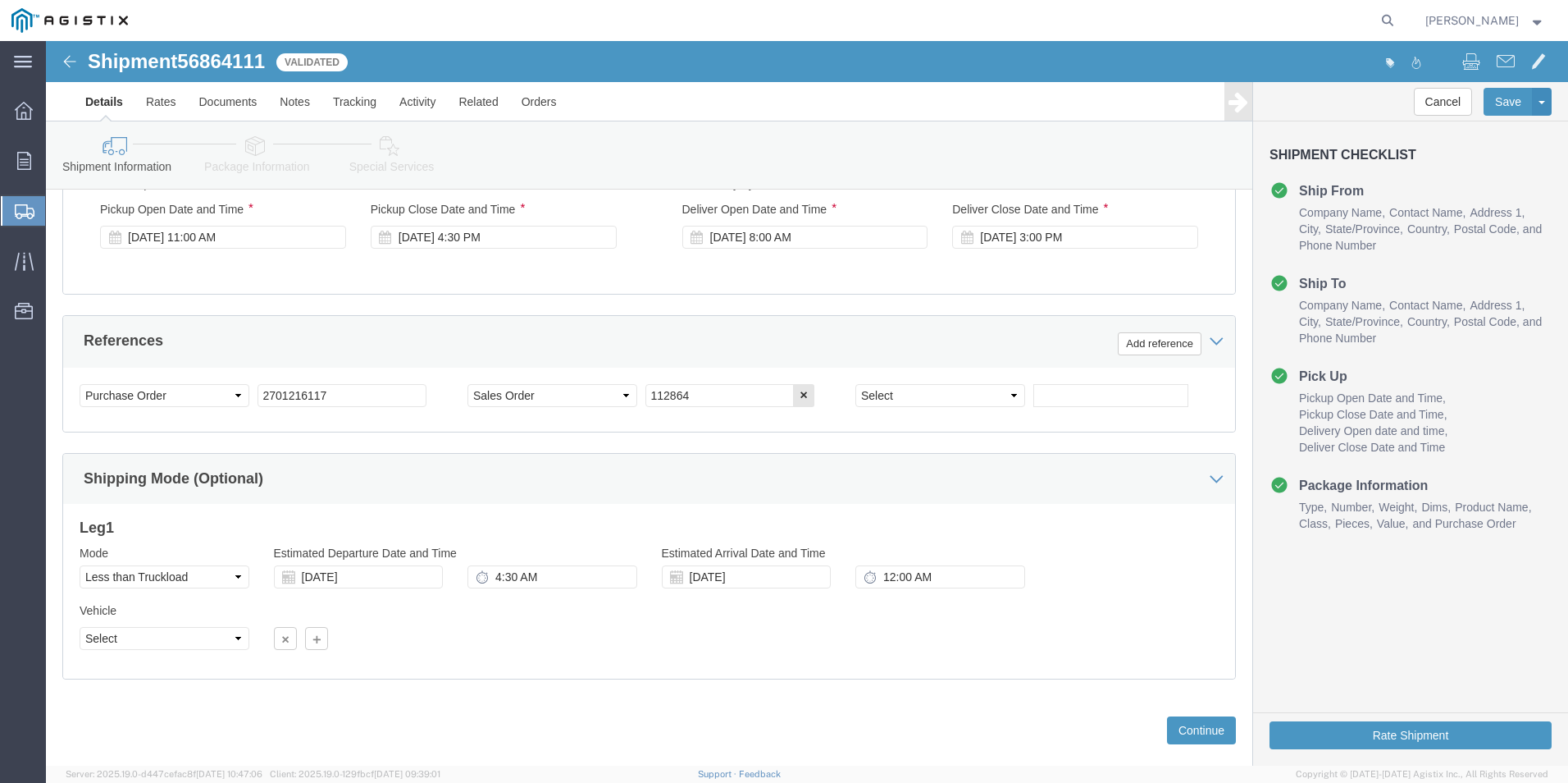
scroll to position [819, 0]
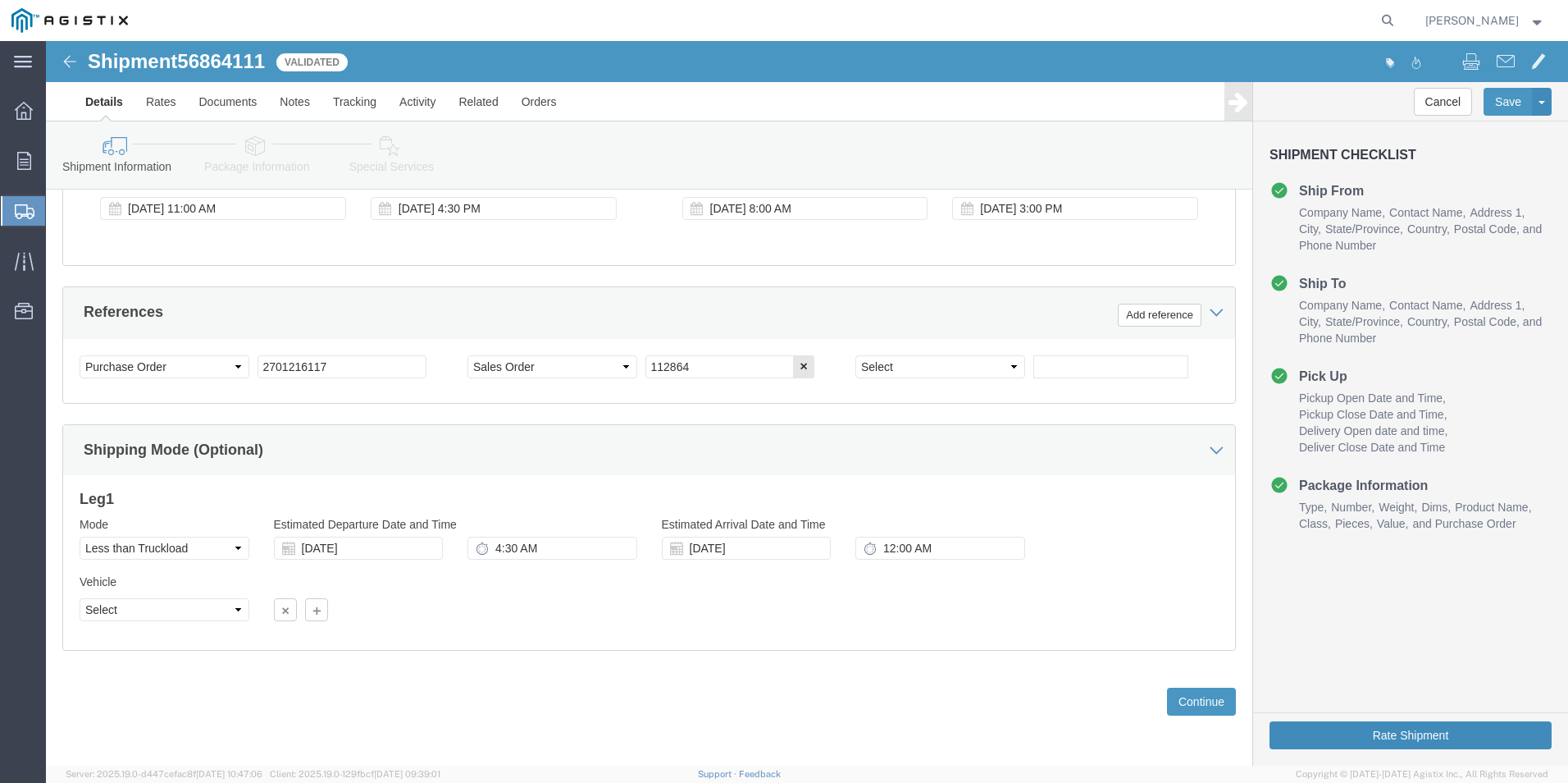
click button "Rate Shipment"
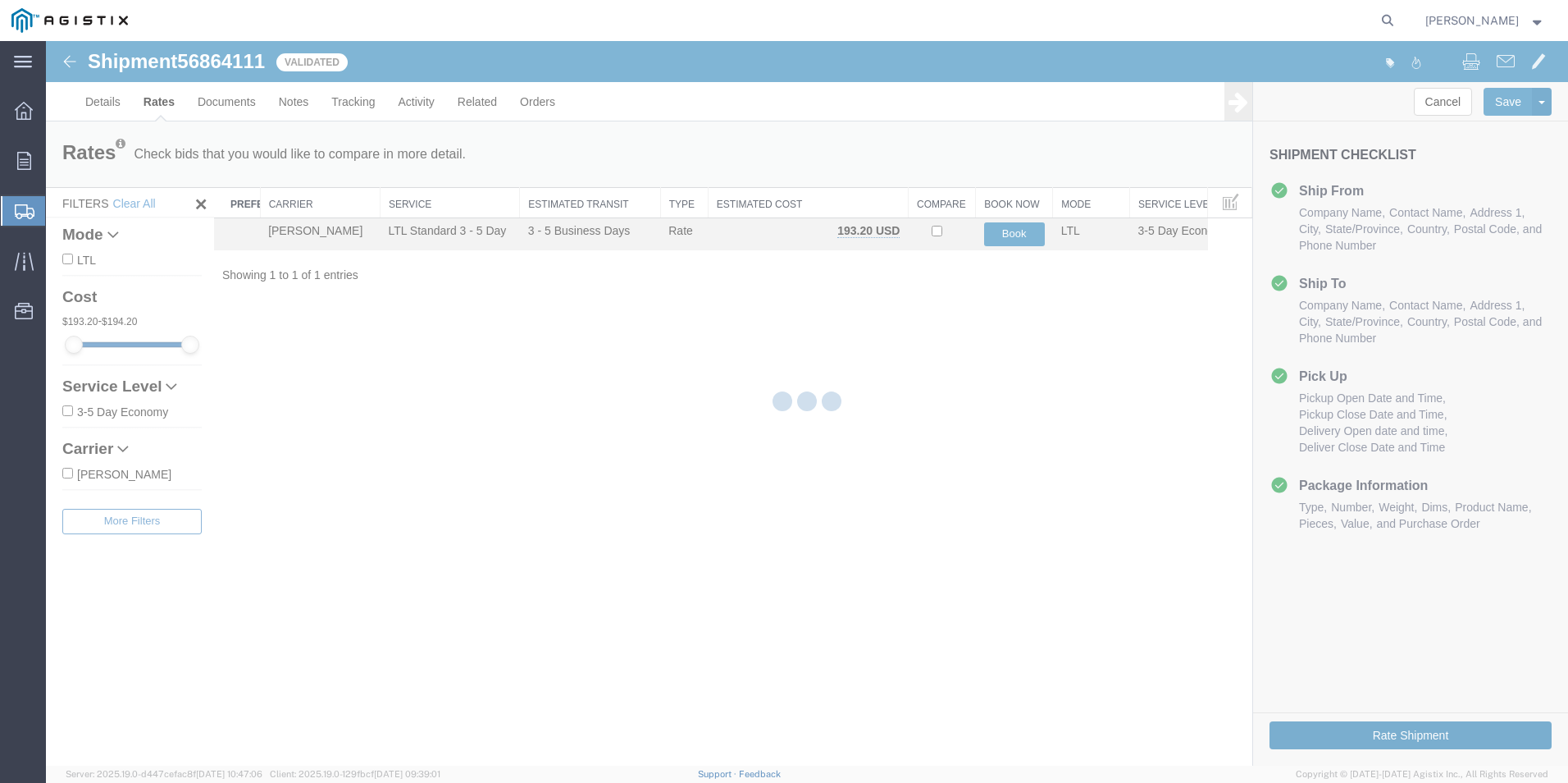
scroll to position [0, 0]
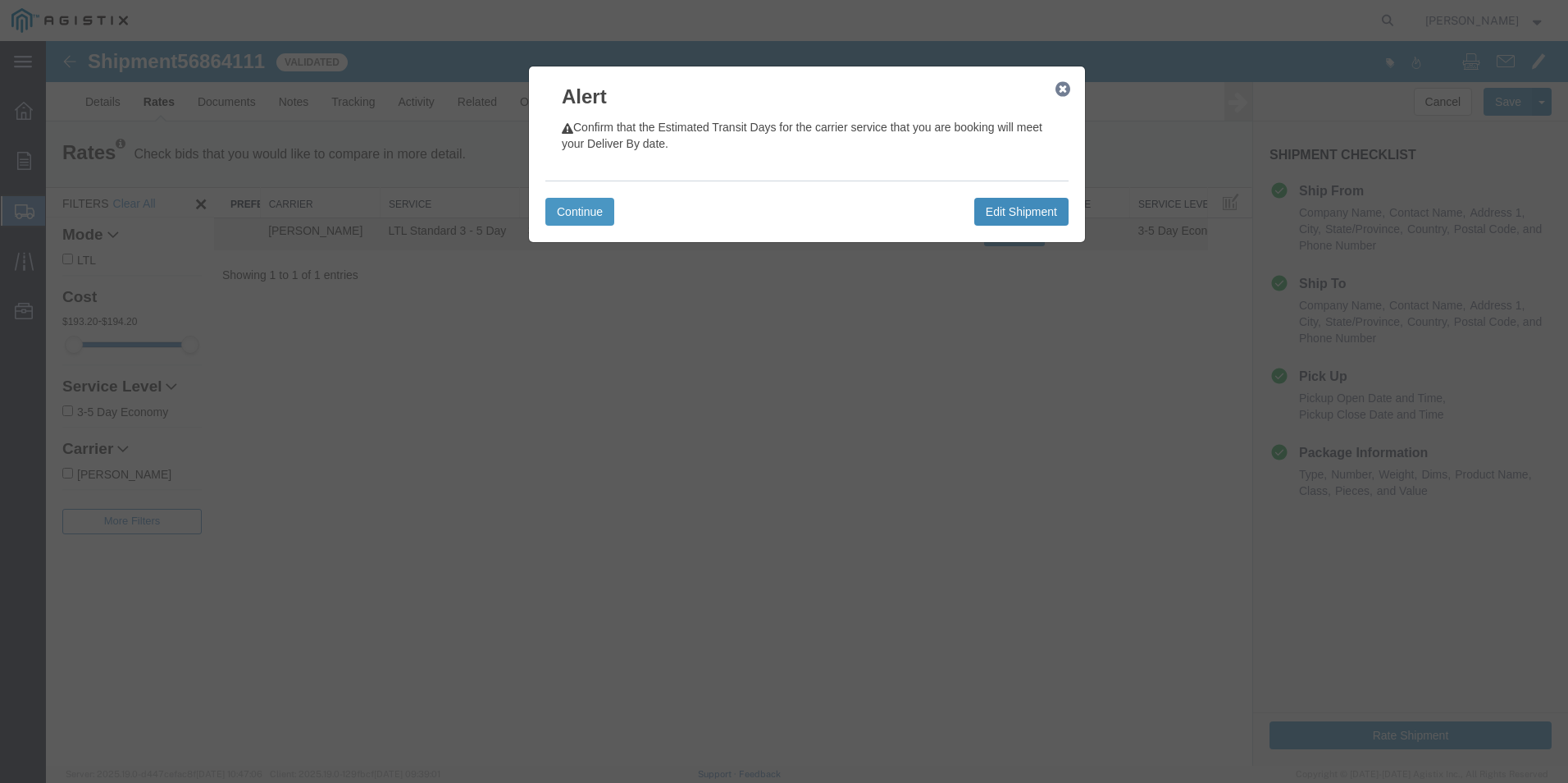
click at [1027, 208] on button "Edit Shipment" at bounding box center [1021, 212] width 94 height 28
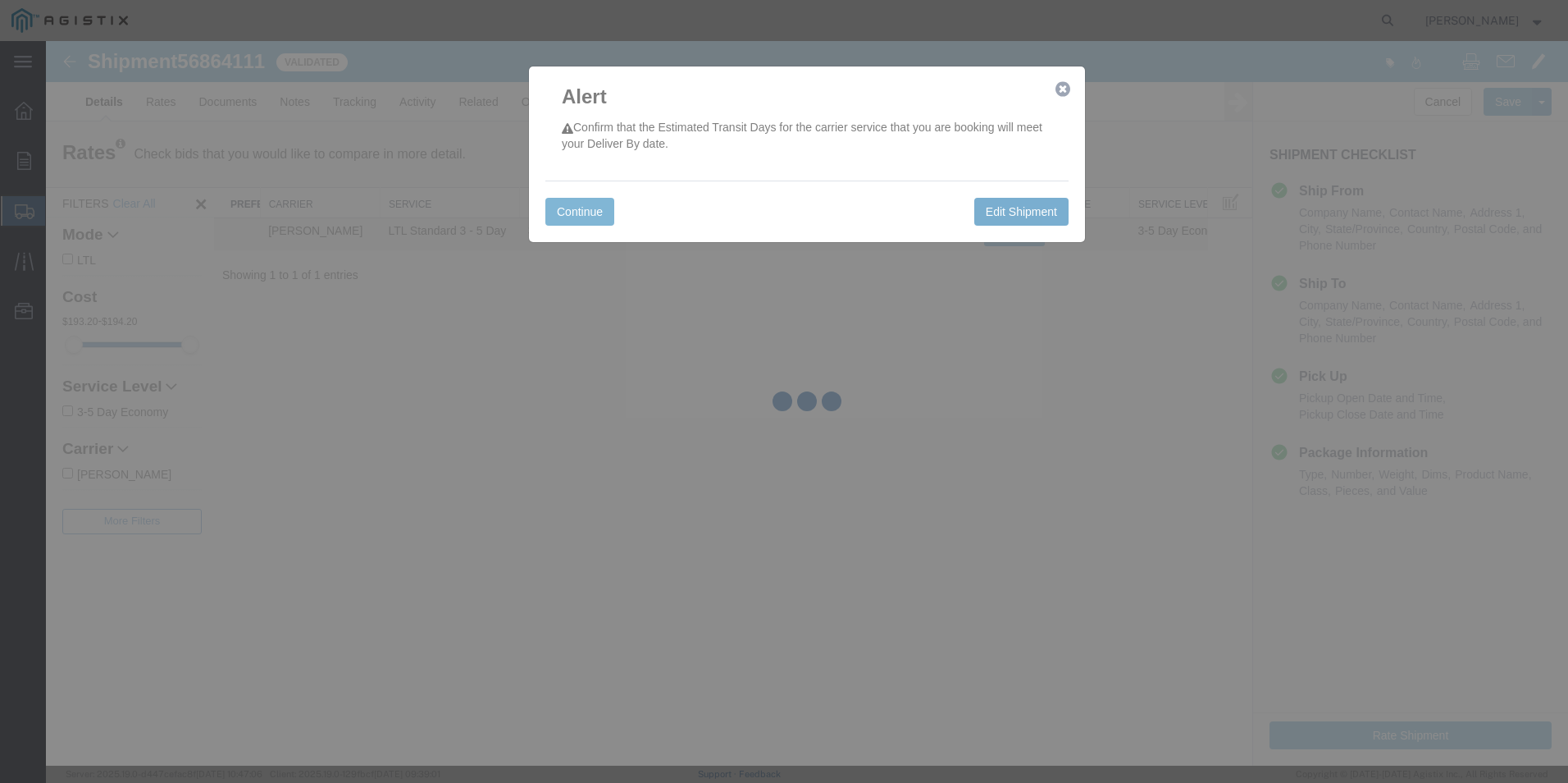
select select "19803"
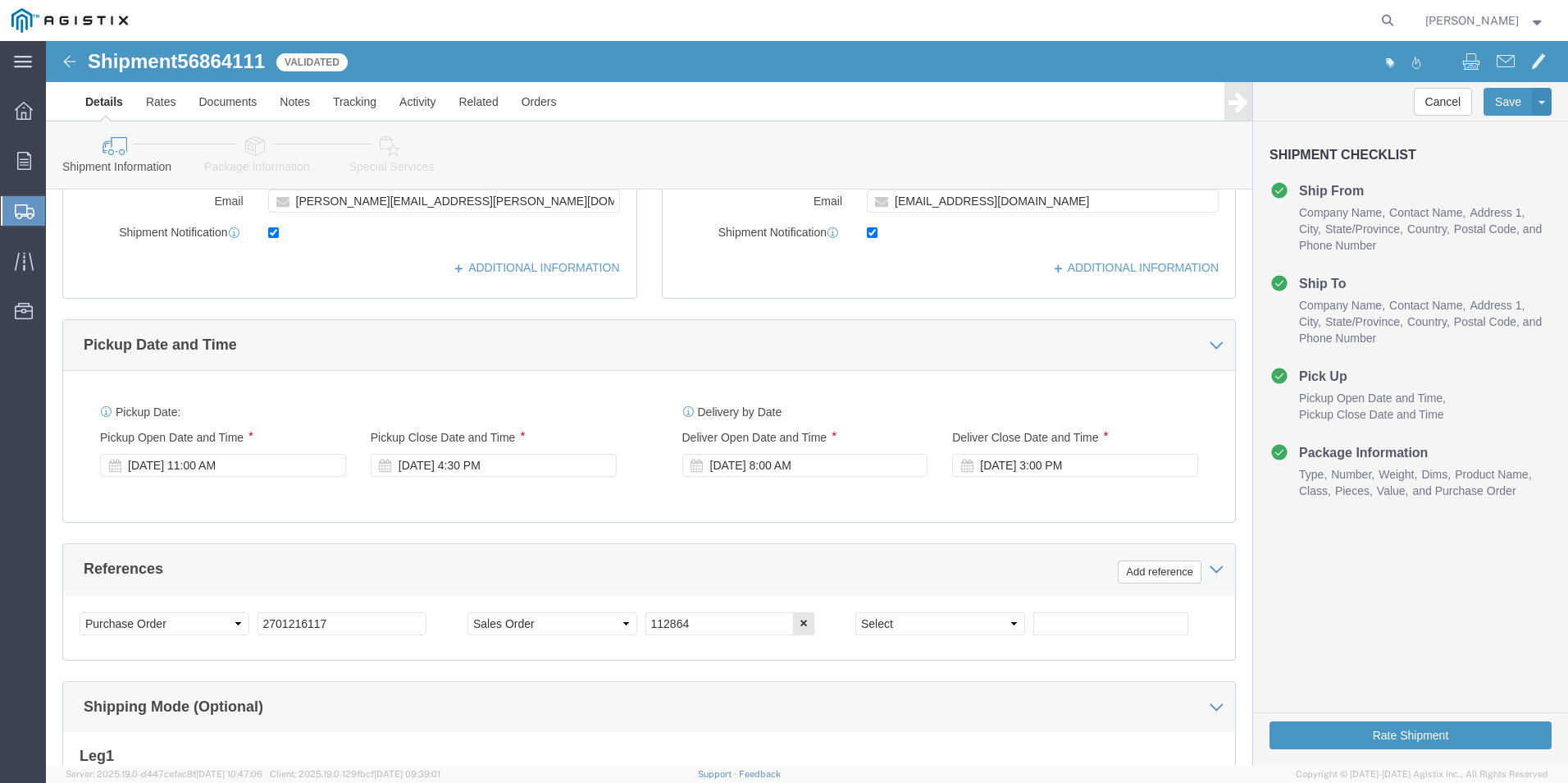
scroll to position [656, 0]
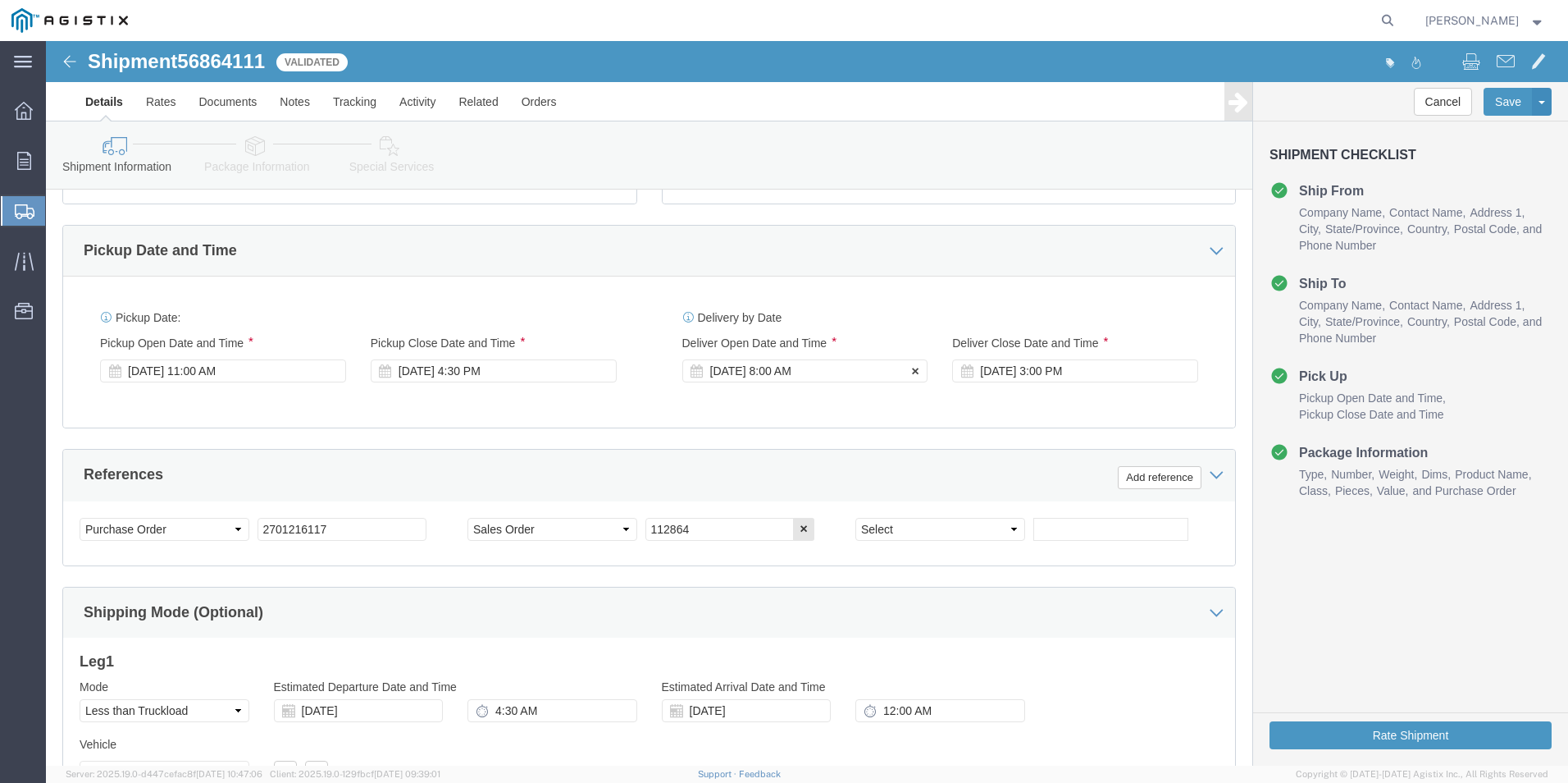
click div "[DATE] 8:00 AM"
click button "Apply"
click div "[DATE] 3:00 PM"
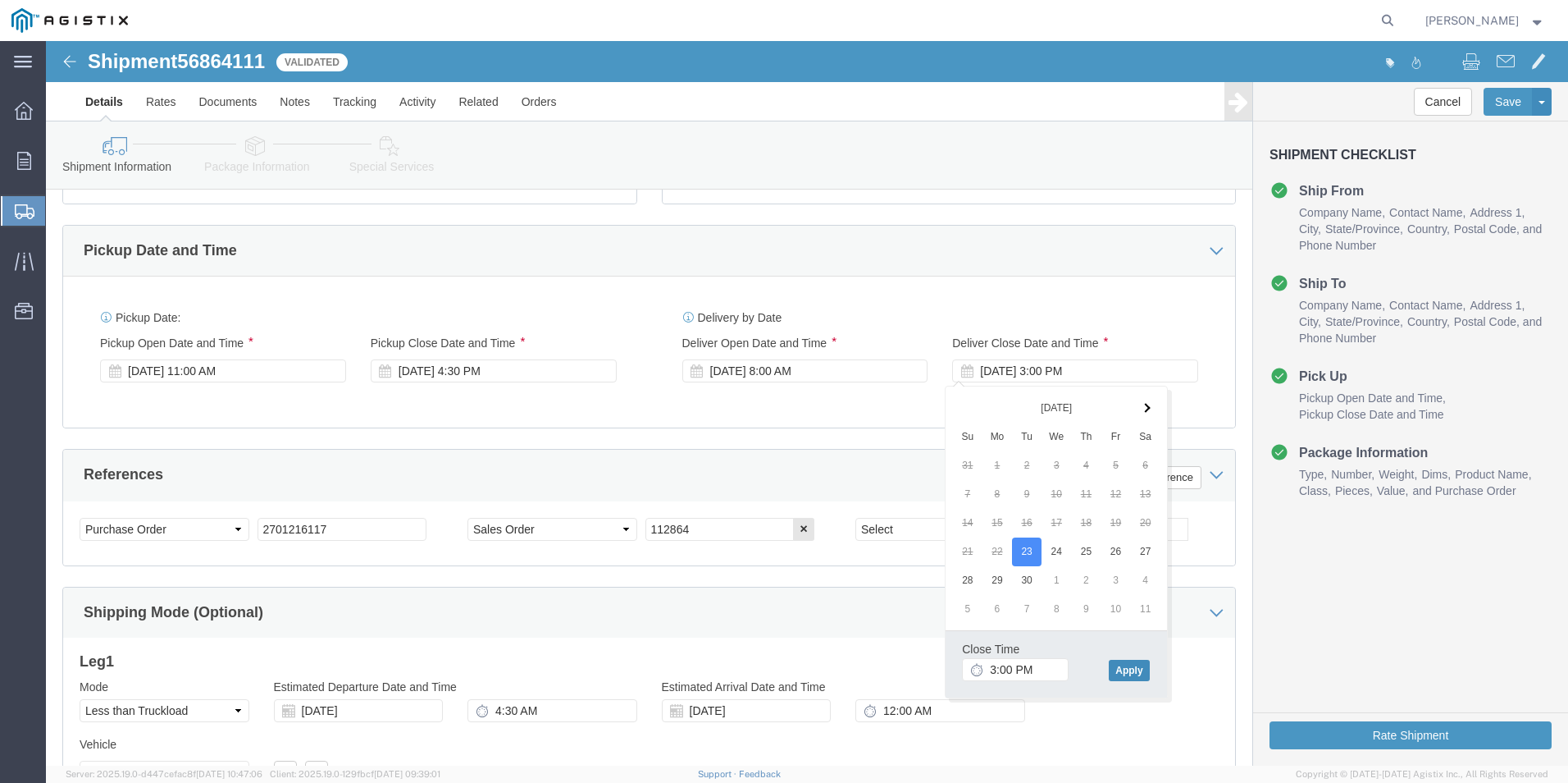
click button "Apply"
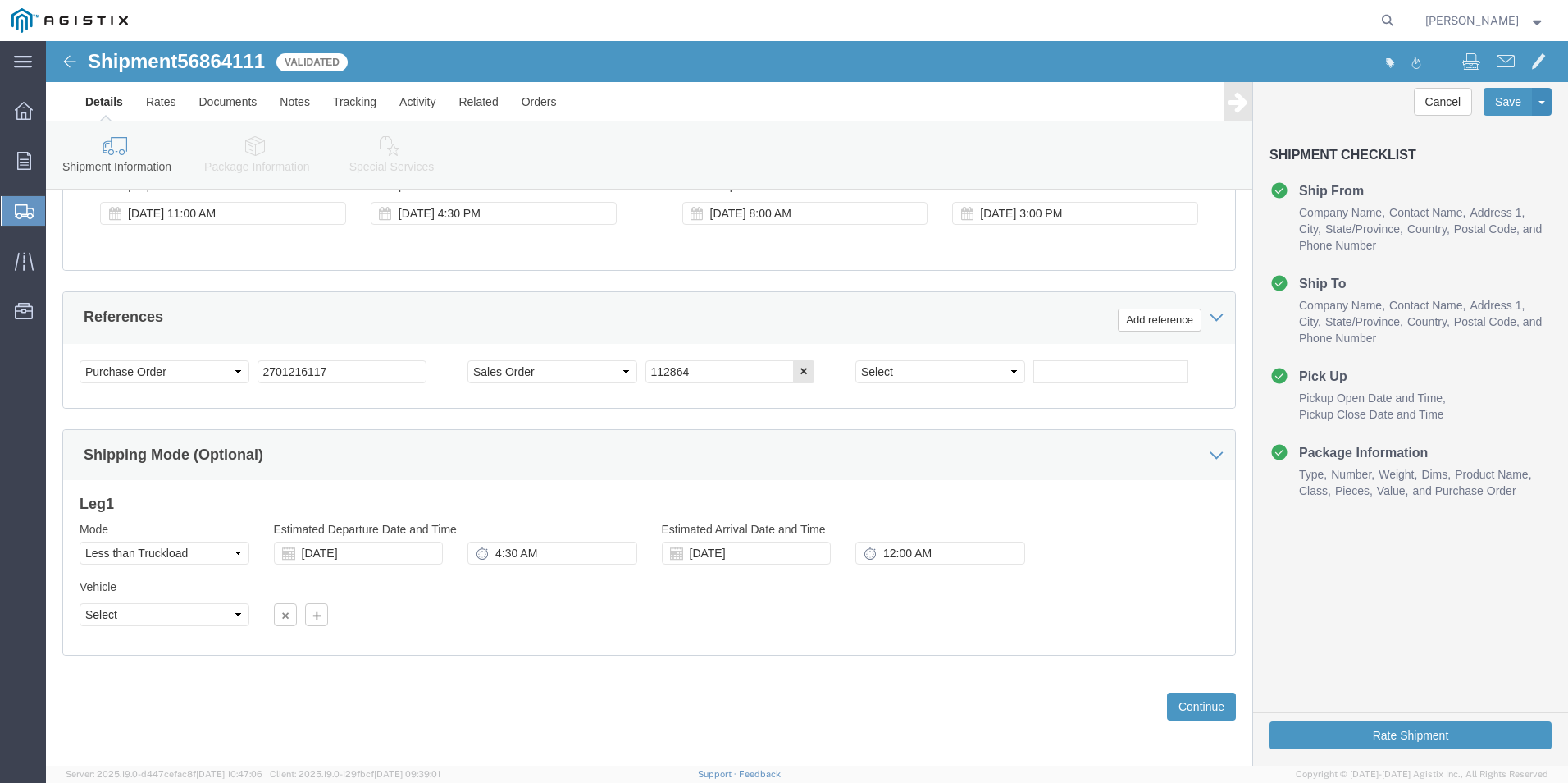
scroll to position [819, 0]
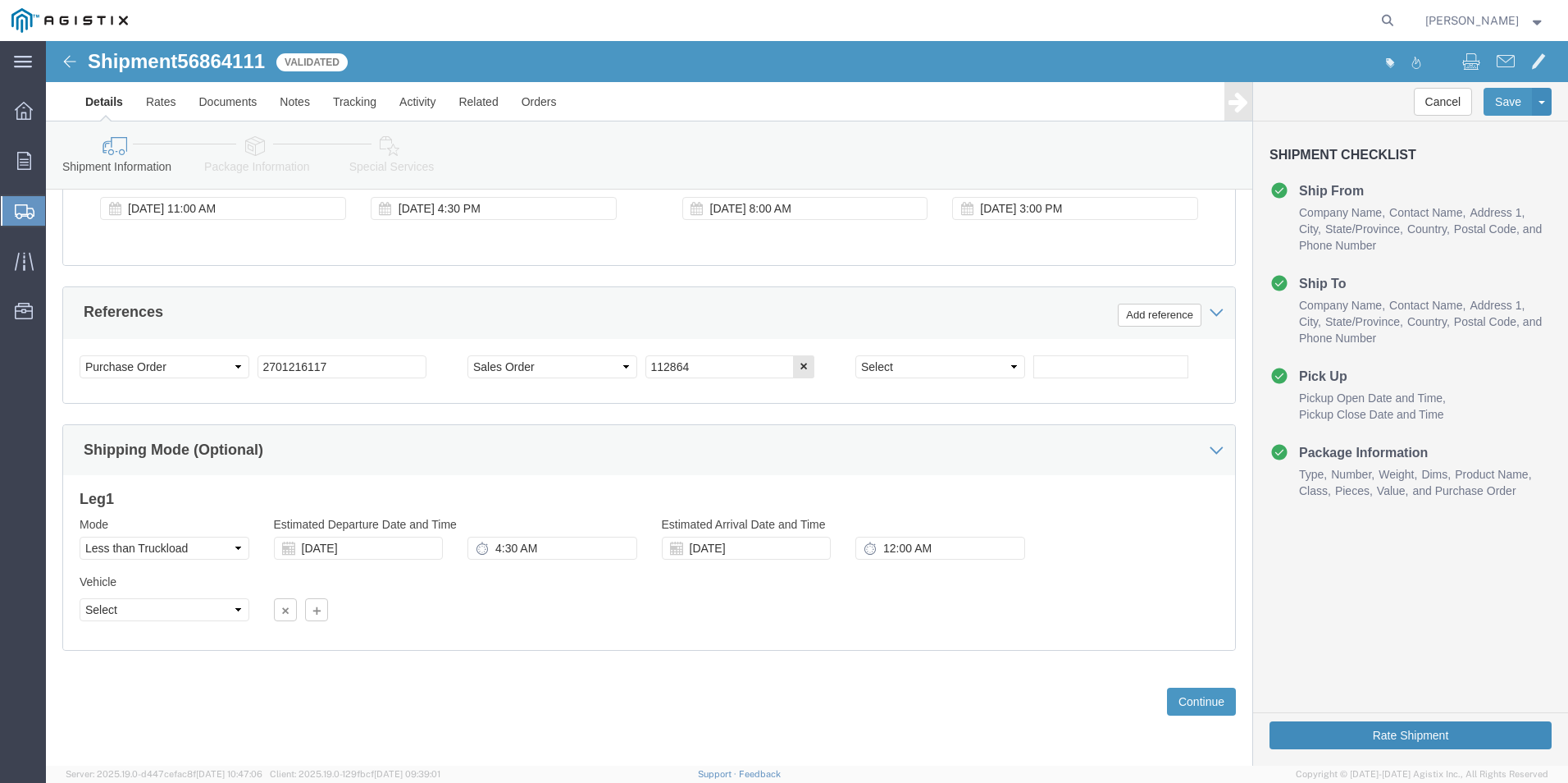
click button "Rate Shipment"
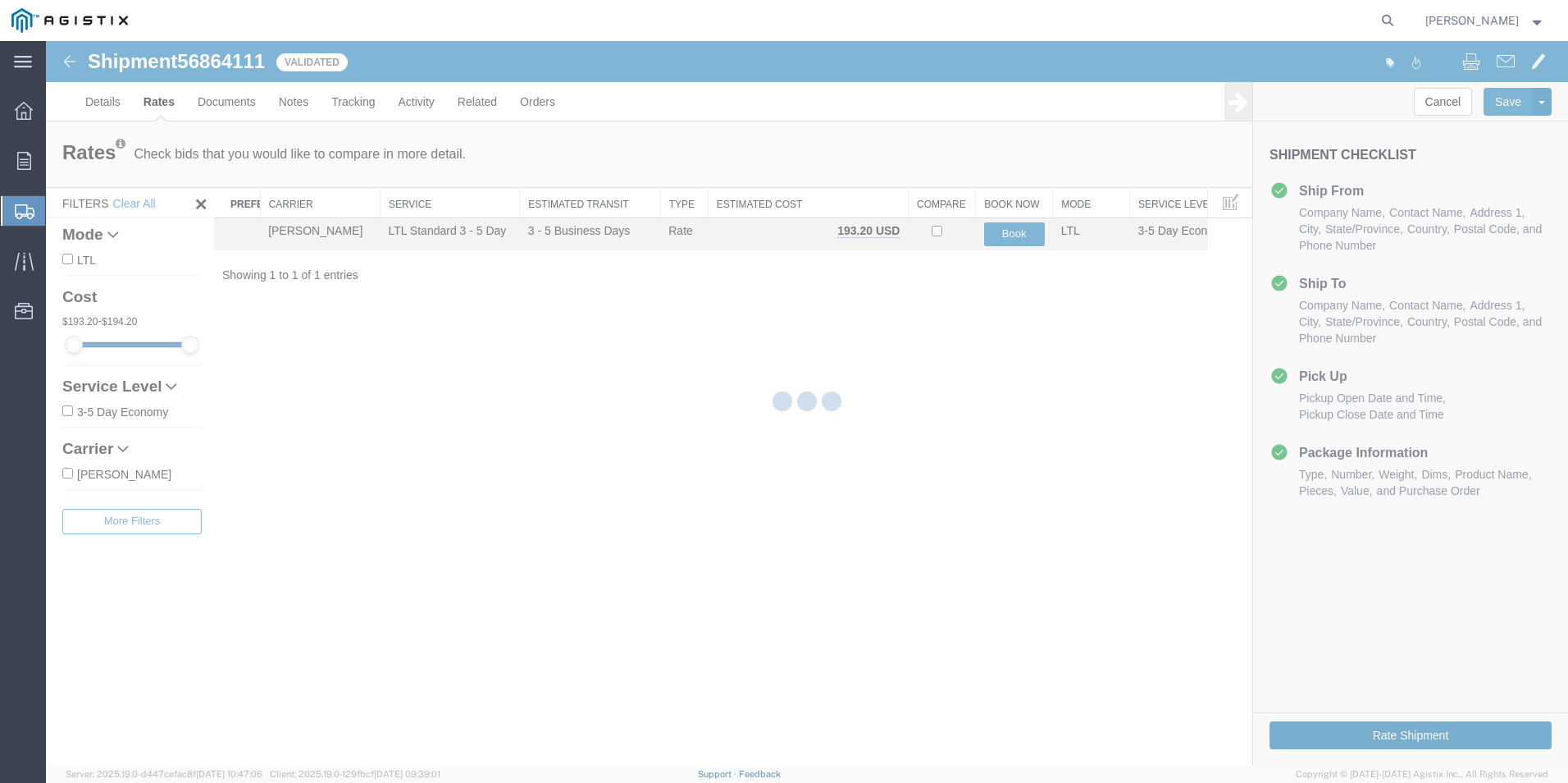
scroll to position [0, 0]
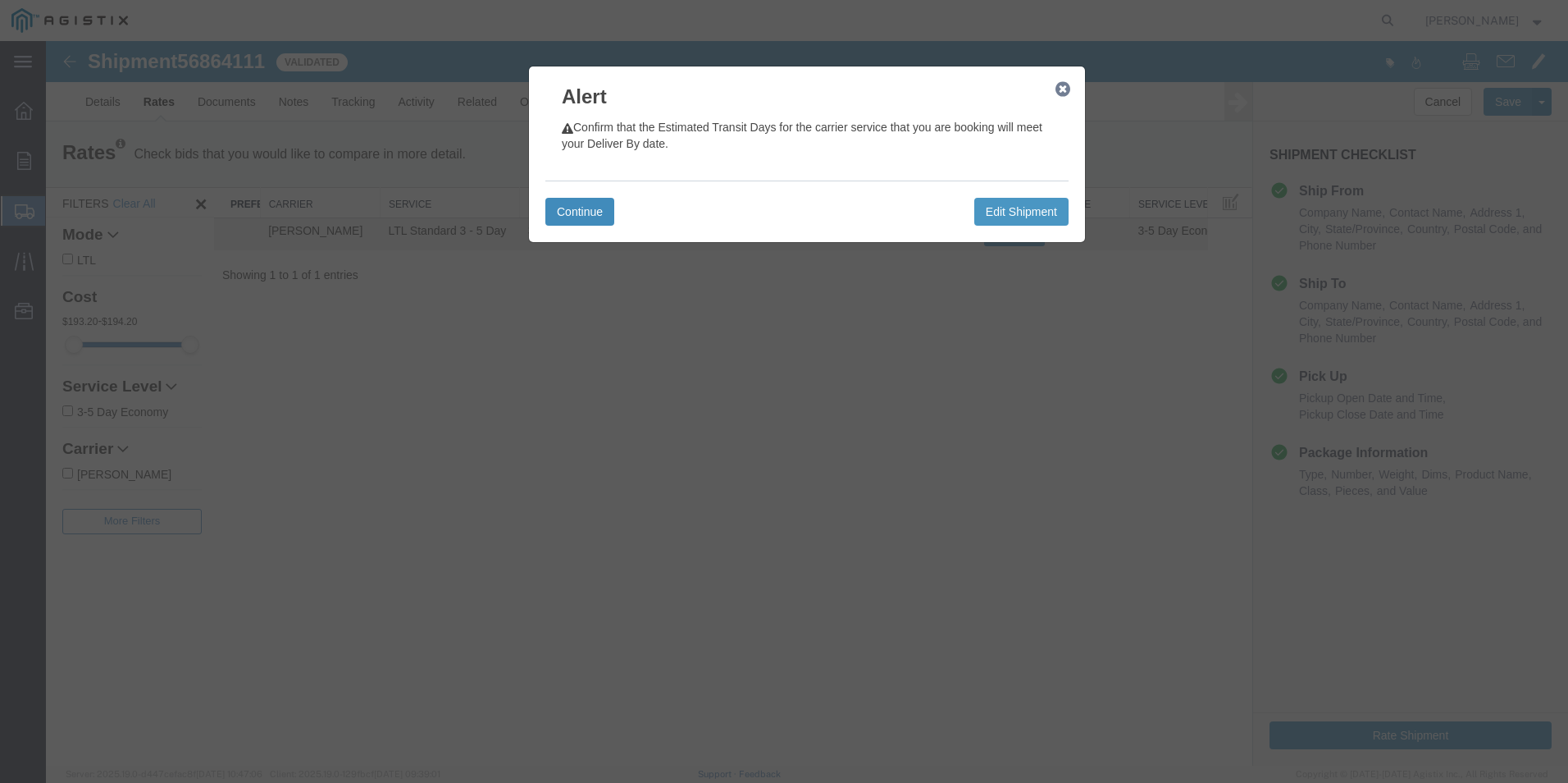
click at [569, 208] on button "Continue" at bounding box center [580, 212] width 69 height 28
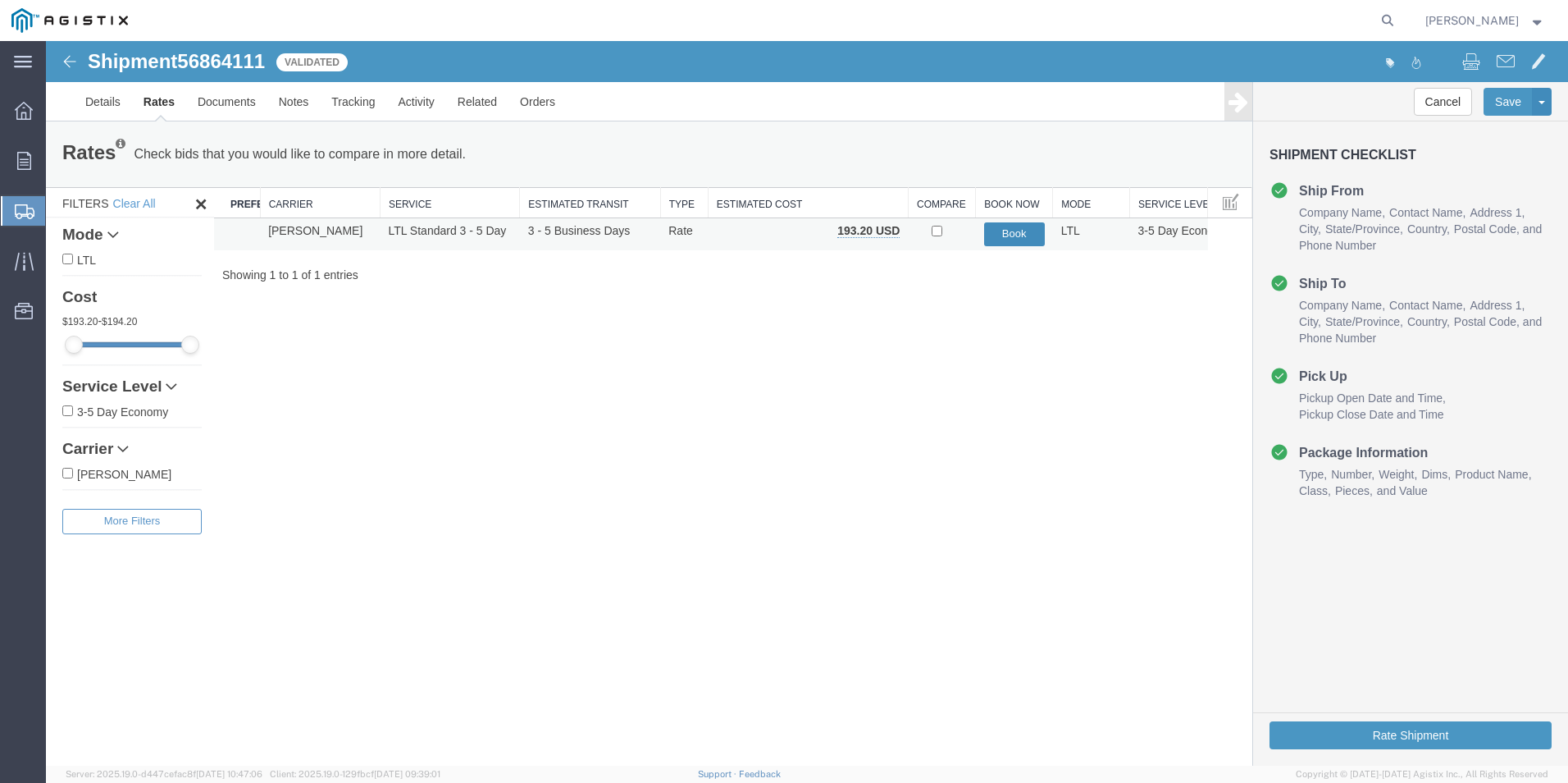
click at [1021, 232] on button "Book" at bounding box center [1014, 235] width 60 height 24
